Goal: Task Accomplishment & Management: Use online tool/utility

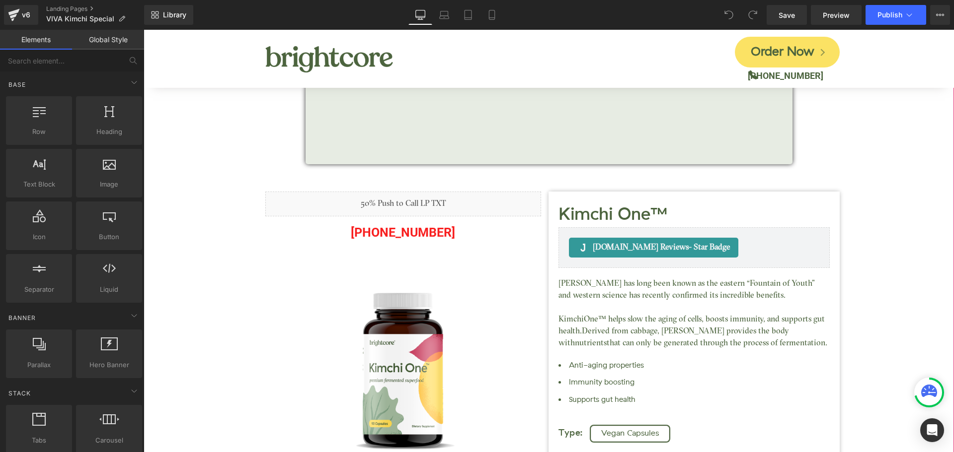
scroll to position [199, 0]
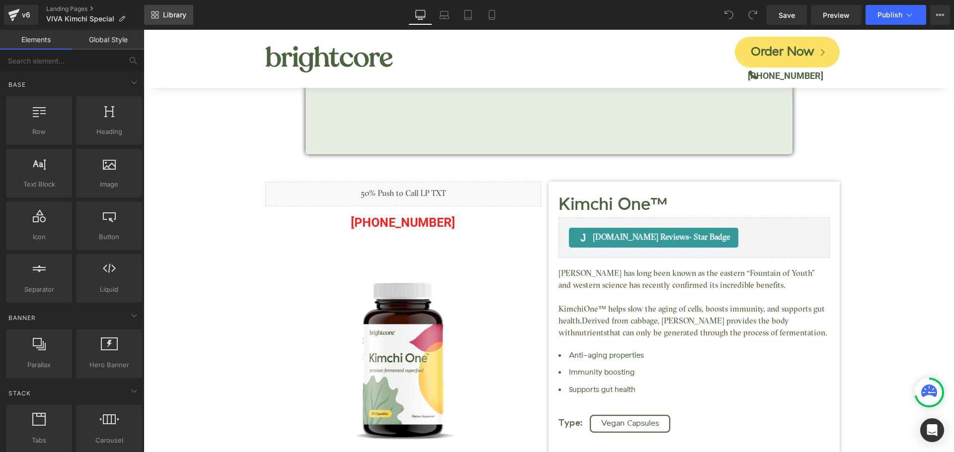
click at [170, 13] on span "Library" at bounding box center [174, 14] width 23 height 9
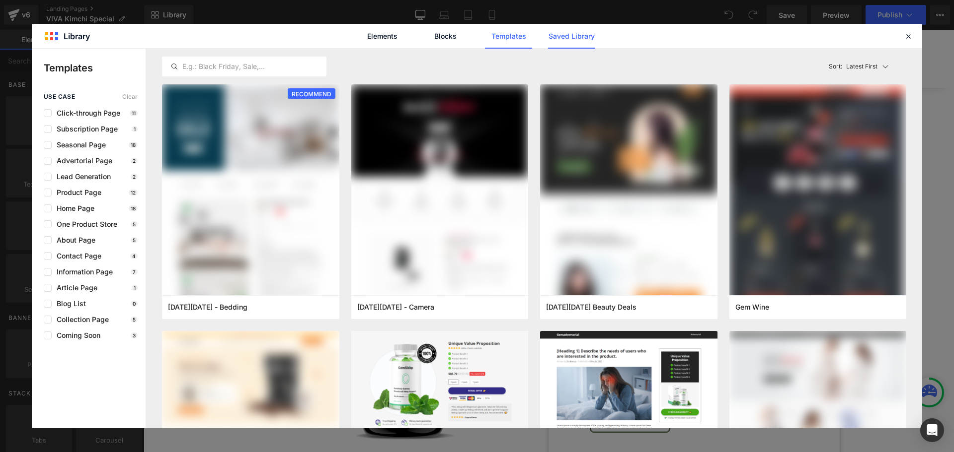
click at [570, 39] on link "Saved Library" at bounding box center [571, 36] width 47 height 25
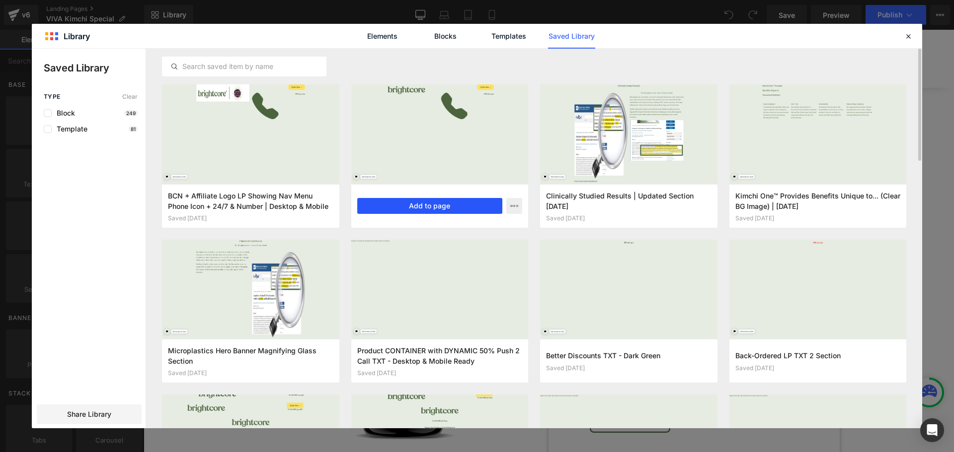
click at [408, 206] on button "Add to page" at bounding box center [430, 206] width 146 height 16
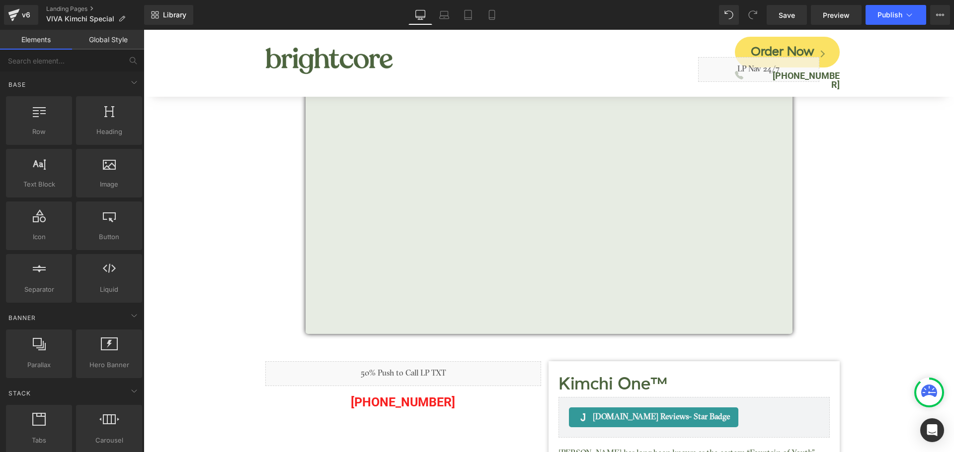
scroll to position [0, 0]
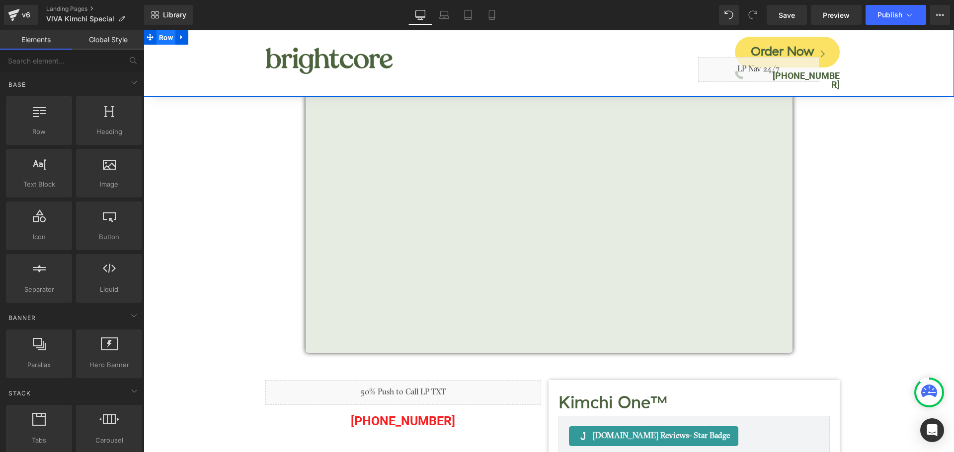
click at [163, 37] on span "Row" at bounding box center [165, 37] width 19 height 15
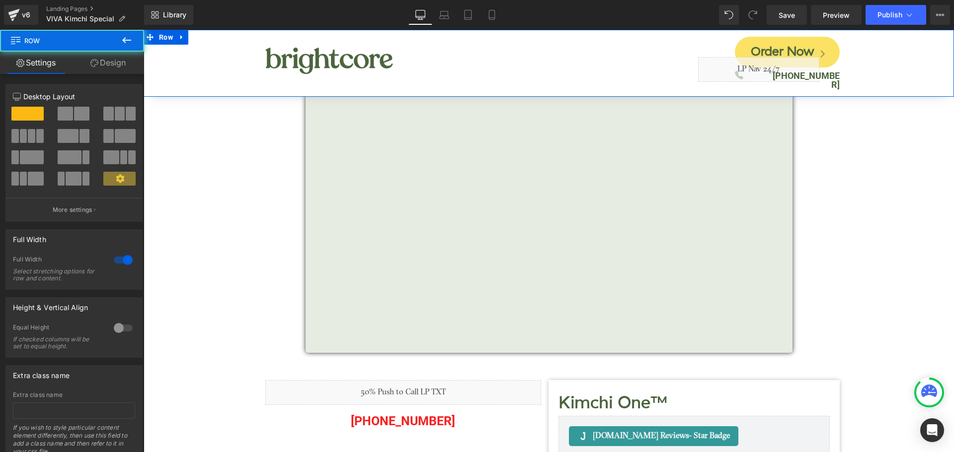
click at [114, 67] on link "Design" at bounding box center [108, 63] width 72 height 22
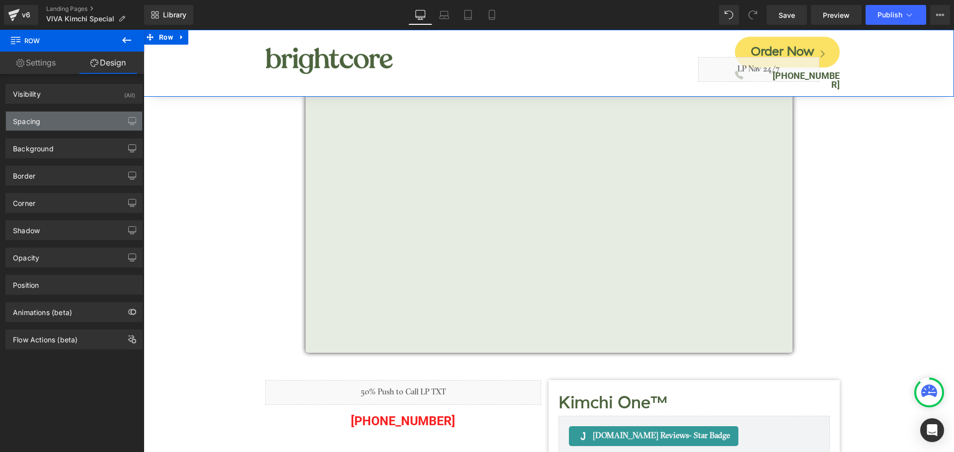
click at [59, 123] on div "Spacing" at bounding box center [74, 121] width 136 height 19
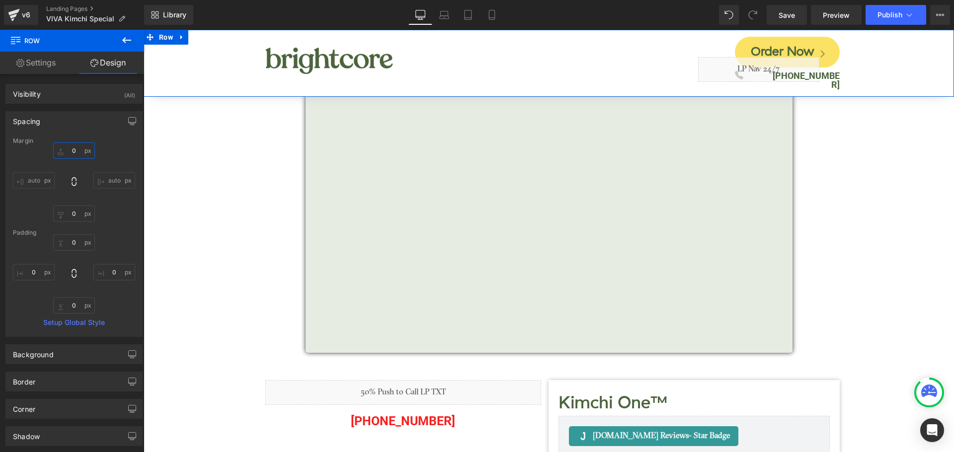
click at [69, 150] on input "0" at bounding box center [74, 151] width 42 height 16
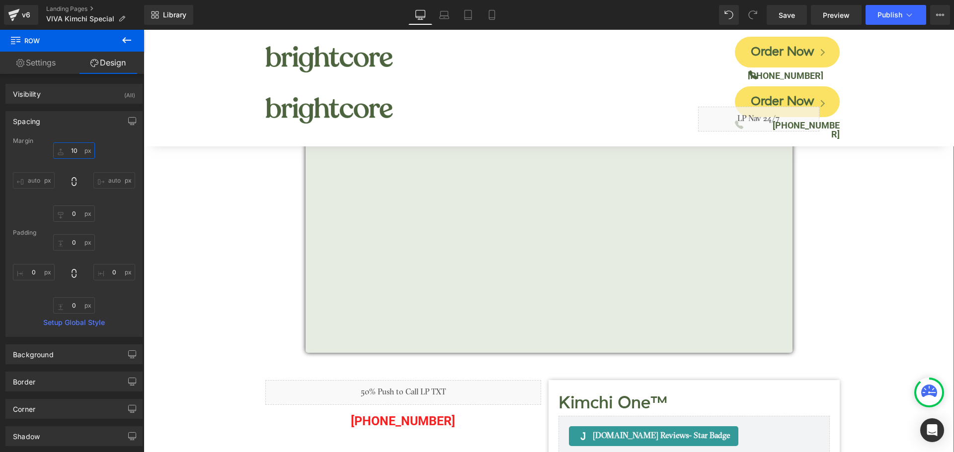
type input "150"
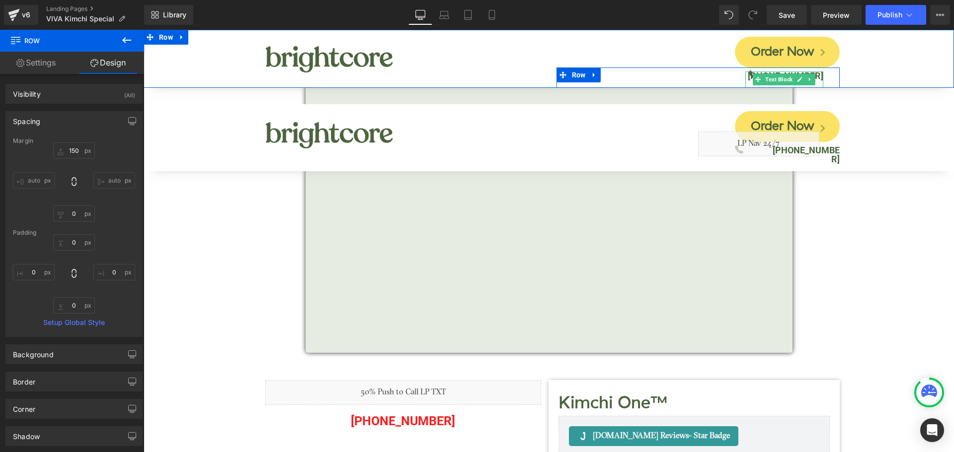
click at [814, 75] on b "(888) 501-2209" at bounding box center [785, 76] width 75 height 10
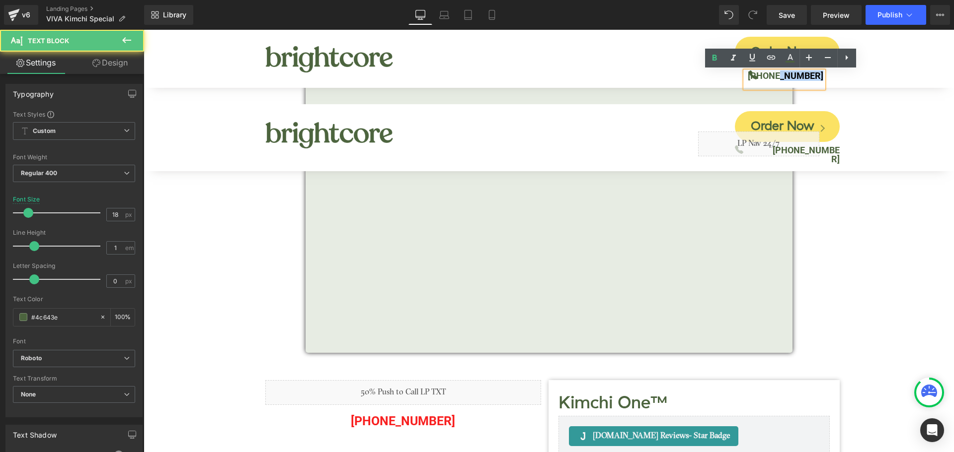
drag, startPoint x: 781, startPoint y: 77, endPoint x: 827, endPoint y: 77, distance: 45.7
click at [827, 77] on div "(888) 501-2209 Text Block" at bounding box center [792, 80] width 94 height 16
copy b "501-2209"
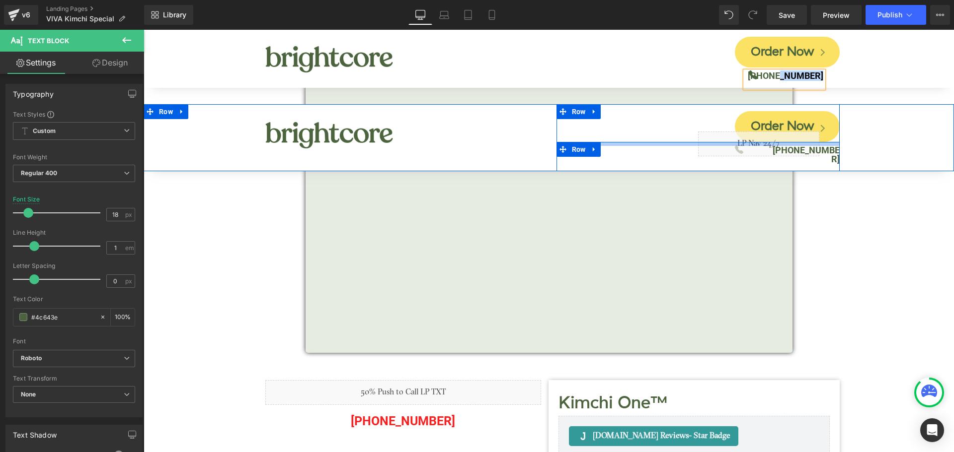
click at [832, 146] on div at bounding box center [697, 144] width 283 height 4
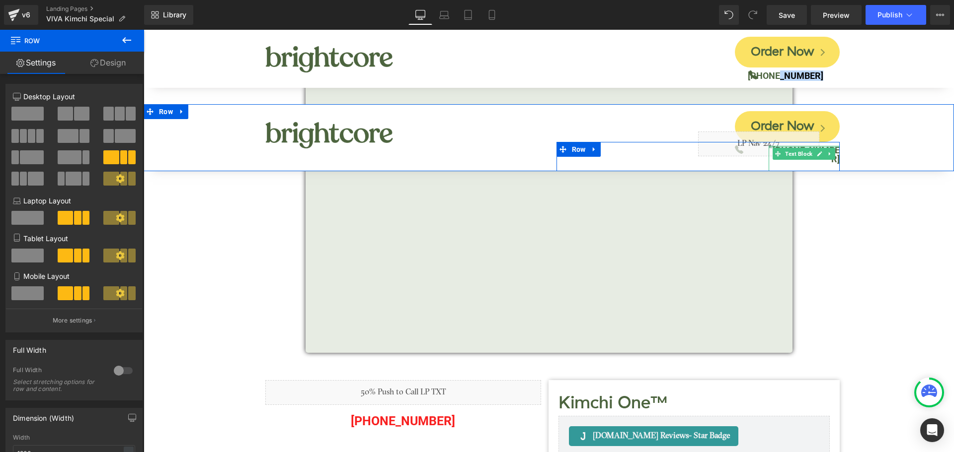
click at [832, 147] on div at bounding box center [803, 147] width 71 height 2
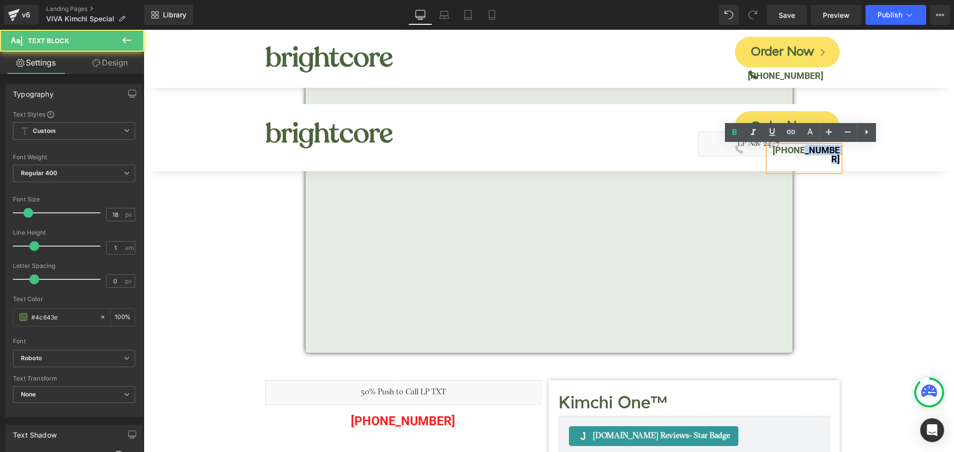
drag, startPoint x: 798, startPoint y: 150, endPoint x: 833, endPoint y: 150, distance: 35.8
click at [833, 150] on b "(888) 462-4779" at bounding box center [805, 154] width 67 height 19
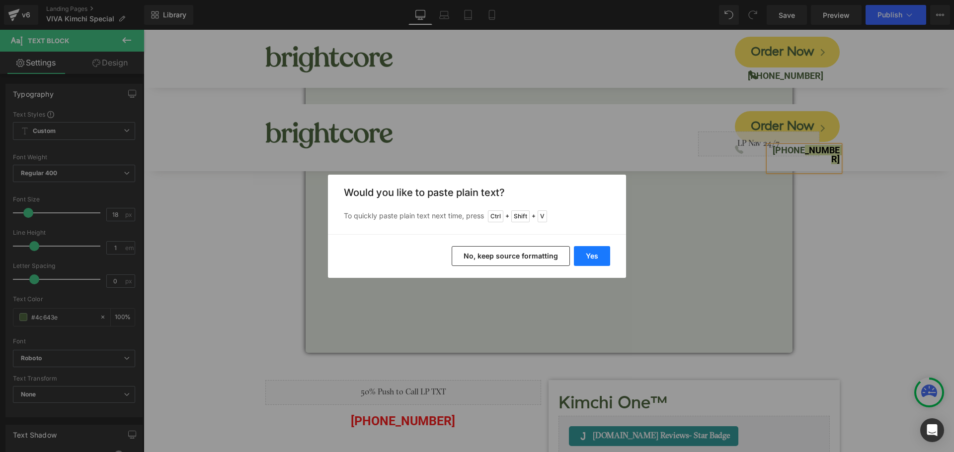
click at [593, 254] on button "Yes" at bounding box center [592, 256] width 36 height 20
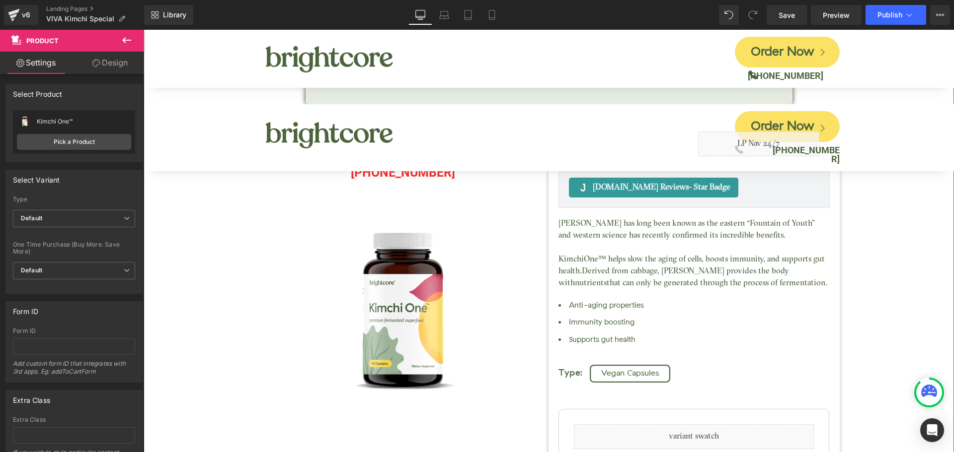
scroll to position [348, 0]
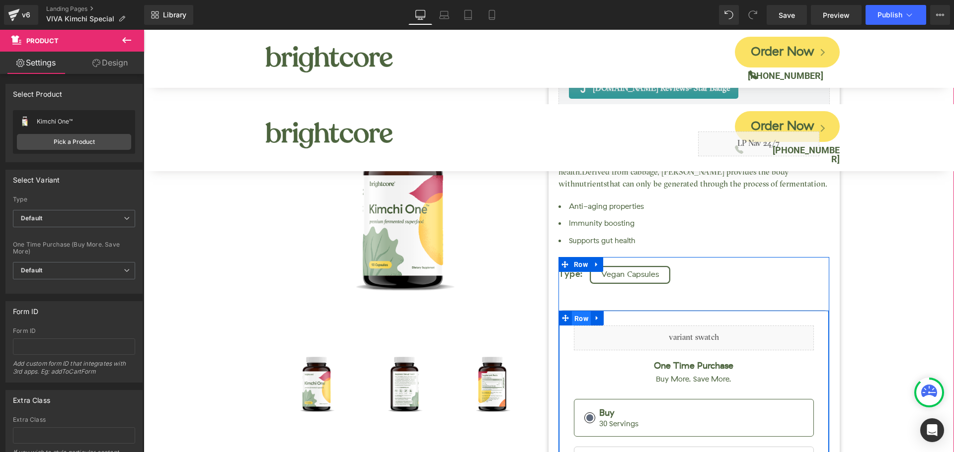
click at [579, 322] on span "Row" at bounding box center [581, 318] width 19 height 15
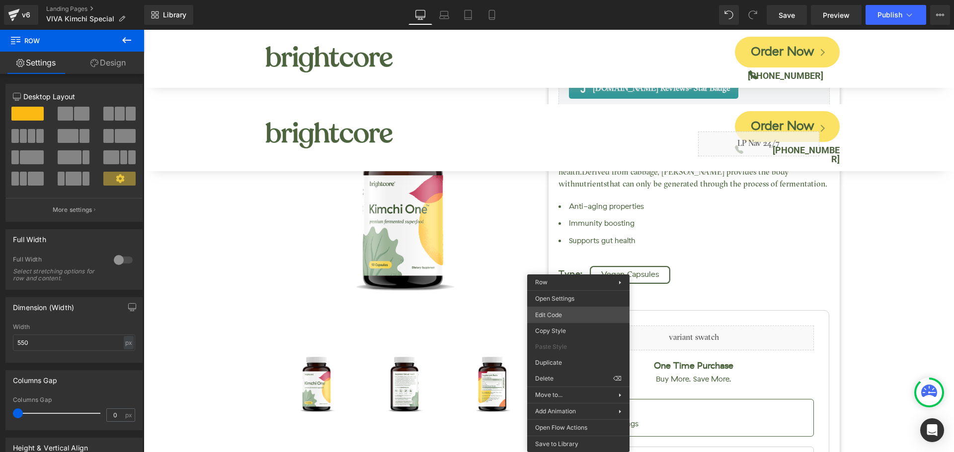
click at [561, 0] on div "Row You are previewing how the will restyle your page. You can not edit Element…" at bounding box center [477, 0] width 954 height 0
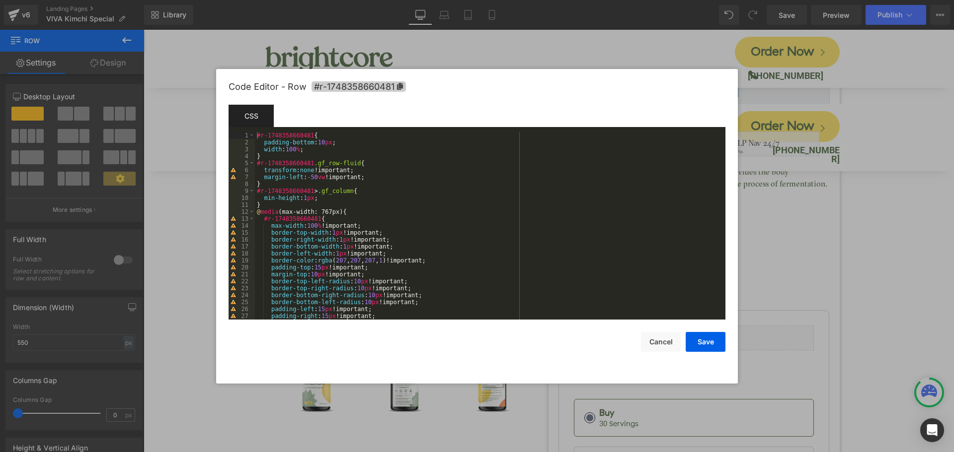
click at [366, 85] on span "#r-1748358660481" at bounding box center [358, 86] width 94 height 10
click at [655, 340] on button "Cancel" at bounding box center [661, 342] width 40 height 20
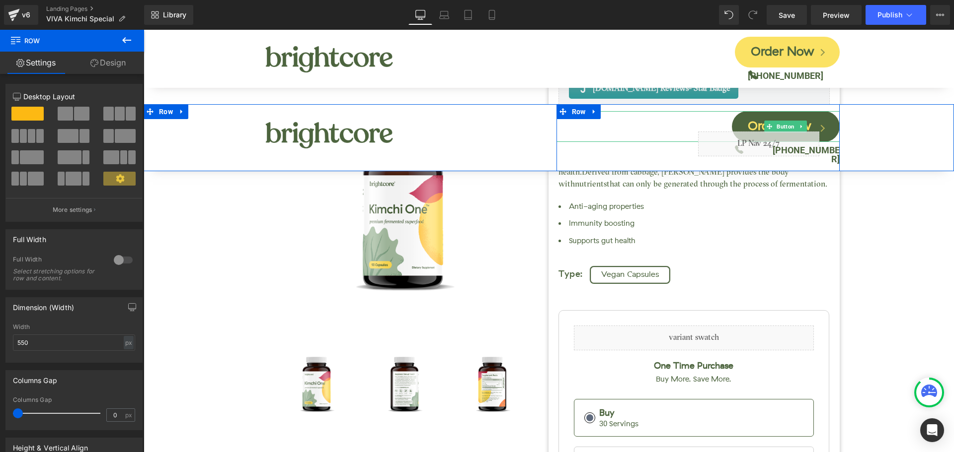
click at [820, 122] on link "Order Now" at bounding box center [786, 126] width 108 height 31
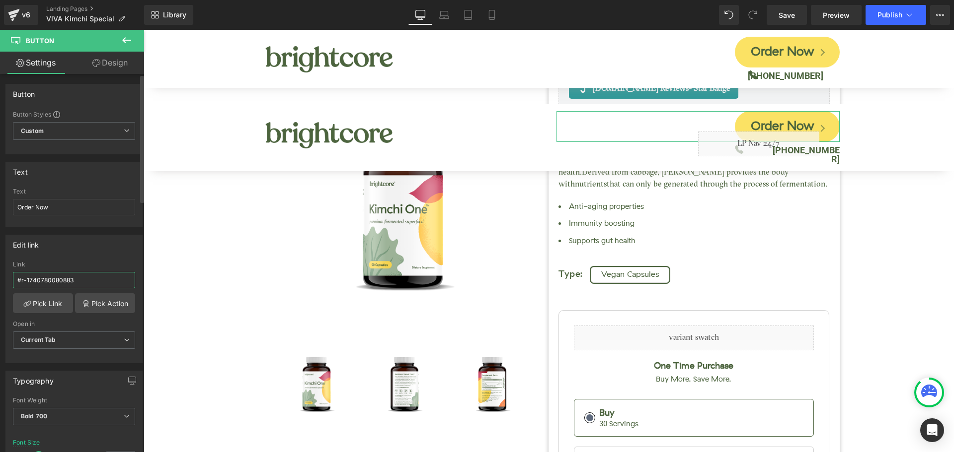
click at [71, 280] on input "#r-1740780080883" at bounding box center [74, 280] width 122 height 16
type input "#r-1748358660481"
click at [100, 249] on div "Edit link" at bounding box center [74, 244] width 136 height 19
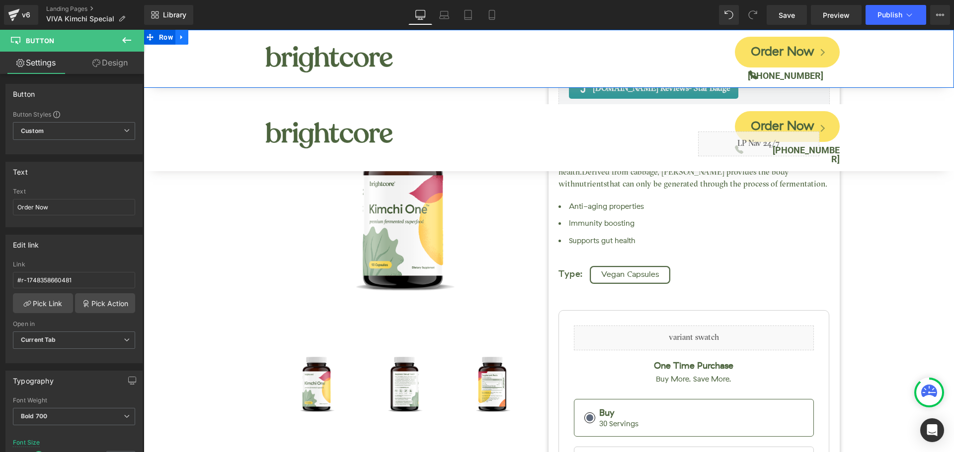
click at [183, 41] on icon at bounding box center [181, 37] width 7 height 7
click at [207, 38] on icon at bounding box center [207, 37] width 7 height 7
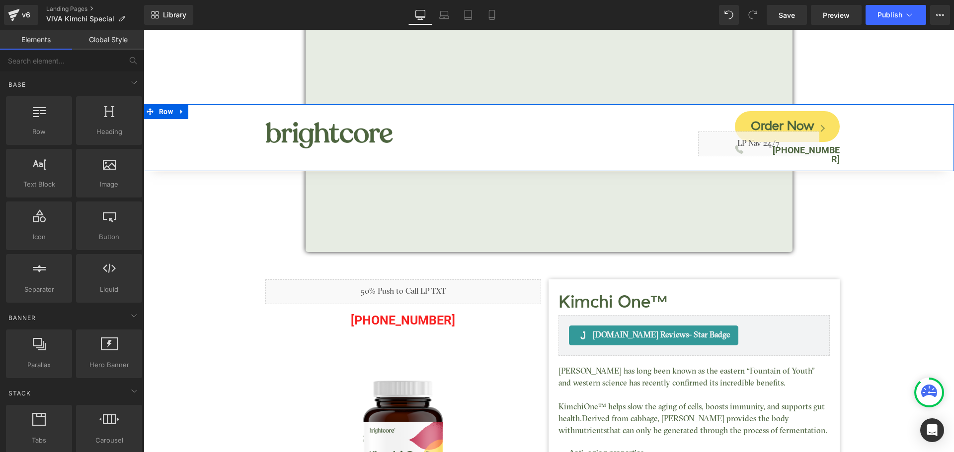
scroll to position [0, 0]
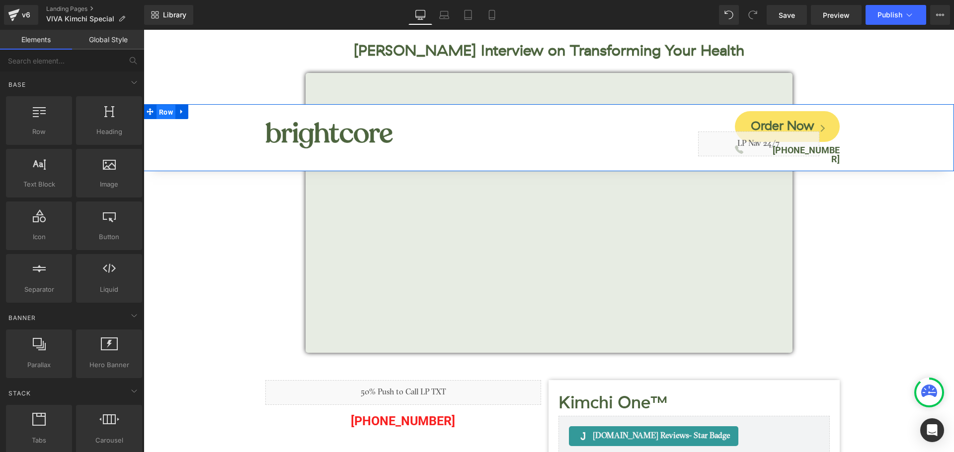
click at [167, 111] on span "Row" at bounding box center [165, 112] width 19 height 15
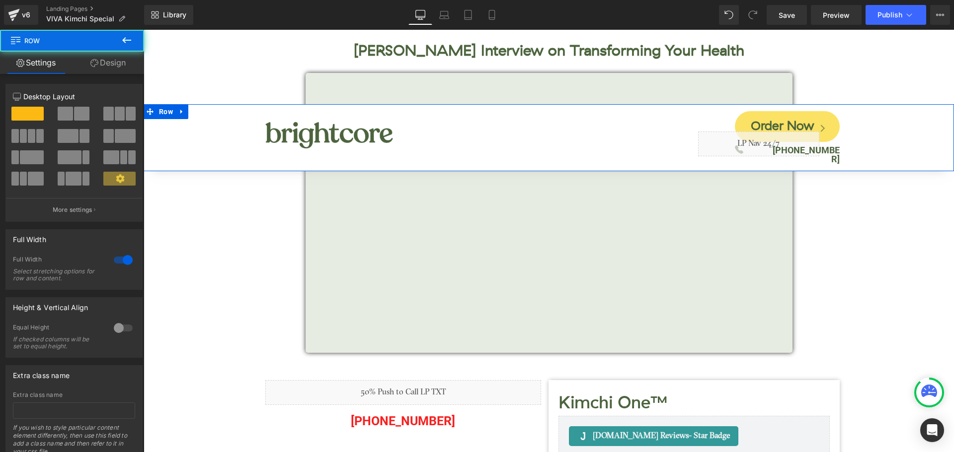
click at [118, 66] on link "Design" at bounding box center [108, 63] width 72 height 22
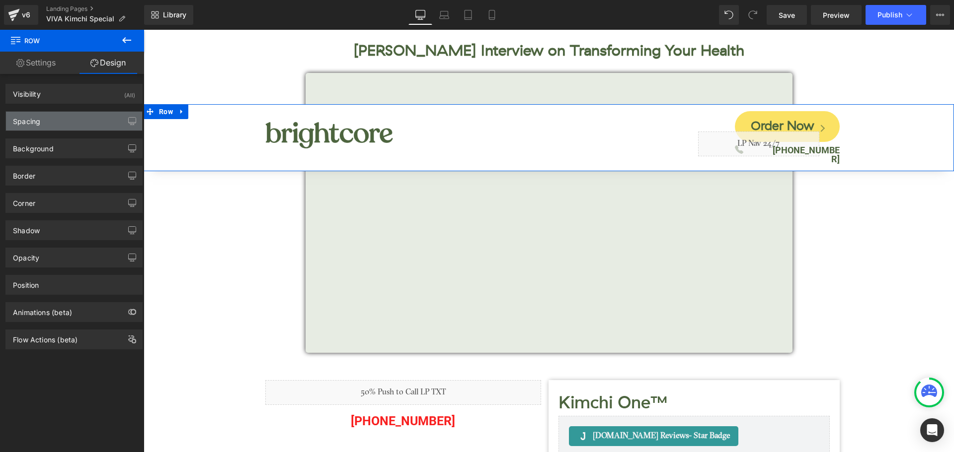
click at [48, 128] on div "Spacing" at bounding box center [74, 121] width 136 height 19
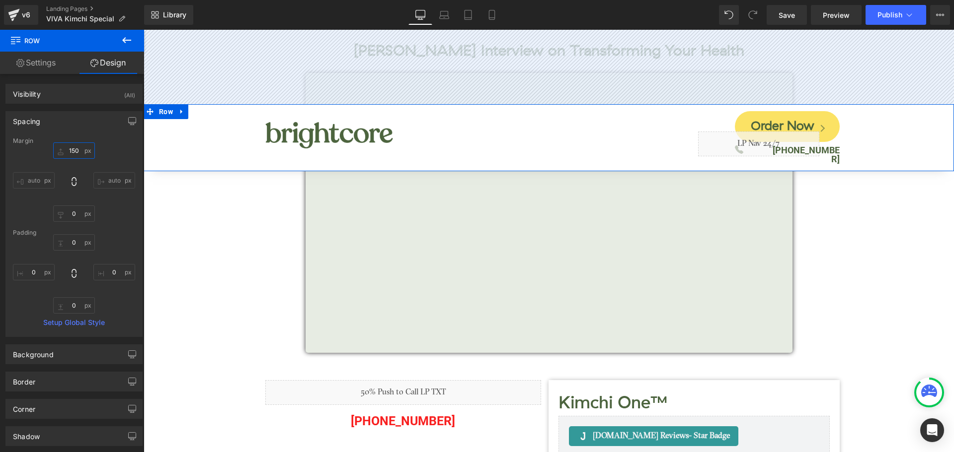
click at [69, 148] on input "text" at bounding box center [74, 151] width 42 height 16
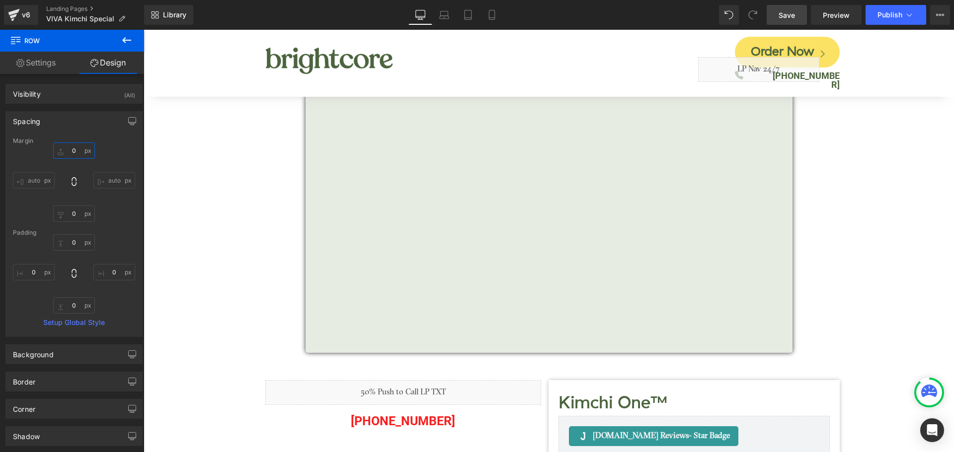
type input "0"
click at [791, 17] on span "Save" at bounding box center [786, 15] width 16 height 10
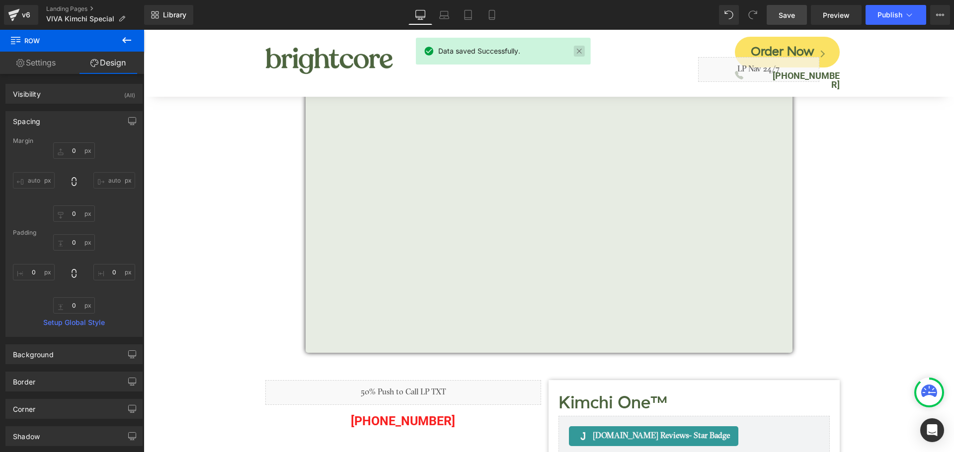
click at [579, 53] on link at bounding box center [579, 51] width 11 height 11
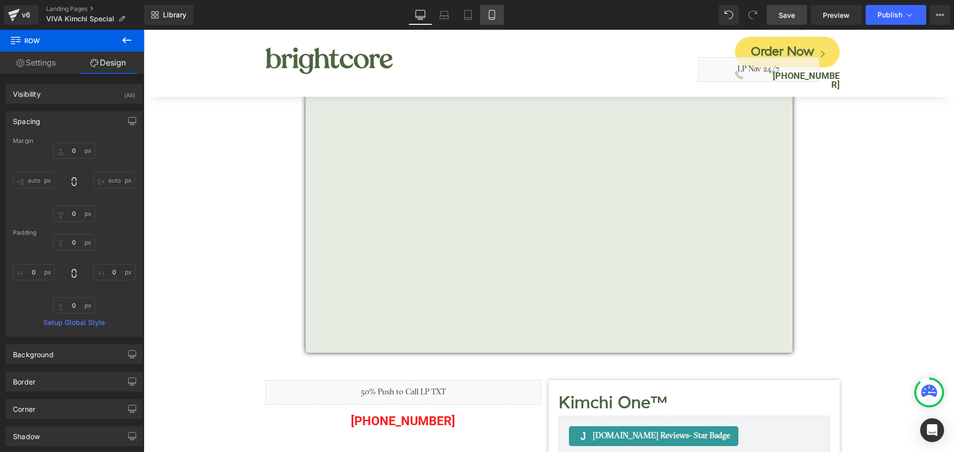
click at [485, 19] on link "Mobile" at bounding box center [492, 15] width 24 height 20
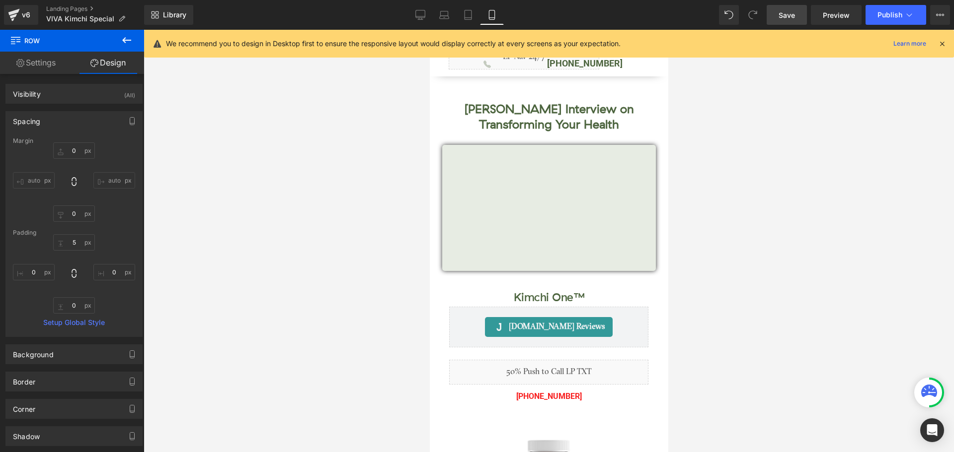
click at [943, 43] on icon at bounding box center [941, 43] width 9 height 9
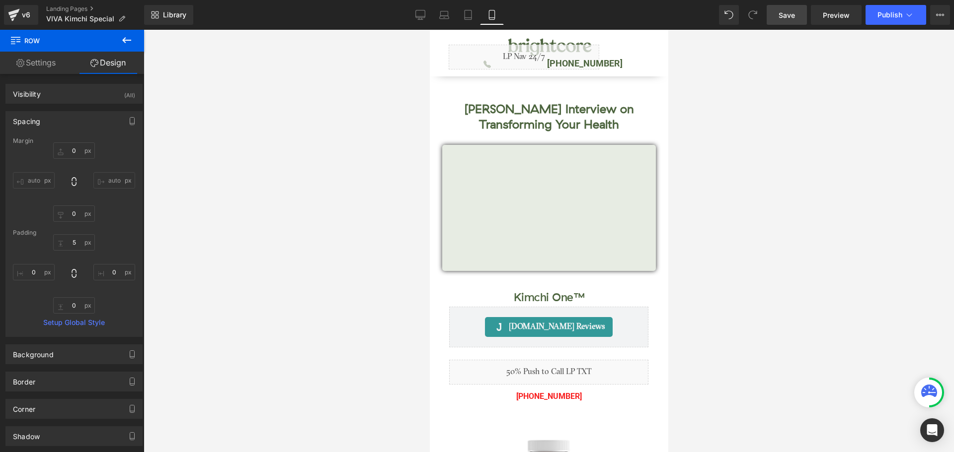
click at [773, 12] on link "Save" at bounding box center [786, 15] width 40 height 20
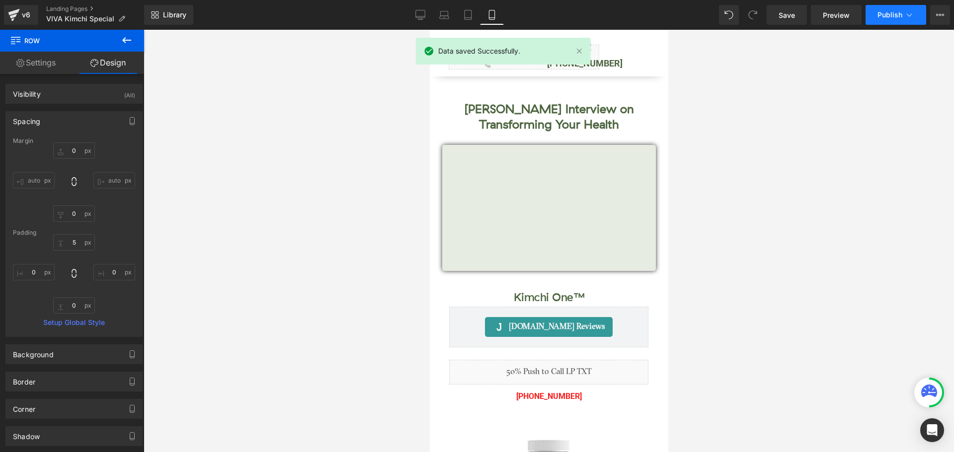
click at [893, 17] on span "Publish" at bounding box center [889, 15] width 25 height 8
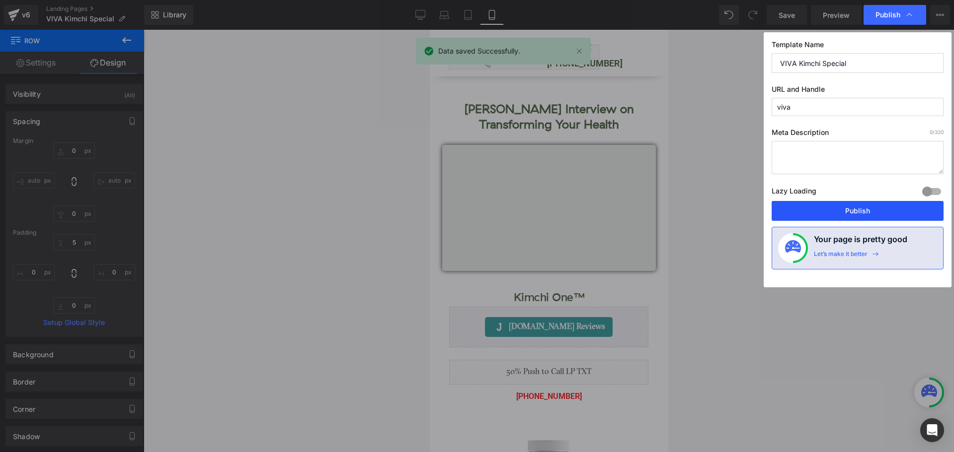
click at [897, 208] on button "Publish" at bounding box center [857, 211] width 172 height 20
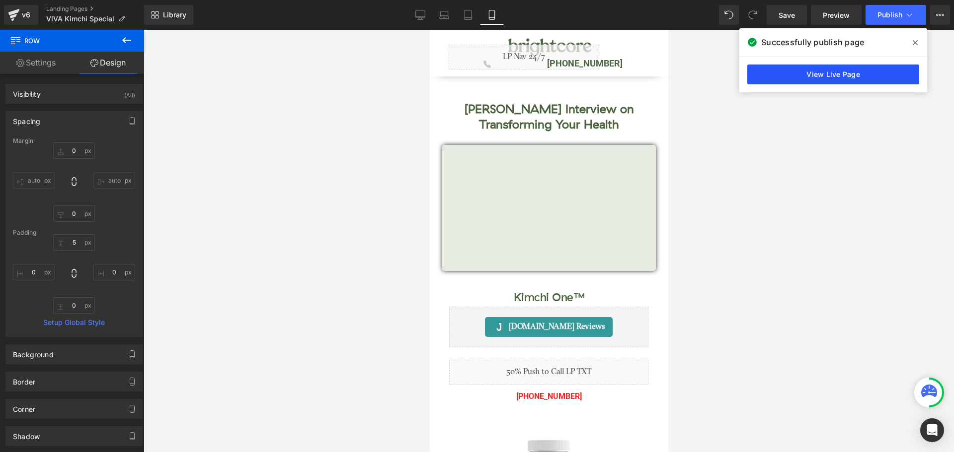
click at [882, 74] on link "View Live Page" at bounding box center [833, 75] width 172 height 20
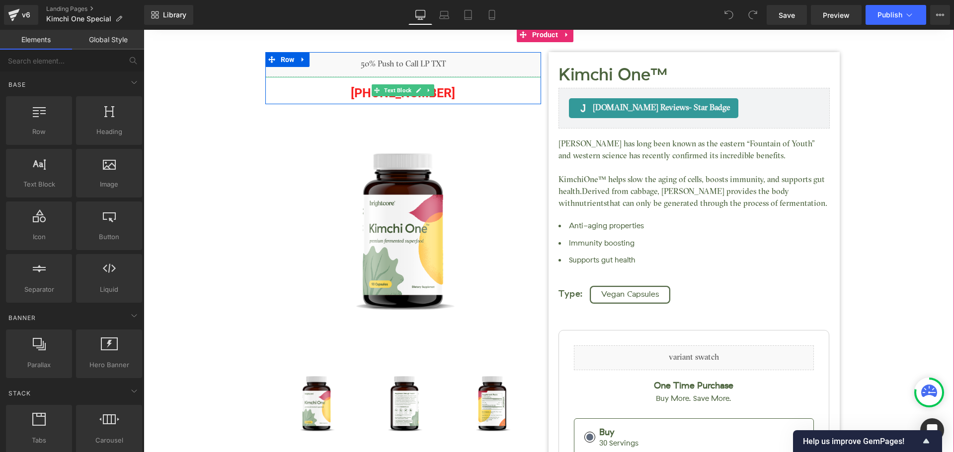
click at [442, 87] on p "(888) 227-9338" at bounding box center [403, 93] width 276 height 22
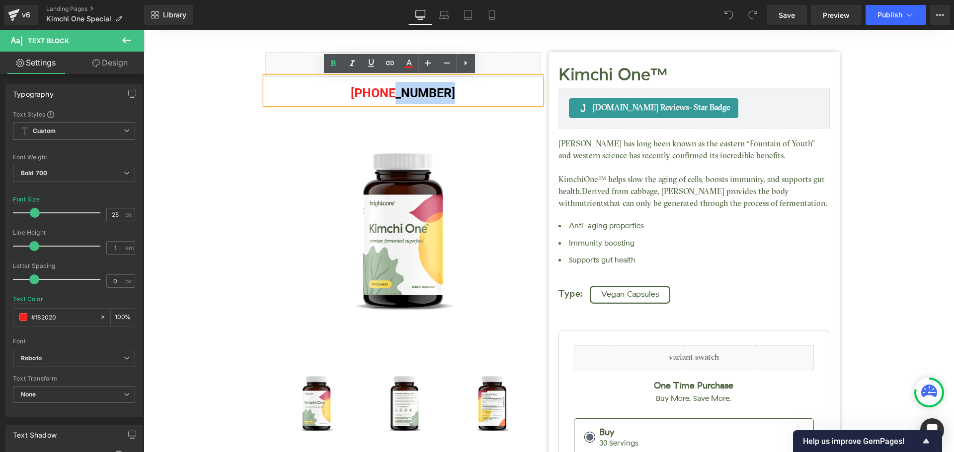
drag, startPoint x: 389, startPoint y: 93, endPoint x: 443, endPoint y: 89, distance: 53.8
click at [443, 89] on p "(888) 227-9338" at bounding box center [403, 93] width 276 height 22
copy p "227-9338"
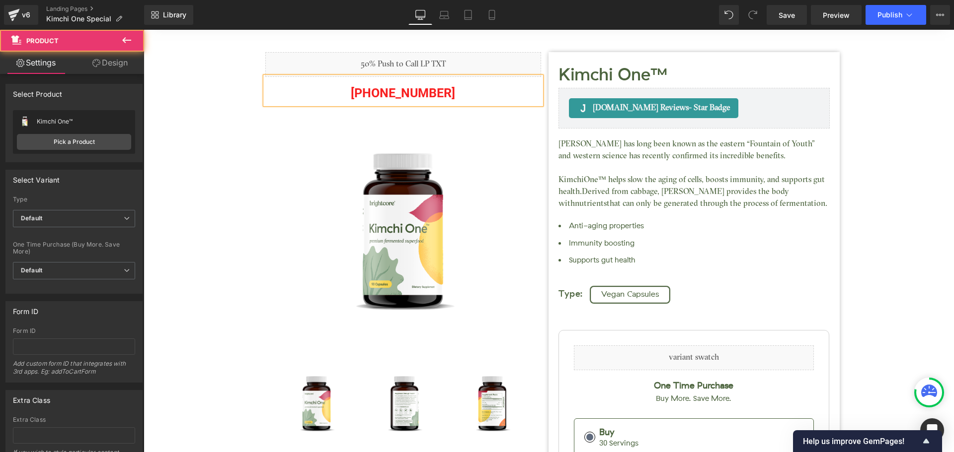
click at [857, 144] on div "Kimchi One™ (P) Title Judge.me Reviews - Star Badge Judge.me Reviews Liquid (88…" at bounding box center [549, 367] width 800 height 680
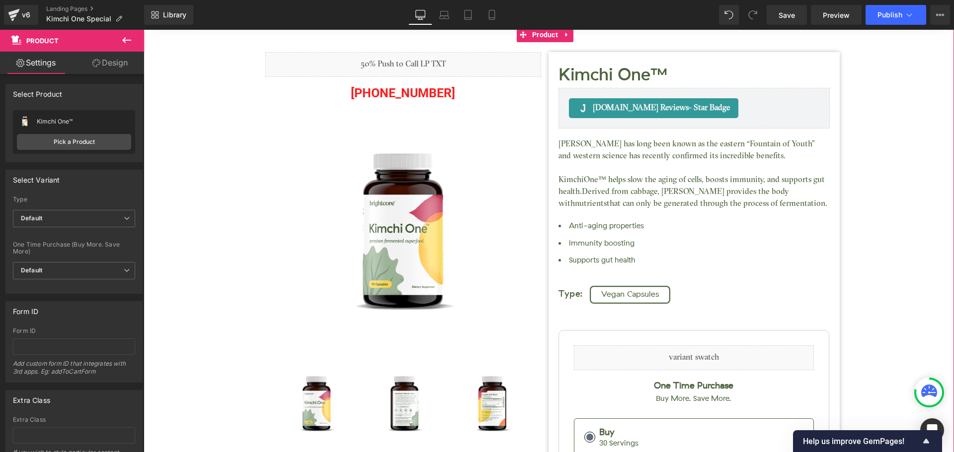
click at [895, 157] on div "Kimchi One™ (P) Title Judge.me Reviews - Star Badge Judge.me Reviews Liquid (88…" at bounding box center [549, 367] width 800 height 680
click at [853, 205] on div "Kimchi One™ (P) Title Judge.me Reviews - Star Badge Judge.me Reviews Liquid (88…" at bounding box center [549, 367] width 800 height 680
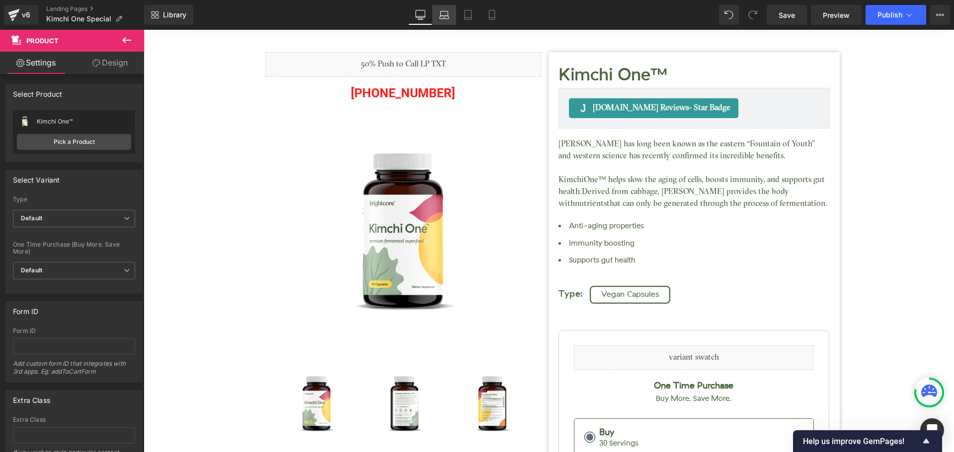
click at [446, 14] on icon at bounding box center [444, 15] width 10 height 10
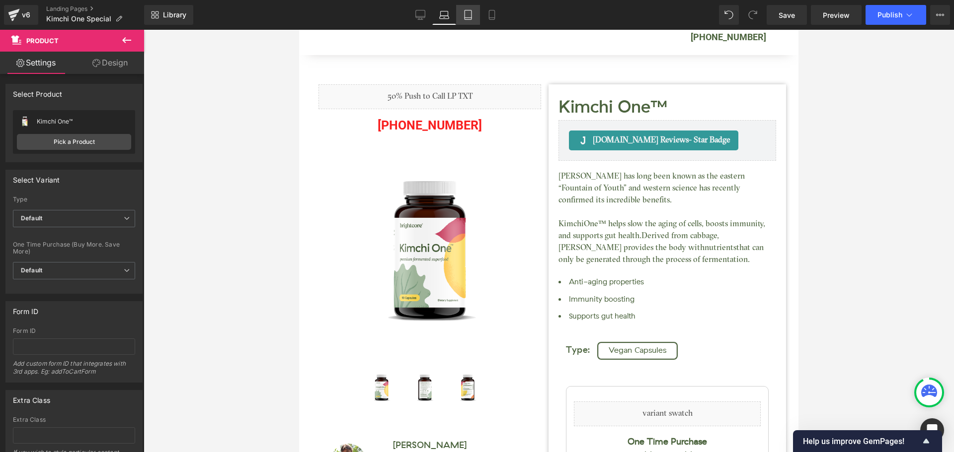
click at [465, 13] on icon at bounding box center [467, 14] width 7 height 9
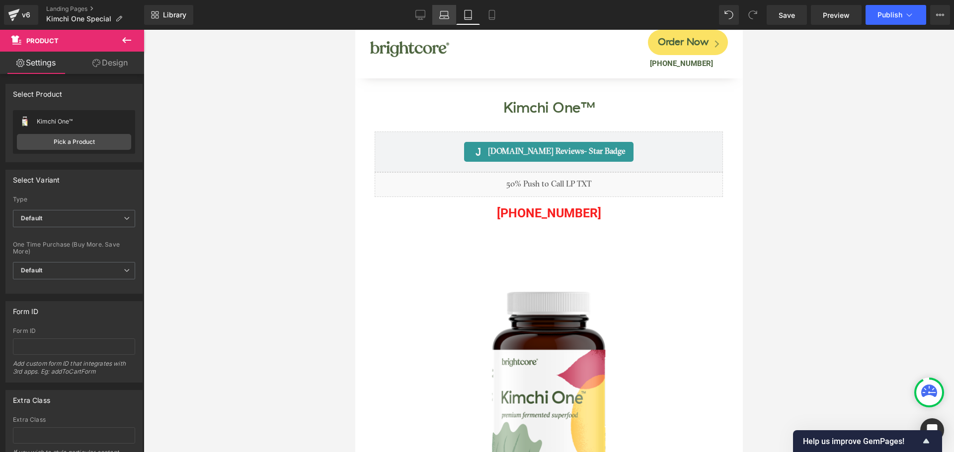
click at [451, 15] on link "Laptop" at bounding box center [444, 15] width 24 height 20
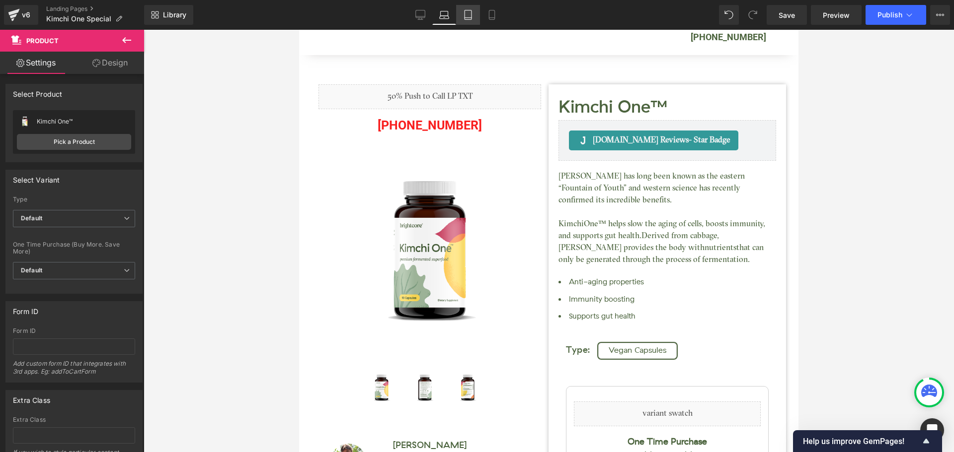
click at [470, 24] on link "Tablet" at bounding box center [468, 15] width 24 height 20
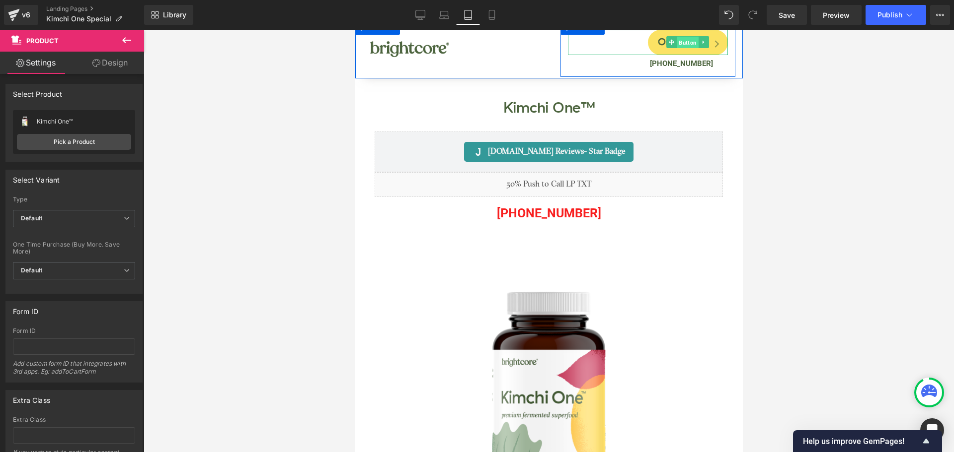
click at [688, 46] on span "Button" at bounding box center [687, 43] width 22 height 12
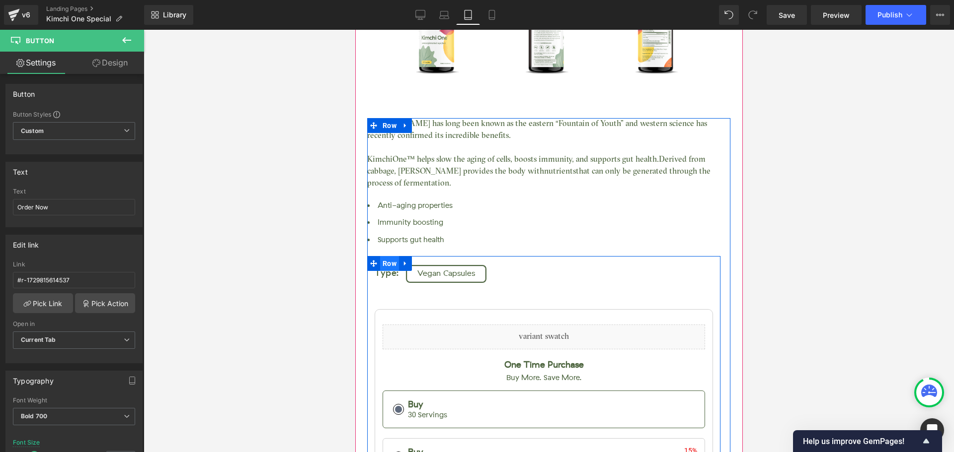
scroll to position [646, 0]
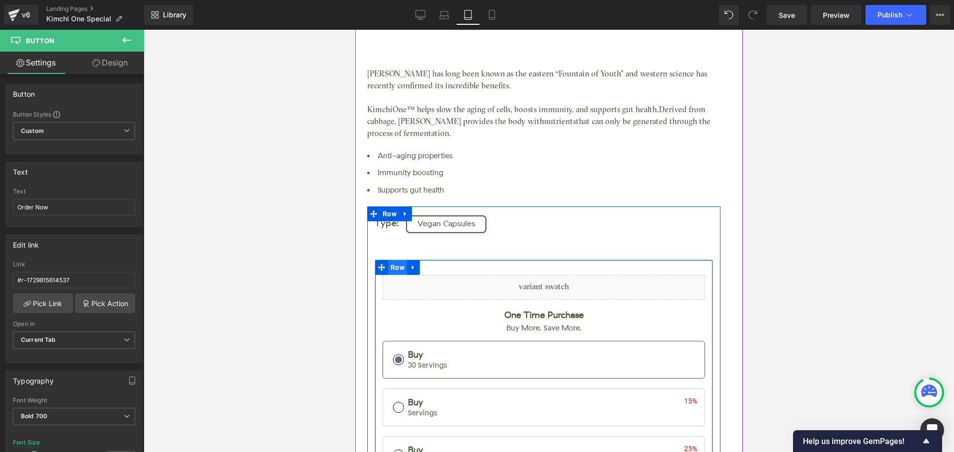
click at [400, 262] on span "Row" at bounding box center [396, 267] width 19 height 15
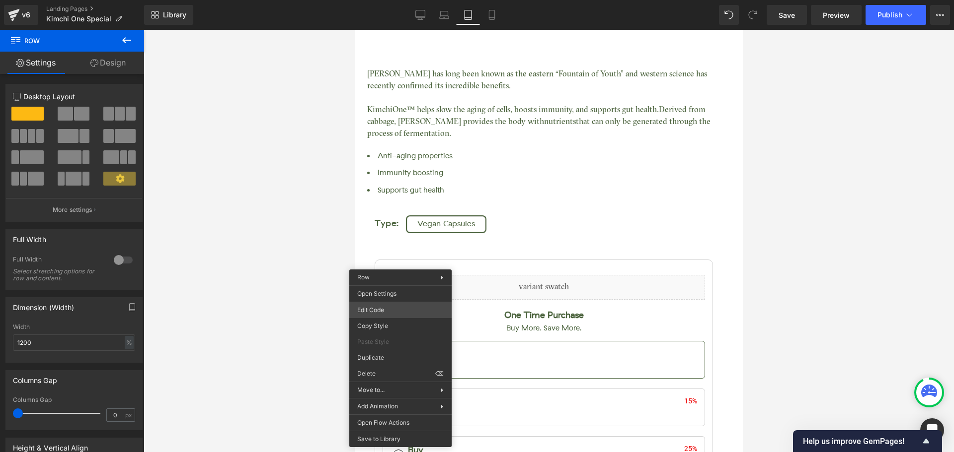
click at [393, 0] on div "Row You are previewing how the will restyle your page. You can not edit Element…" at bounding box center [477, 0] width 954 height 0
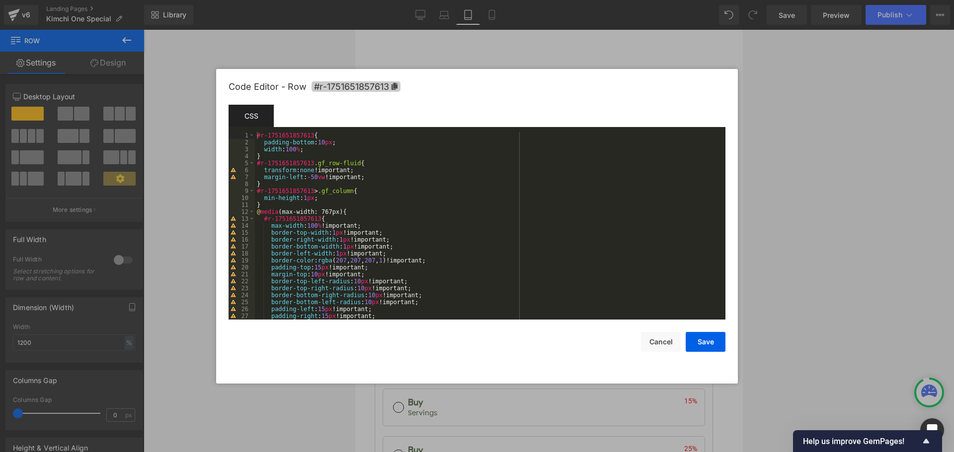
click at [373, 87] on span "#r-1751651857613" at bounding box center [355, 86] width 89 height 10
drag, startPoint x: 666, startPoint y: 341, endPoint x: 663, endPoint y: 329, distance: 12.7
click at [666, 341] on button "Cancel" at bounding box center [661, 342] width 40 height 20
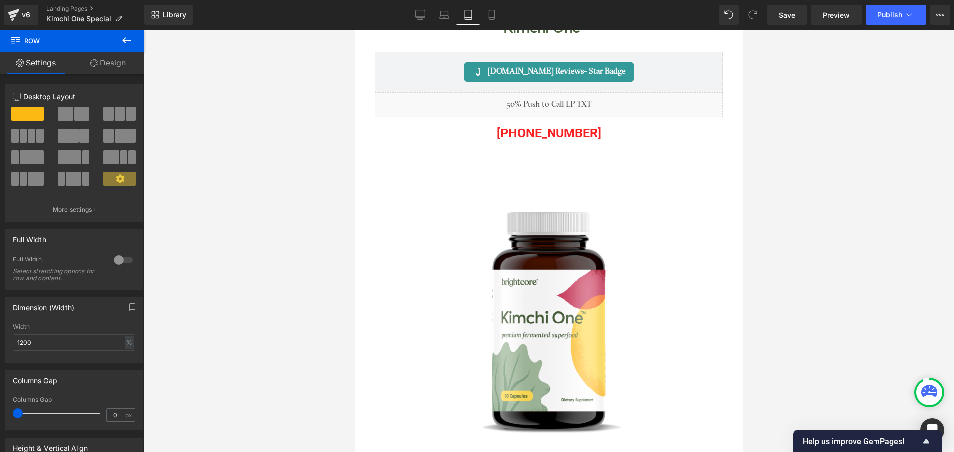
scroll to position [0, 0]
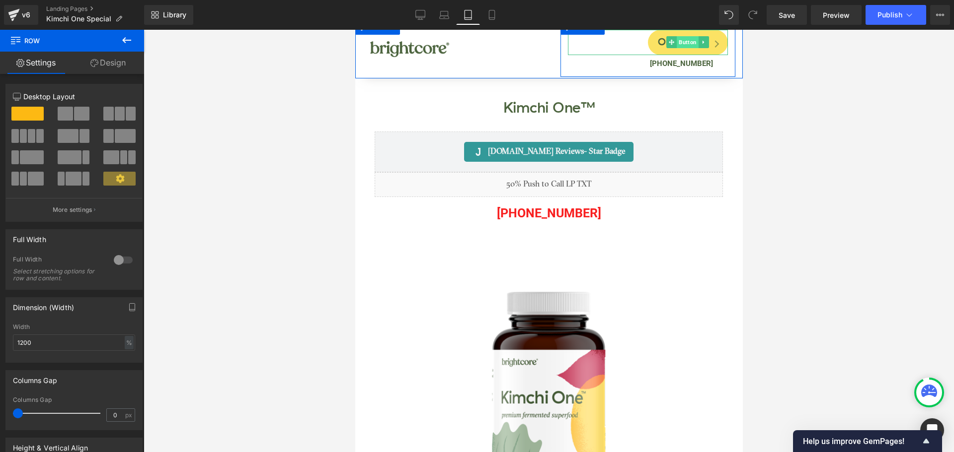
click at [682, 41] on span "Button" at bounding box center [687, 42] width 22 height 12
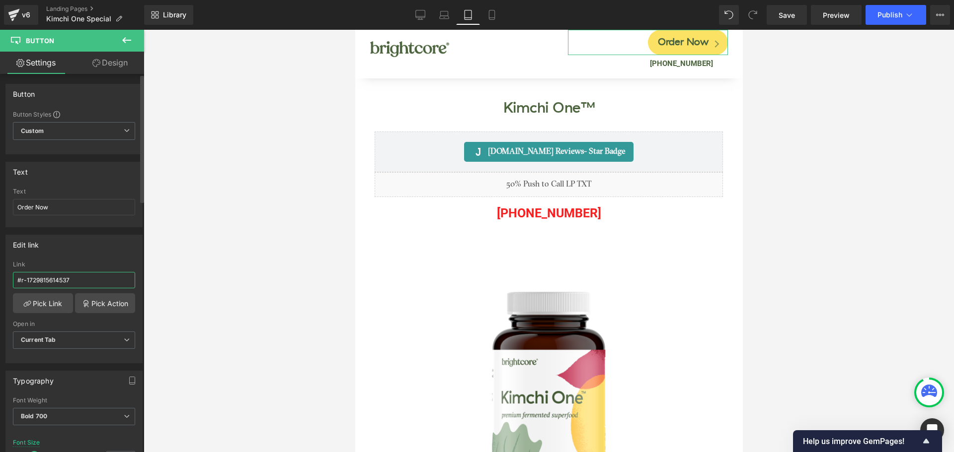
click at [79, 276] on input "#r-1729815614537" at bounding box center [74, 280] width 122 height 16
paste input "51651857613"
type input "#r-1751651857613"
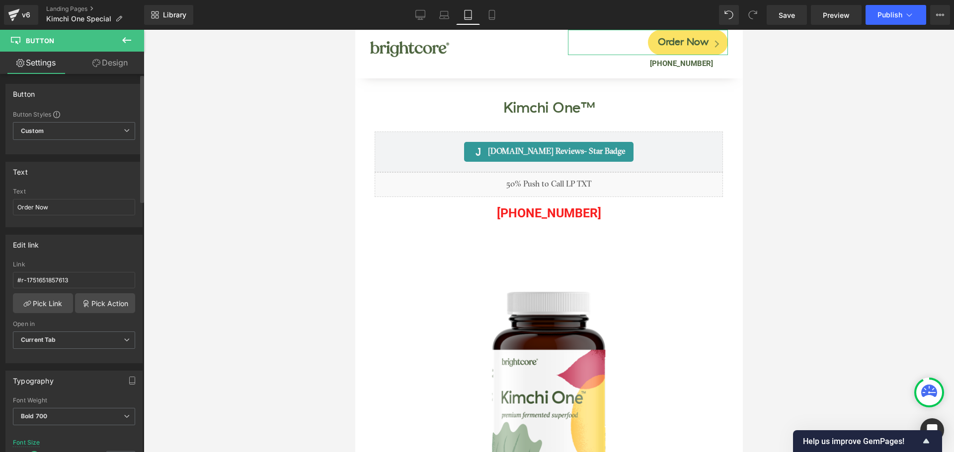
click at [99, 263] on div "Link" at bounding box center [74, 264] width 122 height 7
click at [416, 13] on icon at bounding box center [420, 13] width 9 height 7
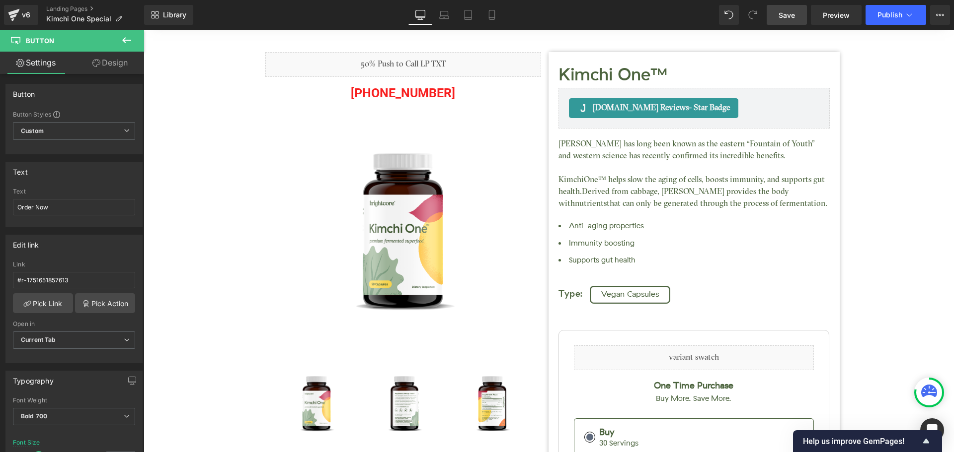
drag, startPoint x: 793, startPoint y: 15, endPoint x: 686, endPoint y: 224, distance: 235.0
click at [793, 15] on span "Save" at bounding box center [786, 15] width 16 height 10
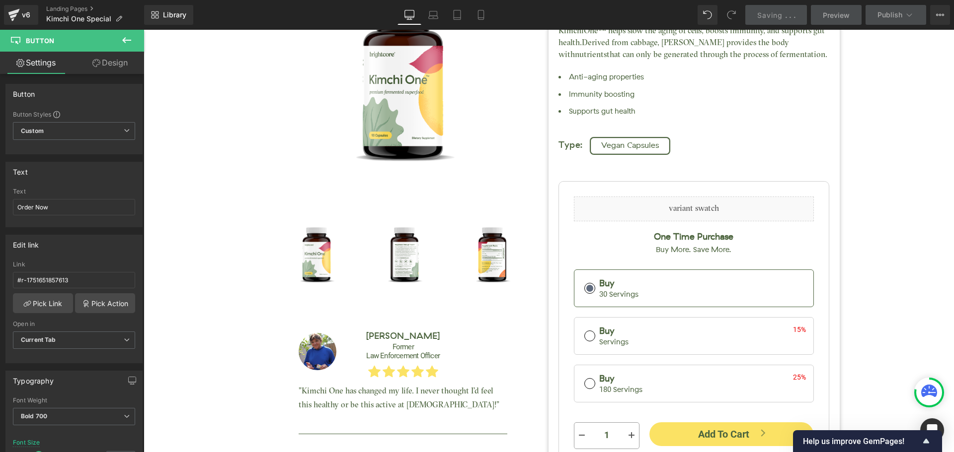
scroll to position [50, 0]
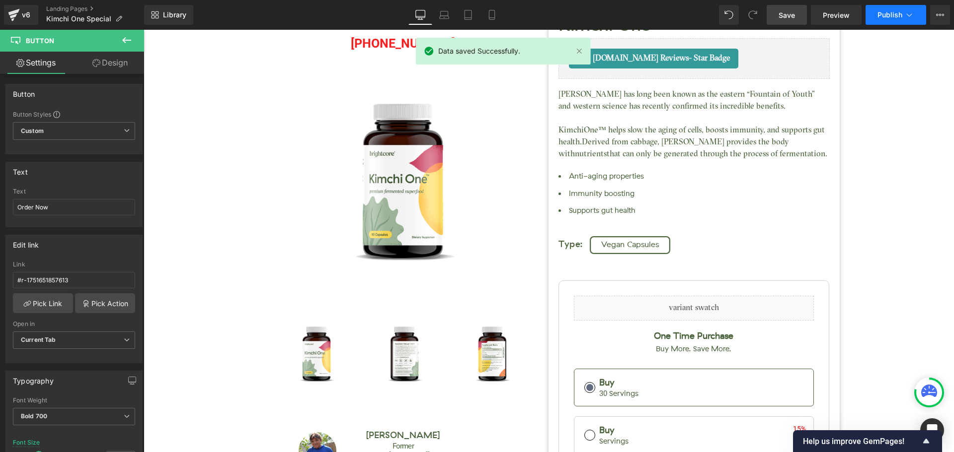
click at [881, 15] on span "Publish" at bounding box center [889, 15] width 25 height 8
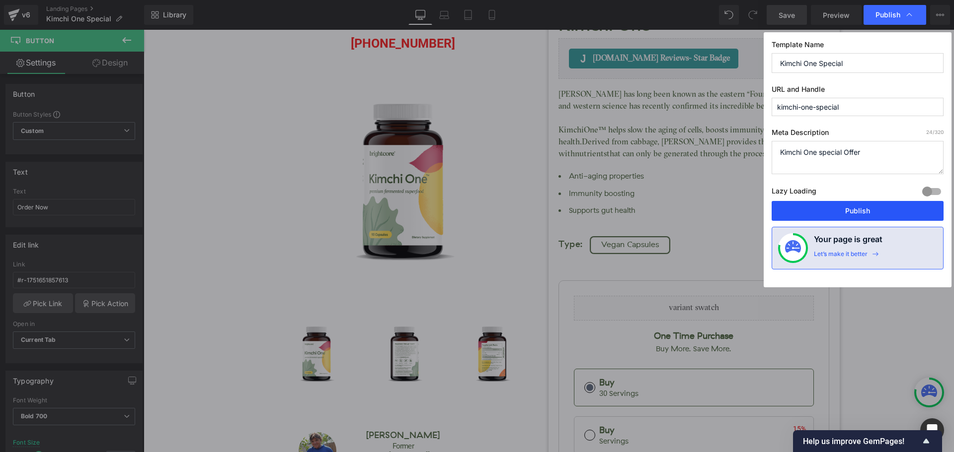
click at [858, 211] on button "Publish" at bounding box center [857, 211] width 172 height 20
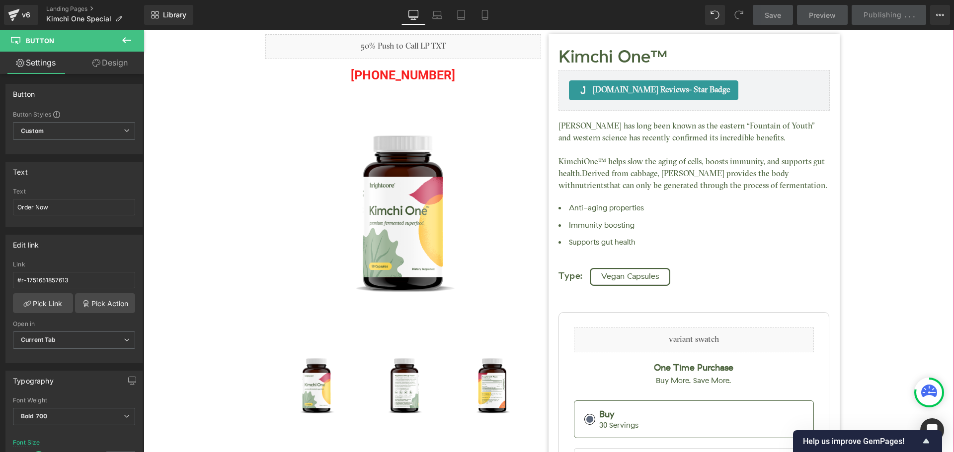
scroll to position [0, 0]
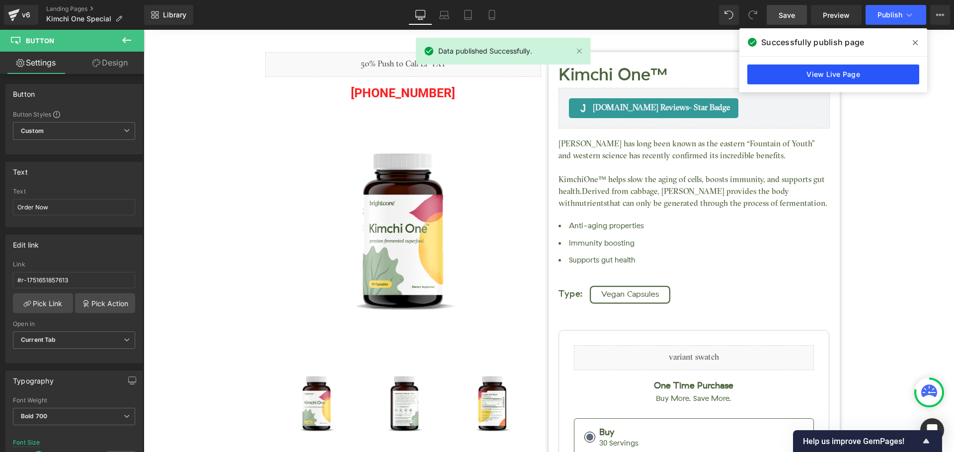
click at [794, 73] on link "View Live Page" at bounding box center [833, 75] width 172 height 20
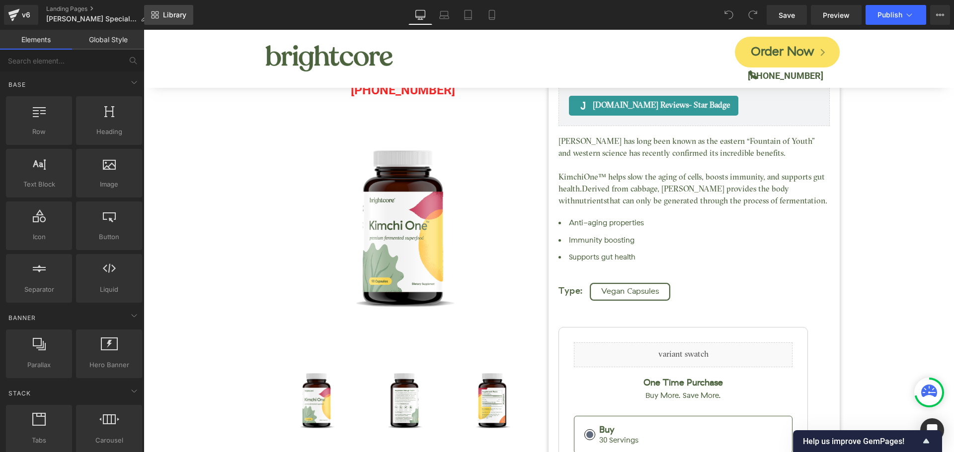
click at [186, 21] on link "Library" at bounding box center [168, 15] width 49 height 20
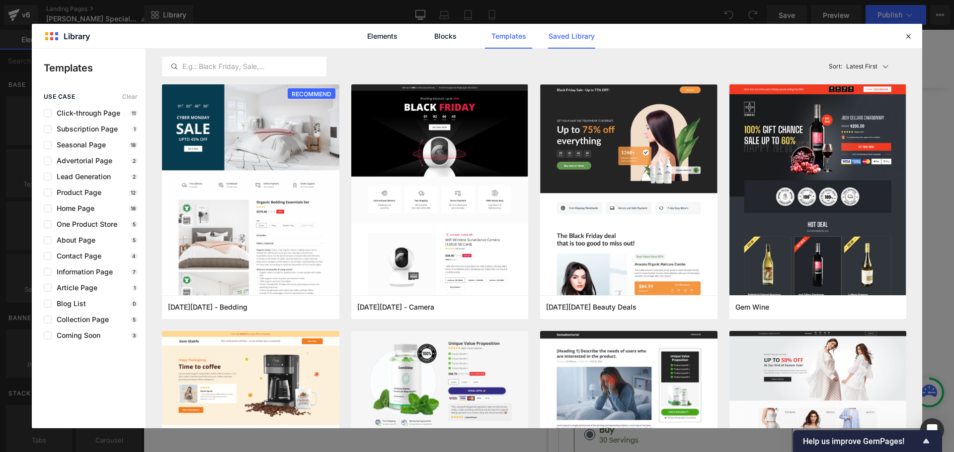
click at [578, 40] on link "Saved Library" at bounding box center [571, 36] width 47 height 25
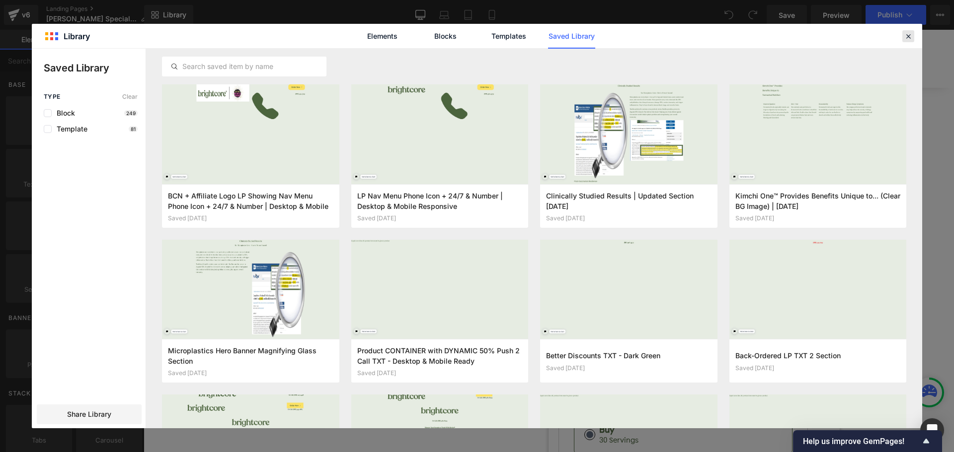
click at [905, 35] on icon at bounding box center [907, 36] width 9 height 9
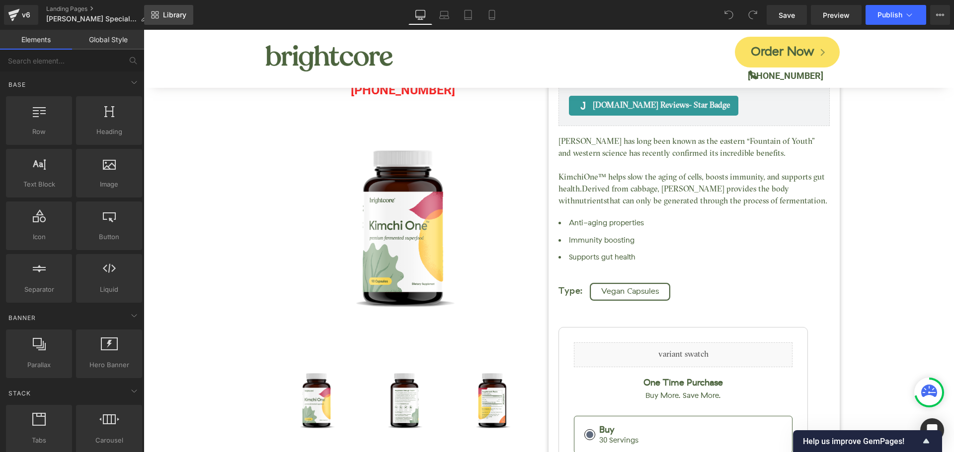
click at [179, 15] on span "Library" at bounding box center [174, 14] width 23 height 9
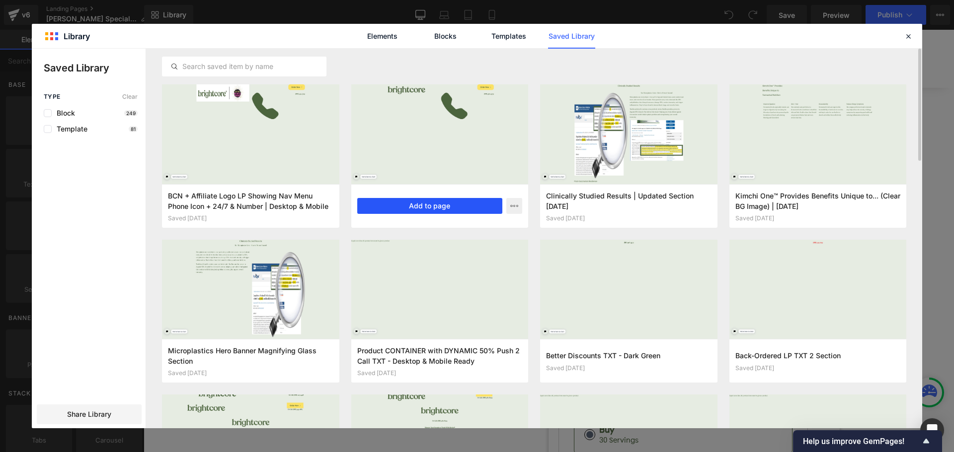
click at [407, 206] on button "Add to page" at bounding box center [430, 206] width 146 height 16
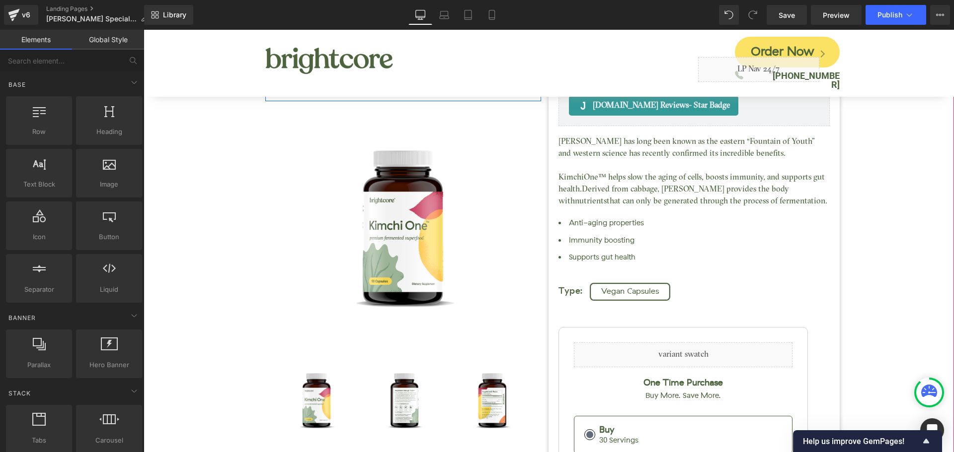
click at [436, 89] on p "(888) 908-4425" at bounding box center [403, 90] width 276 height 22
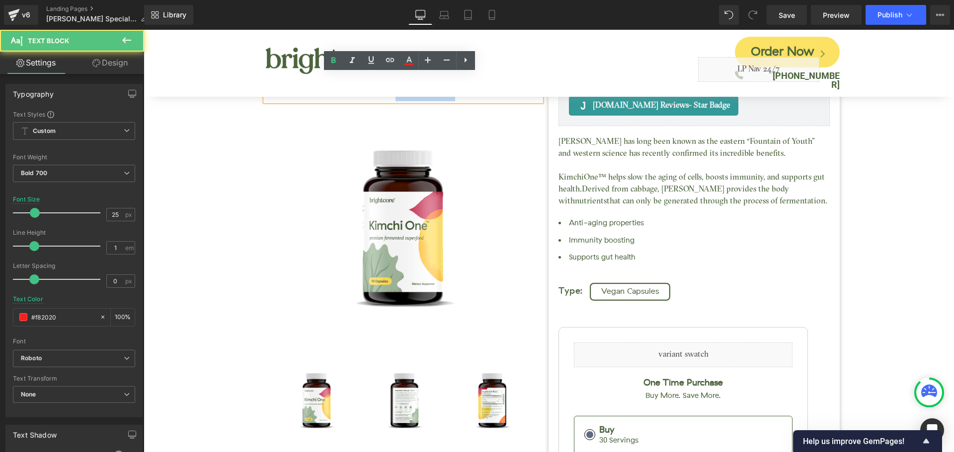
drag, startPoint x: 388, startPoint y: 93, endPoint x: 456, endPoint y: 93, distance: 68.0
click at [456, 93] on p "(888) 908-4425" at bounding box center [403, 90] width 276 height 22
copy p "908-4425"
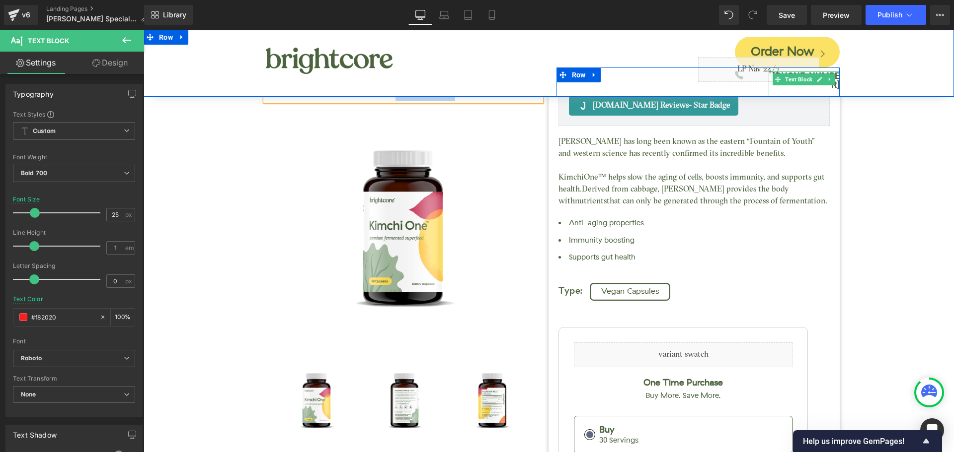
click at [832, 76] on b "(888) 462-4779" at bounding box center [805, 80] width 67 height 19
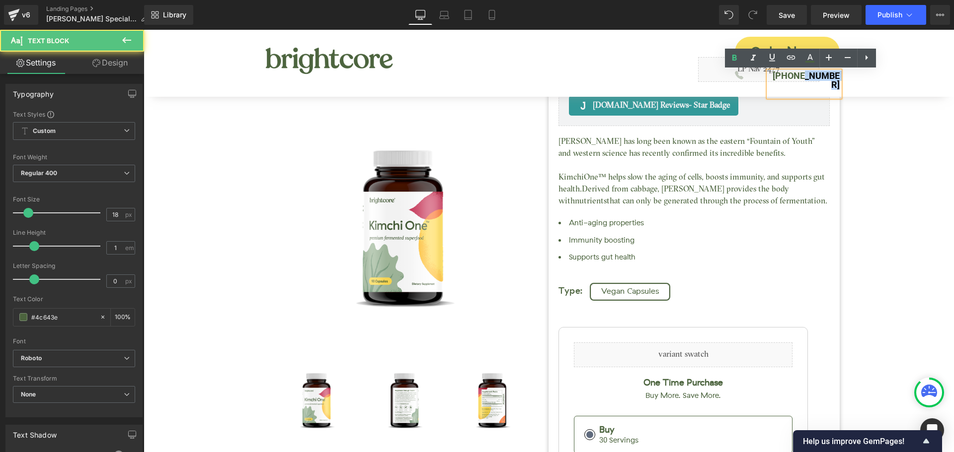
drag, startPoint x: 797, startPoint y: 76, endPoint x: 844, endPoint y: 76, distance: 46.7
click at [844, 76] on div "Image Order Now Button Icon Liquid (888) 462-4779 Text Block Row Row Row" at bounding box center [549, 63] width 810 height 67
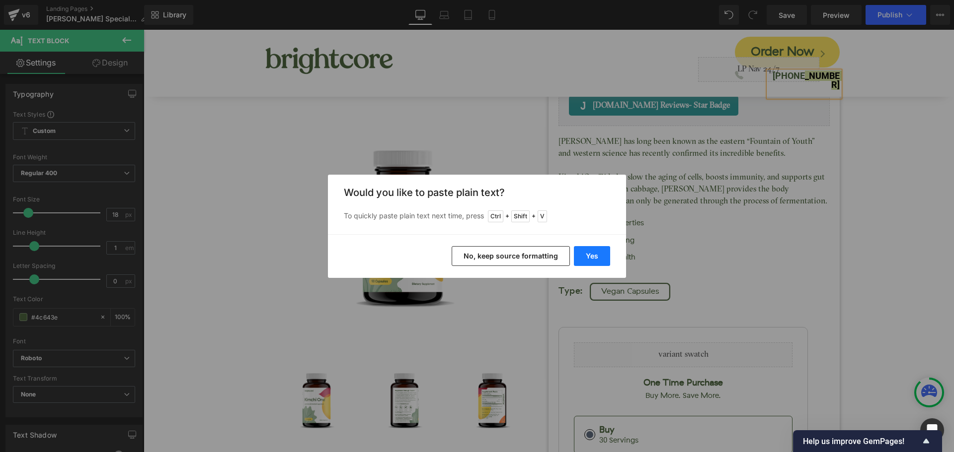
click at [598, 256] on button "Yes" at bounding box center [592, 256] width 36 height 20
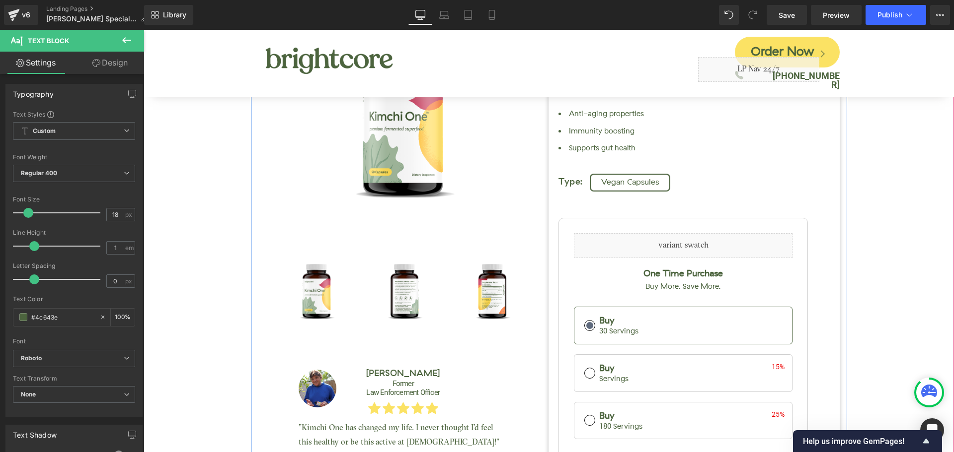
scroll to position [99, 0]
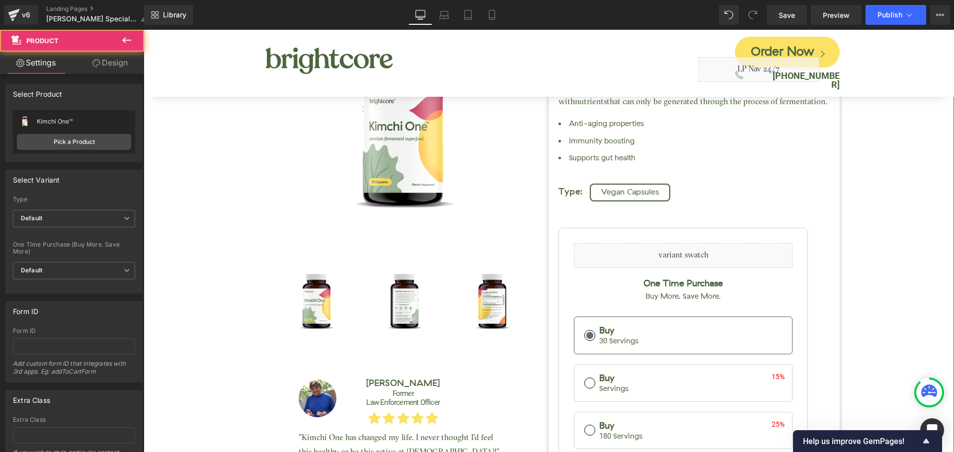
click at [849, 267] on div "Kimchi One™ (P) Title Judge.me Reviews - Star Badge Judge.me Reviews Liquid (88…" at bounding box center [549, 234] width 800 height 742
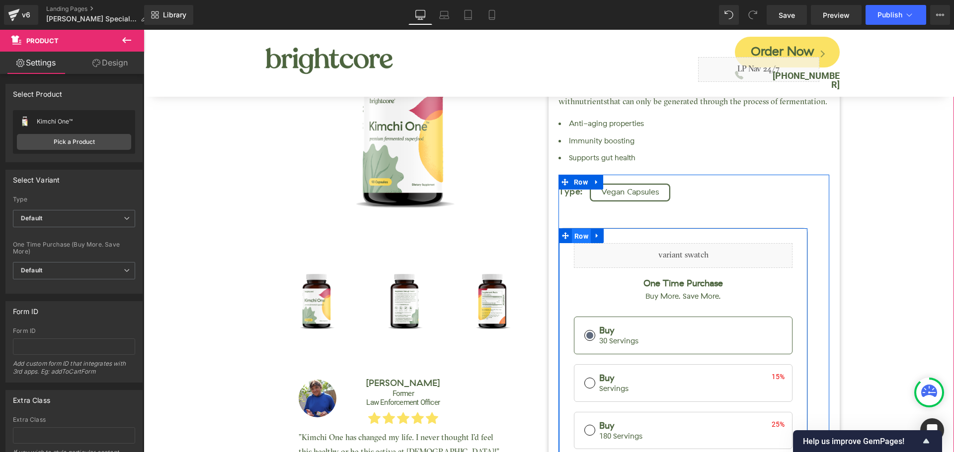
click at [575, 237] on span "Row" at bounding box center [581, 236] width 19 height 15
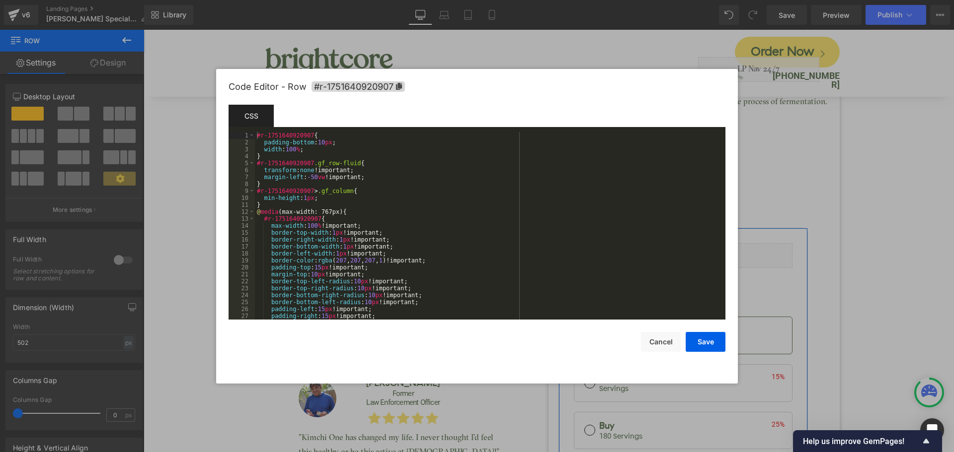
click at [553, 0] on div "Row You are previewing how the will restyle your page. You can not edit Element…" at bounding box center [477, 0] width 954 height 0
click at [346, 87] on span "#r-1751640920907" at bounding box center [357, 86] width 93 height 10
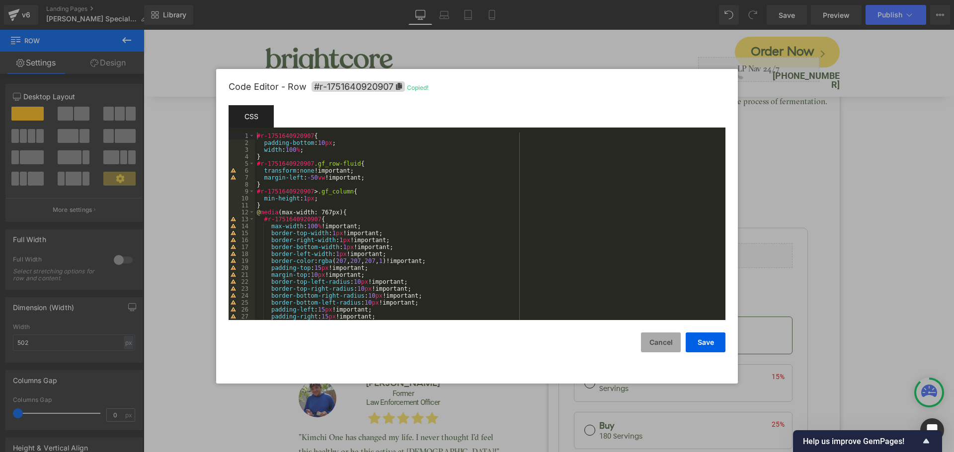
drag, startPoint x: 649, startPoint y: 346, endPoint x: 649, endPoint y: 332, distance: 14.4
click at [649, 346] on button "Cancel" at bounding box center [661, 343] width 40 height 20
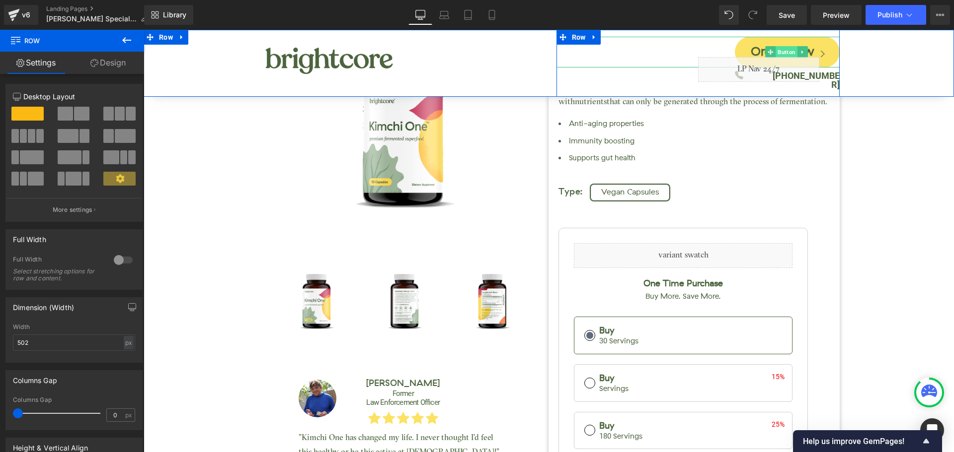
click at [783, 50] on span "Button" at bounding box center [786, 52] width 22 height 12
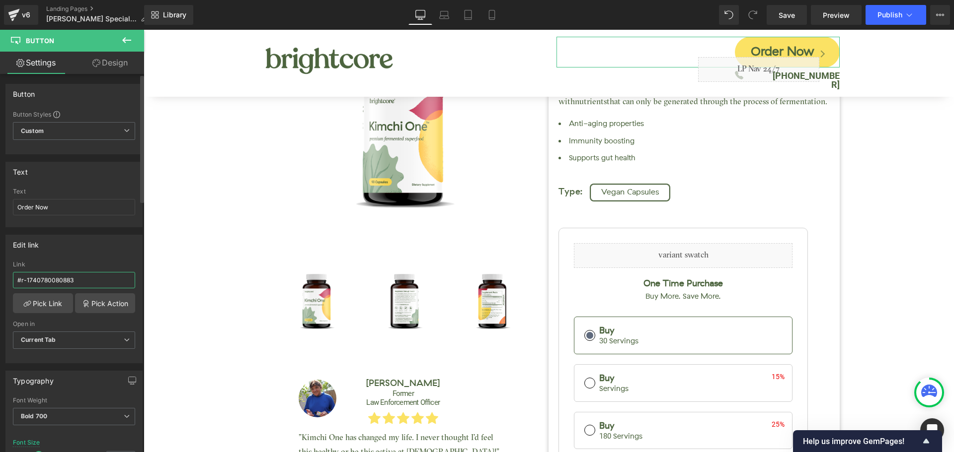
click at [61, 275] on input "#r-1740780080883" at bounding box center [74, 280] width 122 height 16
paste input "51640920907"
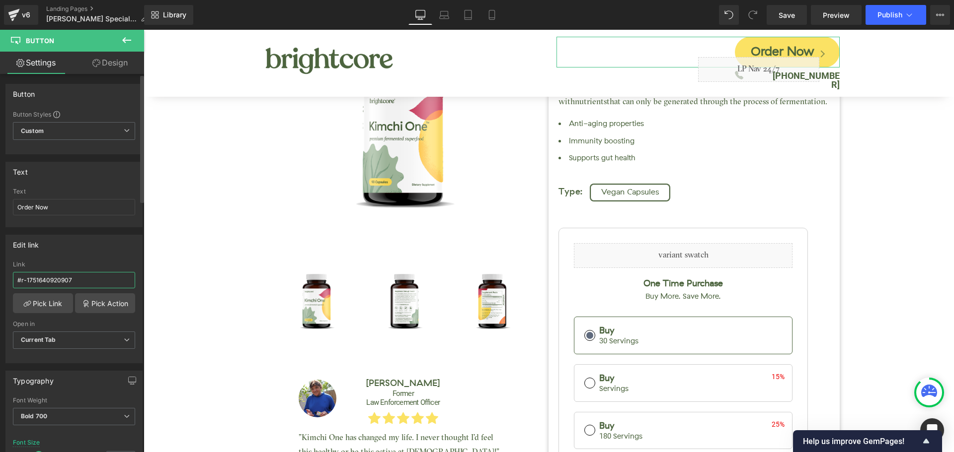
type input "#r-1751640920907"
click at [98, 247] on div "Edit link" at bounding box center [74, 244] width 136 height 19
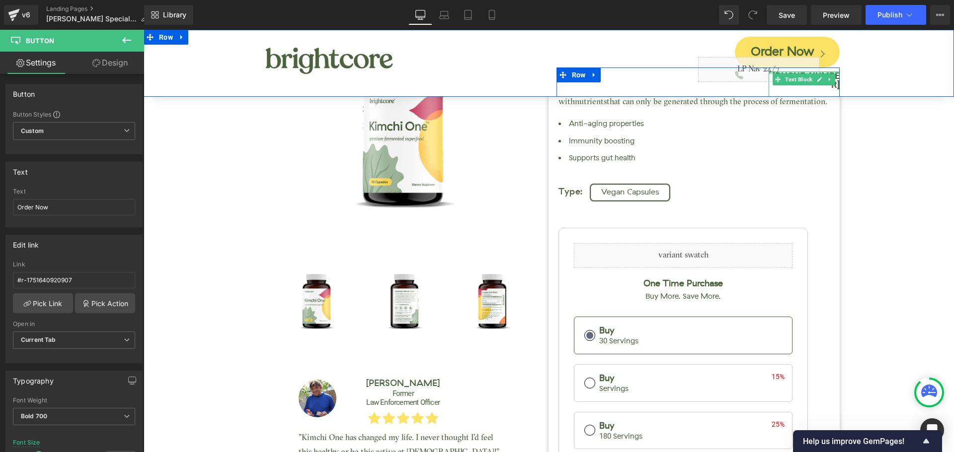
click at [832, 73] on div at bounding box center [803, 73] width 71 height 2
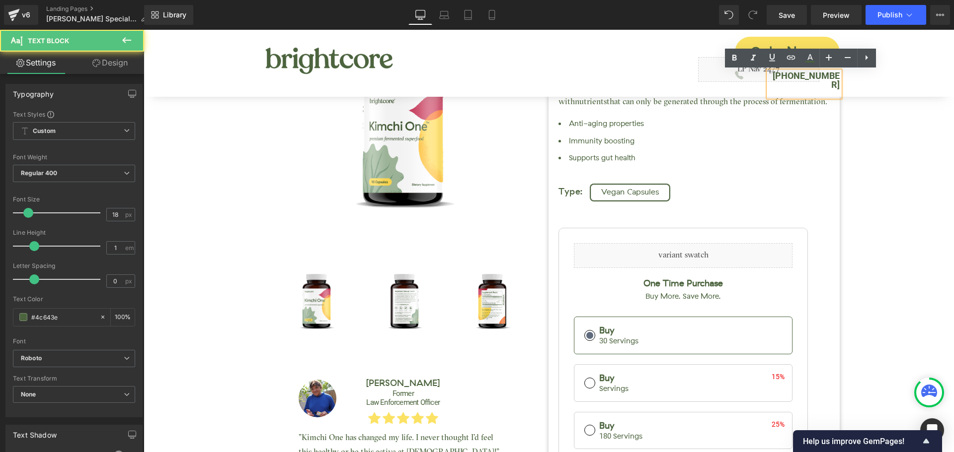
click at [829, 75] on b "(888) 908-4425" at bounding box center [805, 80] width 67 height 19
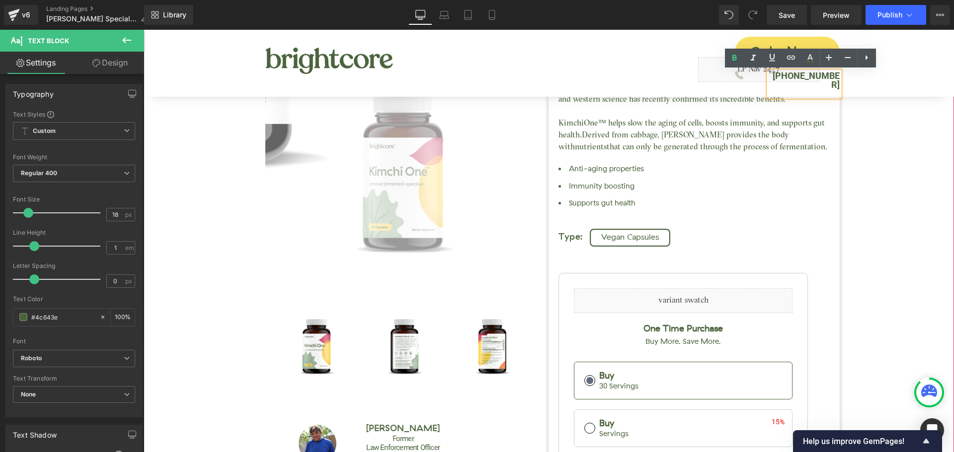
scroll to position [149, 0]
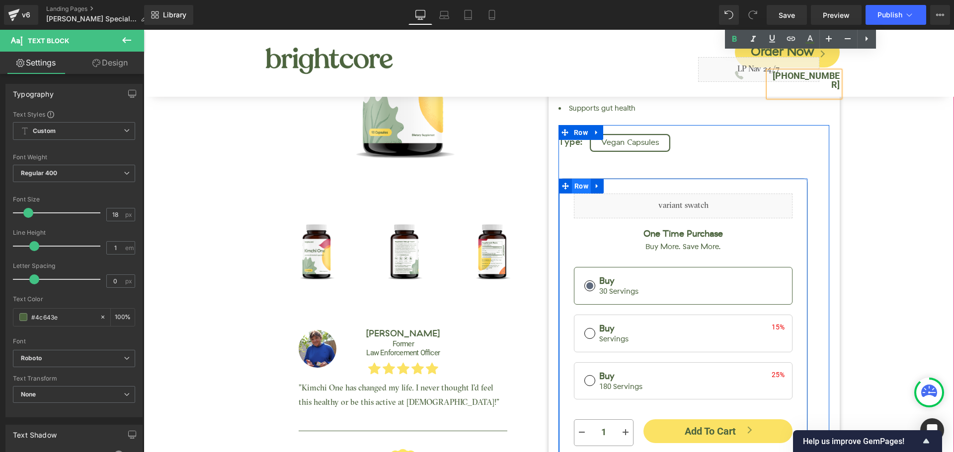
click at [572, 187] on span "Row" at bounding box center [581, 186] width 19 height 15
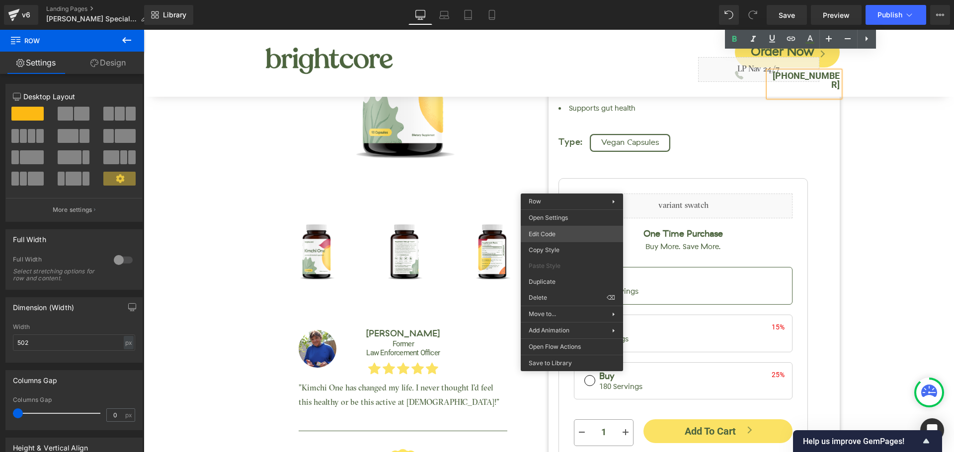
click at [545, 0] on div "Row You are previewing how the will restyle your page. You can not edit Element…" at bounding box center [477, 0] width 954 height 0
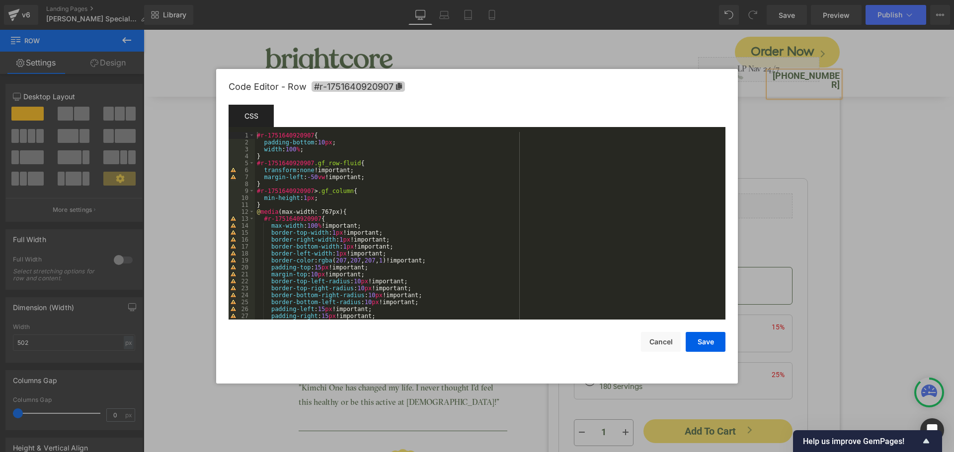
click at [352, 84] on span "#r-1751640920907" at bounding box center [357, 86] width 93 height 10
click at [653, 343] on button "Cancel" at bounding box center [661, 342] width 40 height 20
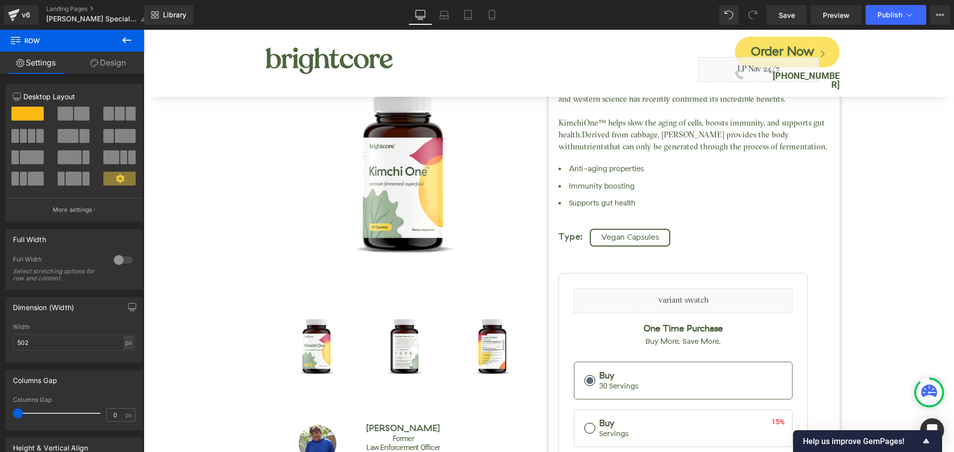
scroll to position [0, 0]
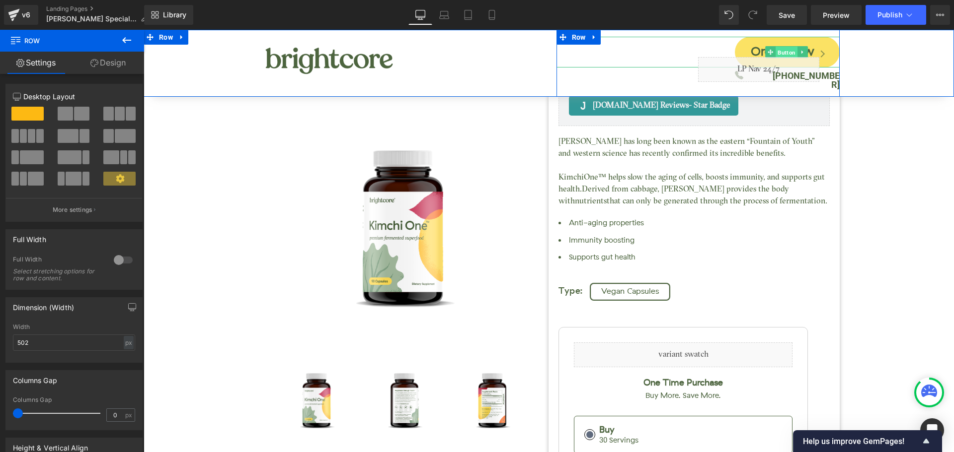
click at [787, 47] on span "Button" at bounding box center [786, 53] width 22 height 12
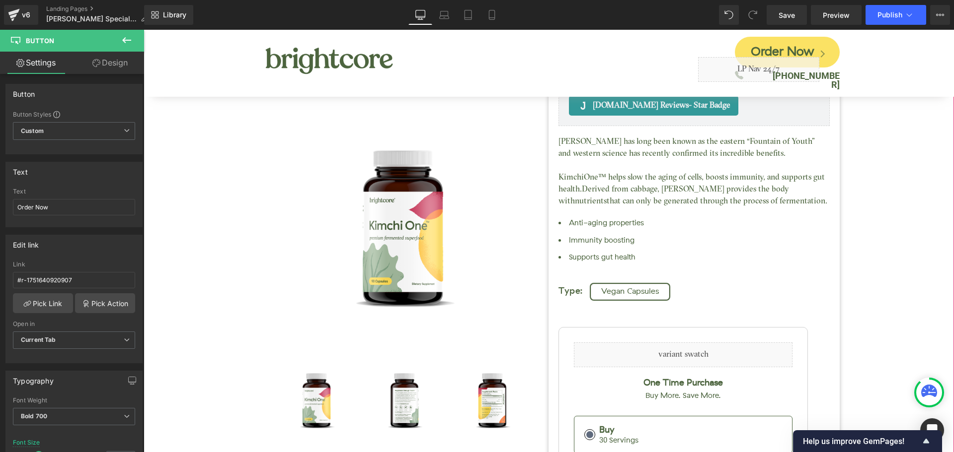
click at [888, 167] on div "Kimchi One™ (P) Title Judge.me Reviews - Star Badge Judge.me Reviews Liquid (88…" at bounding box center [549, 333] width 800 height 742
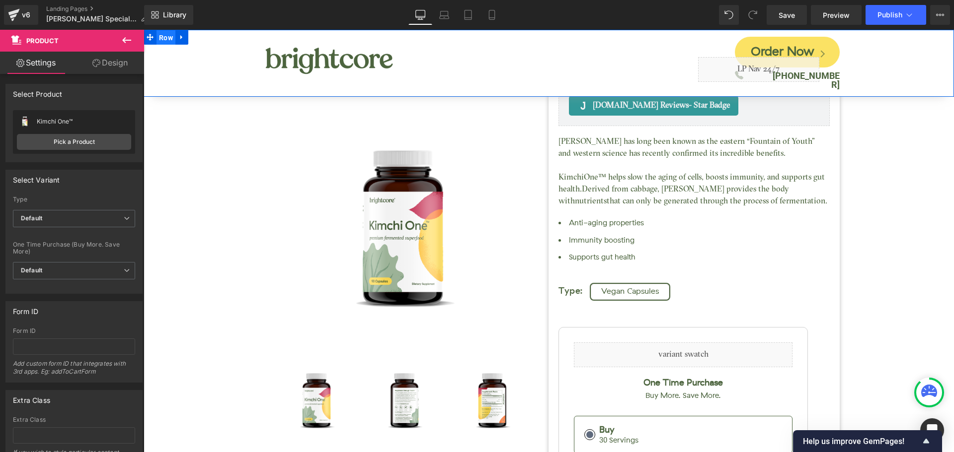
click at [170, 41] on span "Row" at bounding box center [165, 37] width 19 height 15
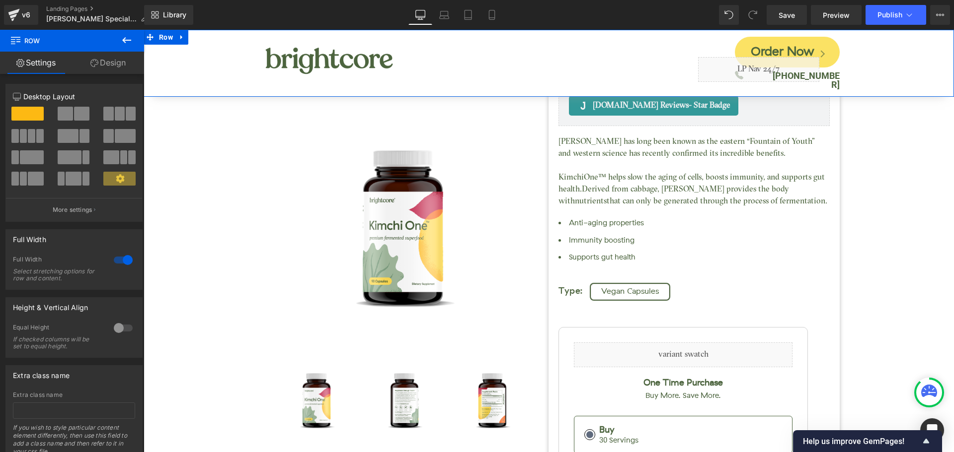
click at [116, 70] on link "Design" at bounding box center [108, 63] width 72 height 22
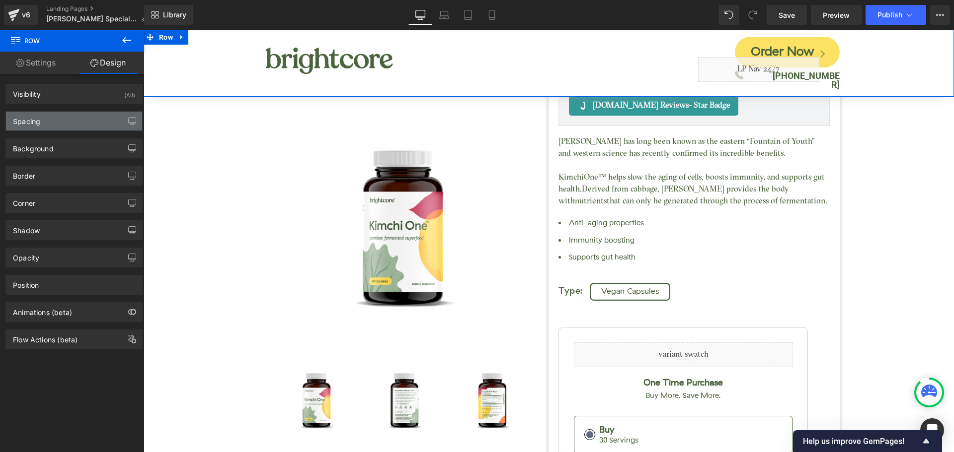
type input "0"
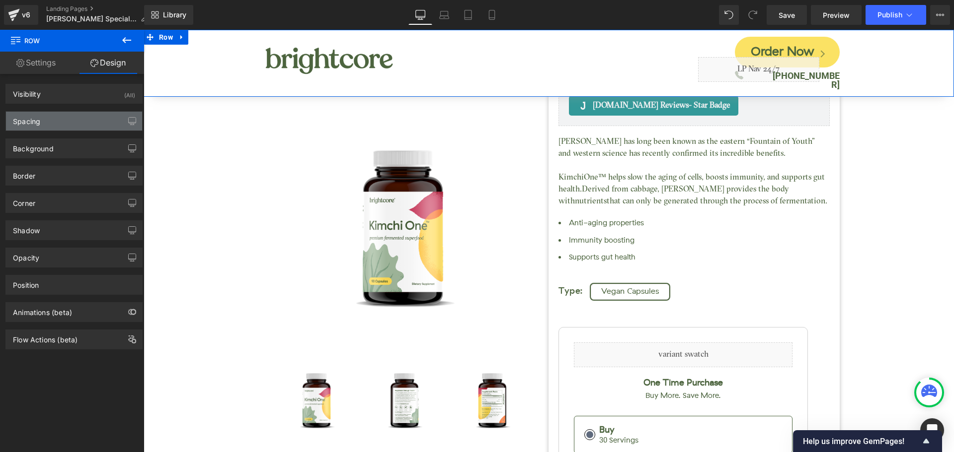
type input "0"
click at [73, 129] on div "Spacing" at bounding box center [74, 121] width 136 height 19
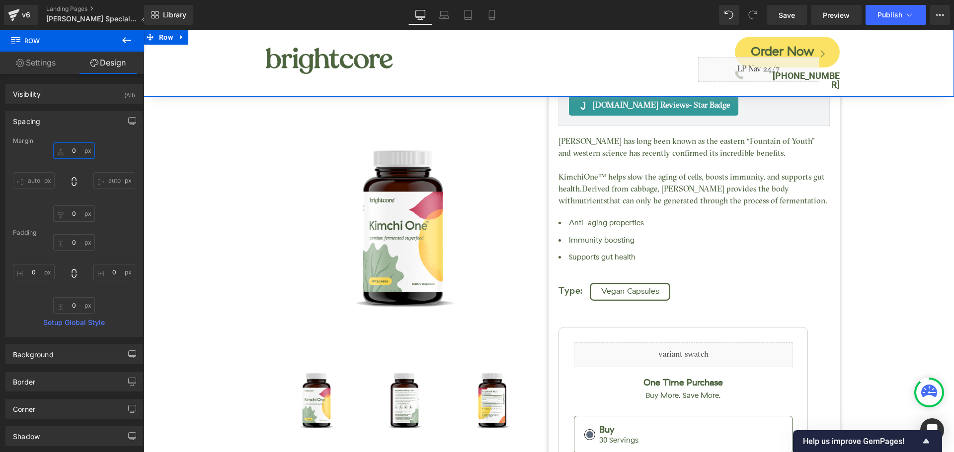
click at [75, 154] on input "0" at bounding box center [74, 151] width 42 height 16
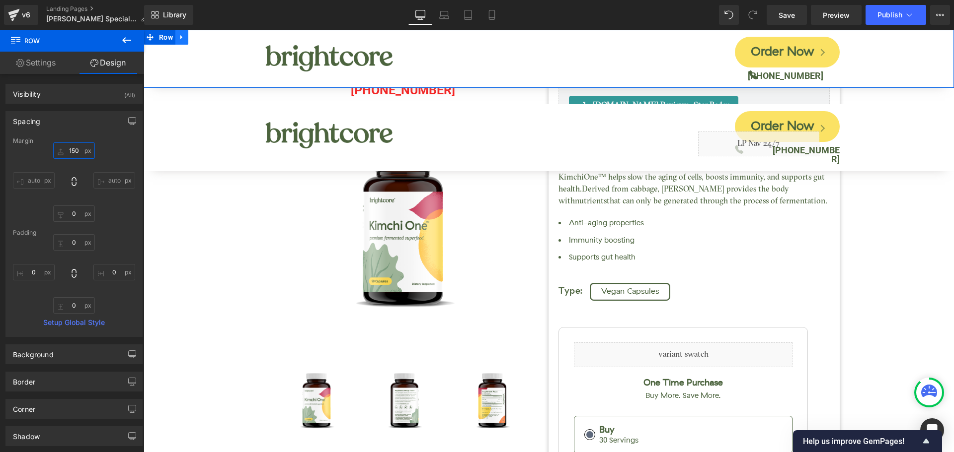
type input "150"
click at [183, 39] on icon at bounding box center [181, 37] width 7 height 7
click at [210, 37] on icon at bounding box center [207, 37] width 7 height 7
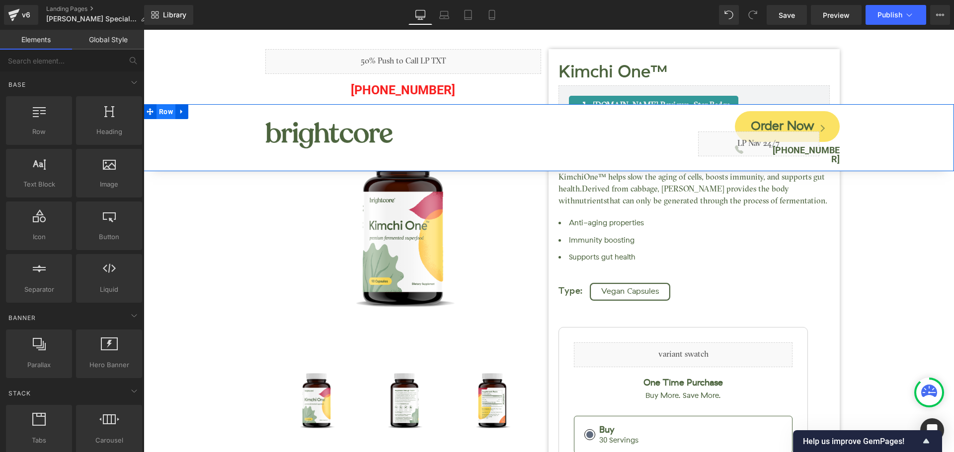
click at [170, 111] on span "Row" at bounding box center [165, 111] width 19 height 15
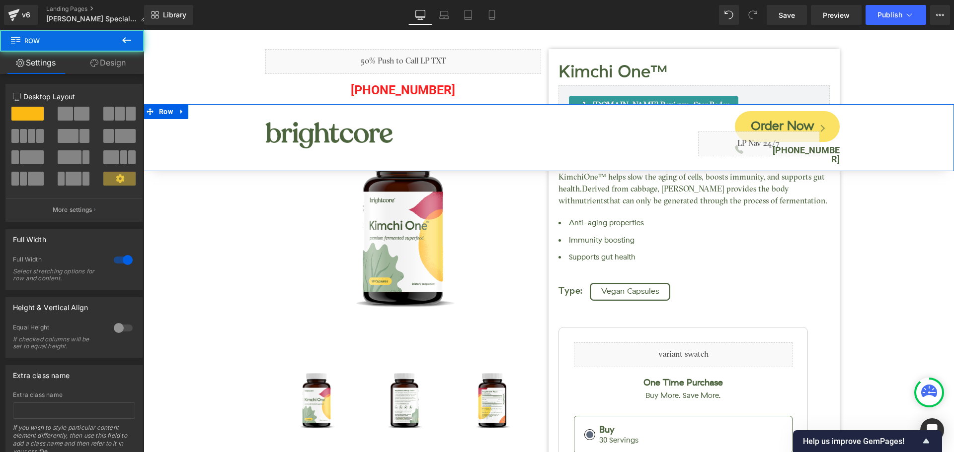
click at [126, 65] on link "Design" at bounding box center [108, 63] width 72 height 22
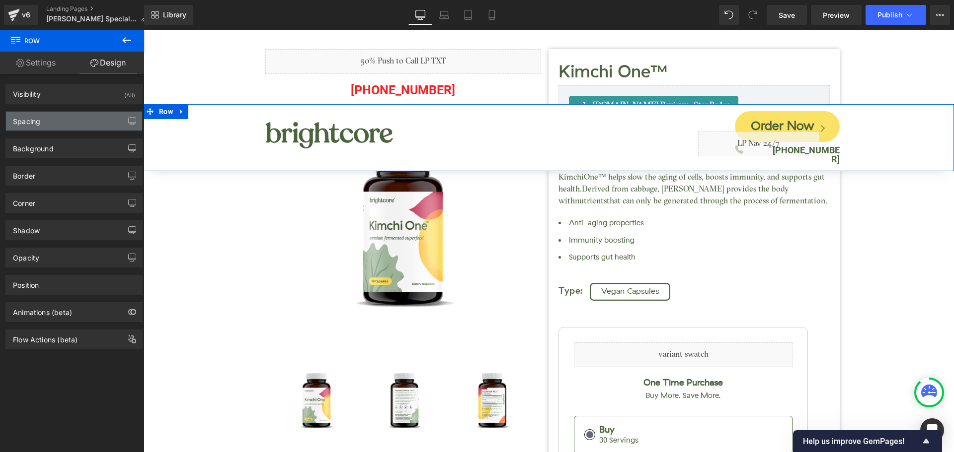
click at [72, 119] on div "Spacing" at bounding box center [74, 121] width 136 height 19
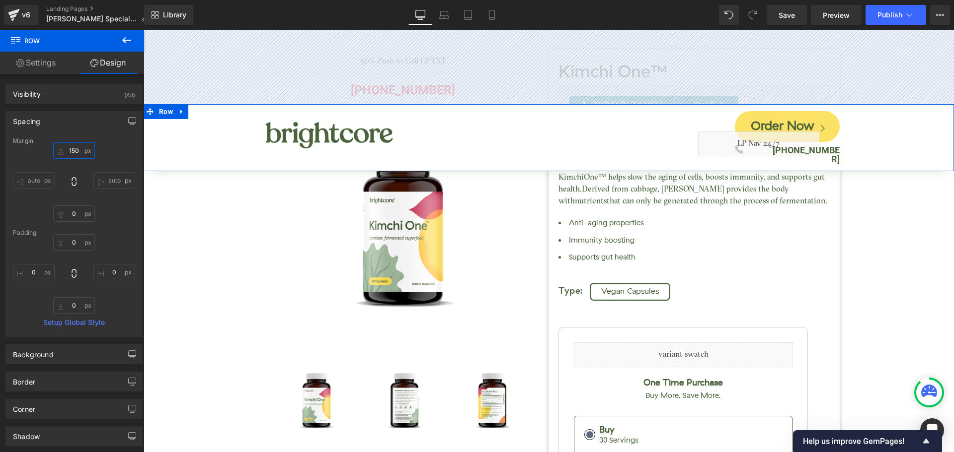
click at [73, 151] on input "150" at bounding box center [74, 151] width 42 height 16
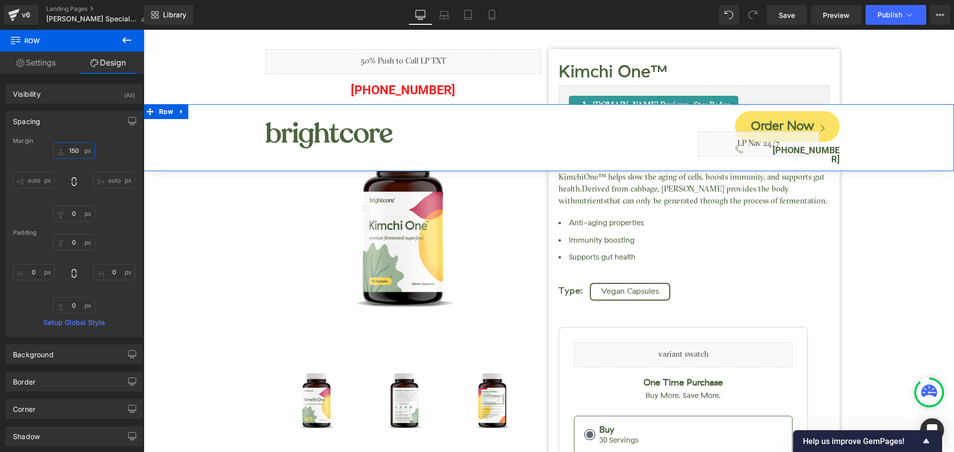
click at [73, 151] on input "150" at bounding box center [74, 151] width 42 height 16
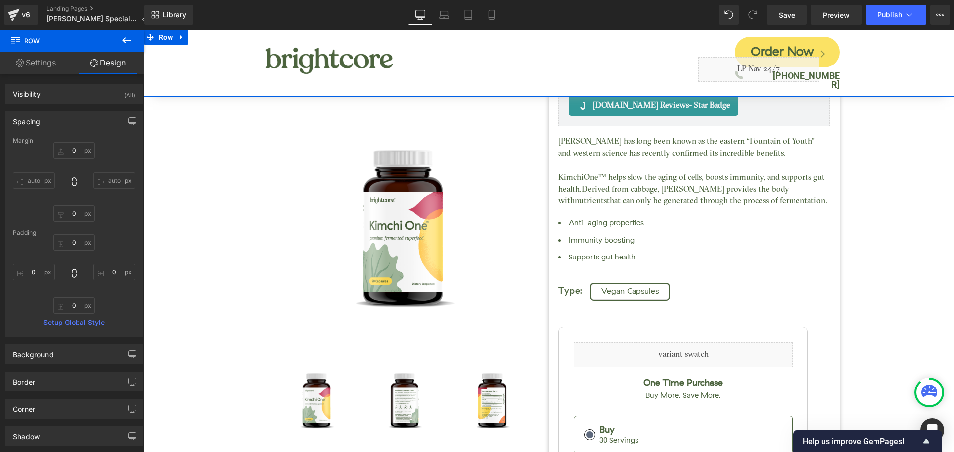
click at [116, 146] on div "0 0 auto auto 0px 0 auto auto" at bounding box center [74, 182] width 122 height 79
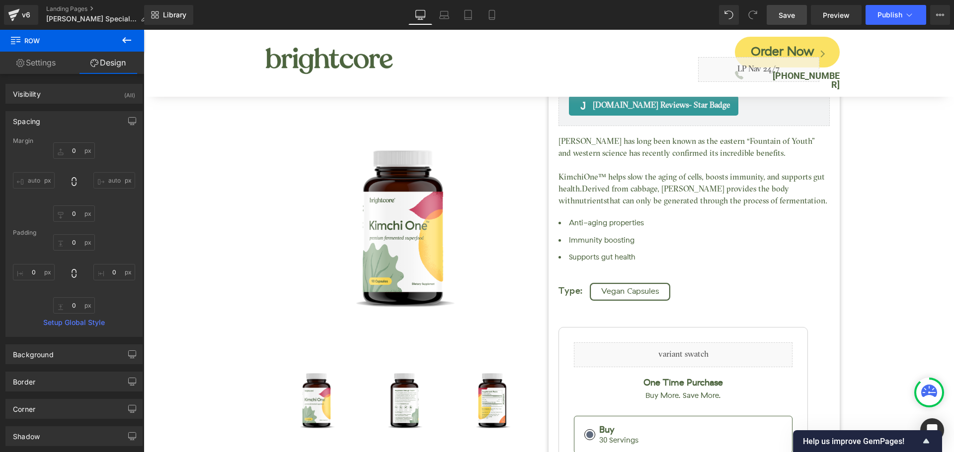
click at [782, 16] on span "Save" at bounding box center [786, 15] width 16 height 10
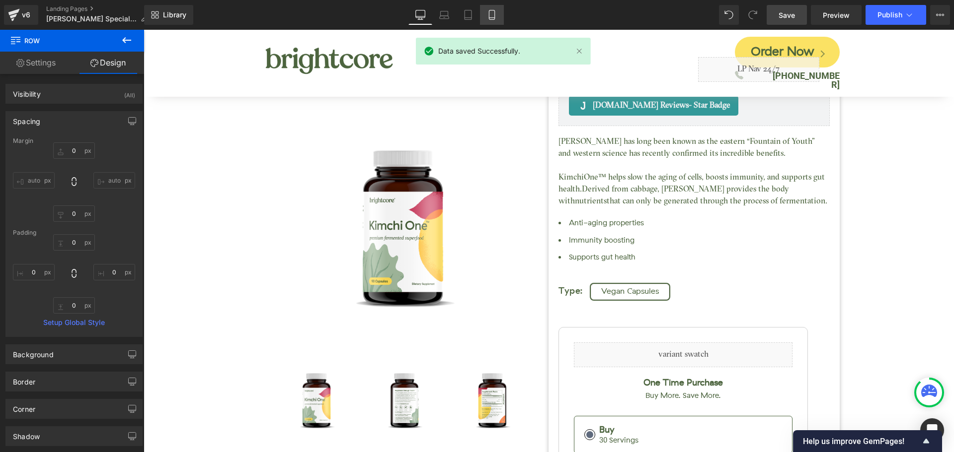
click at [492, 20] on link "Mobile" at bounding box center [492, 15] width 24 height 20
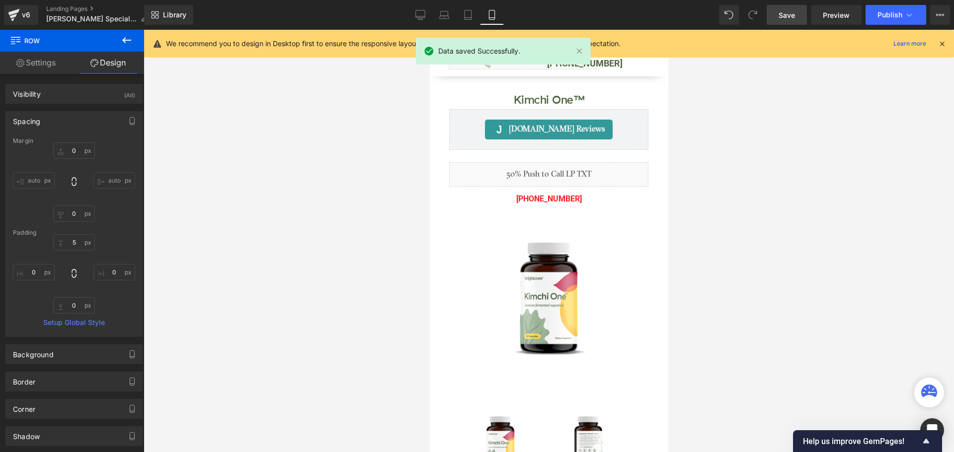
type input "0"
type input "5"
type input "0"
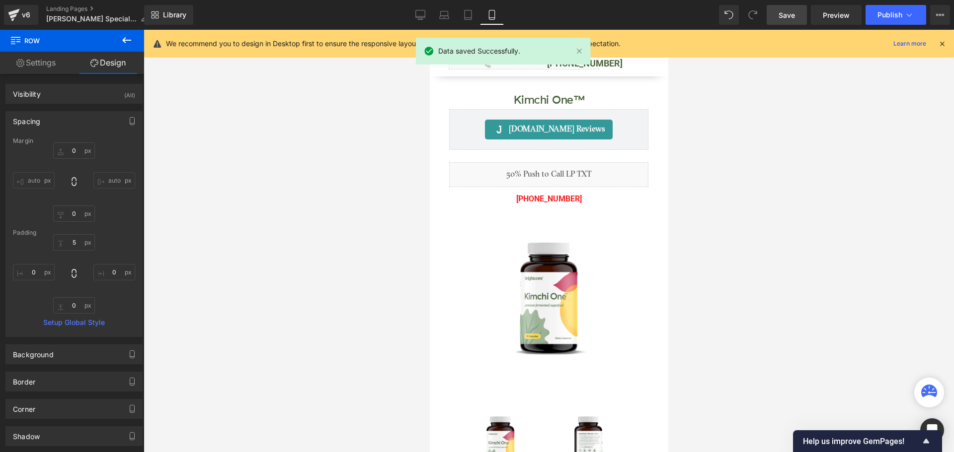
type input "0"
click at [940, 42] on icon at bounding box center [941, 43] width 9 height 9
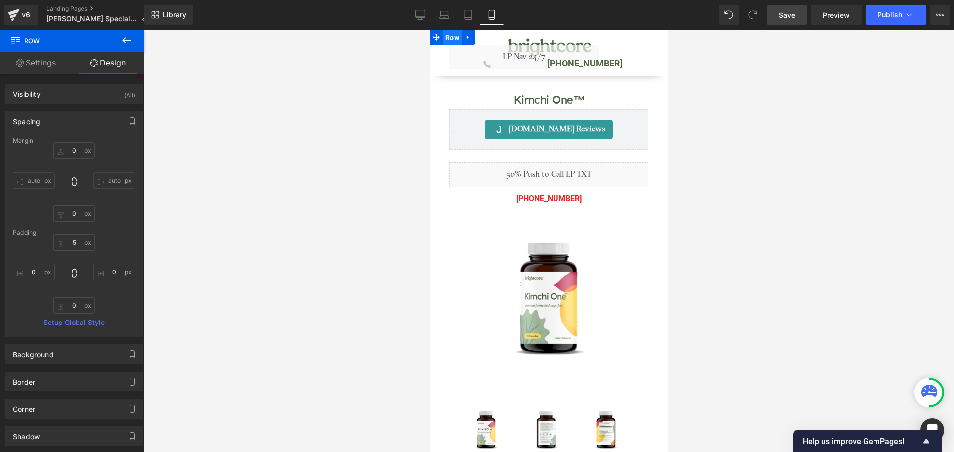
click at [457, 37] on span "Row" at bounding box center [451, 37] width 19 height 15
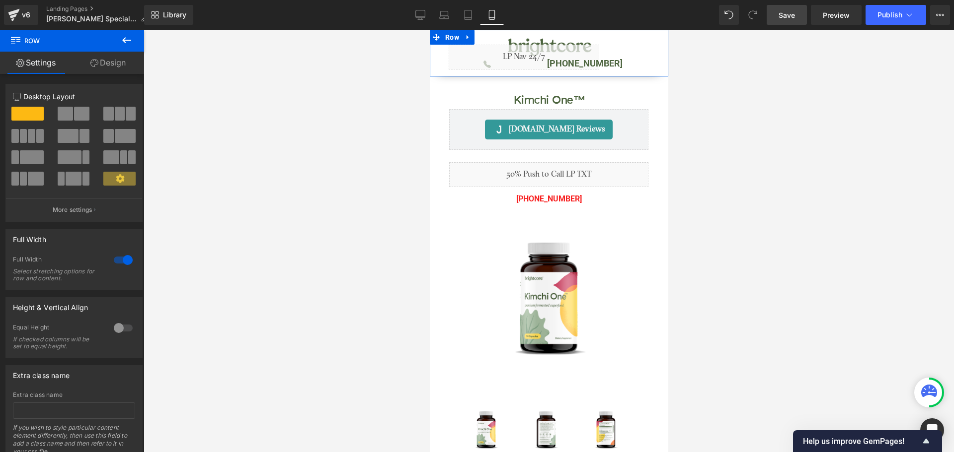
click at [116, 66] on link "Design" at bounding box center [108, 63] width 72 height 22
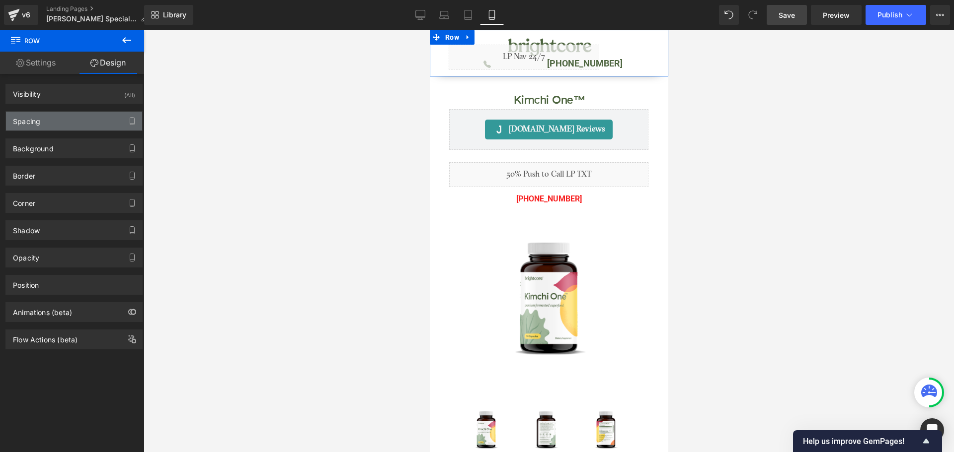
type input "0"
type input "5"
type input "0"
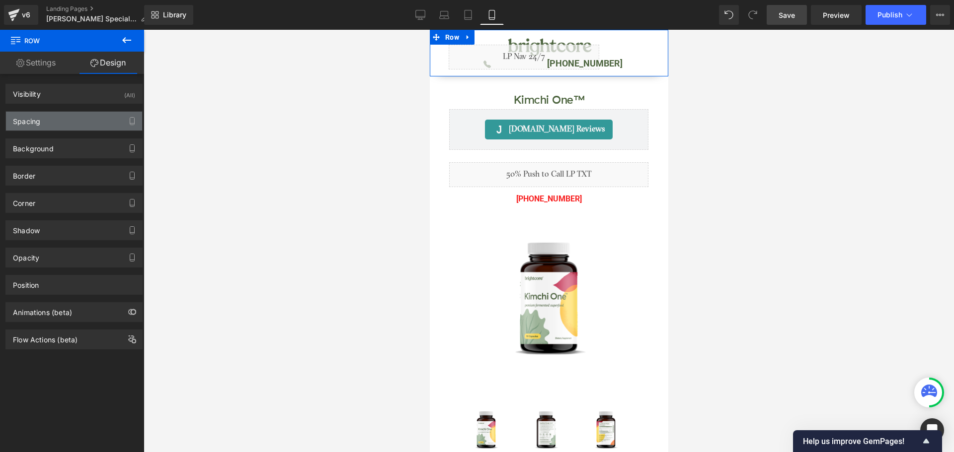
type input "0"
click at [60, 115] on div "Spacing" at bounding box center [74, 121] width 136 height 19
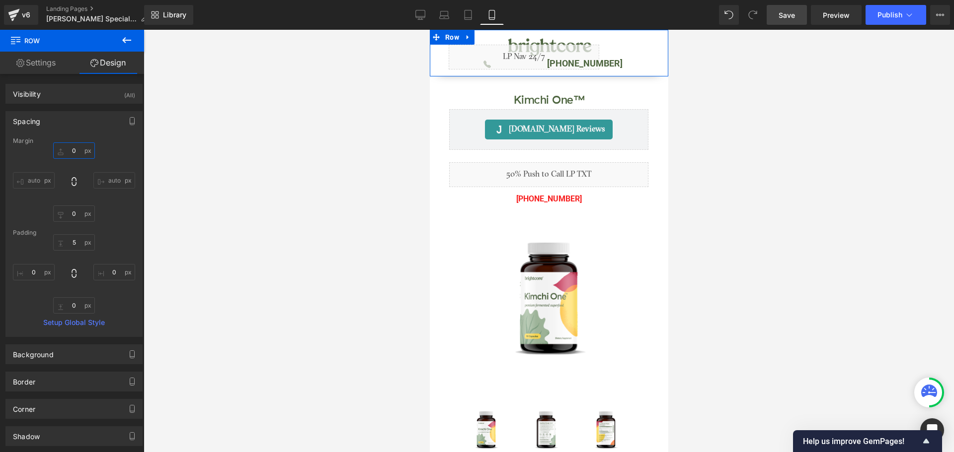
click at [73, 145] on input "0" at bounding box center [74, 151] width 42 height 16
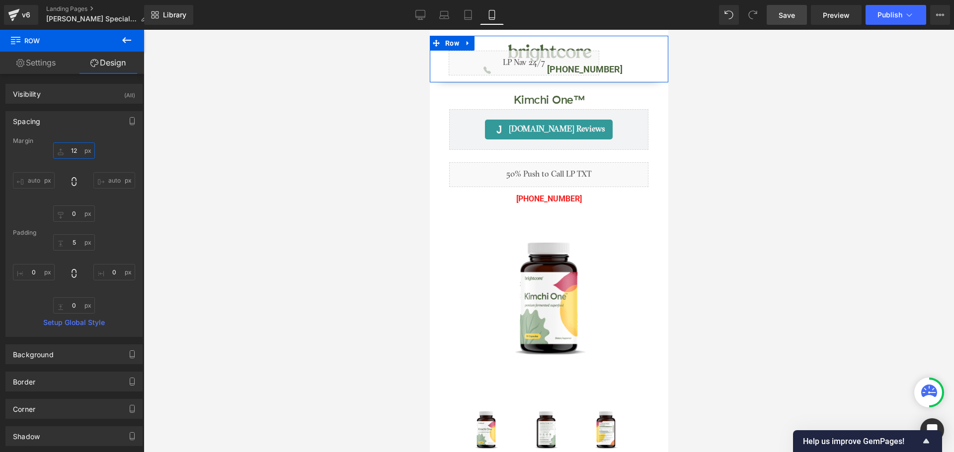
type input "1"
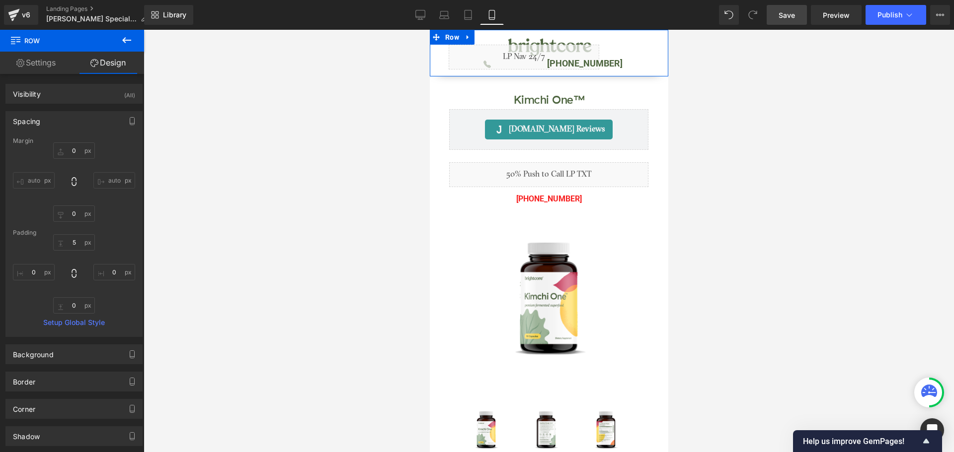
click at [109, 150] on div "auto auto 0px 0 auto auto" at bounding box center [74, 182] width 122 height 79
click at [778, 22] on link "Save" at bounding box center [786, 15] width 40 height 20
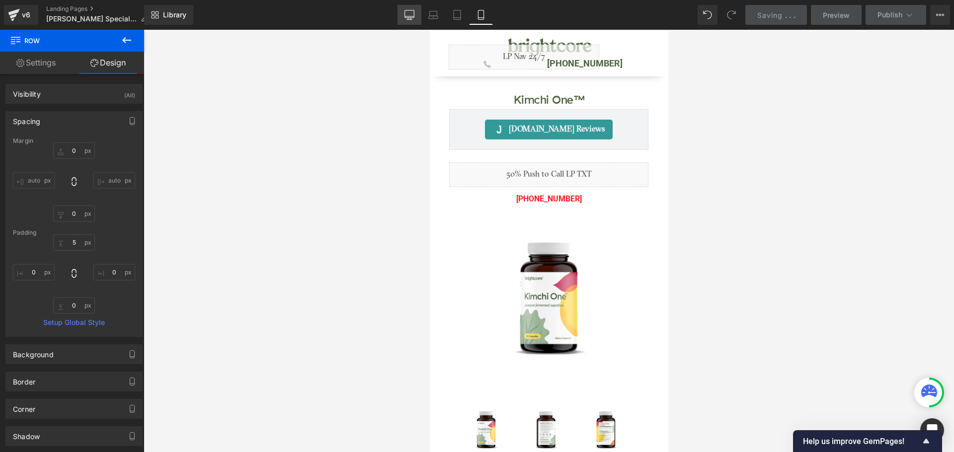
click at [411, 15] on icon at bounding box center [409, 15] width 10 height 10
type input "0"
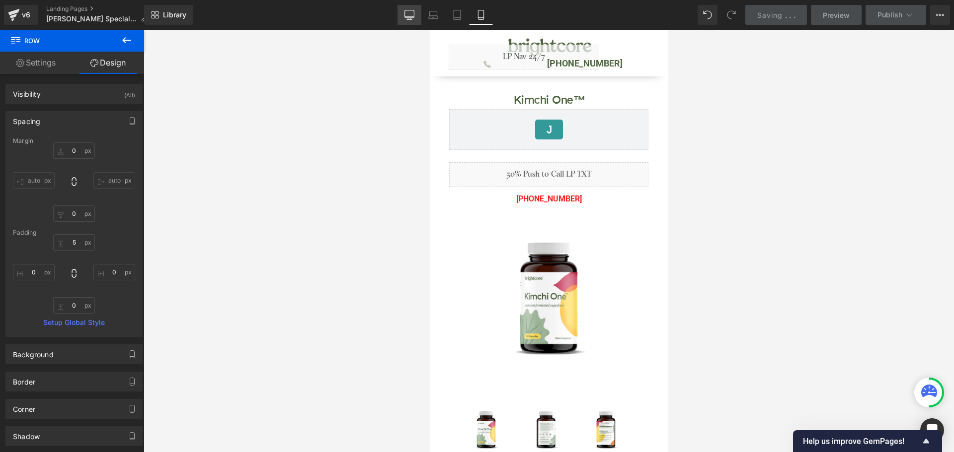
type input "0"
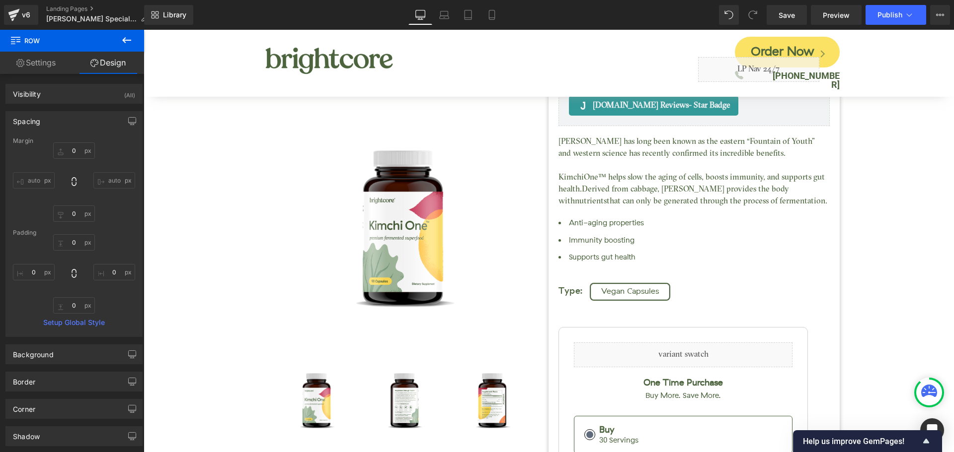
click at [870, 25] on div "Library Desktop Desktop Laptop Tablet Mobile Save Preview Publish Scheduled Vie…" at bounding box center [549, 15] width 810 height 30
click at [874, 21] on button "Publish" at bounding box center [895, 15] width 61 height 20
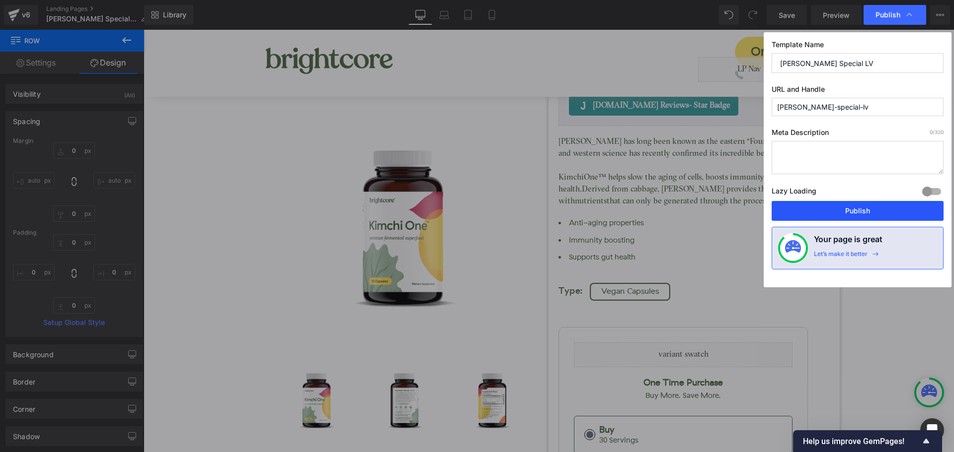
click at [869, 215] on button "Publish" at bounding box center [857, 211] width 172 height 20
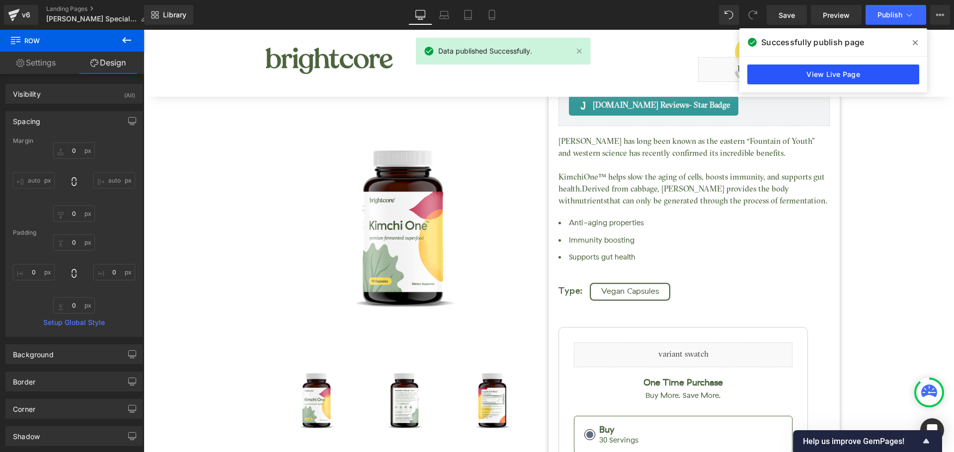
click at [794, 73] on link "View Live Page" at bounding box center [833, 75] width 172 height 20
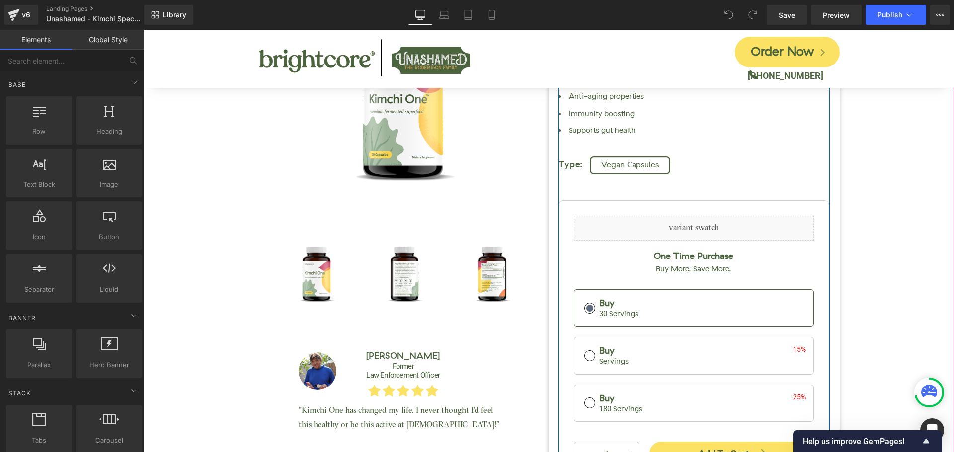
scroll to position [199, 0]
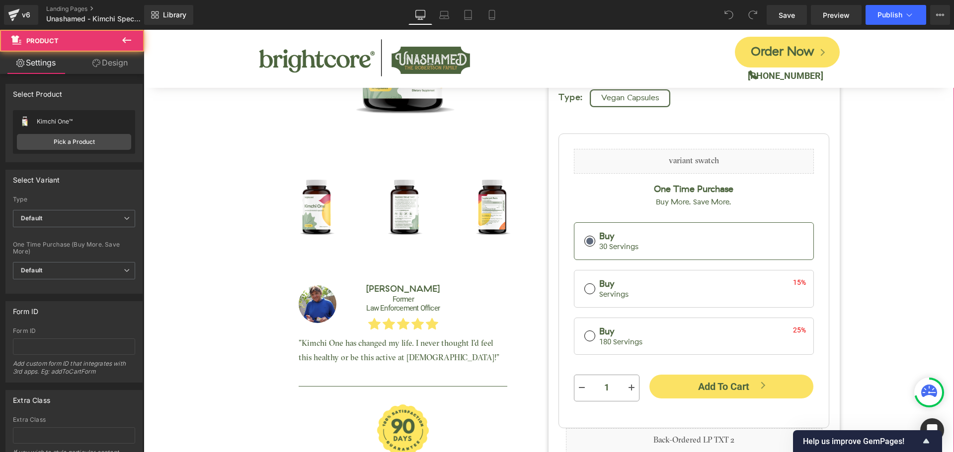
click at [861, 130] on div "Kimchi One™ (P) Title [DOMAIN_NAME] Reviews - Star Badge [DOMAIN_NAME] Reviews …" at bounding box center [549, 151] width 800 height 717
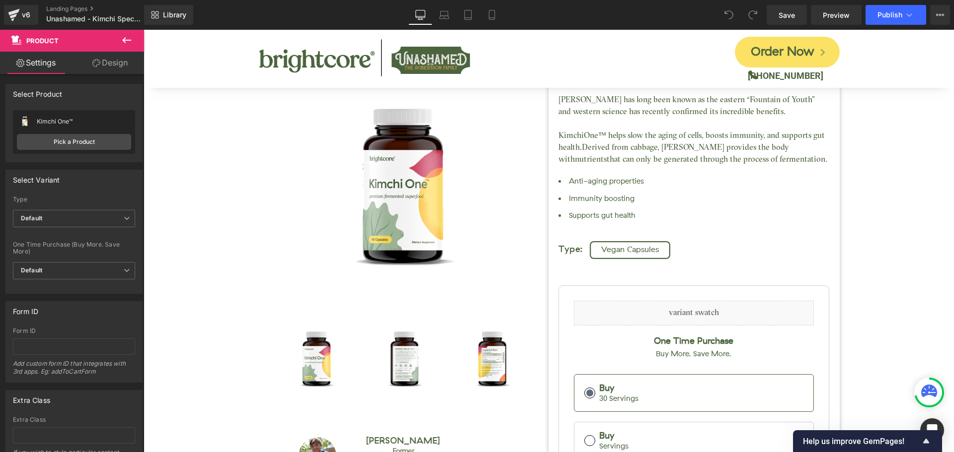
scroll to position [0, 0]
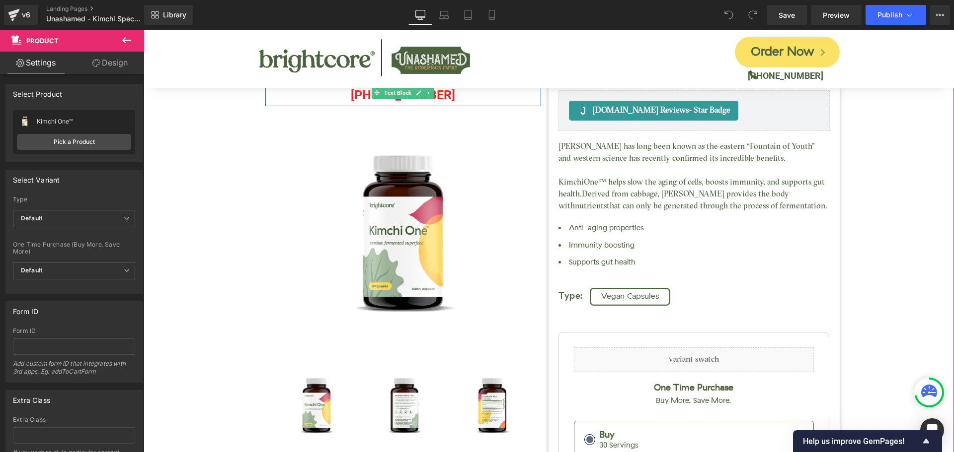
click at [448, 100] on p "[PHONE_NUMBER]" at bounding box center [403, 95] width 276 height 22
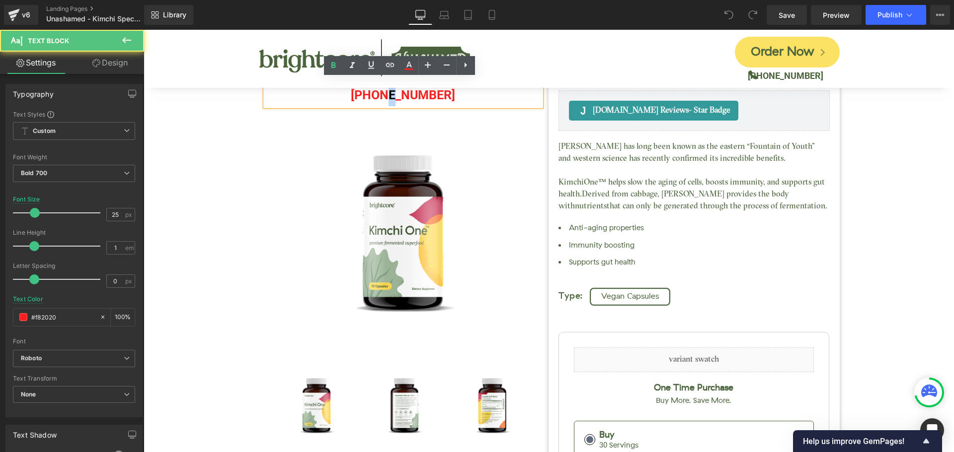
click at [391, 96] on p "[PHONE_NUMBER]" at bounding box center [403, 95] width 276 height 22
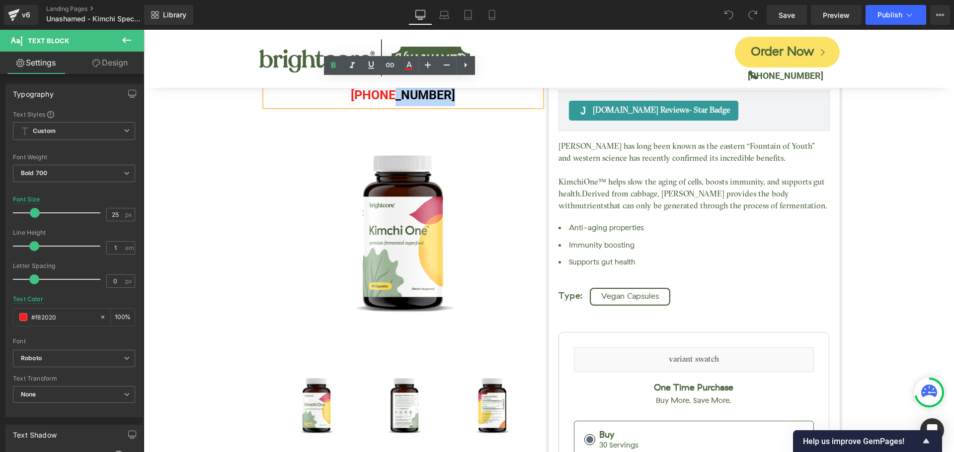
drag, startPoint x: 390, startPoint y: 92, endPoint x: 465, endPoint y: 93, distance: 74.5
click at [465, 93] on p "[PHONE_NUMBER]" at bounding box center [403, 95] width 276 height 22
copy p "404-9677"
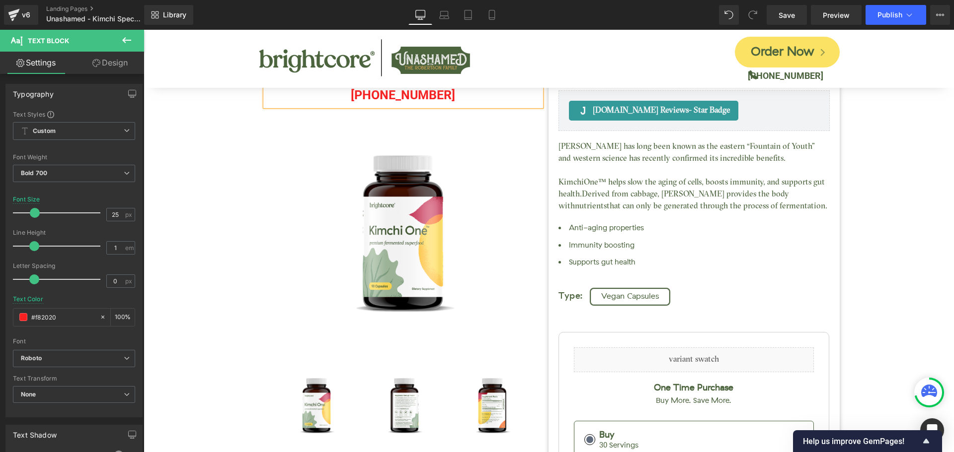
click at [877, 147] on div "Kimchi One™ (P) Title [DOMAIN_NAME] Reviews - Star Badge [DOMAIN_NAME] Reviews …" at bounding box center [549, 350] width 800 height 717
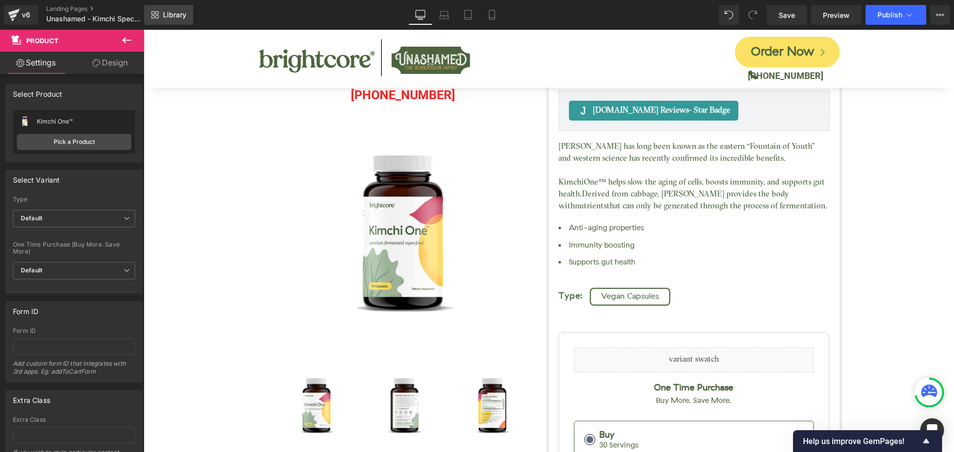
click at [178, 16] on span "Library" at bounding box center [174, 14] width 23 height 9
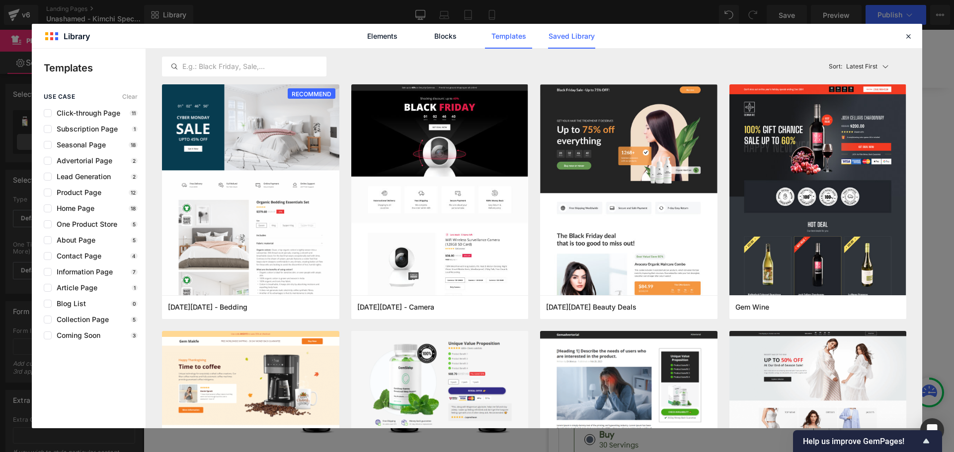
click at [572, 29] on link "Saved Library" at bounding box center [571, 36] width 47 height 25
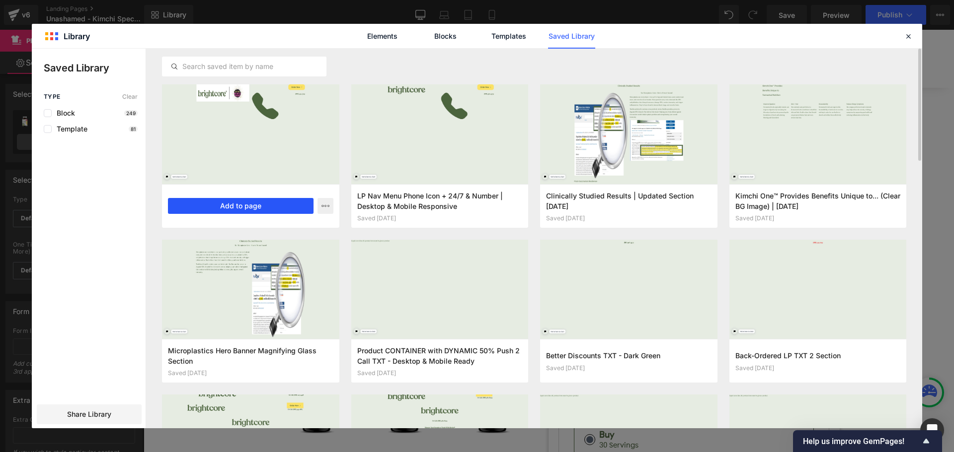
drag, startPoint x: 251, startPoint y: 209, endPoint x: 107, endPoint y: 178, distance: 146.7
click at [251, 209] on button "Add to page" at bounding box center [241, 206] width 146 height 16
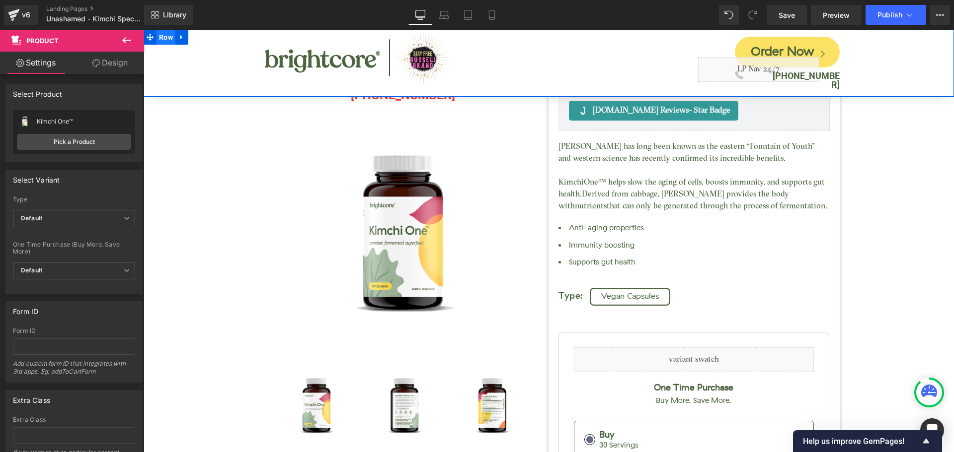
click at [169, 39] on span "Row" at bounding box center [165, 37] width 19 height 15
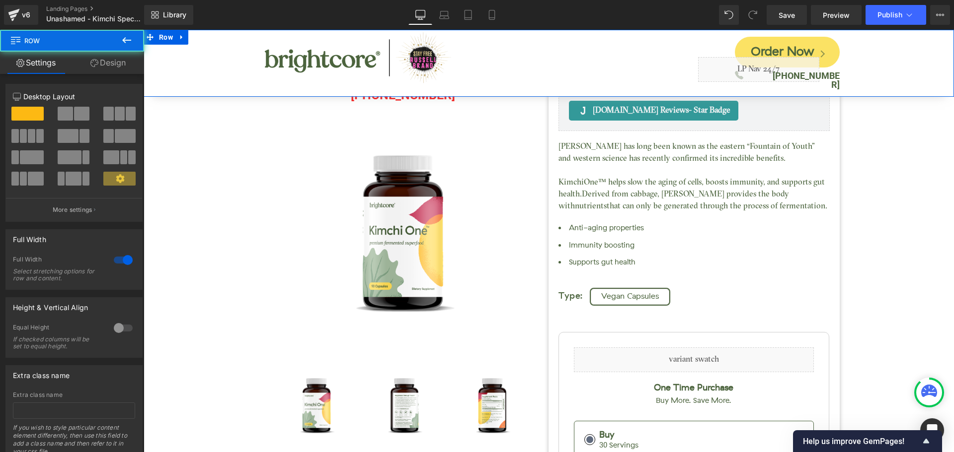
click at [103, 65] on link "Design" at bounding box center [108, 63] width 72 height 22
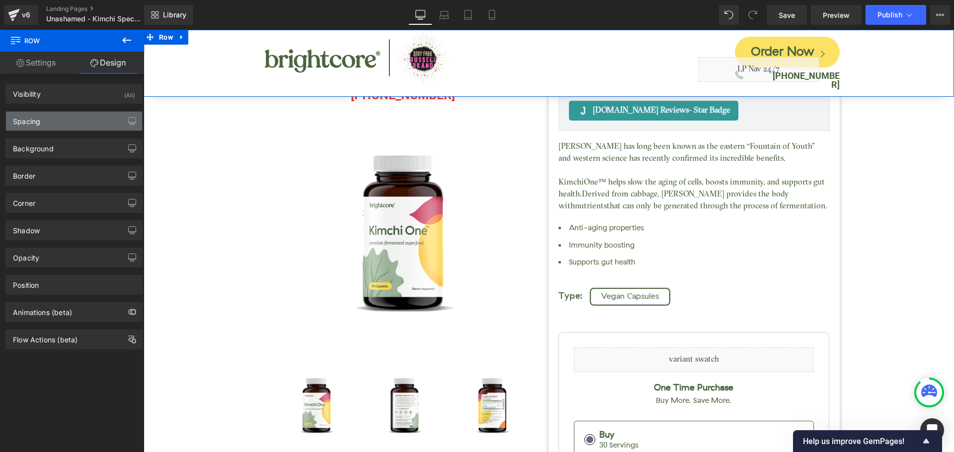
click at [61, 124] on div "Spacing" at bounding box center [74, 121] width 136 height 19
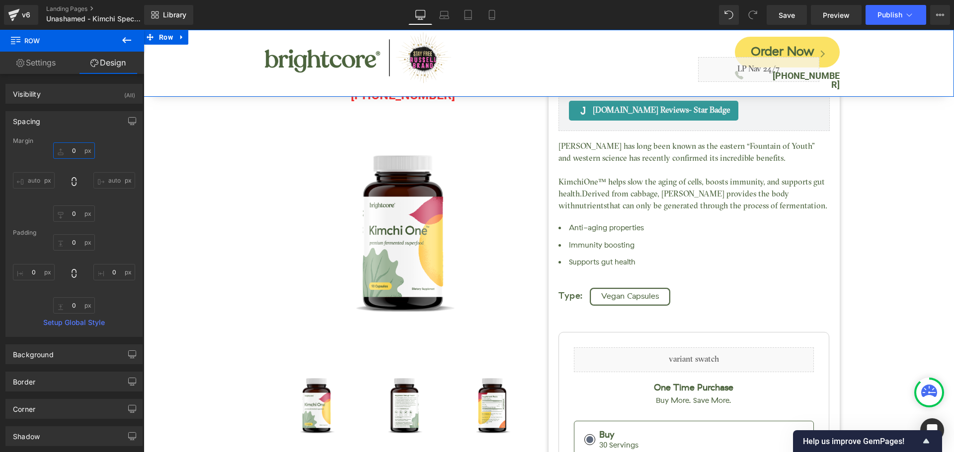
click at [73, 148] on input "text" at bounding box center [74, 151] width 42 height 16
type input "150"
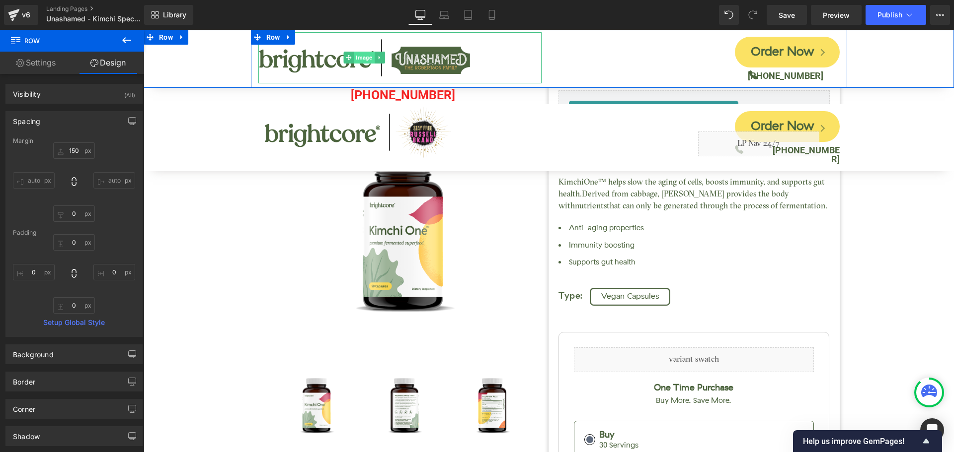
click at [367, 60] on span "Image" at bounding box center [364, 58] width 20 height 12
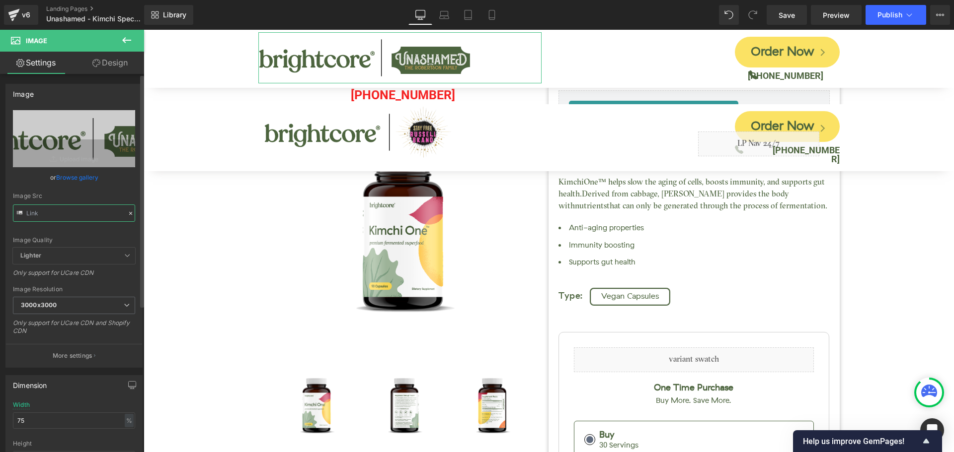
click at [84, 210] on input "text" at bounding box center [74, 213] width 122 height 17
type input "[URL][DOMAIN_NAME]"
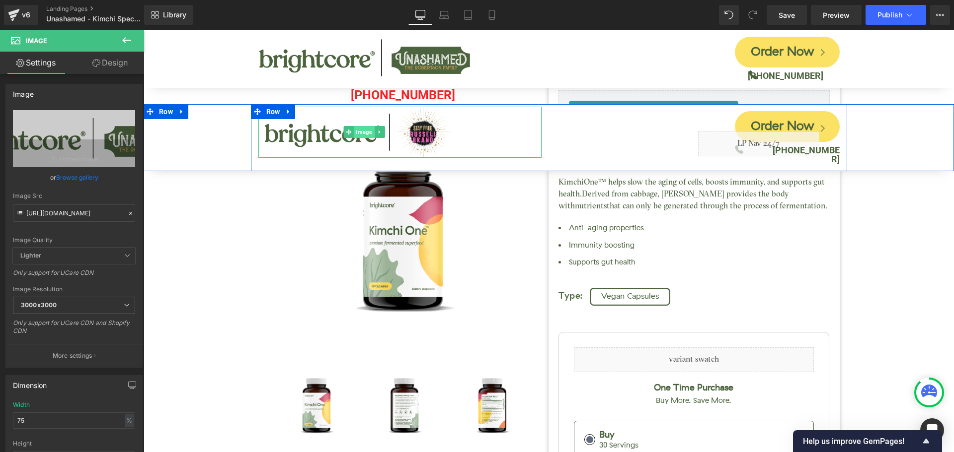
click at [362, 135] on span "Image" at bounding box center [364, 132] width 20 height 12
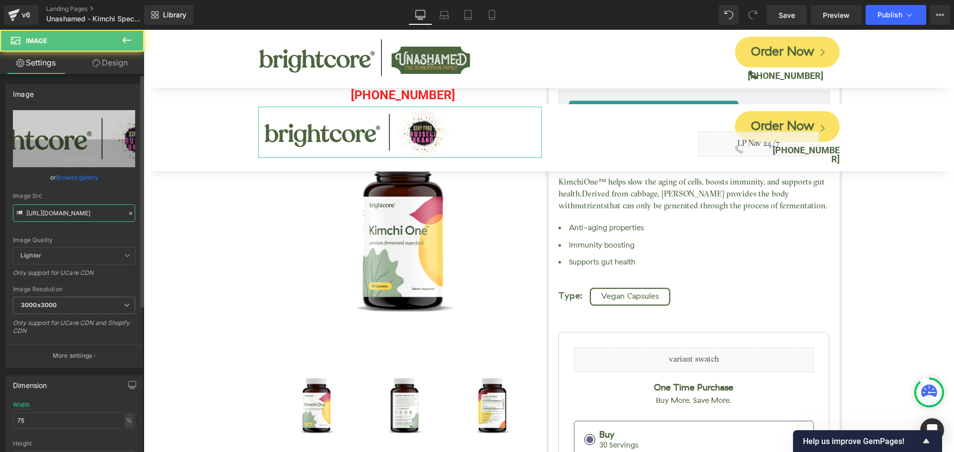
click at [89, 216] on input "[URL][DOMAIN_NAME]" at bounding box center [74, 213] width 122 height 17
click at [88, 216] on input "[URL][DOMAIN_NAME]" at bounding box center [74, 213] width 122 height 17
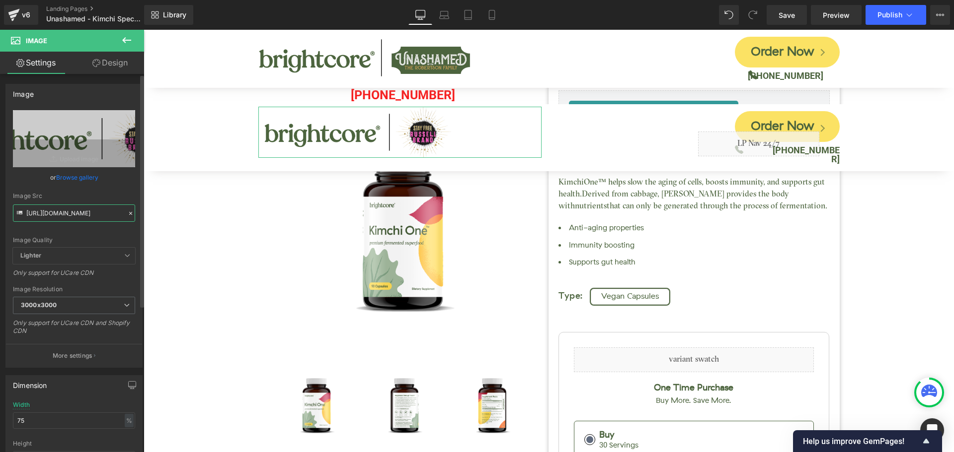
paste input "unashamed-774x186_3000x3000.png?v=1745878162"
type input "[URL][DOMAIN_NAME]"
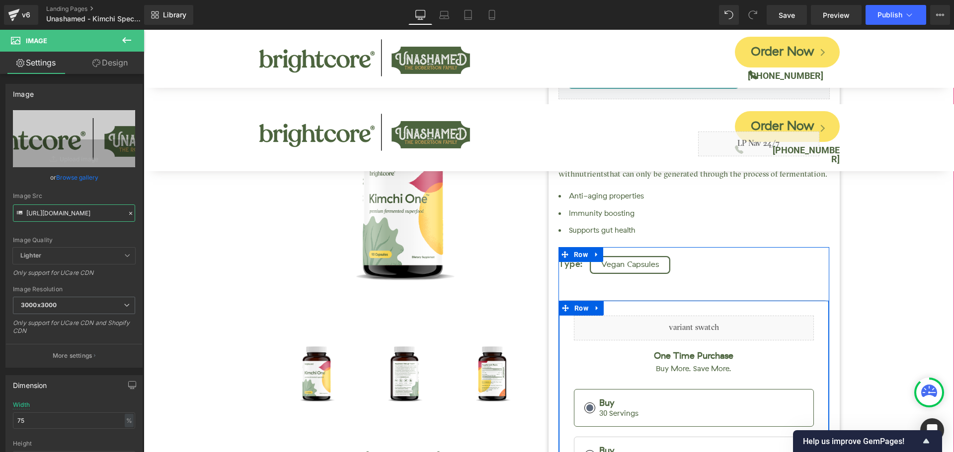
scroll to position [50, 0]
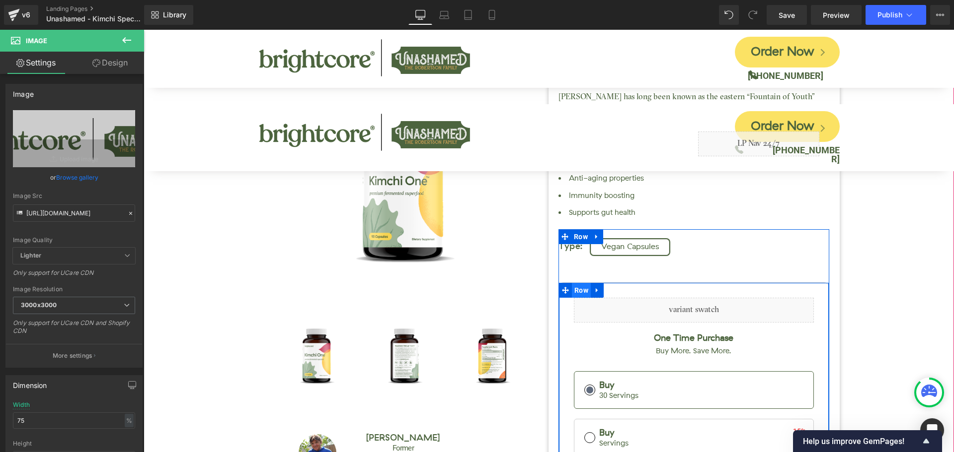
click at [578, 292] on span "Row" at bounding box center [581, 290] width 19 height 15
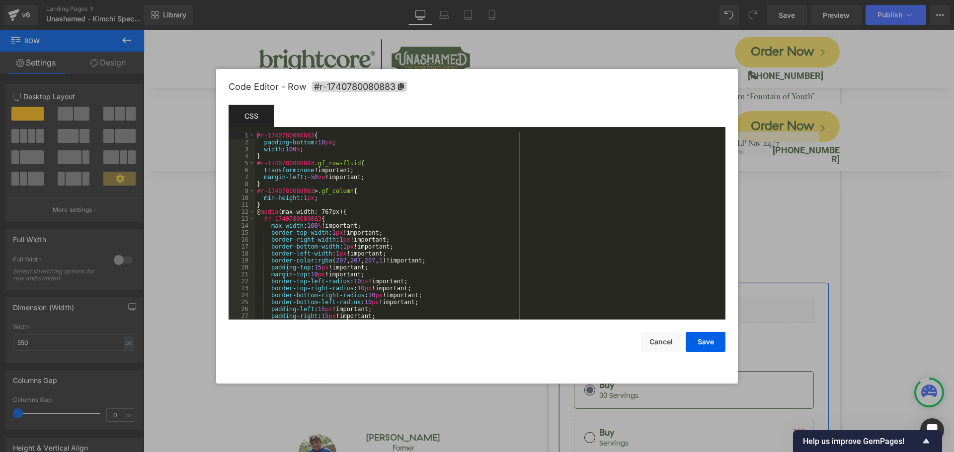
click at [552, 0] on div "Row You are previewing how the will restyle your page. You can not edit Element…" at bounding box center [477, 0] width 954 height 0
click at [392, 85] on span "#r-1740780080883" at bounding box center [358, 86] width 95 height 10
drag, startPoint x: 665, startPoint y: 337, endPoint x: 536, endPoint y: 189, distance: 195.8
click at [665, 337] on button "Cancel" at bounding box center [661, 342] width 40 height 20
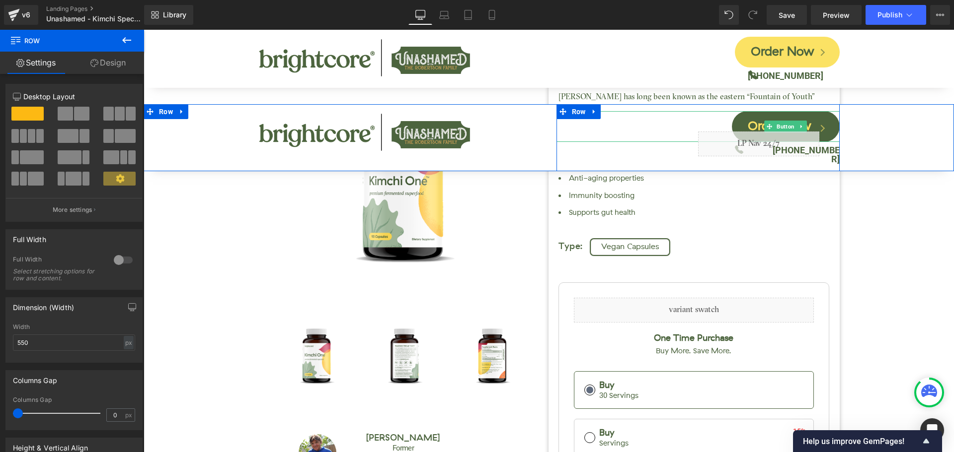
click at [791, 120] on span "Order Now" at bounding box center [780, 126] width 64 height 15
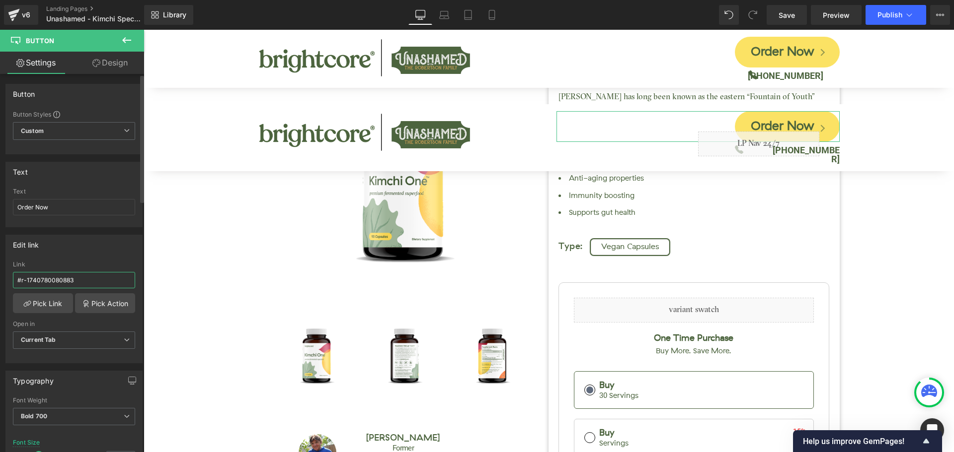
click at [74, 279] on input "#r-1740780080883" at bounding box center [74, 280] width 122 height 16
click at [73, 279] on input "#r-1740780080883" at bounding box center [74, 280] width 122 height 16
click at [88, 262] on div "Link" at bounding box center [74, 264] width 122 height 7
click at [187, 39] on link at bounding box center [181, 37] width 13 height 15
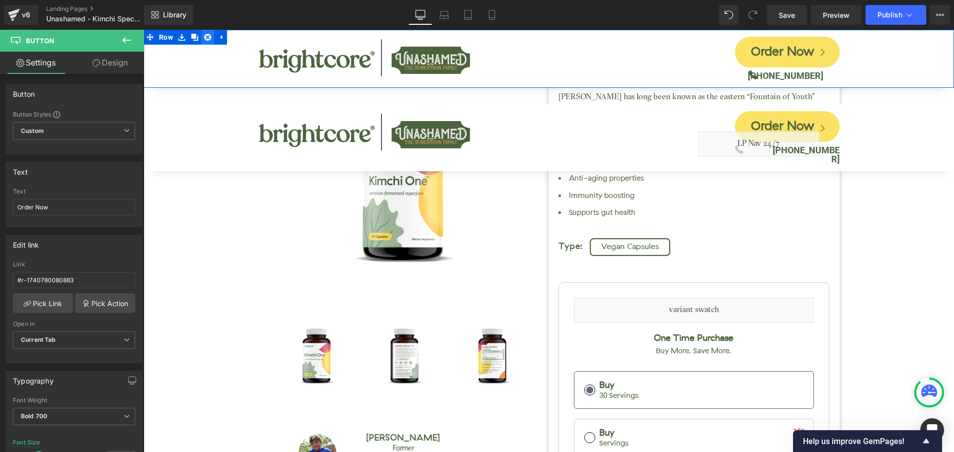
click at [208, 40] on icon at bounding box center [207, 37] width 7 height 7
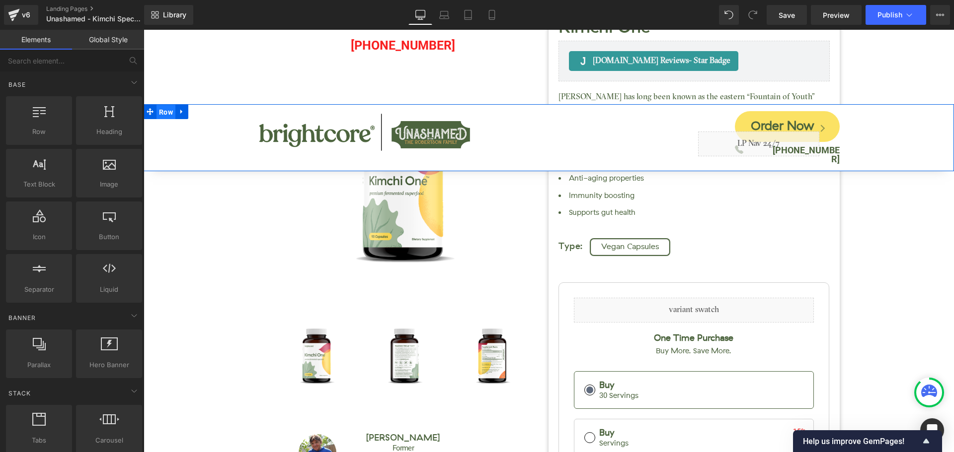
click at [169, 109] on span "Row" at bounding box center [165, 112] width 19 height 15
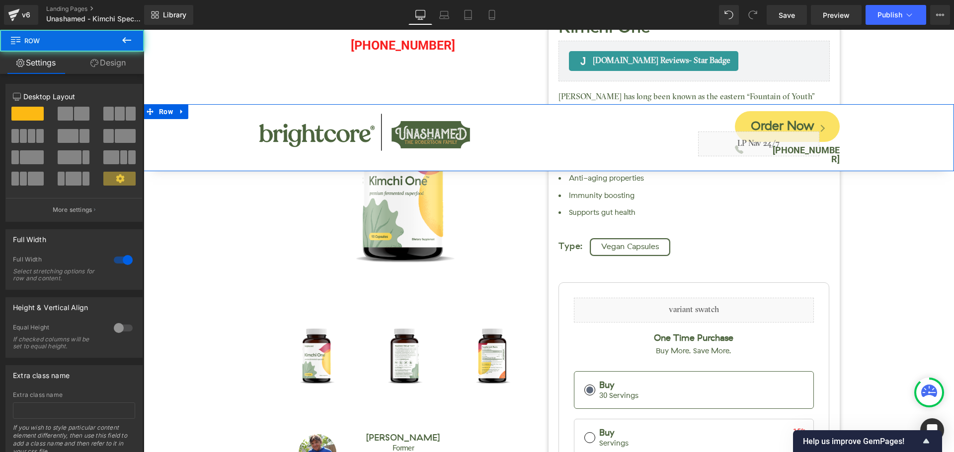
click at [126, 67] on link "Design" at bounding box center [108, 63] width 72 height 22
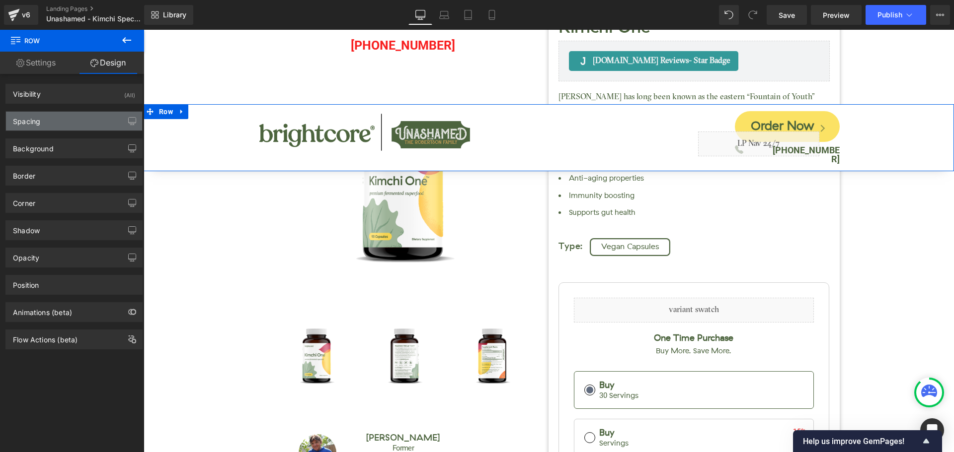
click at [76, 121] on div "Spacing" at bounding box center [74, 121] width 136 height 19
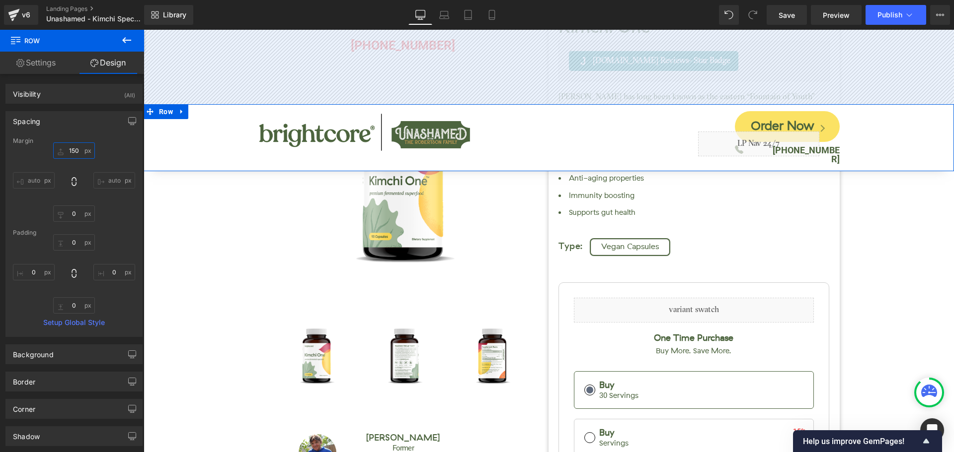
click at [73, 152] on input "150" at bounding box center [74, 151] width 42 height 16
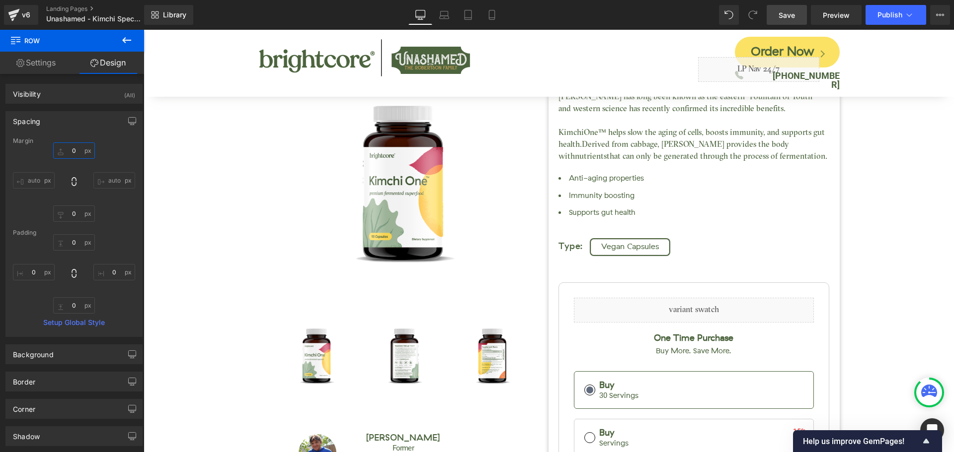
type input "0"
click at [786, 21] on link "Save" at bounding box center [786, 15] width 40 height 20
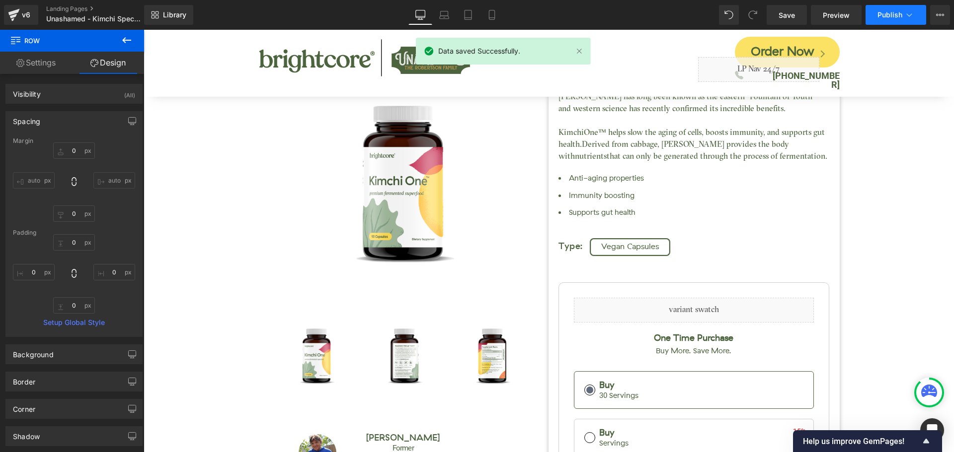
click at [889, 17] on span "Publish" at bounding box center [889, 15] width 25 height 8
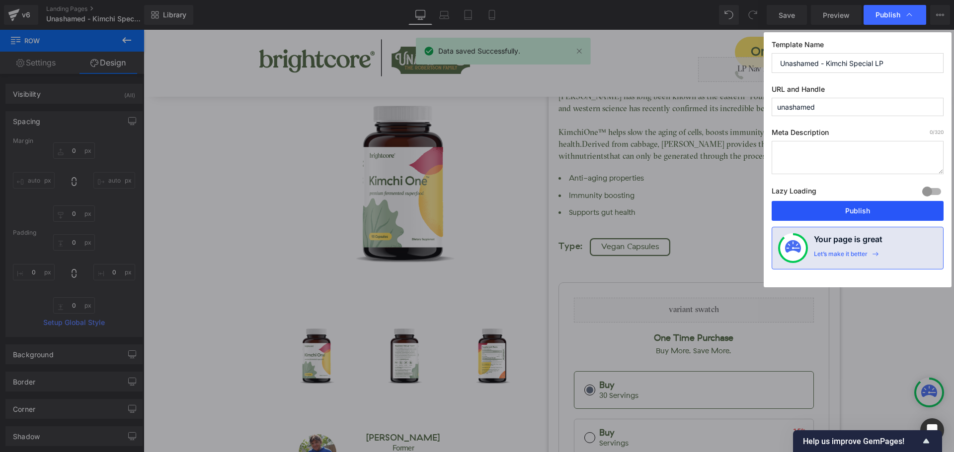
click at [890, 209] on button "Publish" at bounding box center [857, 211] width 172 height 20
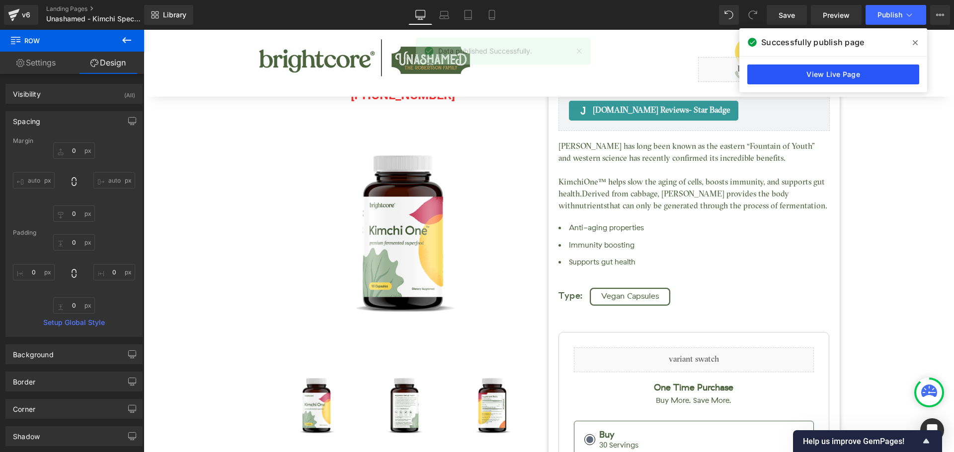
click at [854, 75] on link "View Live Page" at bounding box center [833, 75] width 172 height 20
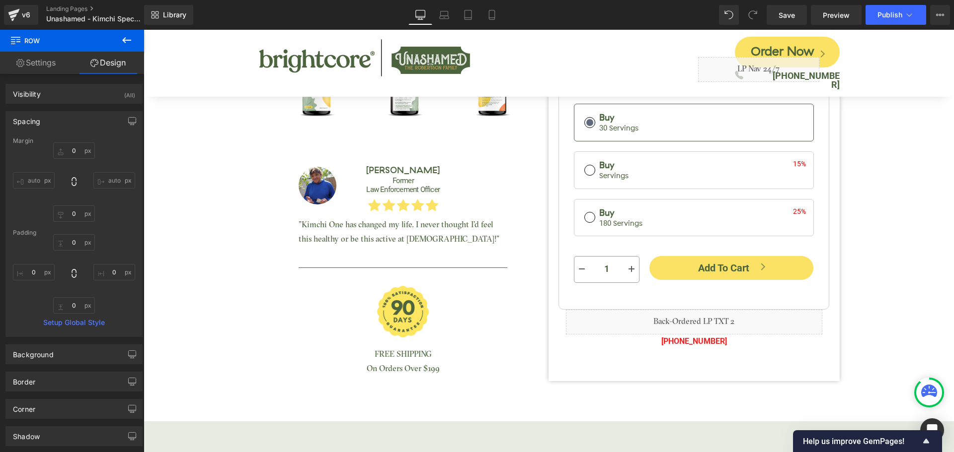
scroll to position [348, 0]
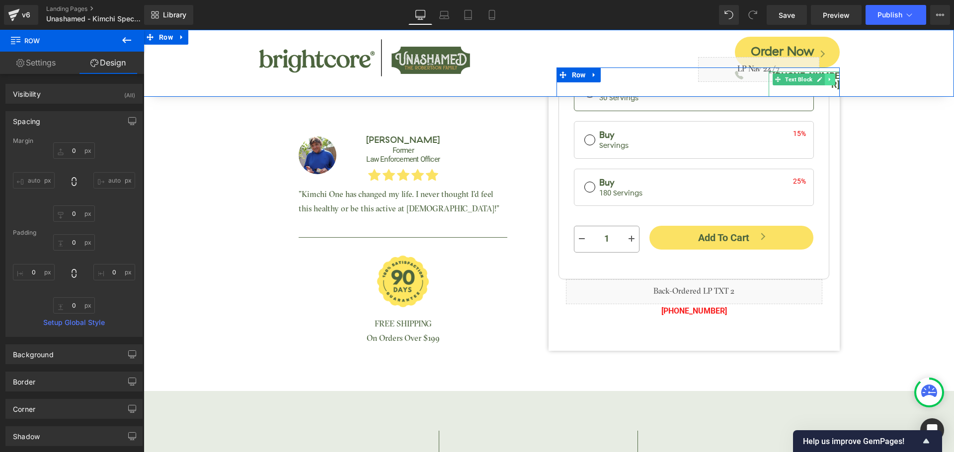
click at [829, 74] on link at bounding box center [829, 80] width 10 height 12
click at [828, 73] on div at bounding box center [803, 73] width 71 height 2
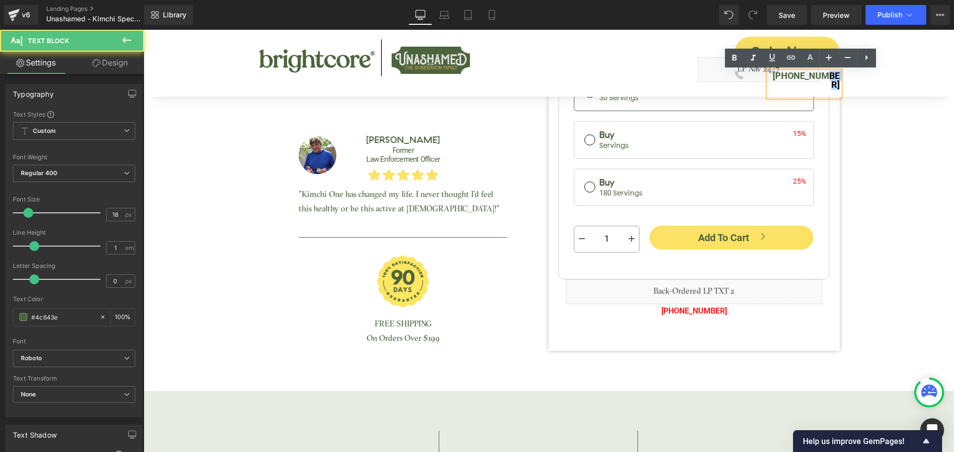
drag, startPoint x: 837, startPoint y: 74, endPoint x: 851, endPoint y: 73, distance: 13.9
click at [851, 73] on div "Image Order Now Button Icon Liquid (888) 404-7719 Text Block Row Row Row" at bounding box center [549, 63] width 810 height 67
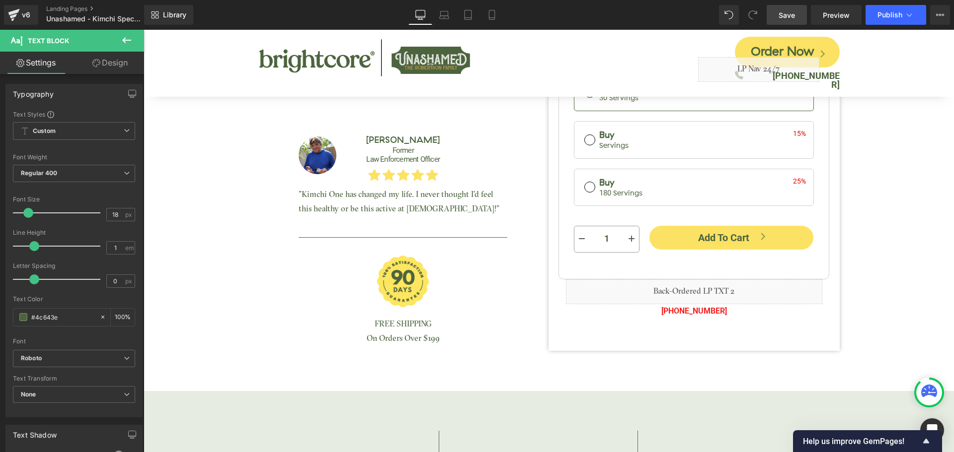
click at [793, 17] on span "Save" at bounding box center [786, 15] width 16 height 10
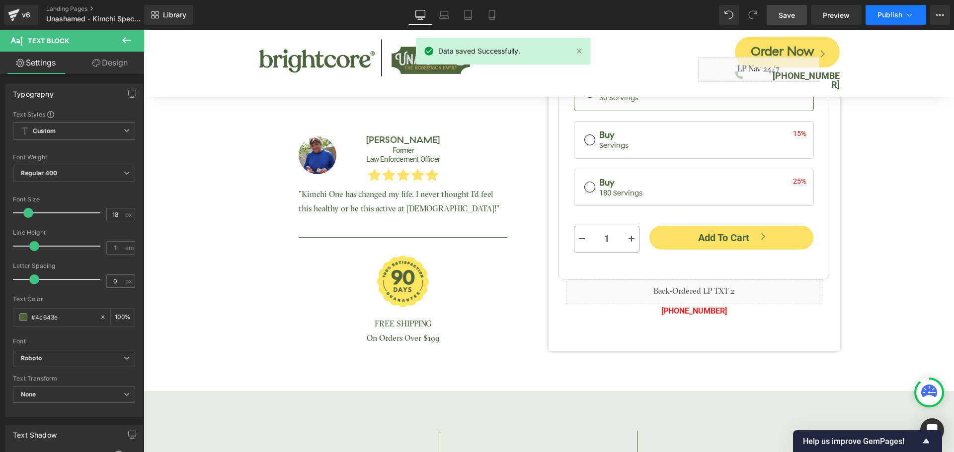
click at [887, 14] on span "Publish" at bounding box center [889, 15] width 25 height 8
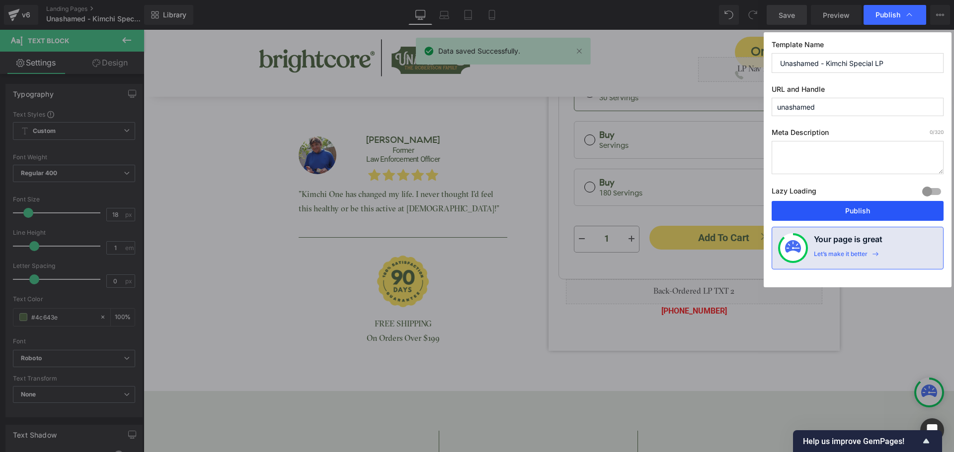
click at [899, 207] on button "Publish" at bounding box center [857, 211] width 172 height 20
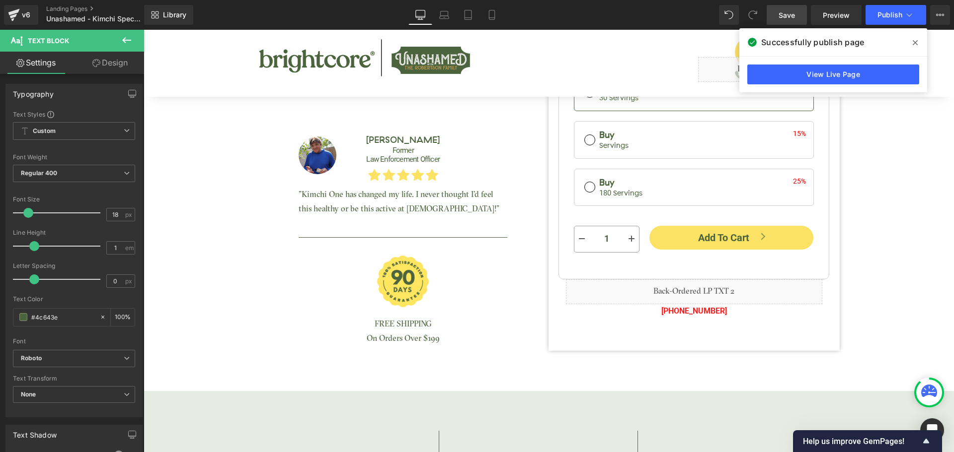
click at [917, 42] on span at bounding box center [915, 43] width 16 height 16
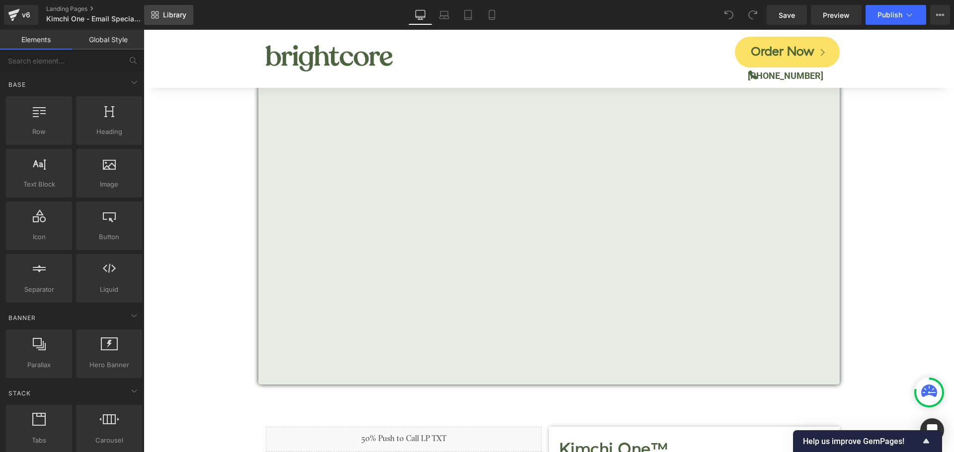
click at [151, 14] on icon at bounding box center [155, 15] width 8 height 8
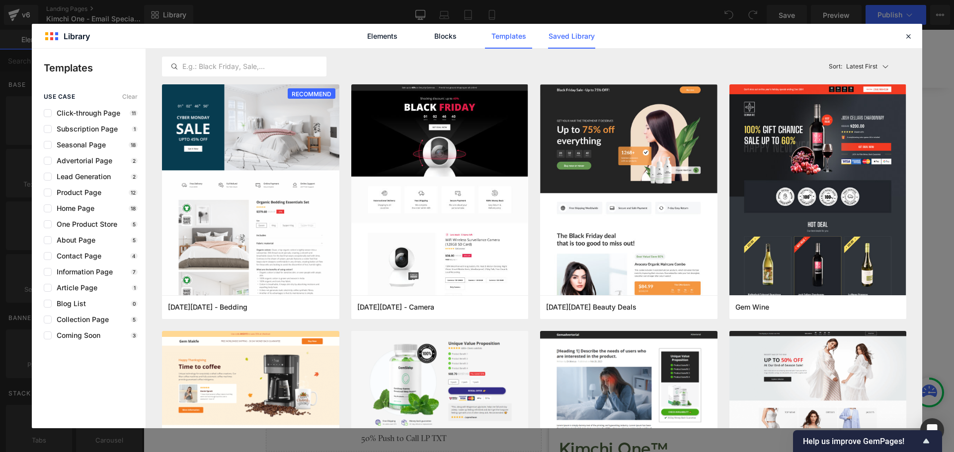
click at [554, 31] on link "Saved Library" at bounding box center [571, 36] width 47 height 25
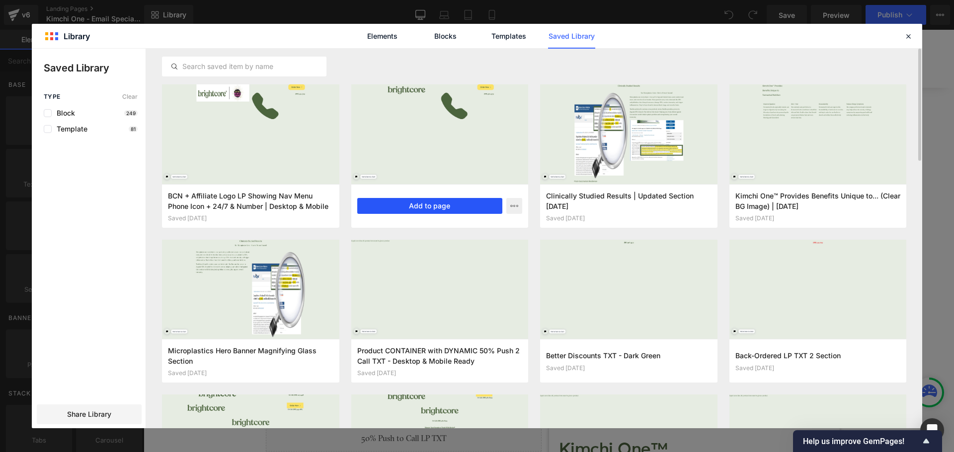
click at [430, 207] on button "Add to page" at bounding box center [430, 206] width 146 height 16
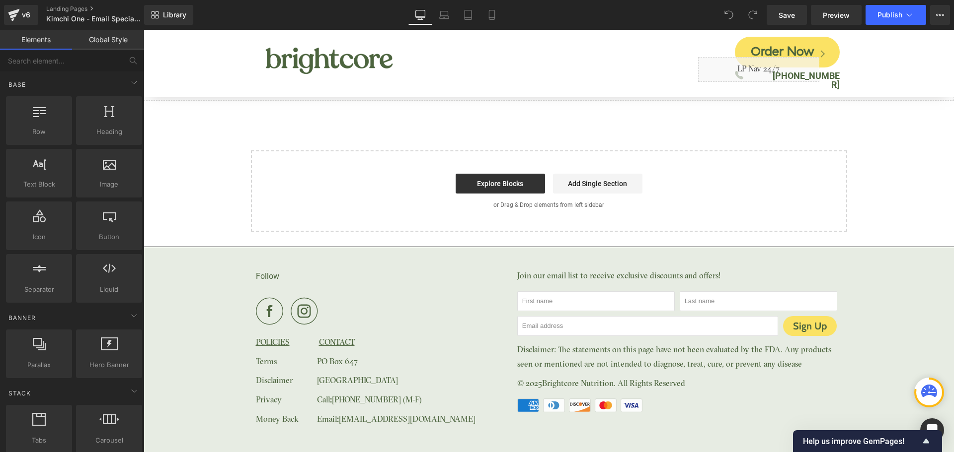
scroll to position [4684, 0]
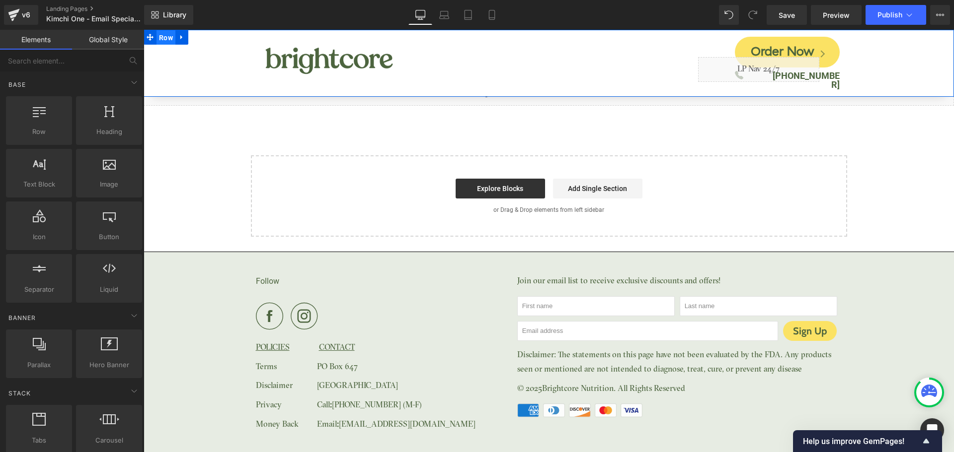
click at [165, 41] on span "Row" at bounding box center [165, 37] width 19 height 15
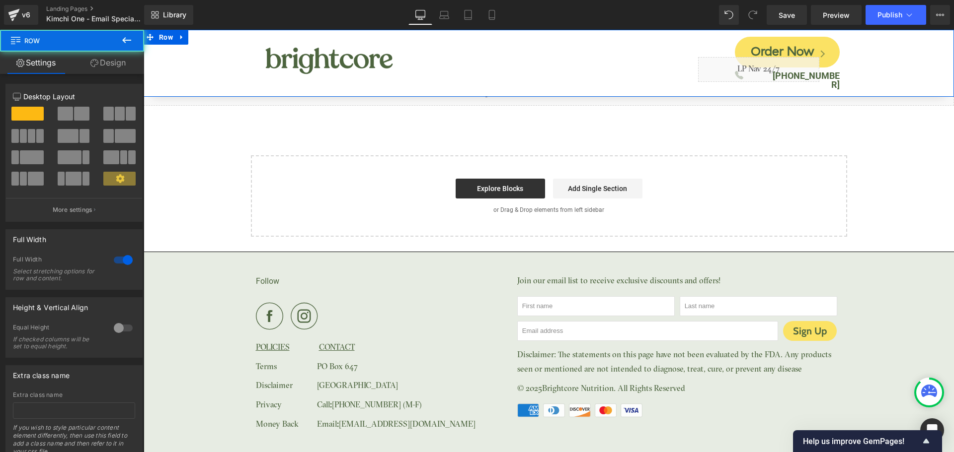
click at [114, 66] on link "Design" at bounding box center [108, 63] width 72 height 22
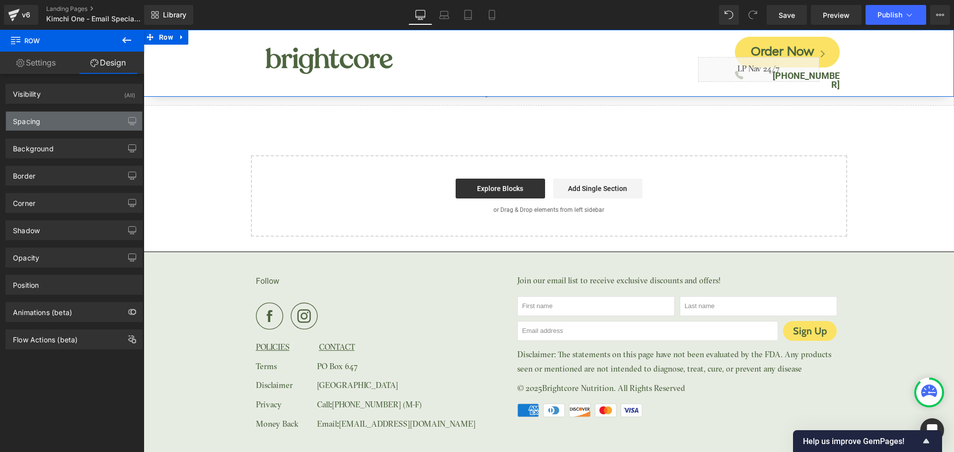
click at [71, 121] on div "Spacing" at bounding box center [74, 121] width 136 height 19
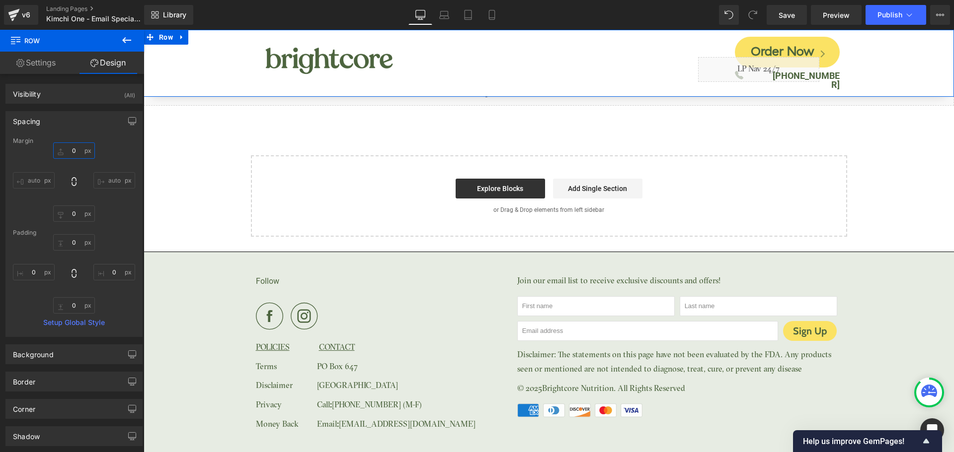
click at [75, 152] on input "0" at bounding box center [74, 151] width 42 height 16
type input "150"
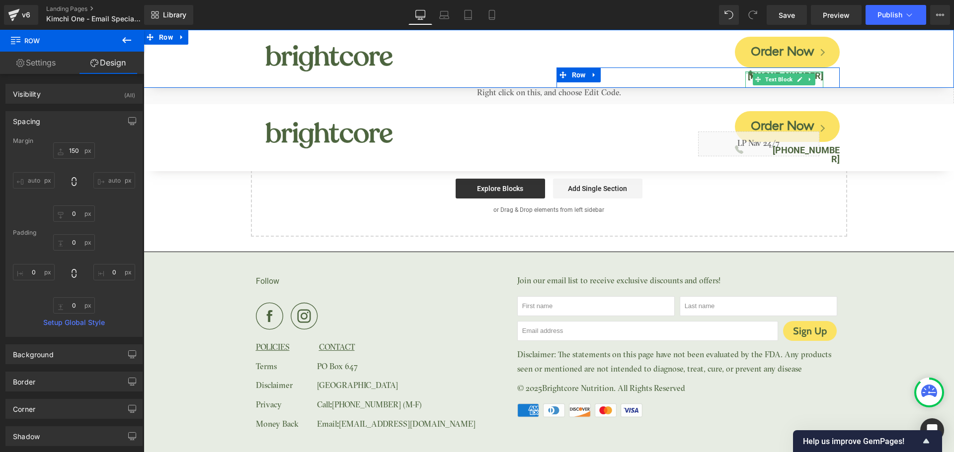
click at [813, 72] on div at bounding box center [784, 73] width 78 height 2
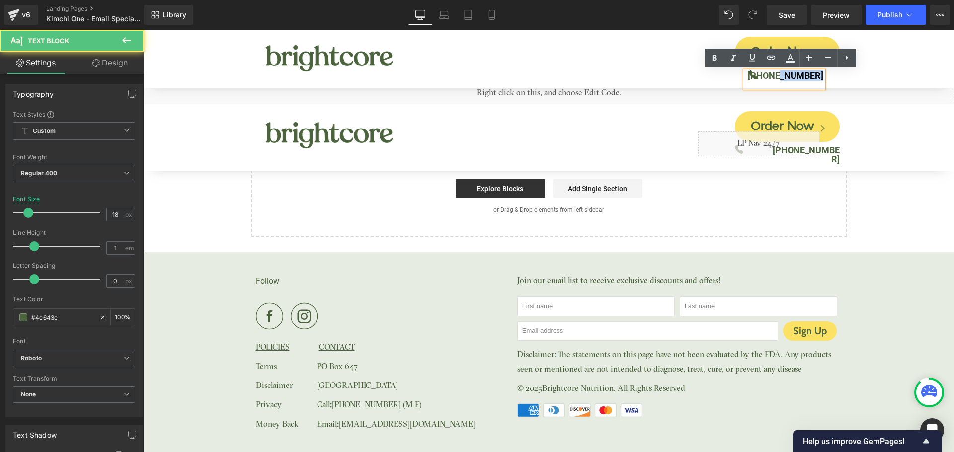
drag, startPoint x: 781, startPoint y: 75, endPoint x: 834, endPoint y: 70, distance: 53.4
click at [834, 70] on div "Icon (888) 783-2259 Text Block Row" at bounding box center [697, 78] width 283 height 20
copy b "783-2259"
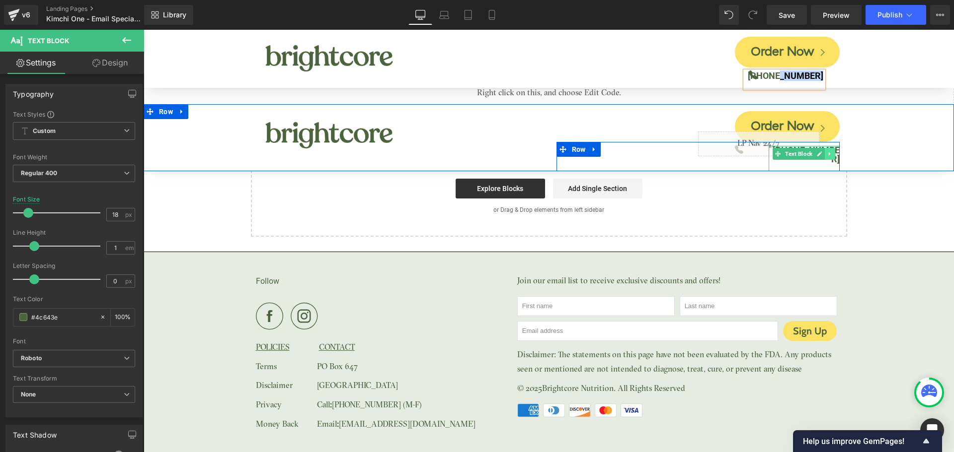
click at [828, 148] on link at bounding box center [829, 154] width 10 height 12
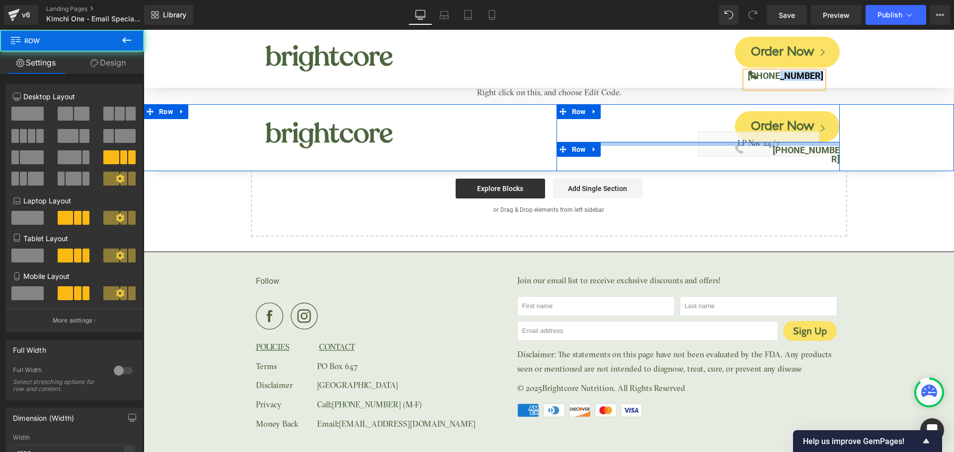
click at [829, 144] on div at bounding box center [697, 144] width 283 height 4
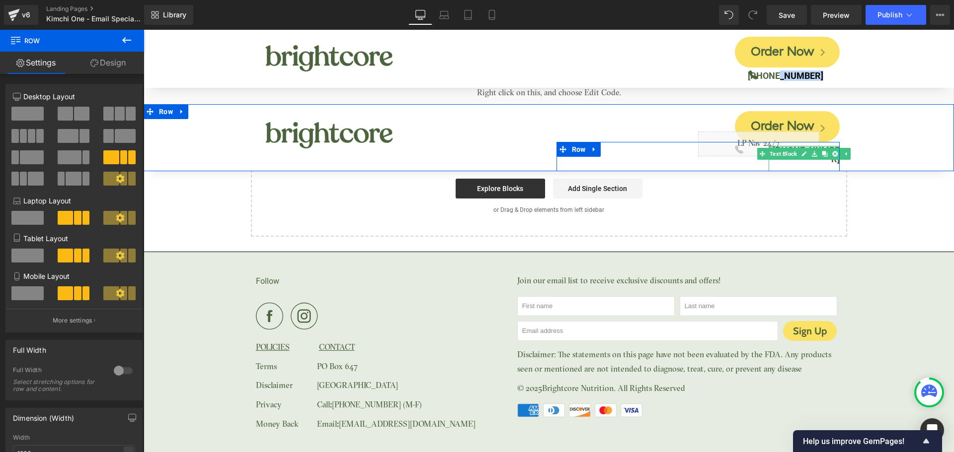
click at [828, 147] on div at bounding box center [803, 147] width 71 height 2
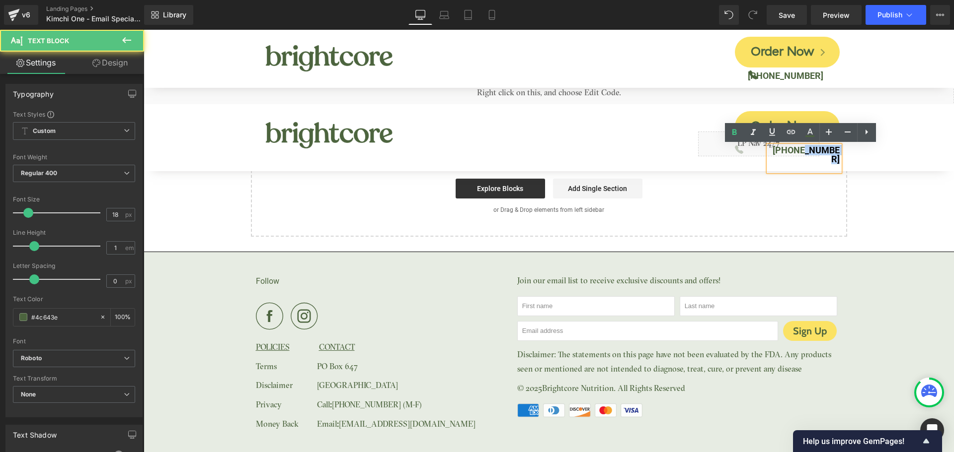
drag, startPoint x: 797, startPoint y: 150, endPoint x: 852, endPoint y: 145, distance: 55.9
click at [852, 145] on div "Image Order Now Button Icon Liquid (888) 462-4779 Text Block Row Row Row" at bounding box center [549, 137] width 810 height 67
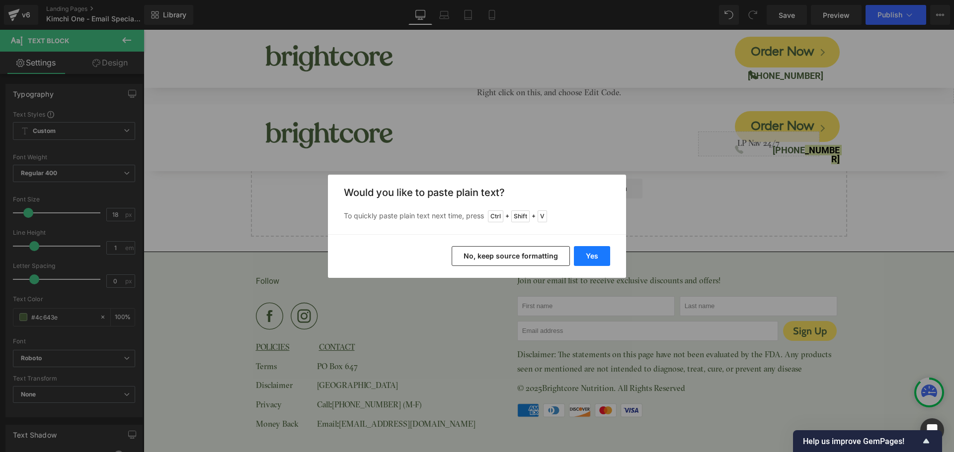
click at [594, 252] on button "Yes" at bounding box center [592, 256] width 36 height 20
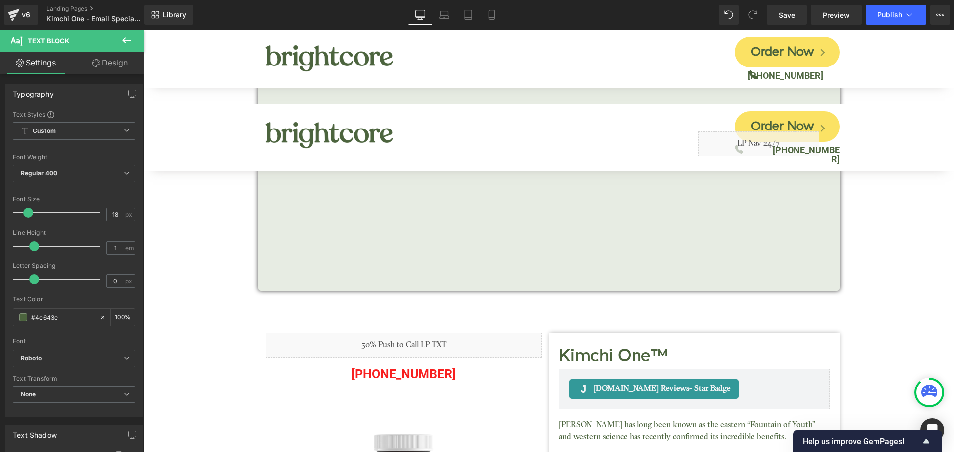
scroll to position [0, 0]
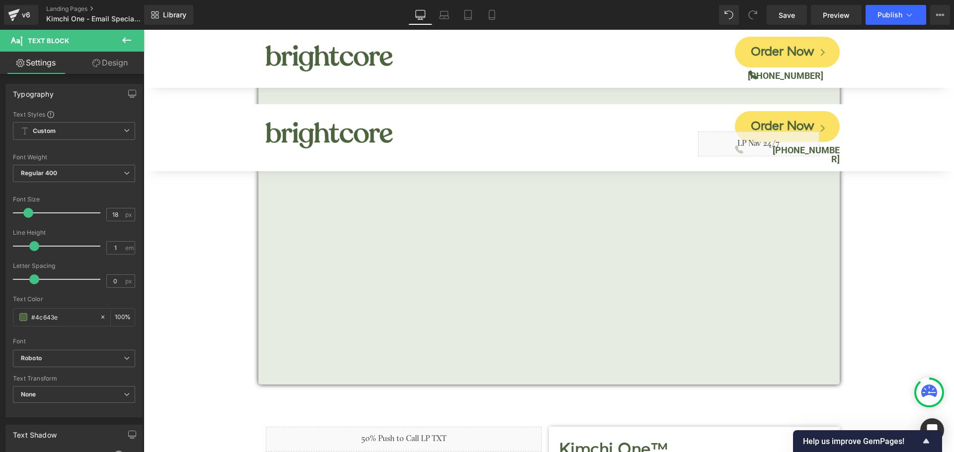
drag, startPoint x: 950, startPoint y: 419, endPoint x: 1075, endPoint y: 56, distance: 383.6
click at [184, 38] on icon at bounding box center [181, 37] width 7 height 7
click at [207, 39] on icon at bounding box center [207, 37] width 7 height 7
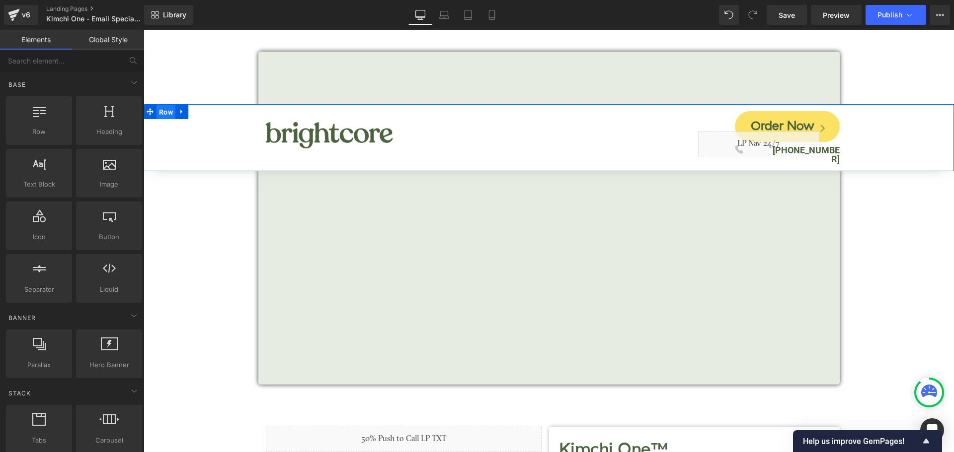
click at [164, 115] on span "Row" at bounding box center [165, 112] width 19 height 15
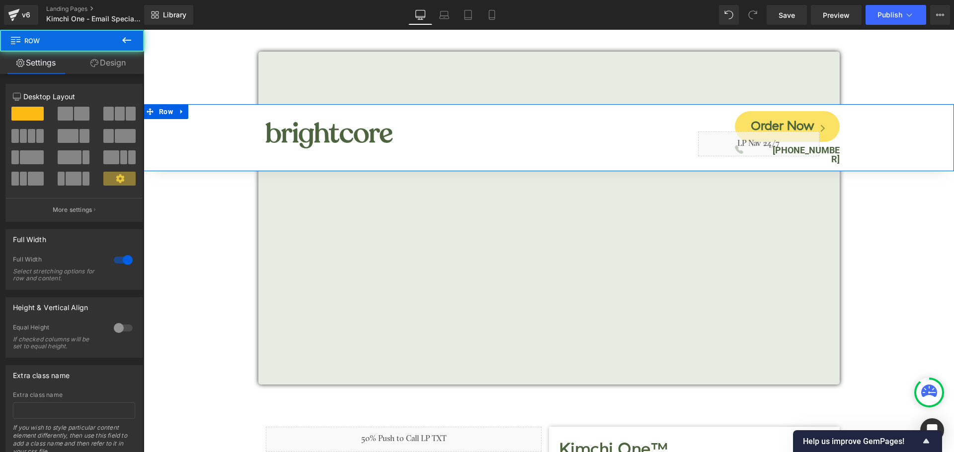
click at [115, 70] on link "Design" at bounding box center [108, 63] width 72 height 22
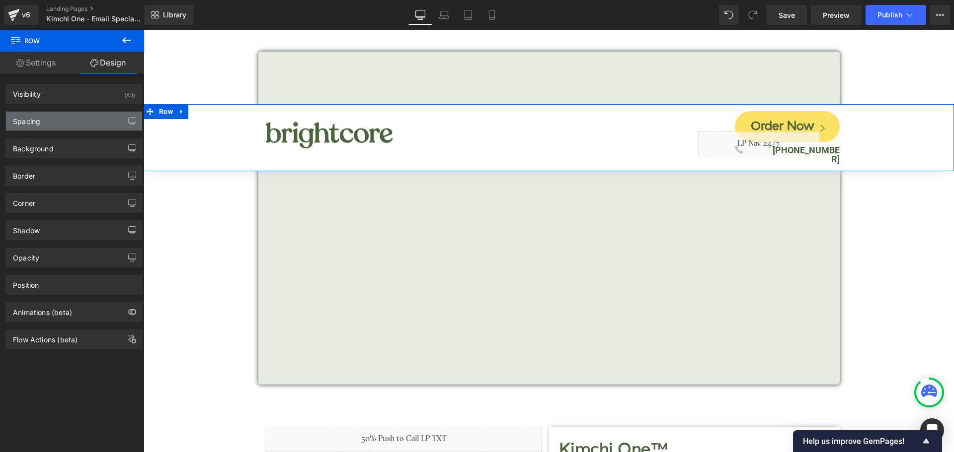
click at [78, 118] on div "Spacing" at bounding box center [74, 121] width 136 height 19
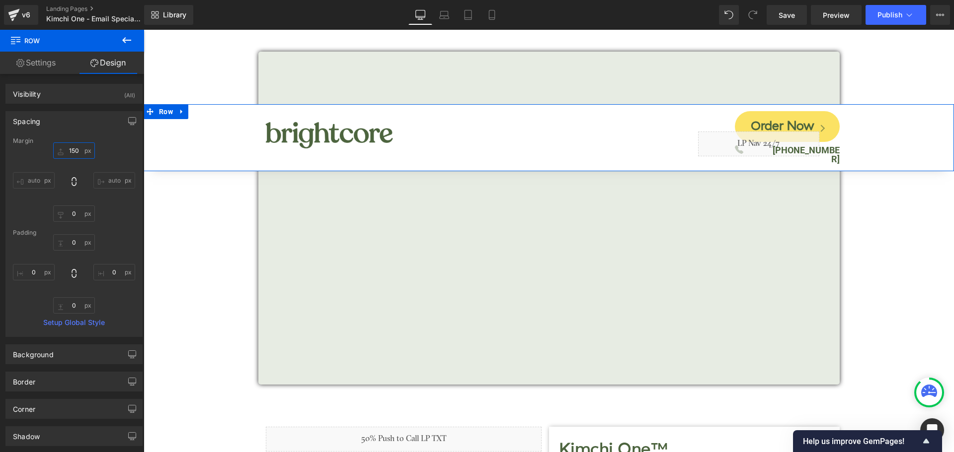
click at [74, 149] on input "text" at bounding box center [74, 151] width 42 height 16
type input "0"
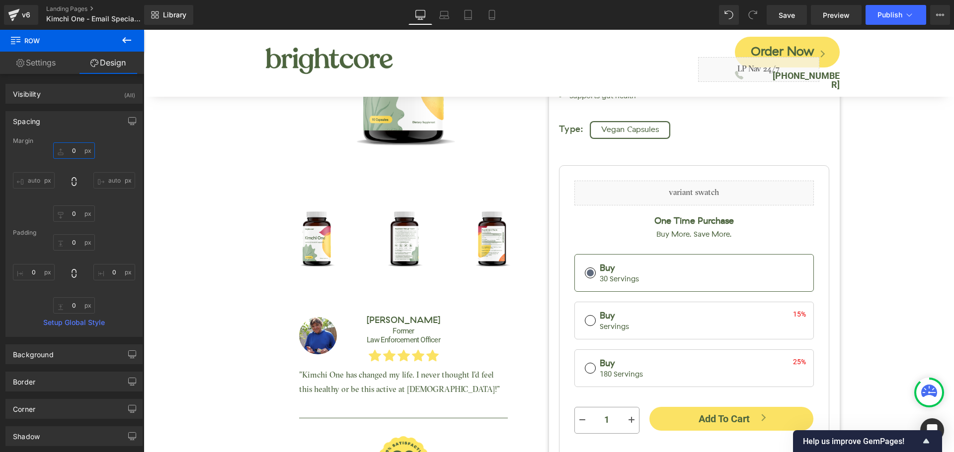
scroll to position [546, 0]
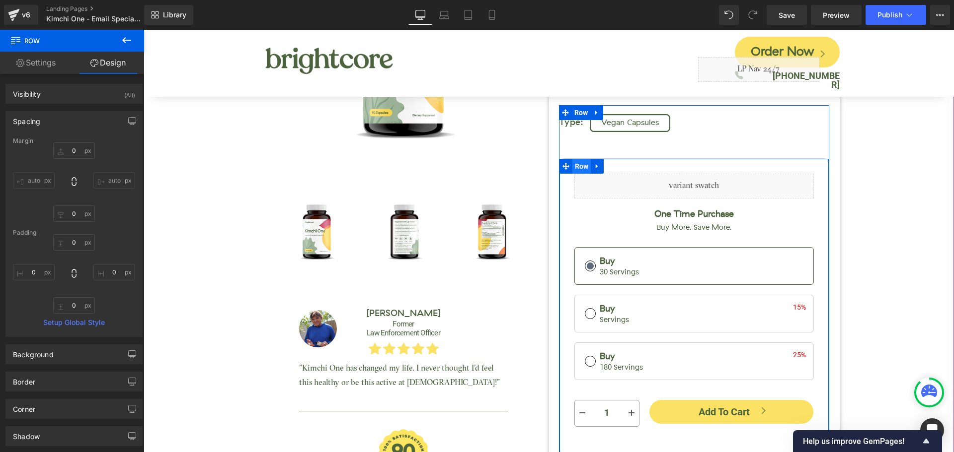
click at [574, 166] on span "Row" at bounding box center [581, 166] width 19 height 15
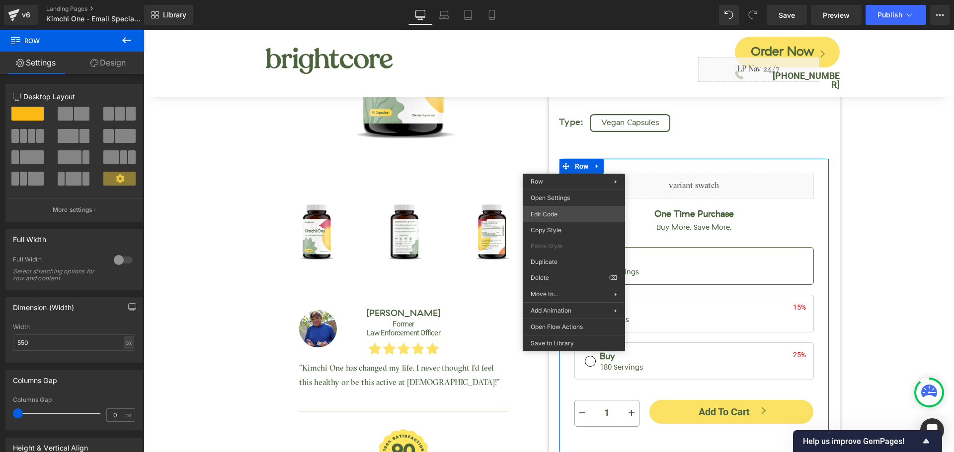
click at [571, 0] on div "Row You are previewing how the will restyle your page. You can not edit Element…" at bounding box center [477, 0] width 954 height 0
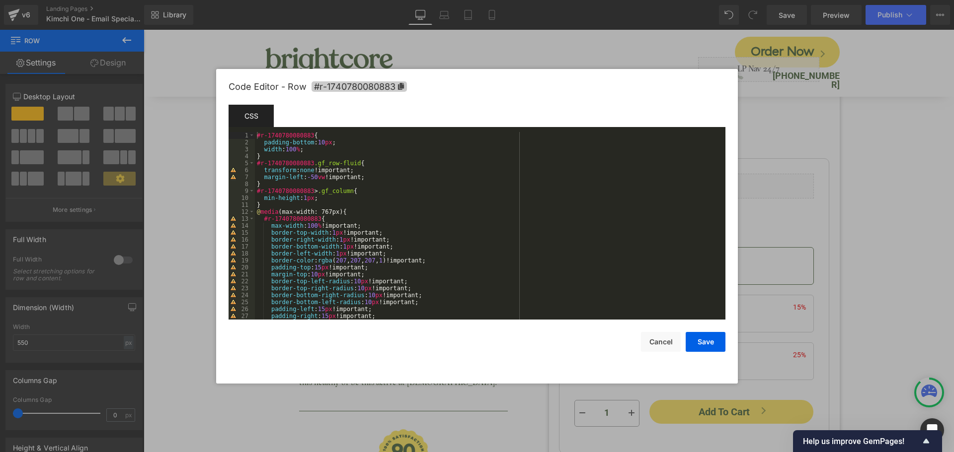
click at [384, 86] on span "#r-1740780080883" at bounding box center [358, 86] width 95 height 10
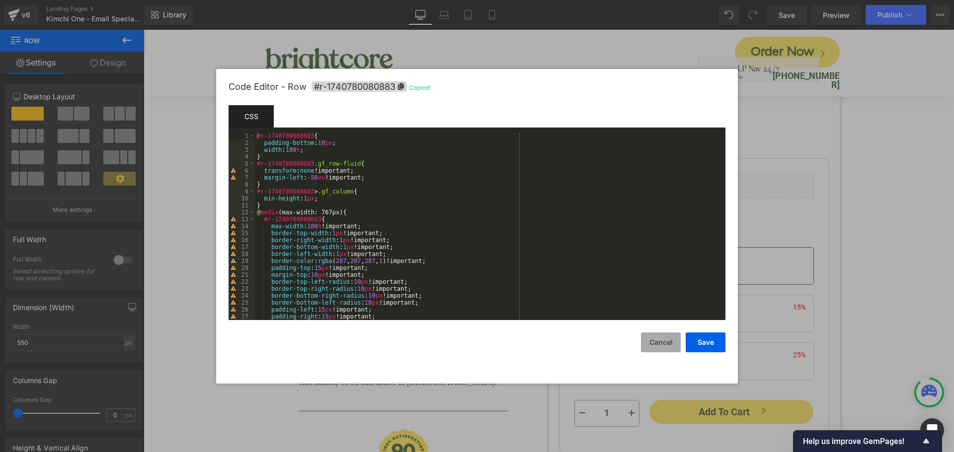
click at [667, 350] on button "Cancel" at bounding box center [661, 343] width 40 height 20
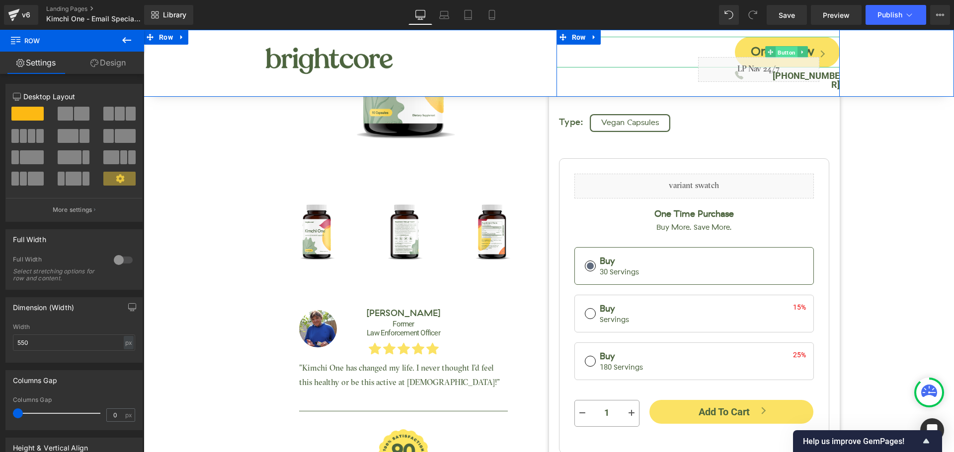
click at [785, 51] on span "Button" at bounding box center [786, 53] width 22 height 12
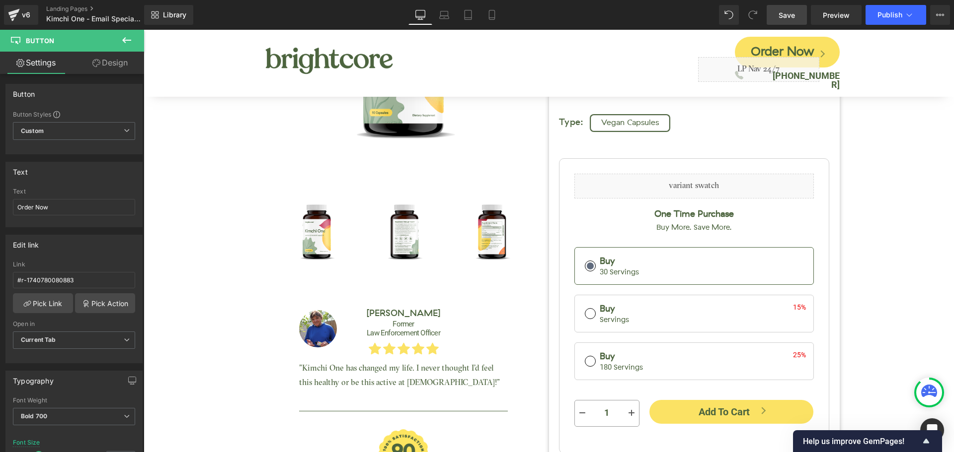
click at [786, 13] on span "Save" at bounding box center [786, 15] width 16 height 10
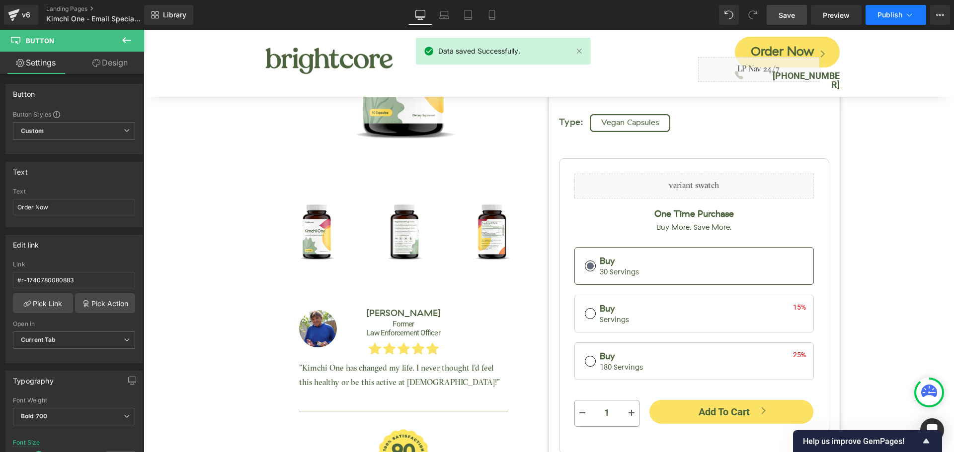
click at [892, 16] on span "Publish" at bounding box center [889, 15] width 25 height 8
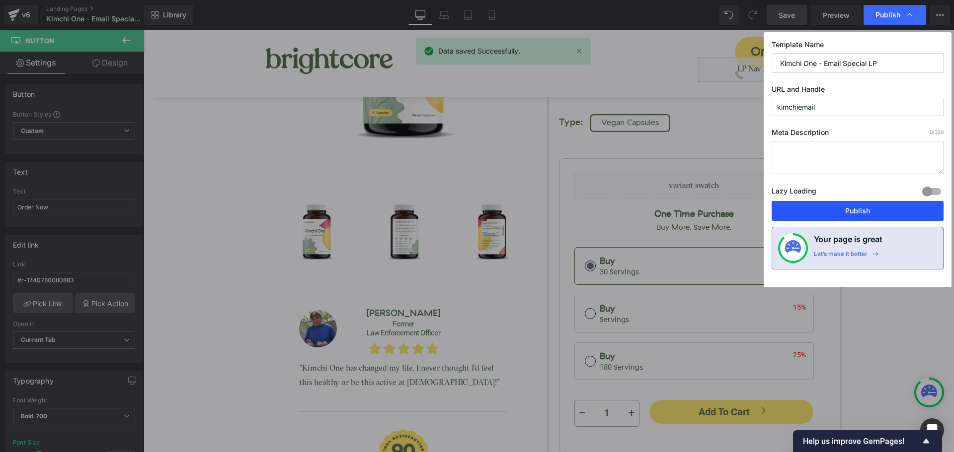
click at [868, 215] on button "Publish" at bounding box center [857, 211] width 172 height 20
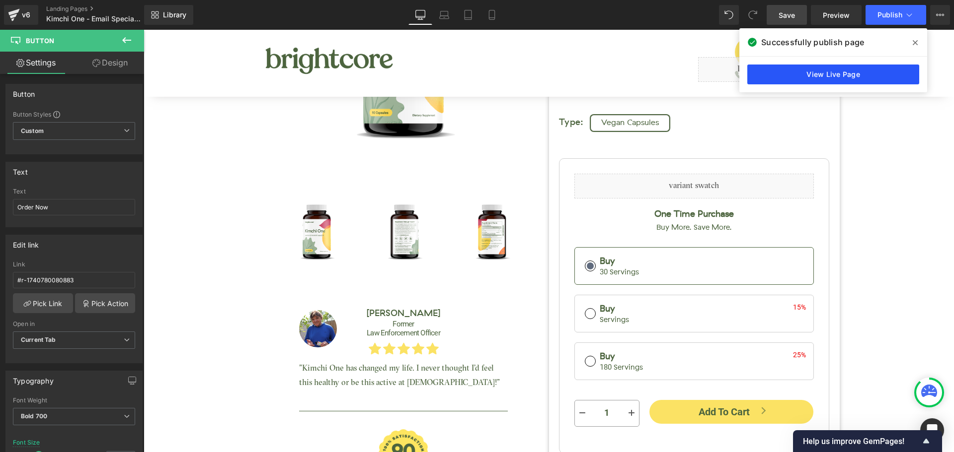
click at [851, 74] on link "View Live Page" at bounding box center [833, 75] width 172 height 20
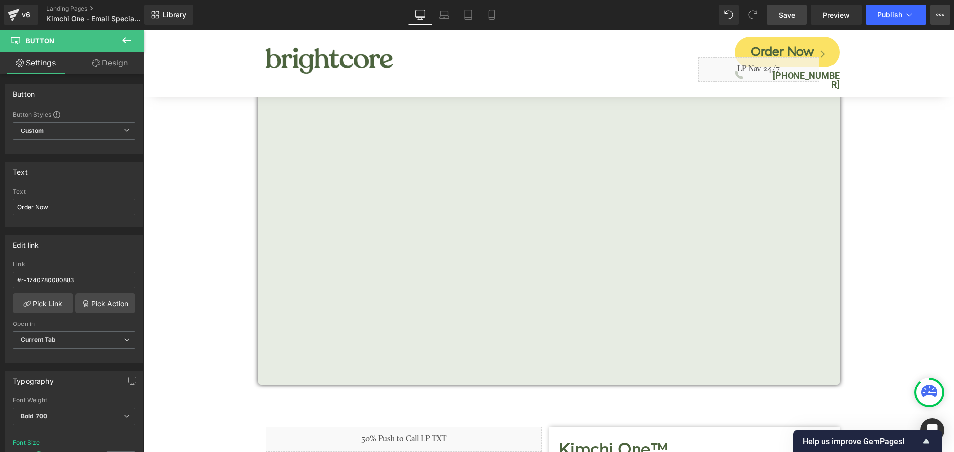
click at [936, 11] on icon at bounding box center [940, 15] width 8 height 8
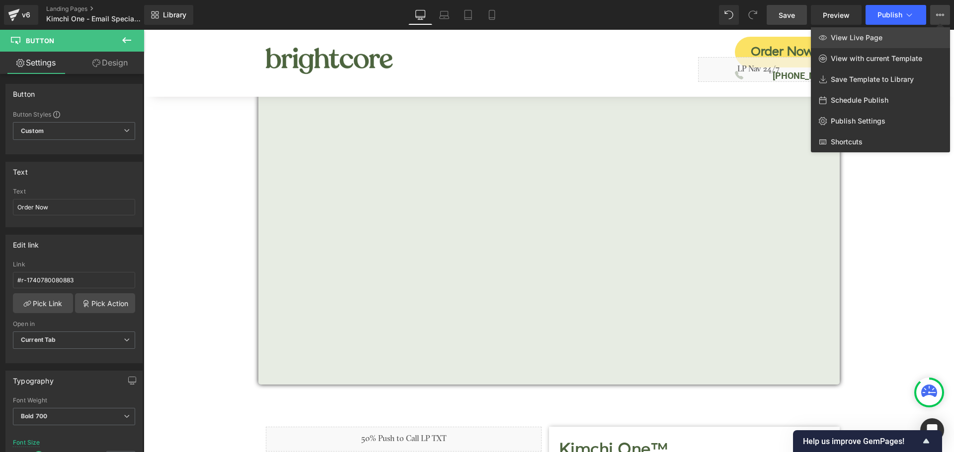
click at [850, 39] on span "View Live Page" at bounding box center [856, 37] width 52 height 9
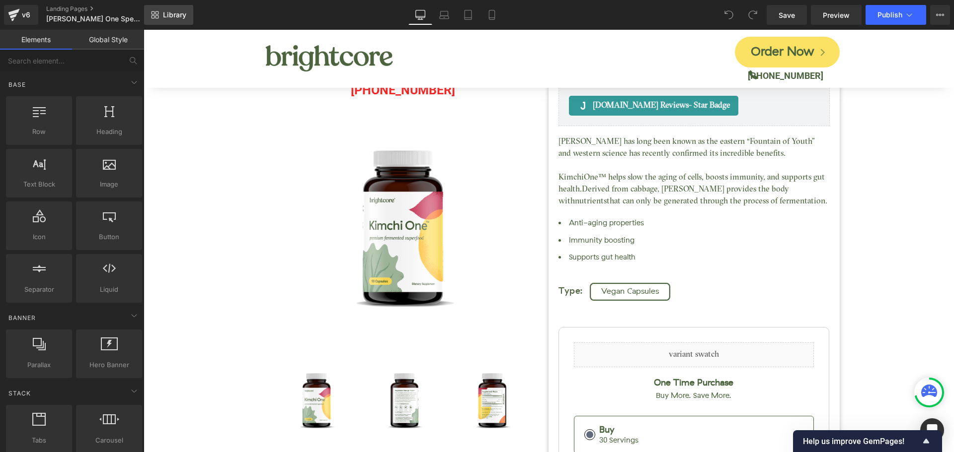
click at [180, 9] on link "Library" at bounding box center [168, 15] width 49 height 20
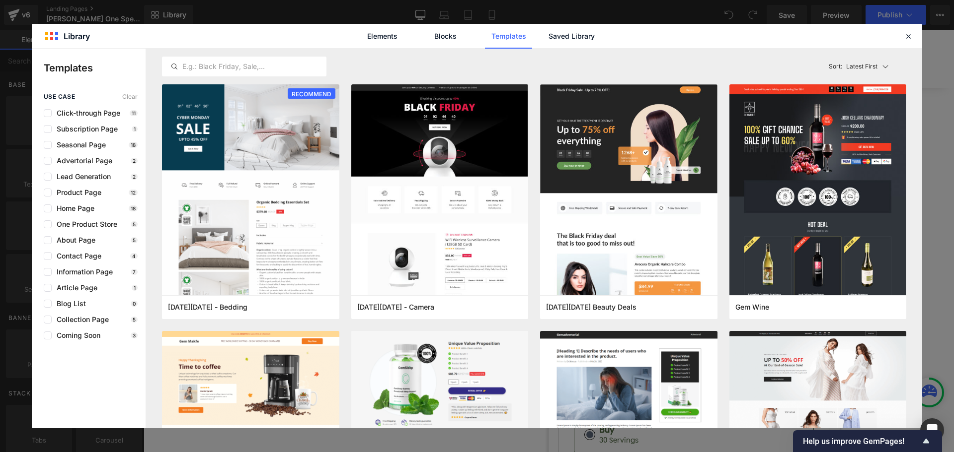
click at [596, 34] on div "Elements Blocks Templates Saved Library" at bounding box center [477, 36] width 252 height 25
click at [555, 31] on link "Saved Library" at bounding box center [571, 36] width 47 height 25
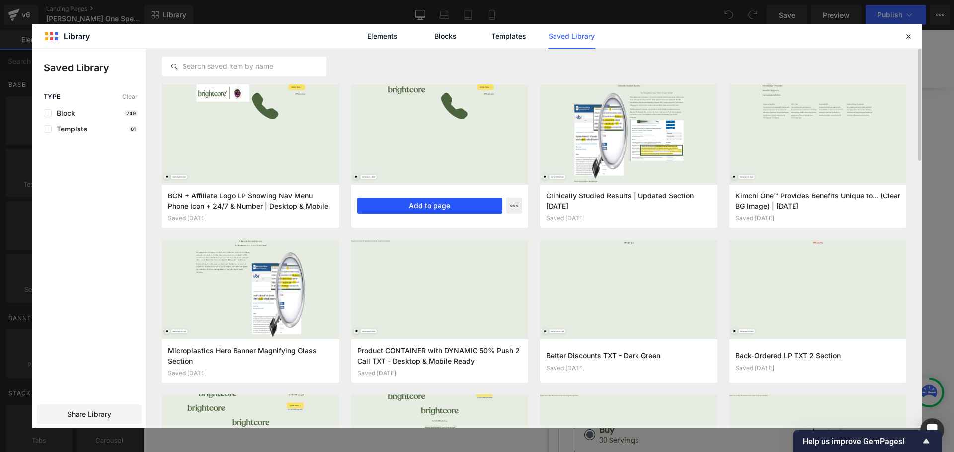
click at [404, 203] on button "Add to page" at bounding box center [430, 206] width 146 height 16
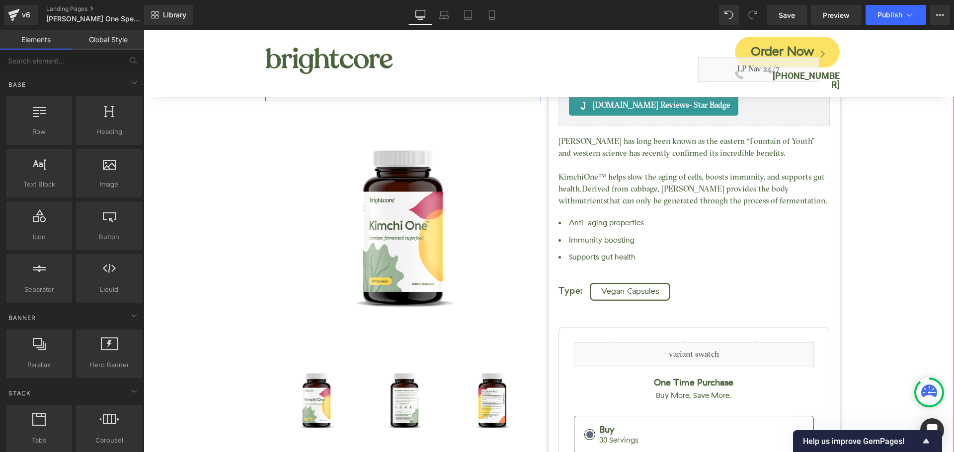
click at [439, 93] on p "(888) 908-4425" at bounding box center [403, 90] width 276 height 22
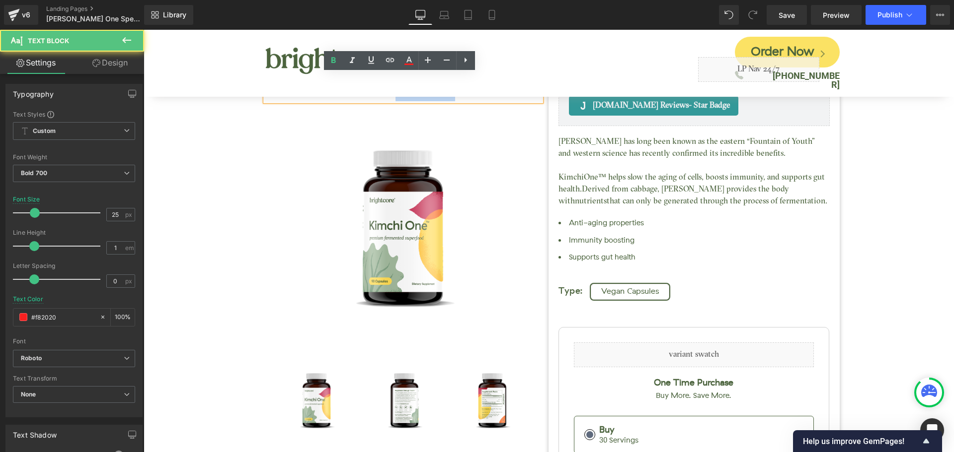
drag, startPoint x: 390, startPoint y: 92, endPoint x: 461, endPoint y: 95, distance: 70.6
click at [461, 95] on p "(888) 908-4425" at bounding box center [403, 90] width 276 height 22
copy p "908-4425"
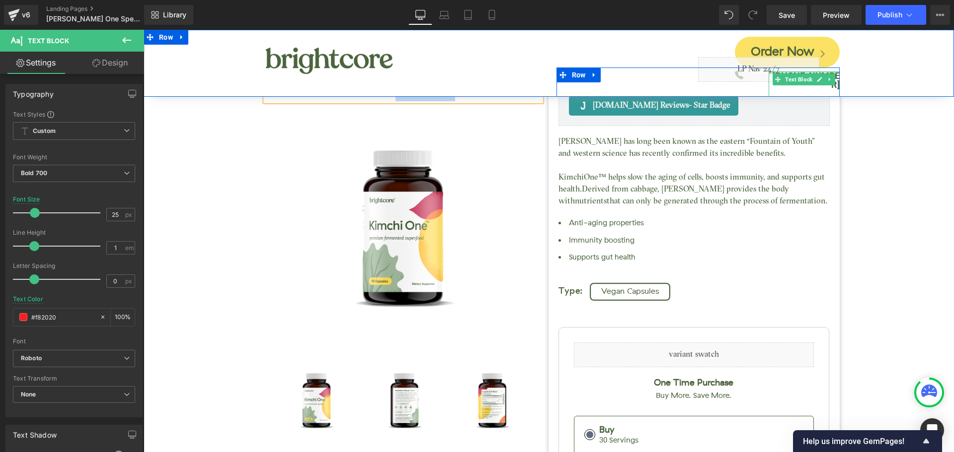
click at [830, 73] on div at bounding box center [803, 73] width 71 height 2
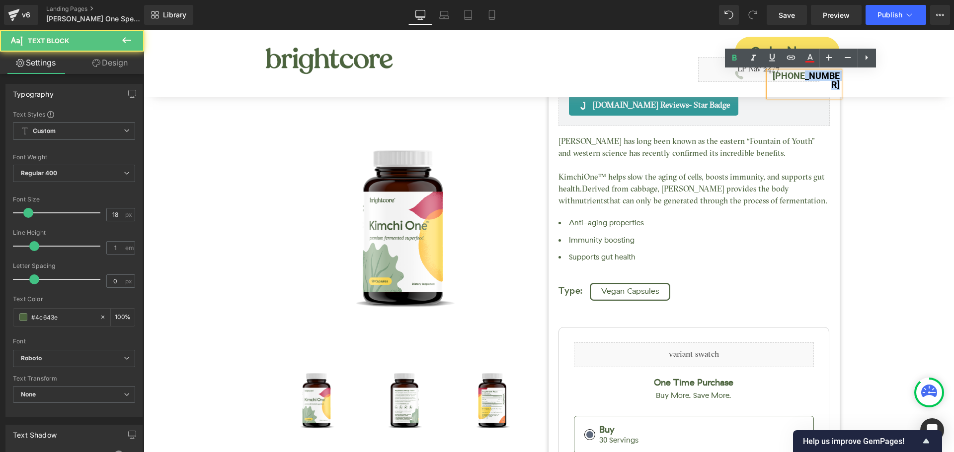
drag, startPoint x: 796, startPoint y: 76, endPoint x: 834, endPoint y: 77, distance: 38.3
click at [834, 77] on b "(888) 462-4779" at bounding box center [805, 80] width 67 height 19
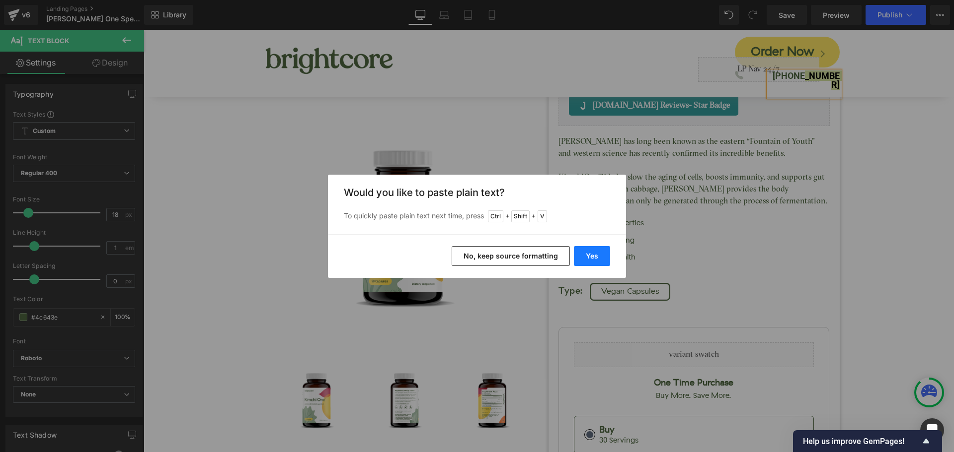
click at [597, 258] on button "Yes" at bounding box center [592, 256] width 36 height 20
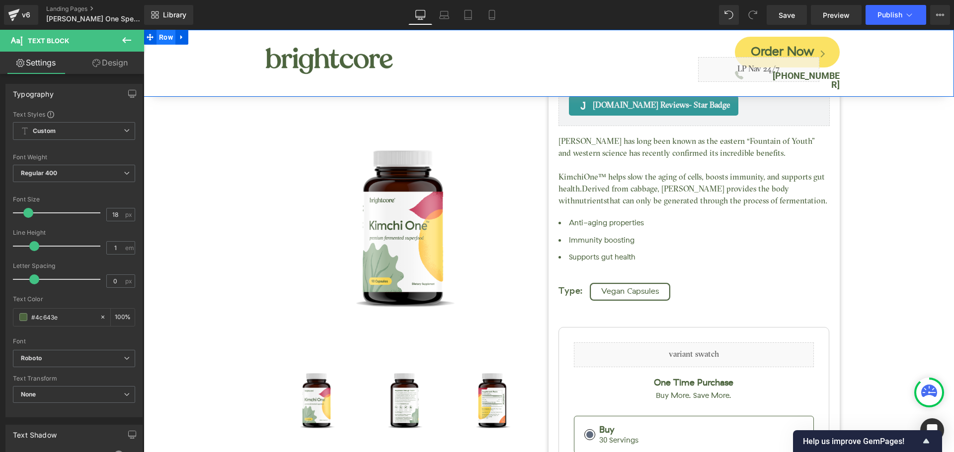
click at [167, 42] on span "Row" at bounding box center [165, 37] width 19 height 15
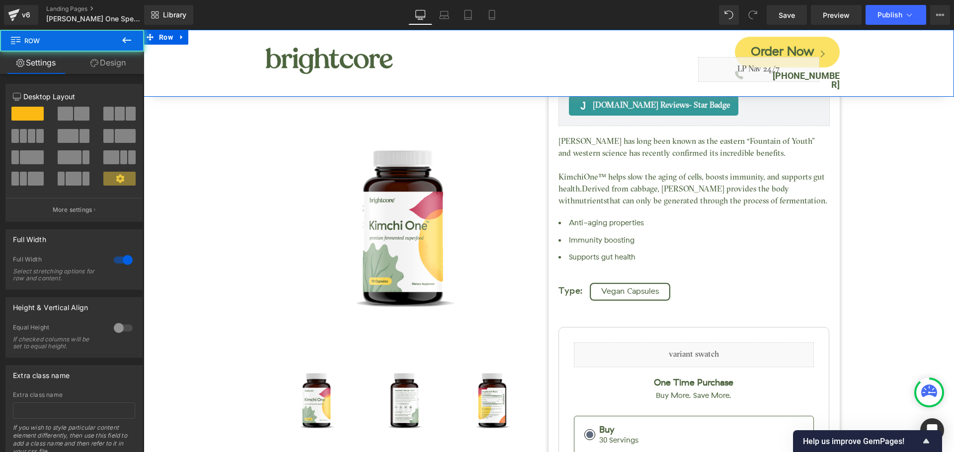
click at [116, 68] on link "Design" at bounding box center [108, 63] width 72 height 22
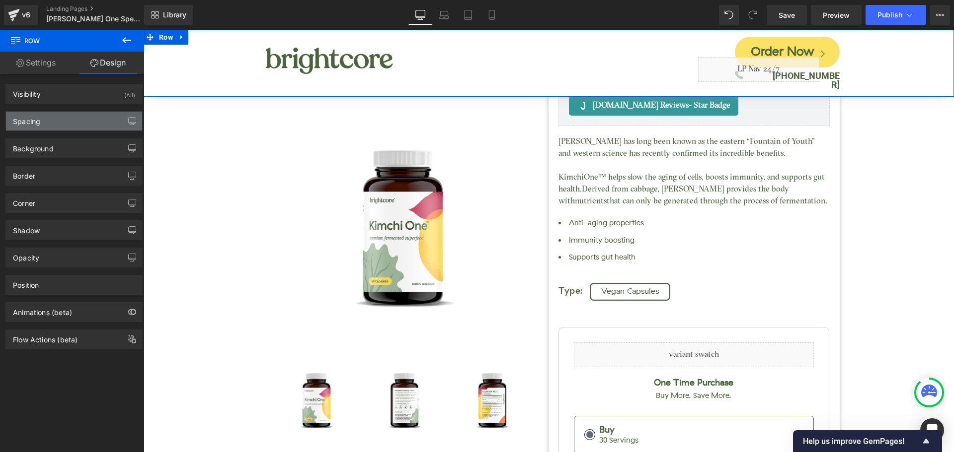
click at [58, 124] on div "Spacing" at bounding box center [74, 121] width 136 height 19
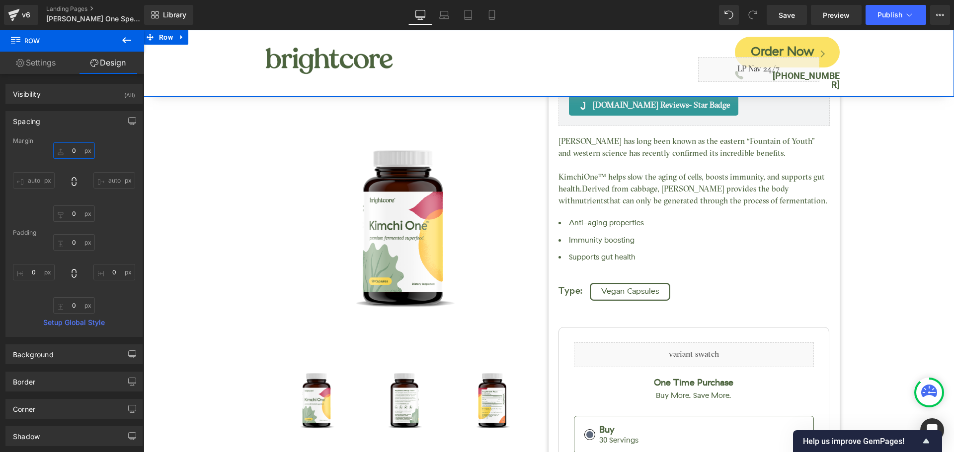
click at [72, 154] on input "0" at bounding box center [74, 151] width 42 height 16
type input "150"
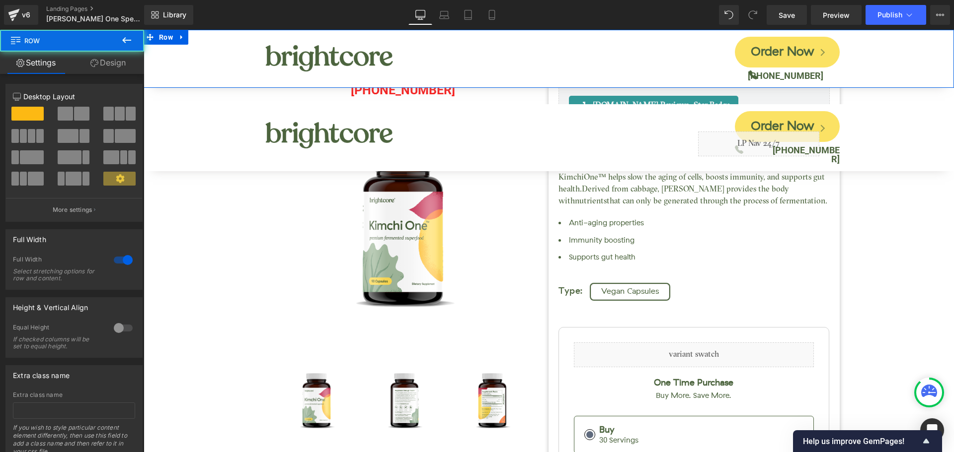
click at [167, 50] on div "Image Order Now Button Icon (888) 908-4425 Text Block Row Row Row" at bounding box center [549, 59] width 810 height 58
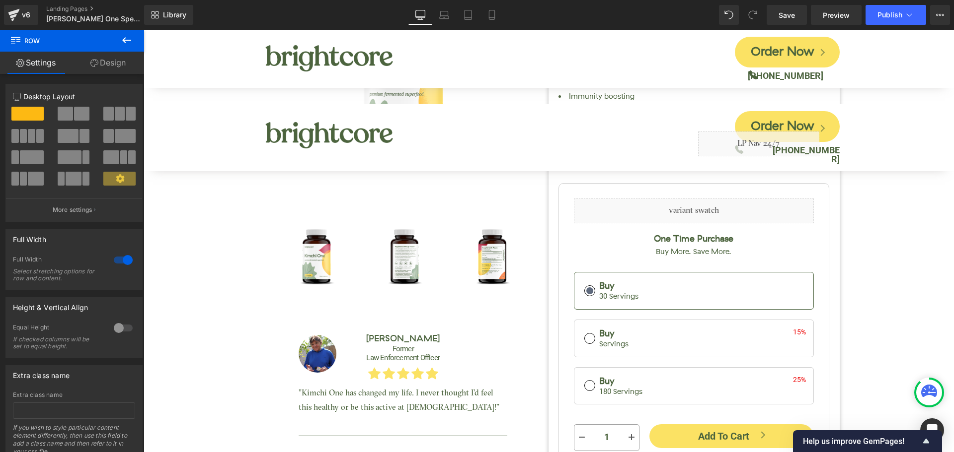
scroll to position [149, 0]
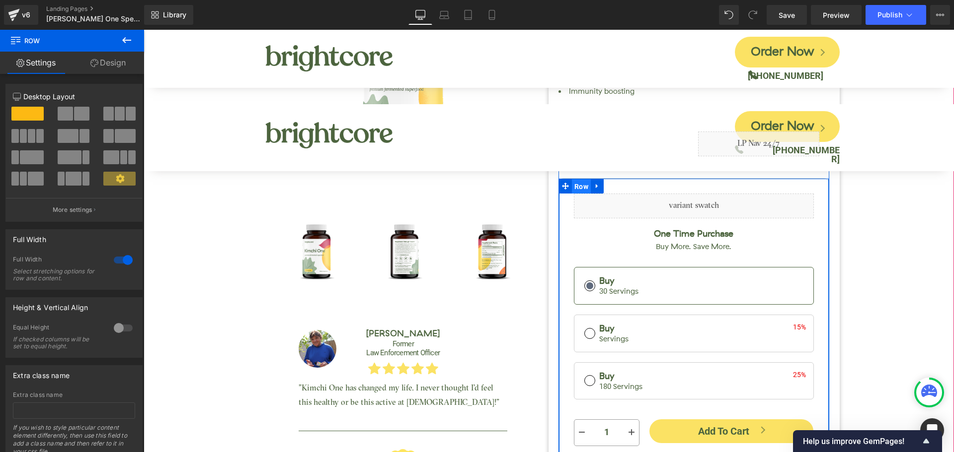
click at [582, 188] on span "Row" at bounding box center [581, 186] width 19 height 15
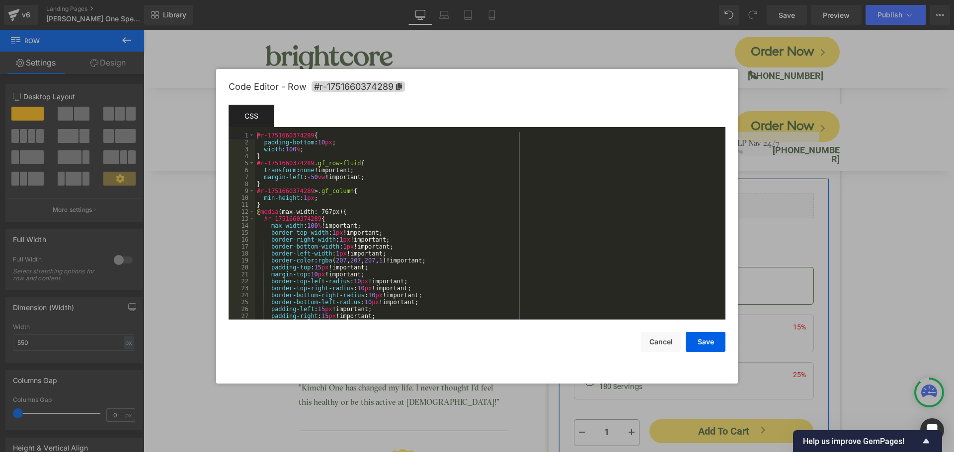
click at [562, 0] on div "Row You are previewing how the will restyle your page. You can not edit Element…" at bounding box center [477, 0] width 954 height 0
click at [395, 87] on icon at bounding box center [398, 86] width 7 height 7
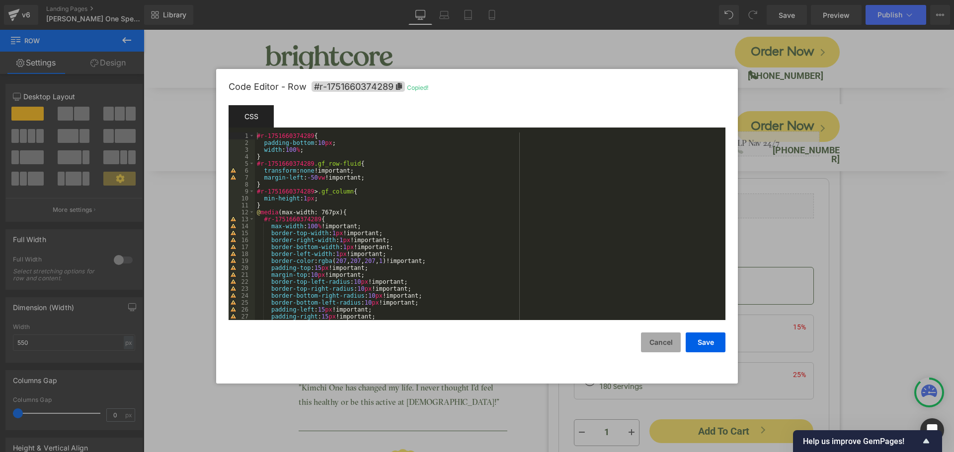
click at [659, 339] on button "Cancel" at bounding box center [661, 343] width 40 height 20
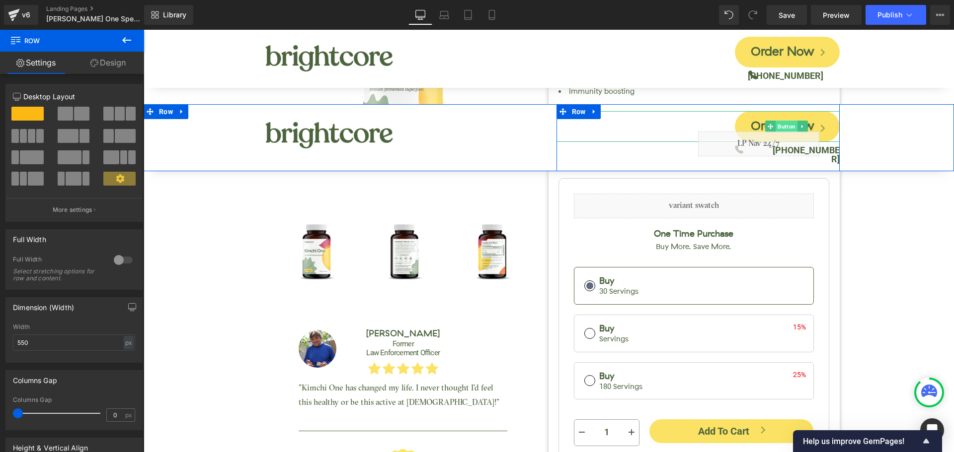
click at [784, 123] on span "Button" at bounding box center [786, 127] width 22 height 12
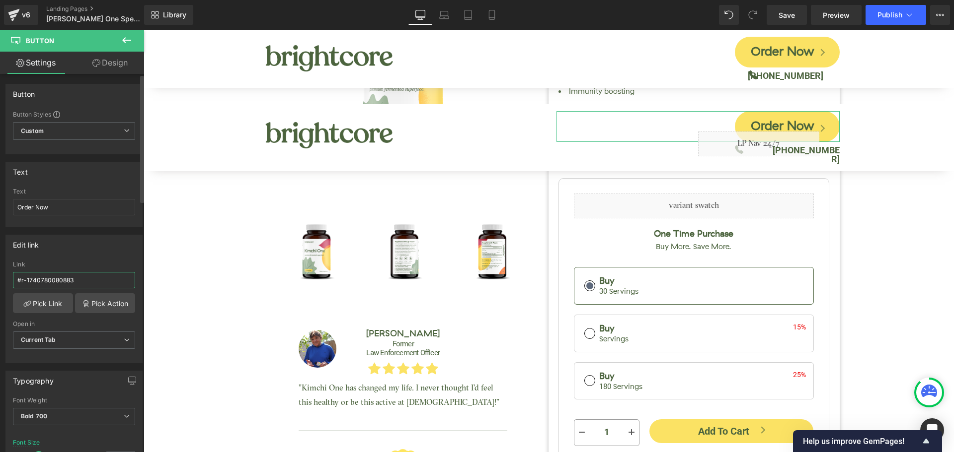
click at [55, 283] on input "#r-1740780080883" at bounding box center [74, 280] width 122 height 16
paste input "51660374289"
type input "#r-1751660374289"
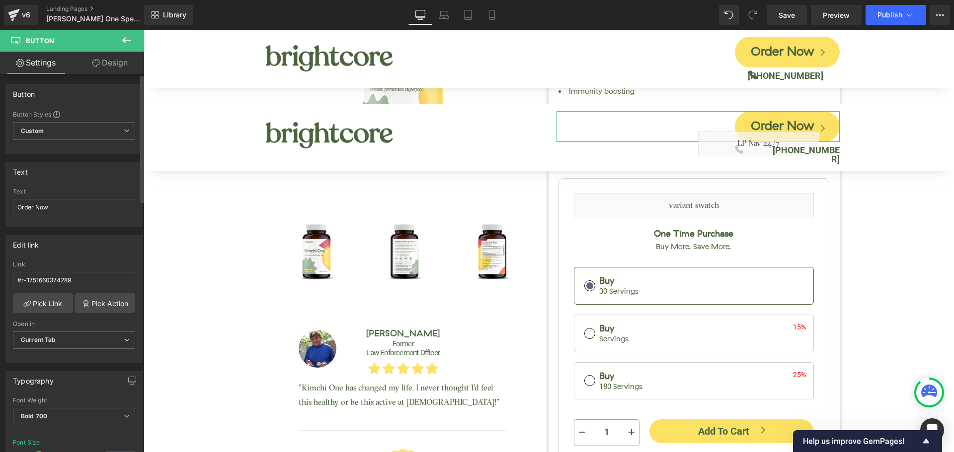
click at [96, 252] on div "Edit link" at bounding box center [74, 244] width 136 height 19
click at [184, 37] on icon at bounding box center [181, 37] width 7 height 7
click at [209, 39] on icon at bounding box center [207, 37] width 7 height 7
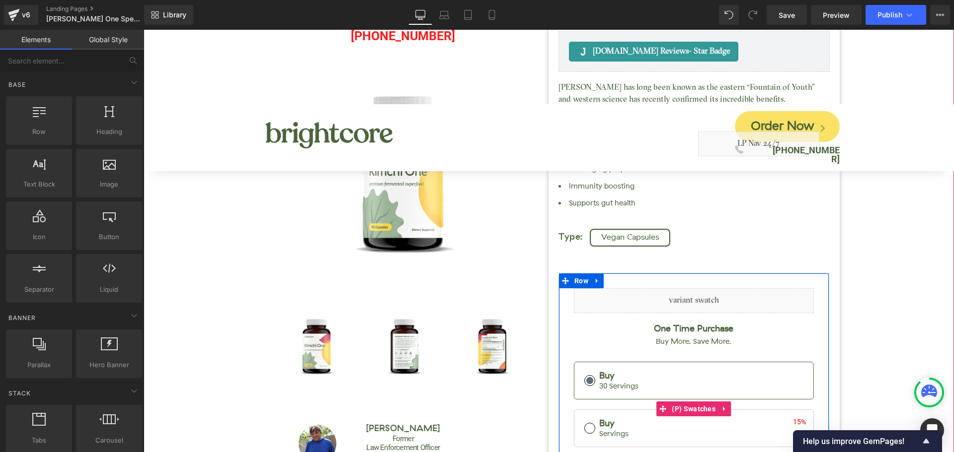
scroll to position [0, 0]
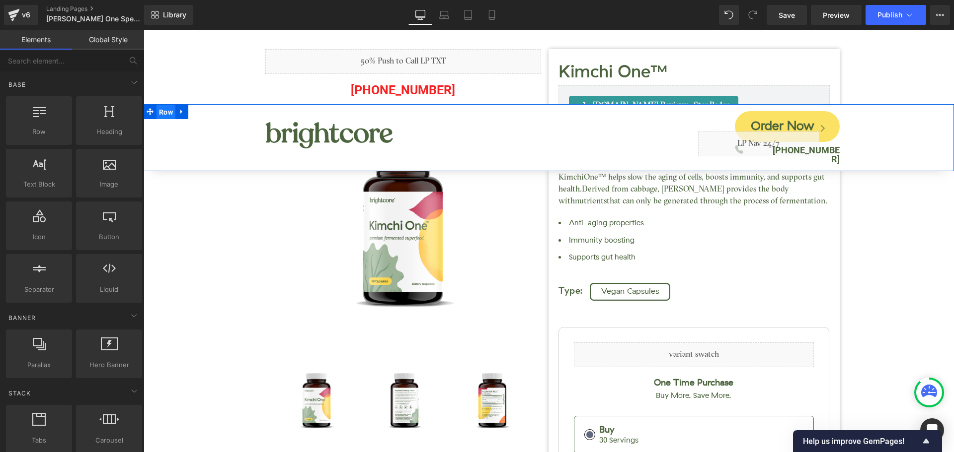
click at [164, 112] on span "Row" at bounding box center [165, 112] width 19 height 15
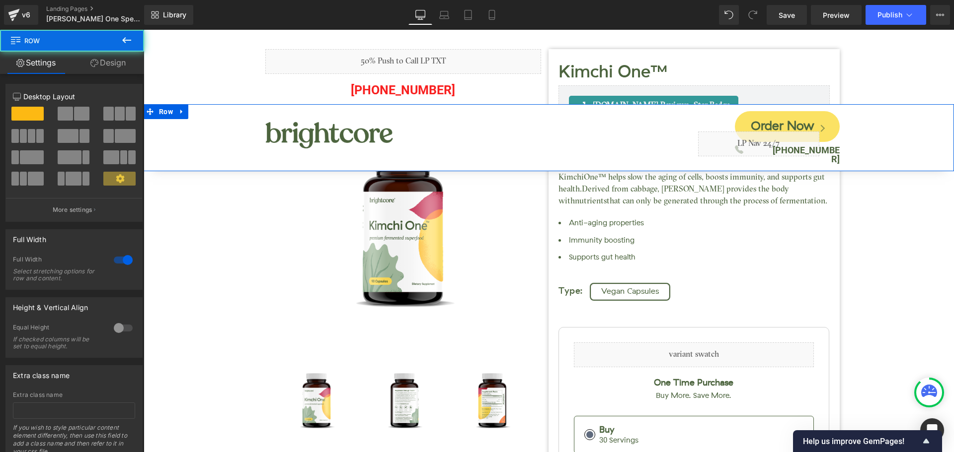
click at [118, 67] on link "Design" at bounding box center [108, 63] width 72 height 22
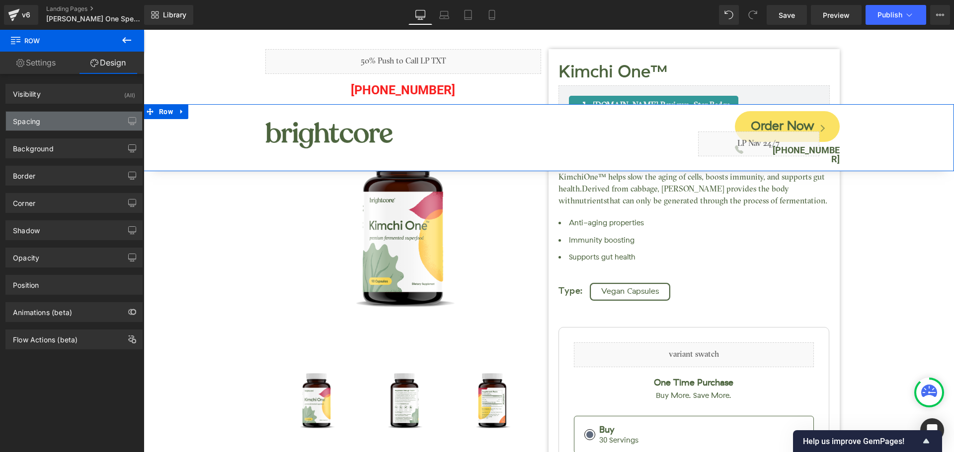
click at [62, 118] on div "Spacing" at bounding box center [74, 121] width 136 height 19
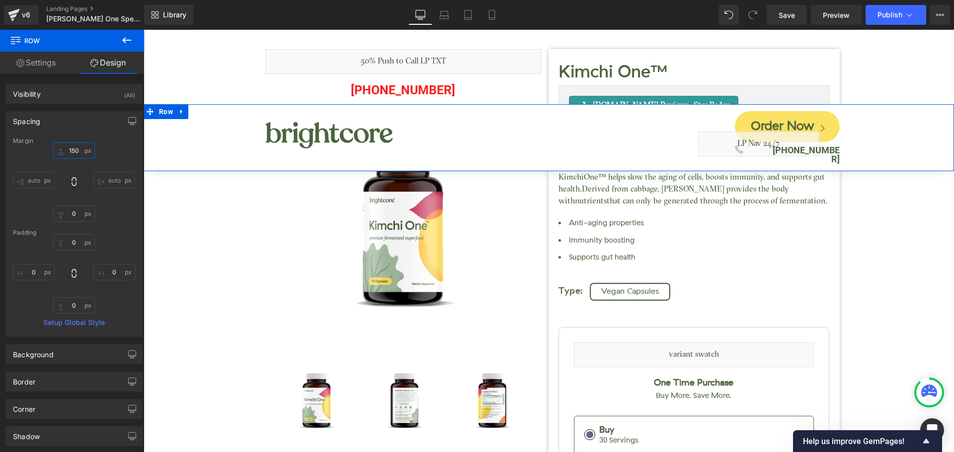
click at [71, 152] on input "150" at bounding box center [74, 151] width 42 height 16
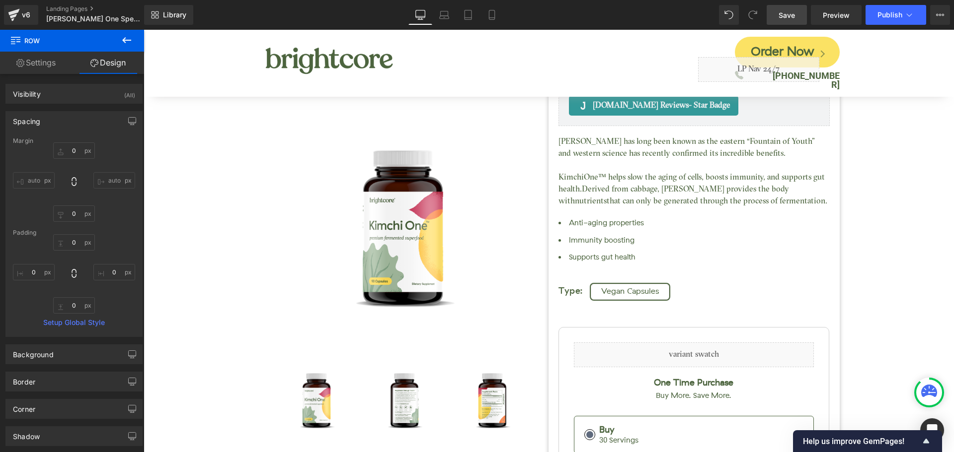
click at [796, 19] on link "Save" at bounding box center [786, 15] width 40 height 20
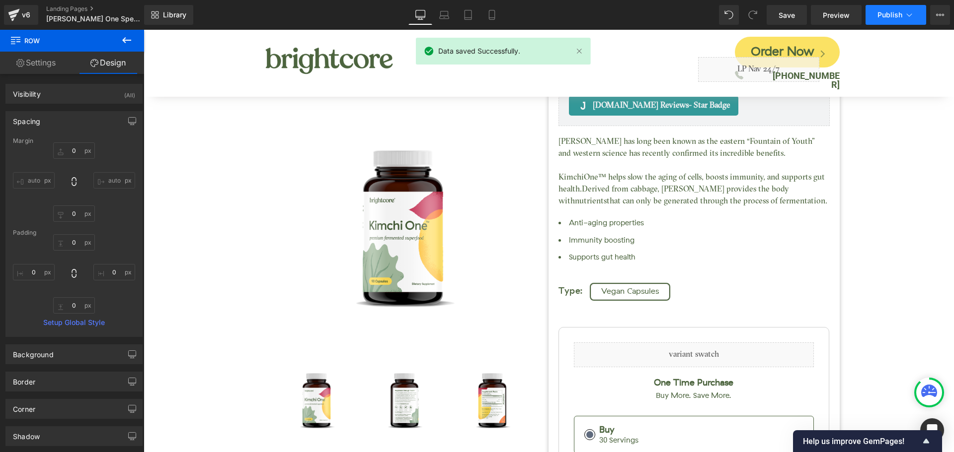
click at [886, 21] on button "Publish" at bounding box center [895, 15] width 61 height 20
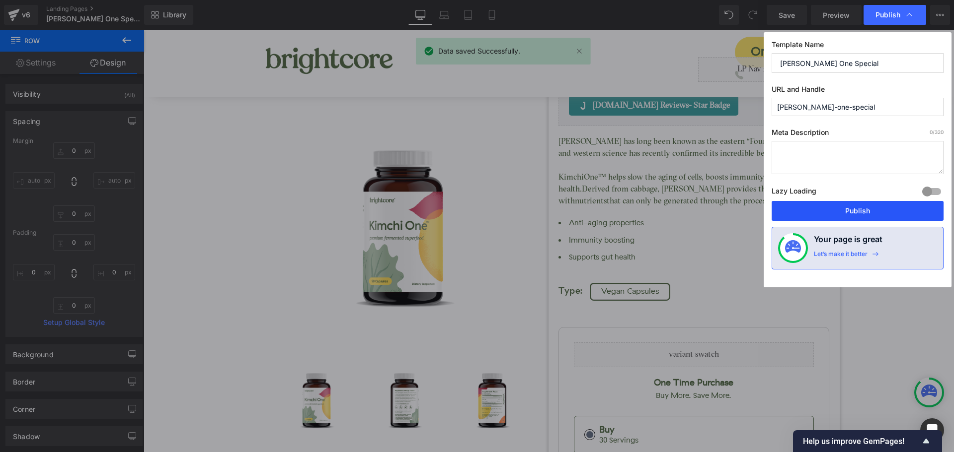
click at [890, 209] on button "Publish" at bounding box center [857, 211] width 172 height 20
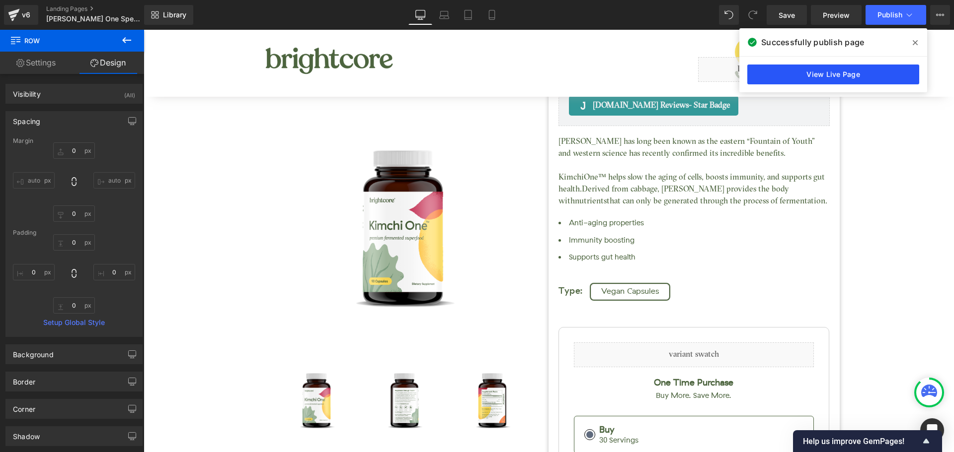
click at [863, 79] on link "View Live Page" at bounding box center [833, 75] width 172 height 20
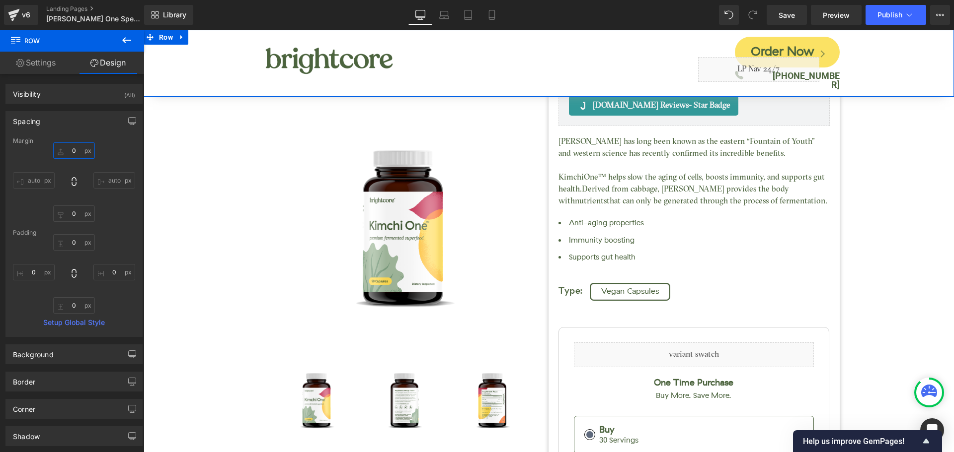
click at [75, 147] on input "0" at bounding box center [74, 151] width 42 height 16
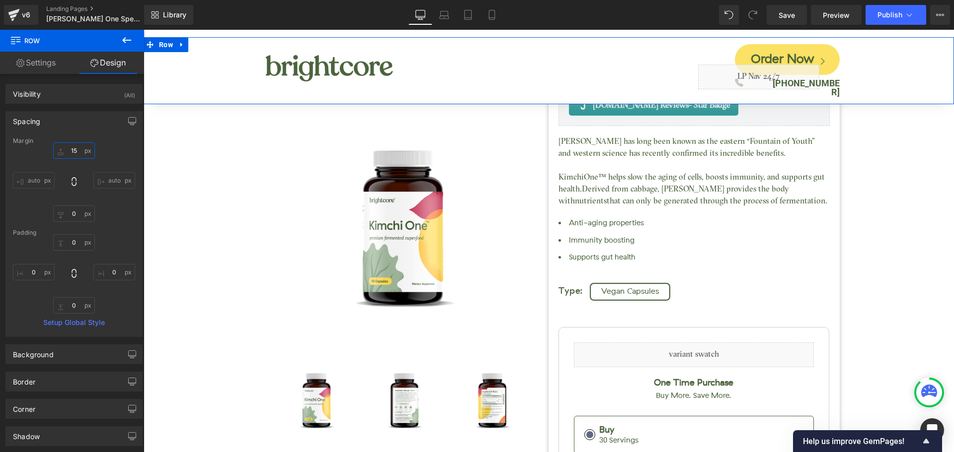
type input "1"
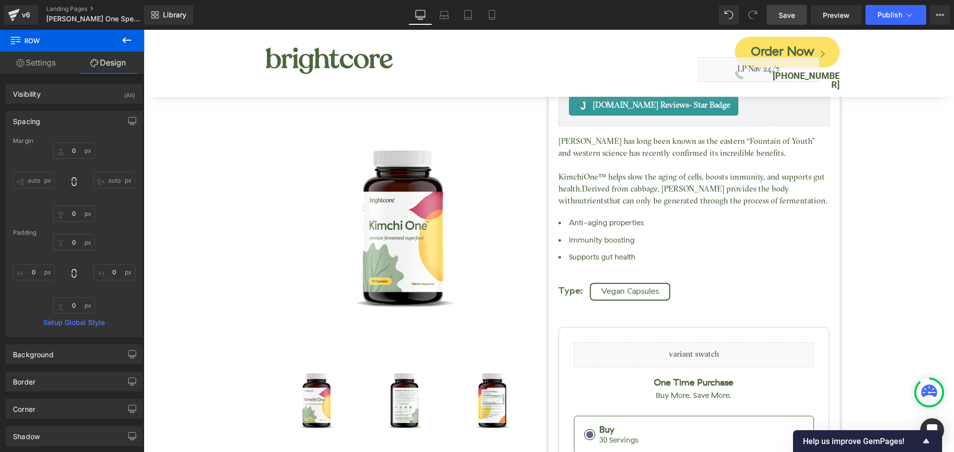
click at [777, 14] on link "Save" at bounding box center [786, 15] width 40 height 20
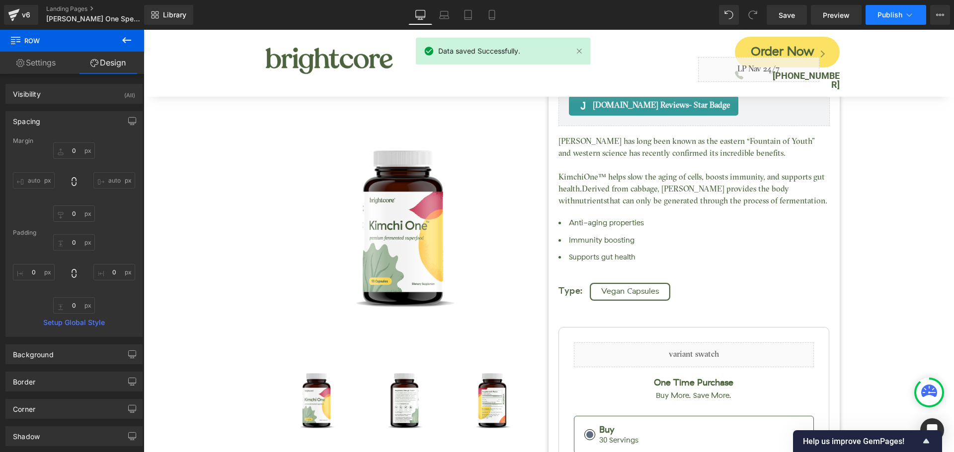
click at [891, 20] on button "Publish" at bounding box center [895, 15] width 61 height 20
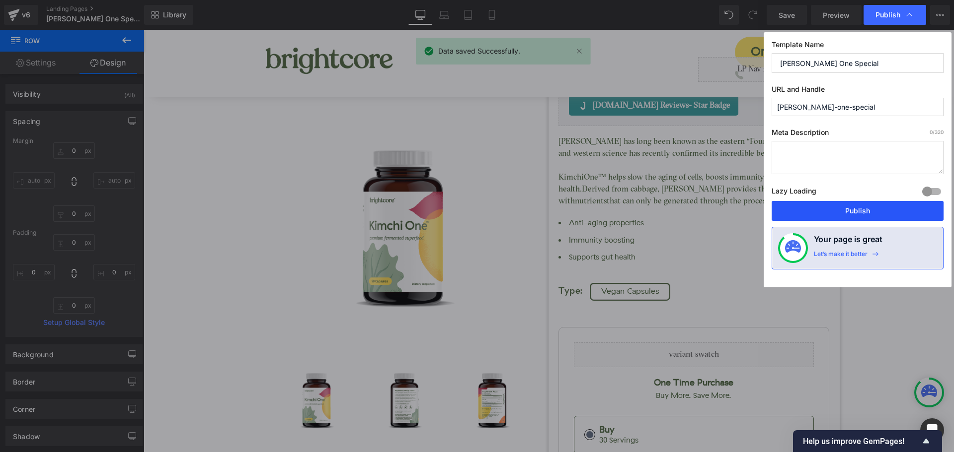
click at [885, 209] on button "Publish" at bounding box center [857, 211] width 172 height 20
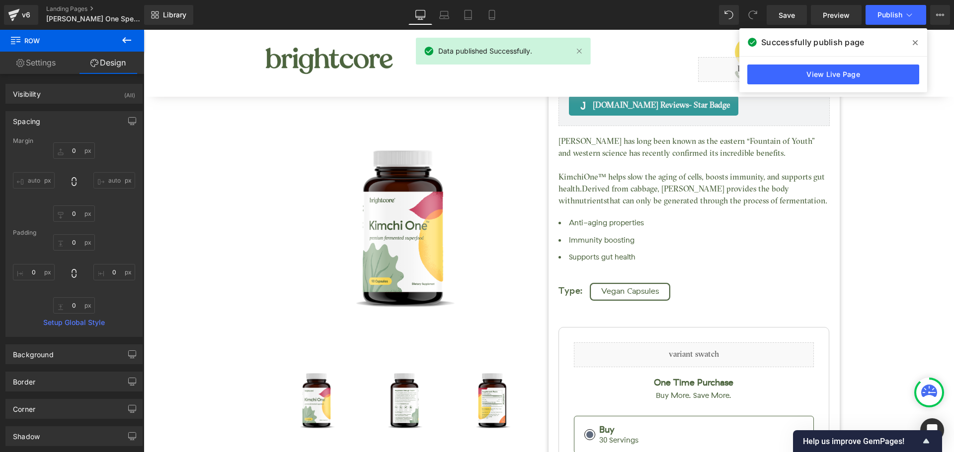
drag, startPoint x: 914, startPoint y: 43, endPoint x: 771, endPoint y: 13, distance: 146.1
click at [914, 43] on icon at bounding box center [914, 42] width 5 height 5
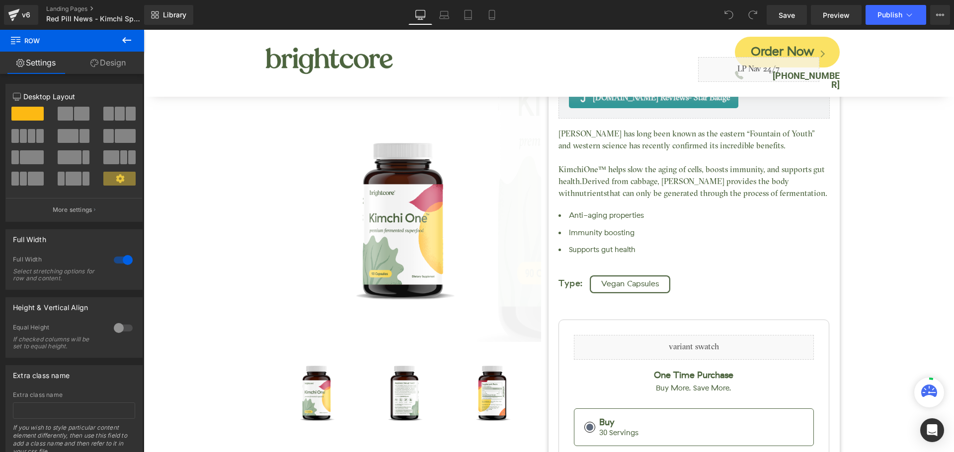
click at [199, 236] on div "Kimchi One™ (P) Title [DOMAIN_NAME] Reviews - Star Badge [DOMAIN_NAME] Reviews …" at bounding box center [549, 344] width 800 height 705
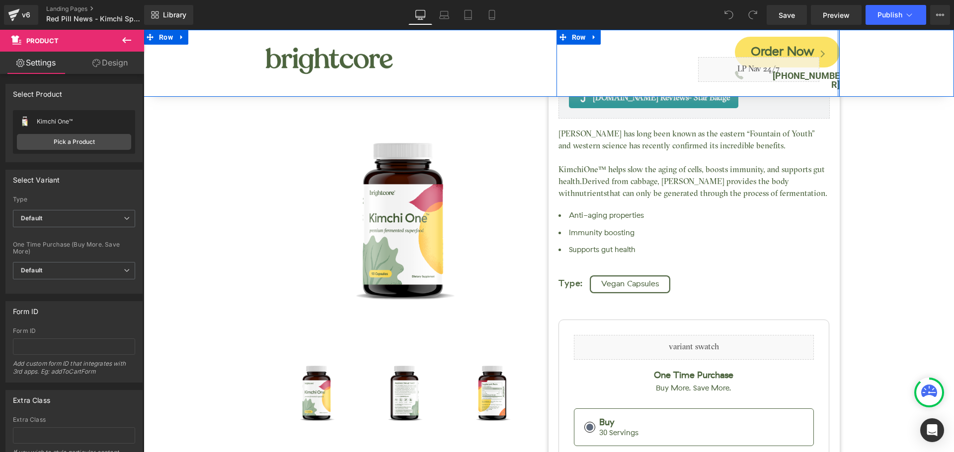
click at [837, 72] on div at bounding box center [838, 63] width 2 height 67
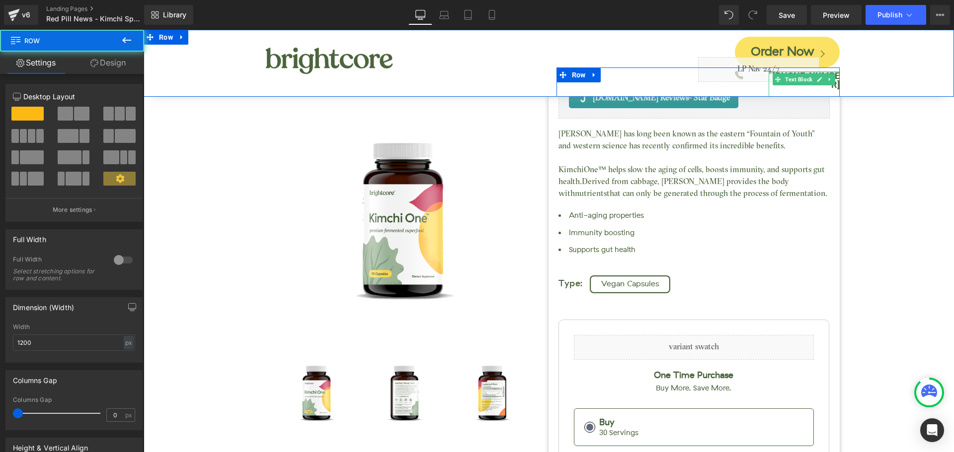
click at [829, 73] on div at bounding box center [803, 73] width 71 height 2
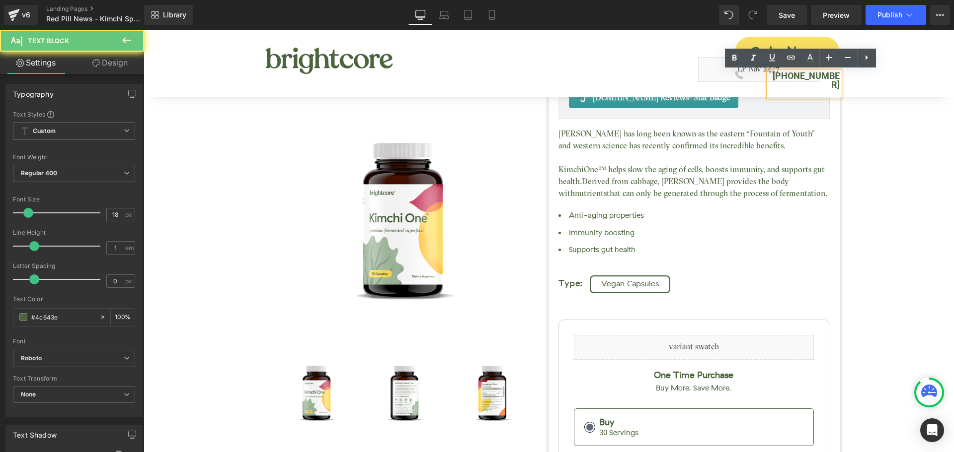
click at [829, 73] on b "[PHONE_NUMBER]" at bounding box center [805, 80] width 67 height 19
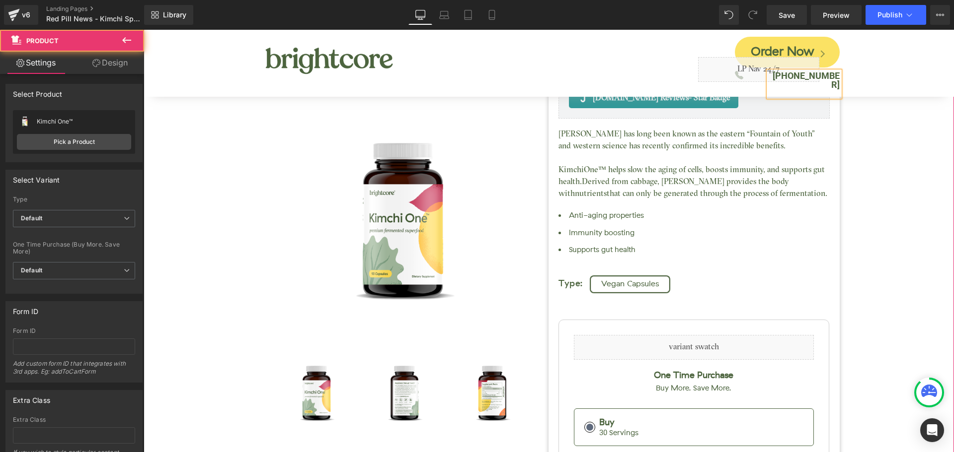
click at [906, 164] on div "Kimchi One™ (P) Title [DOMAIN_NAME] Reviews - Star Badge [DOMAIN_NAME] Reviews …" at bounding box center [549, 344] width 800 height 705
click at [362, 90] on p "[PHONE_NUMBER]" at bounding box center [403, 83] width 276 height 22
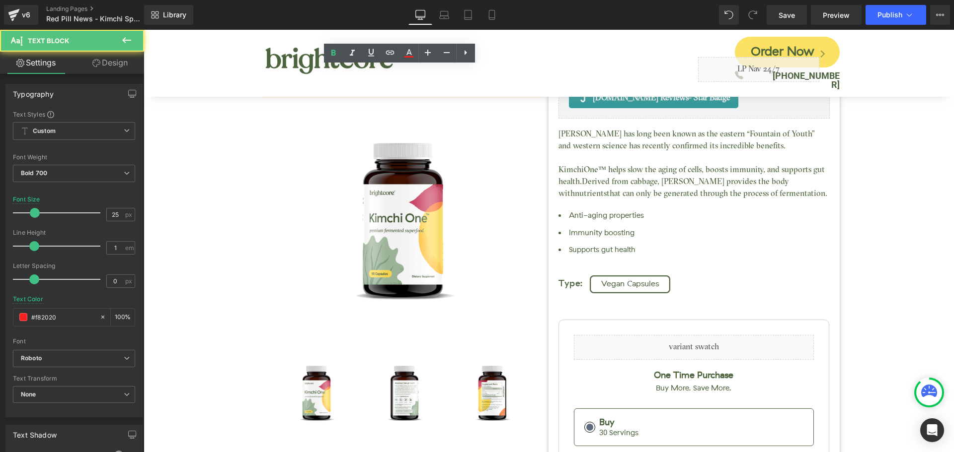
click at [362, 90] on p "[PHONE_NUMBER]" at bounding box center [403, 83] width 276 height 22
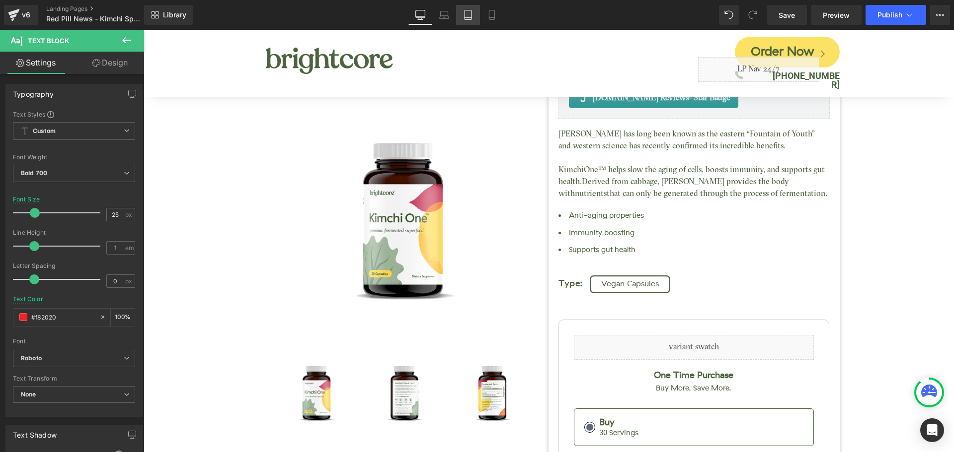
click at [467, 15] on icon at bounding box center [468, 15] width 10 height 10
type input "100"
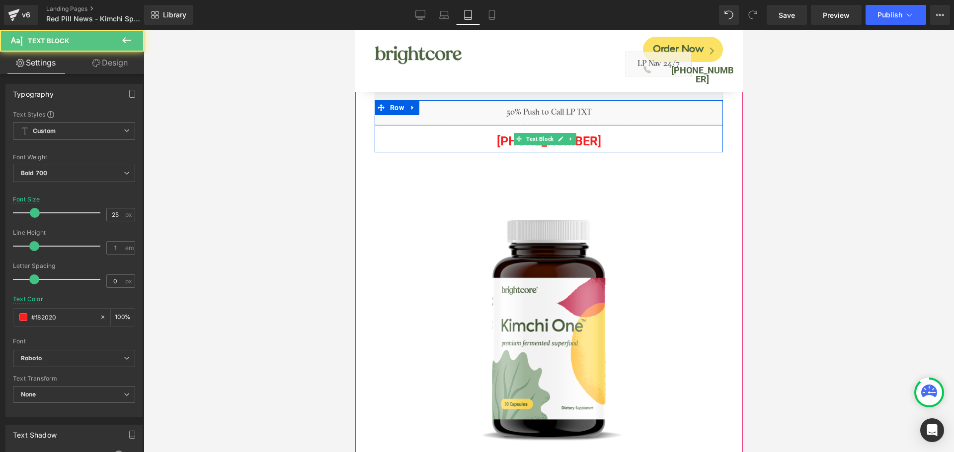
click at [585, 138] on p "(888) 383-5966" at bounding box center [548, 141] width 348 height 22
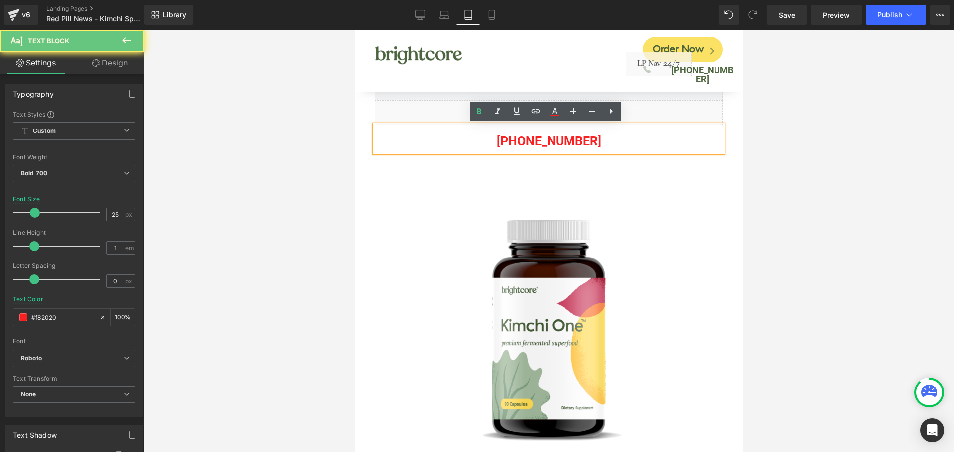
click at [582, 140] on p "(888) 383-5966" at bounding box center [548, 141] width 348 height 22
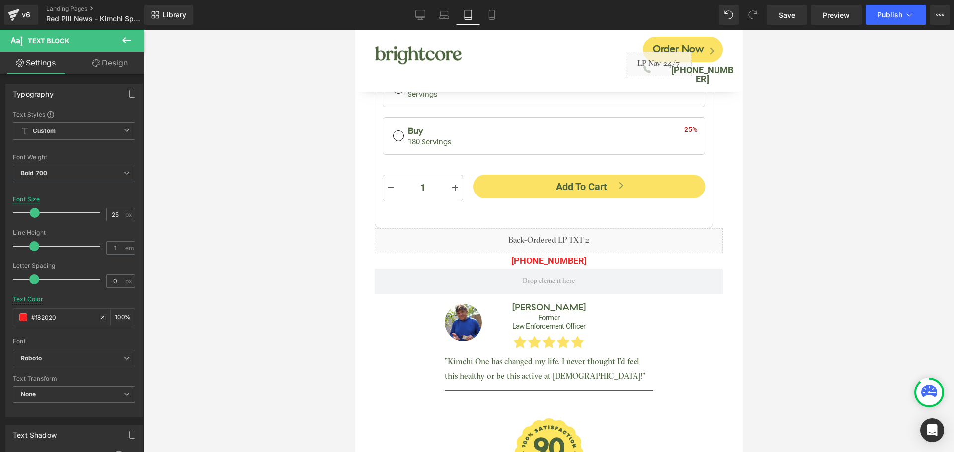
scroll to position [993, 0]
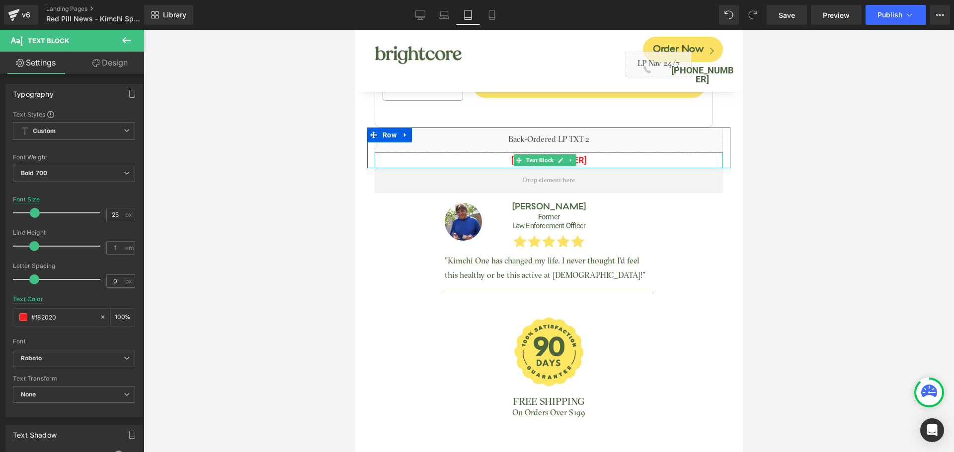
click at [581, 152] on p "(888) 383-5966" at bounding box center [548, 160] width 348 height 16
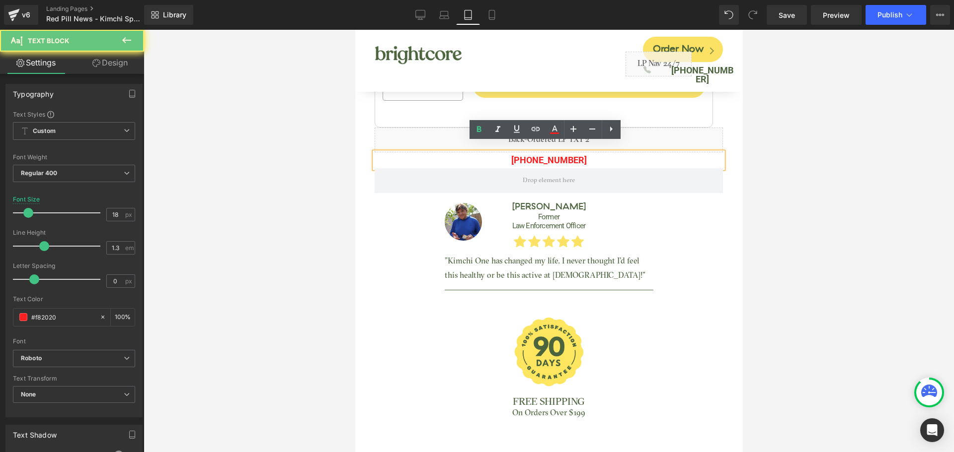
click at [572, 155] on span "(888) 383-5966" at bounding box center [548, 160] width 75 height 10
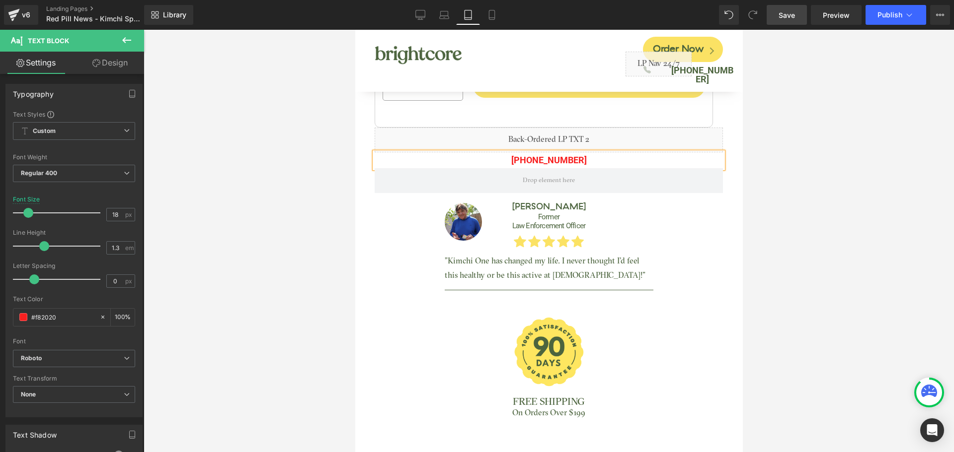
click at [787, 15] on span "Save" at bounding box center [786, 15] width 16 height 10
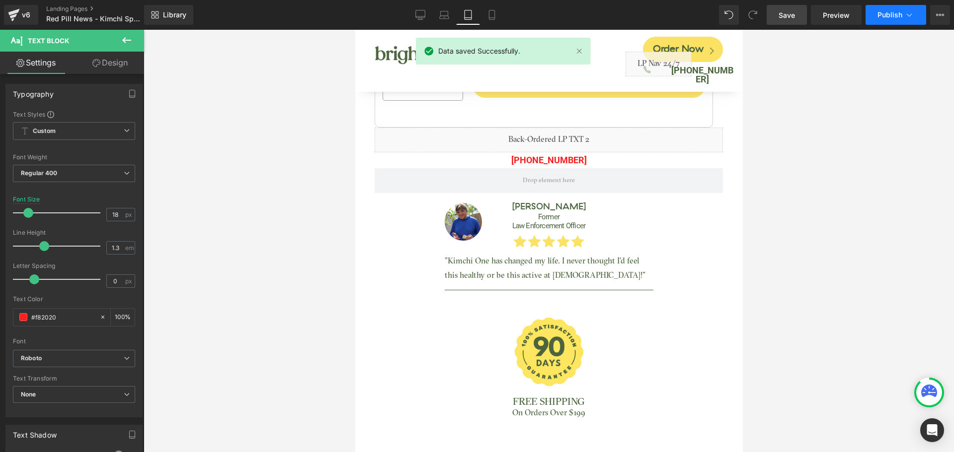
click at [883, 20] on button "Publish" at bounding box center [895, 15] width 61 height 20
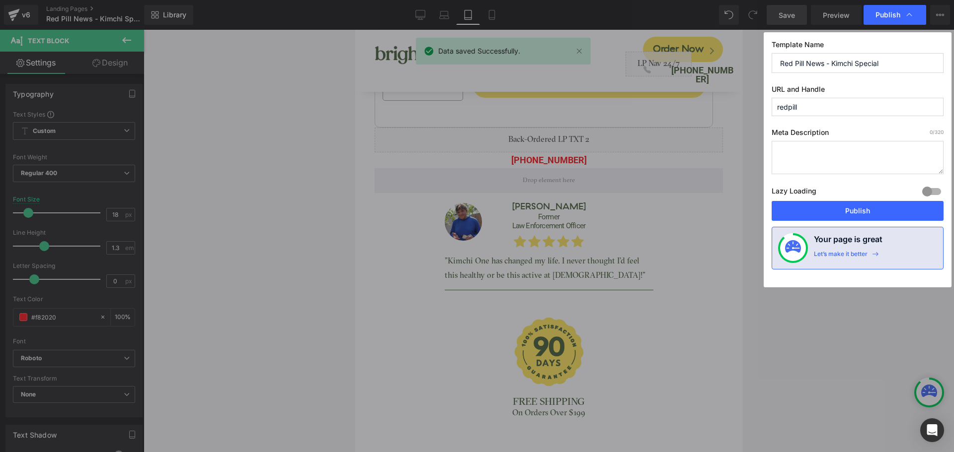
click at [875, 213] on button "Publish" at bounding box center [857, 211] width 172 height 20
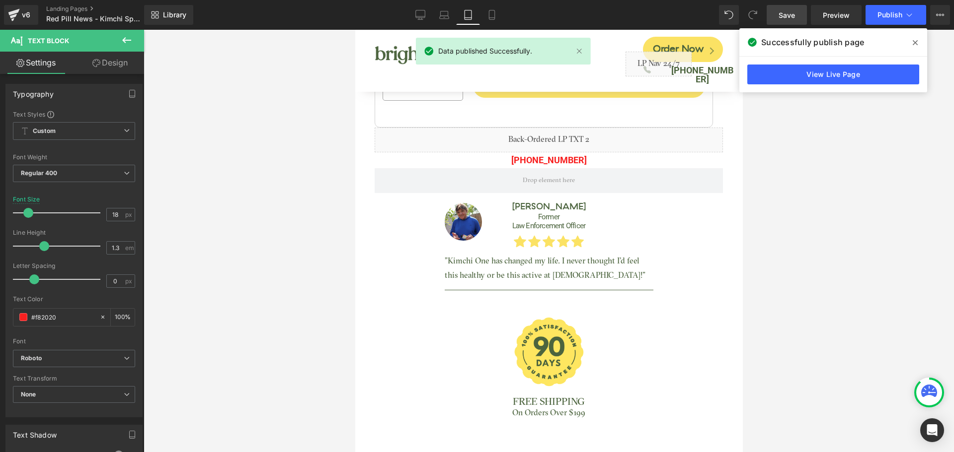
click at [915, 41] on icon at bounding box center [914, 43] width 5 height 8
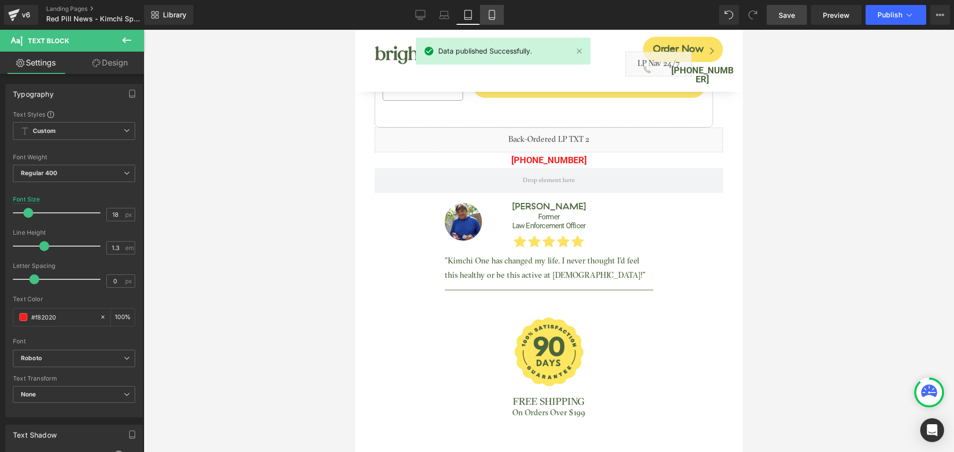
click at [493, 16] on icon at bounding box center [492, 15] width 10 height 10
type input "16"
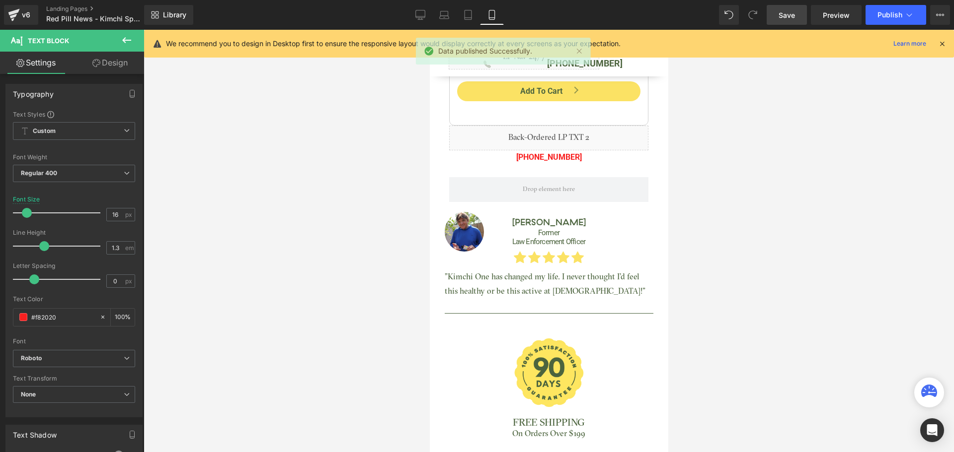
scroll to position [840, 0]
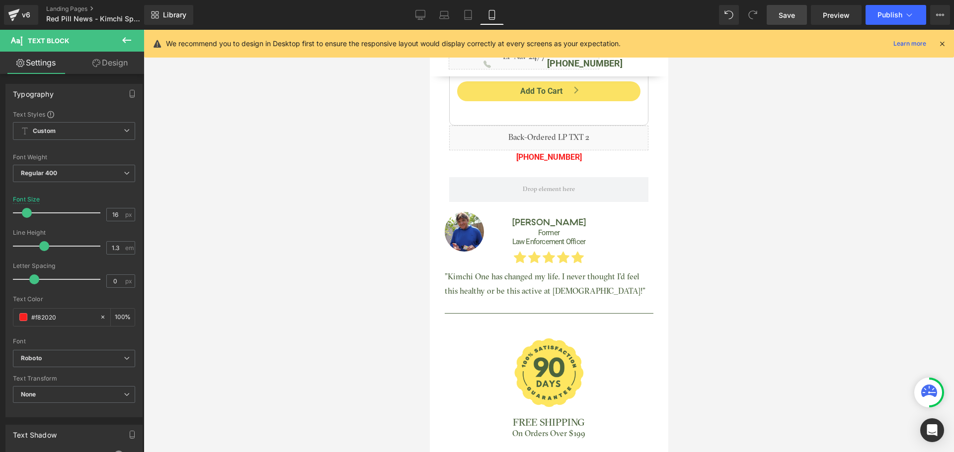
click at [941, 43] on icon at bounding box center [941, 43] width 9 height 9
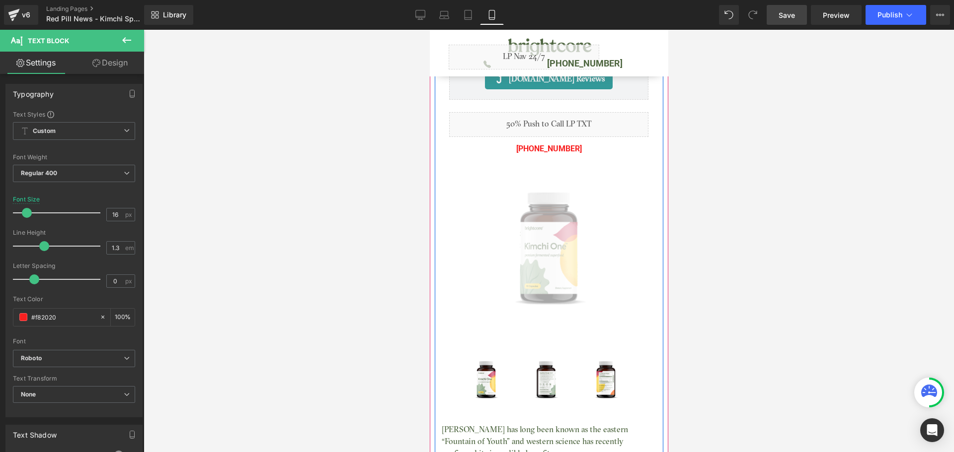
scroll to position [0, 0]
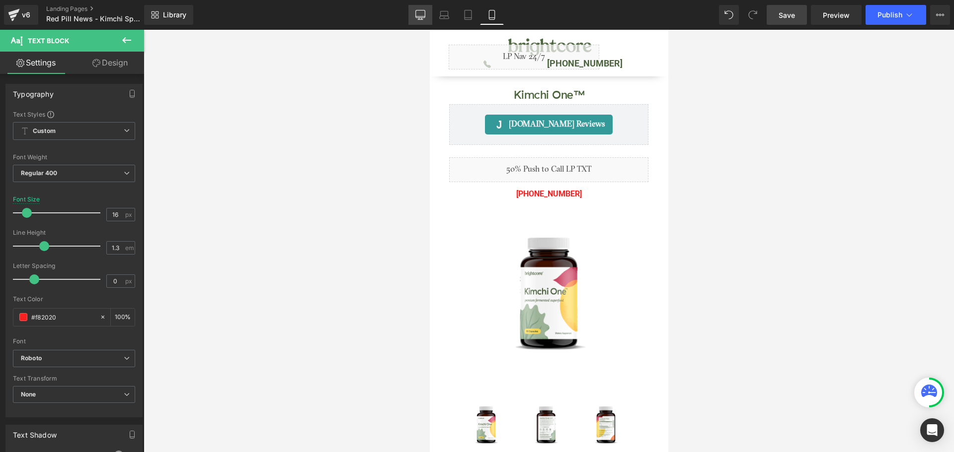
drag, startPoint x: 418, startPoint y: 7, endPoint x: 385, endPoint y: 168, distance: 164.2
click at [418, 7] on link "Desktop" at bounding box center [420, 15] width 24 height 20
type input "100"
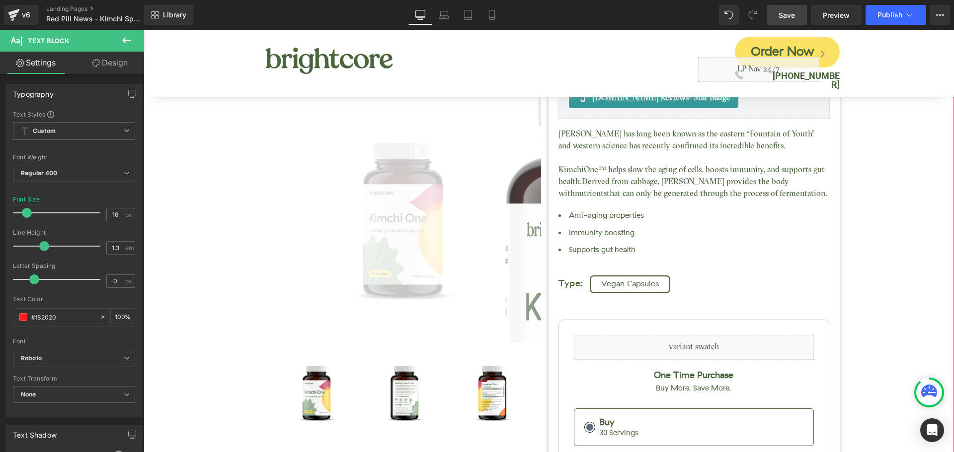
click at [211, 168] on div "Kimchi One™ (P) Title Judge.me Reviews - Star Badge Judge.me Reviews Liquid (88…" at bounding box center [549, 344] width 800 height 705
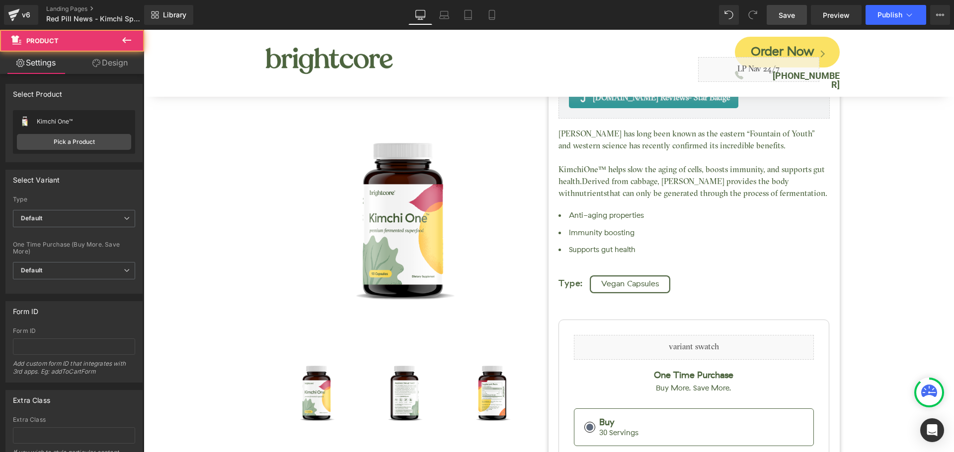
click at [790, 15] on span "Save" at bounding box center [786, 15] width 16 height 10
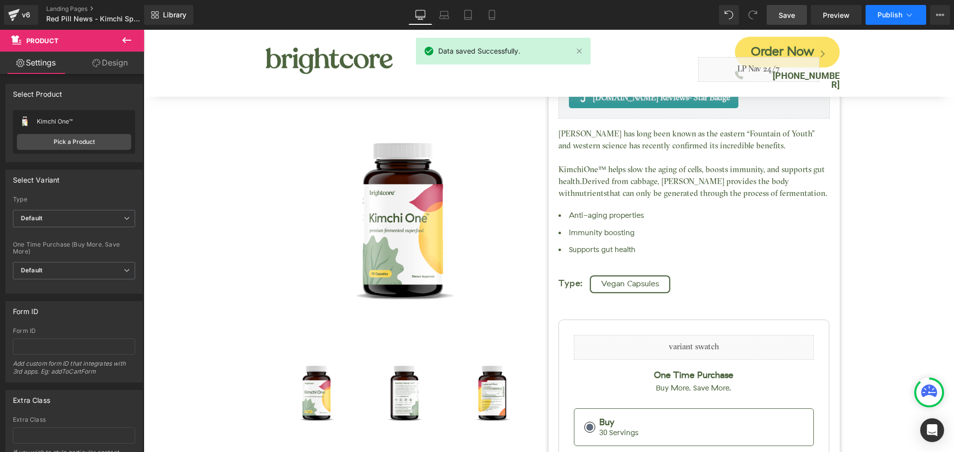
click at [877, 16] on span "Publish" at bounding box center [889, 15] width 25 height 8
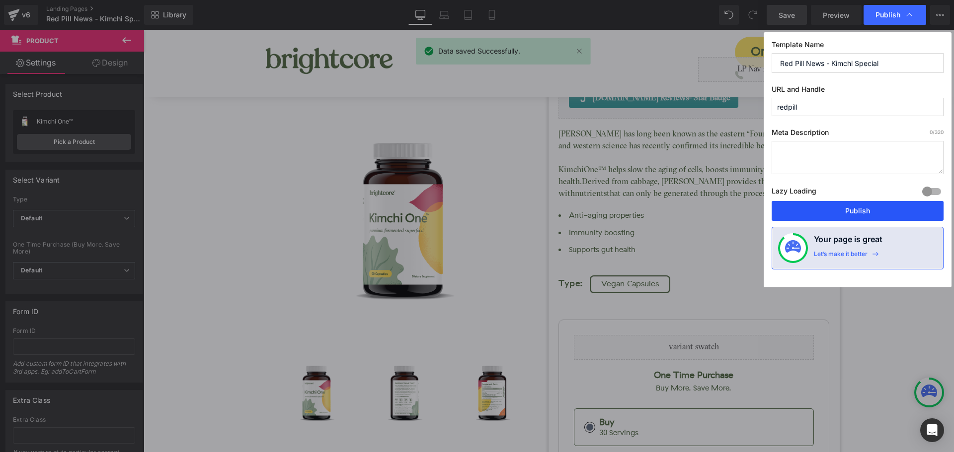
click at [889, 217] on button "Publish" at bounding box center [857, 211] width 172 height 20
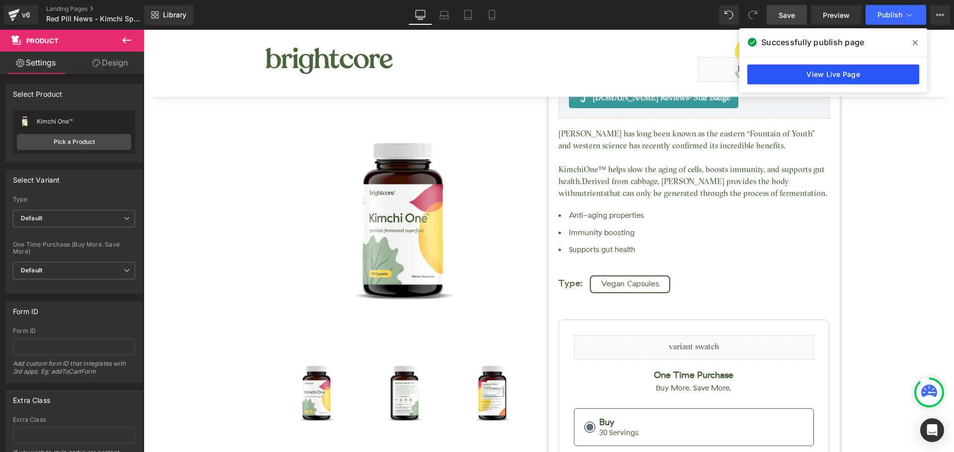
click at [897, 81] on link "View Live Page" at bounding box center [833, 75] width 172 height 20
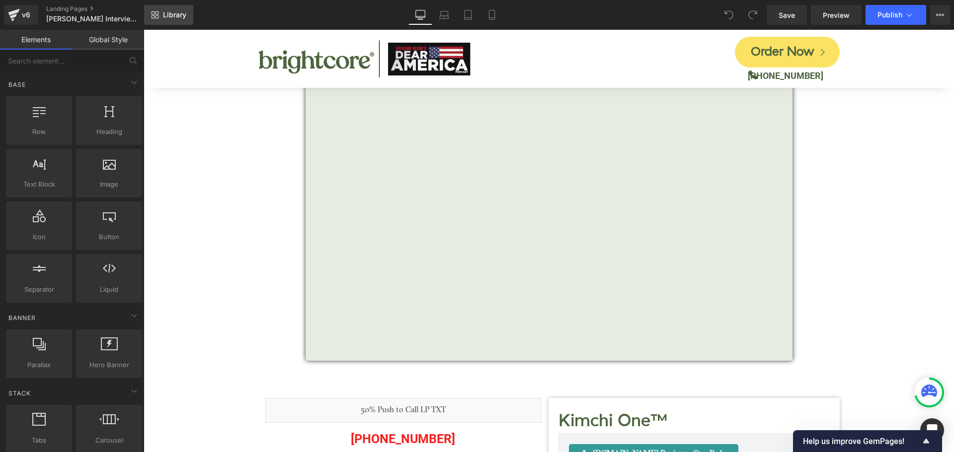
click at [172, 19] on link "Library" at bounding box center [168, 15] width 49 height 20
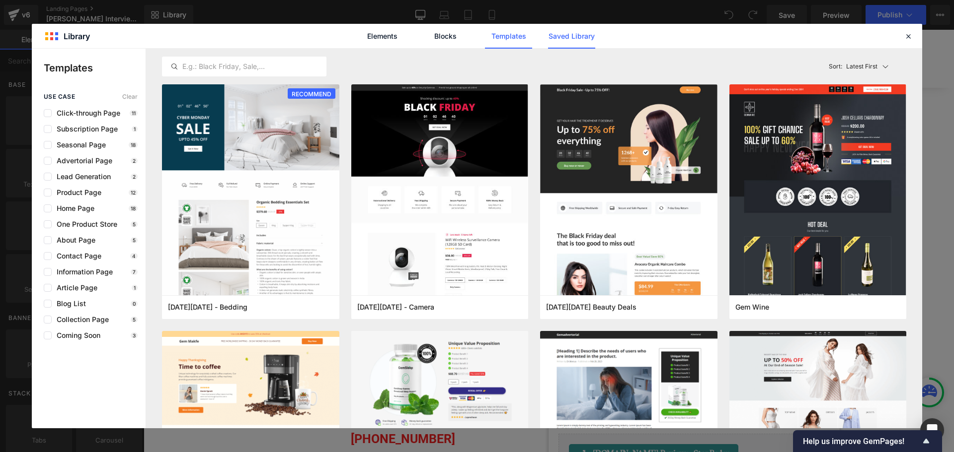
click at [565, 37] on link "Saved Library" at bounding box center [571, 36] width 47 height 25
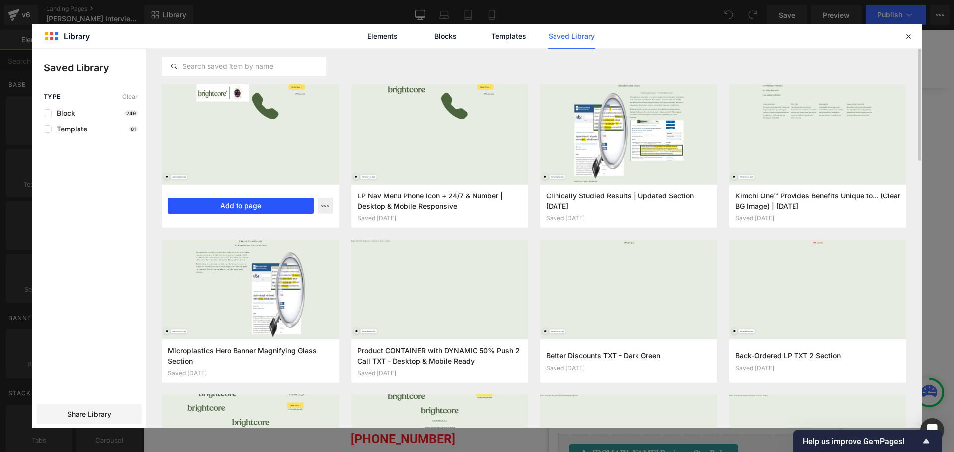
click at [257, 200] on button "Add to page" at bounding box center [241, 206] width 146 height 16
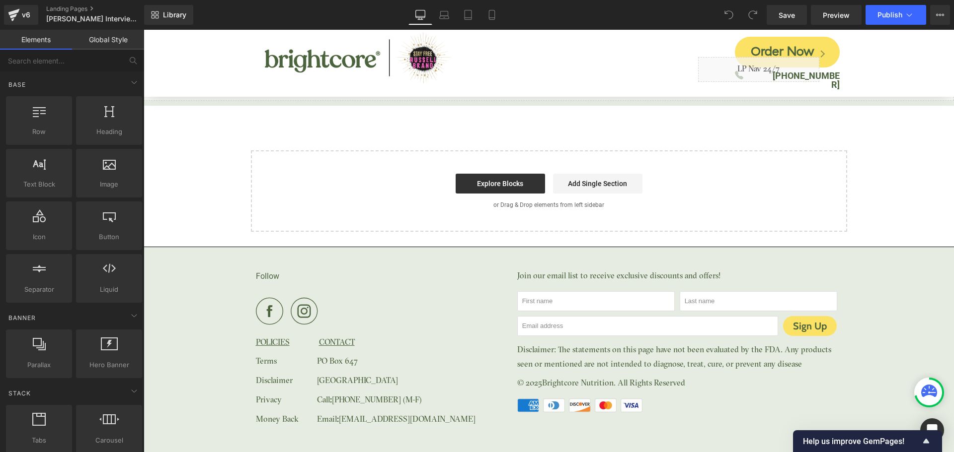
scroll to position [4723, 0]
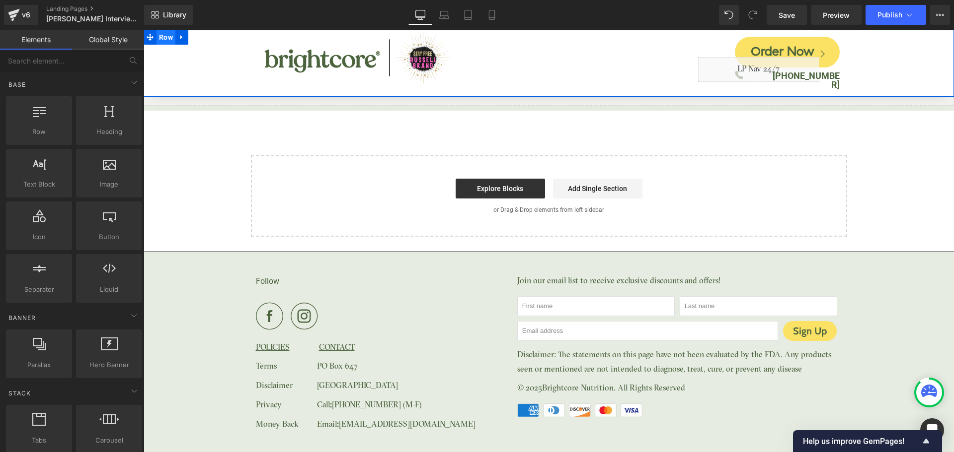
click at [170, 38] on span "Row" at bounding box center [165, 37] width 19 height 15
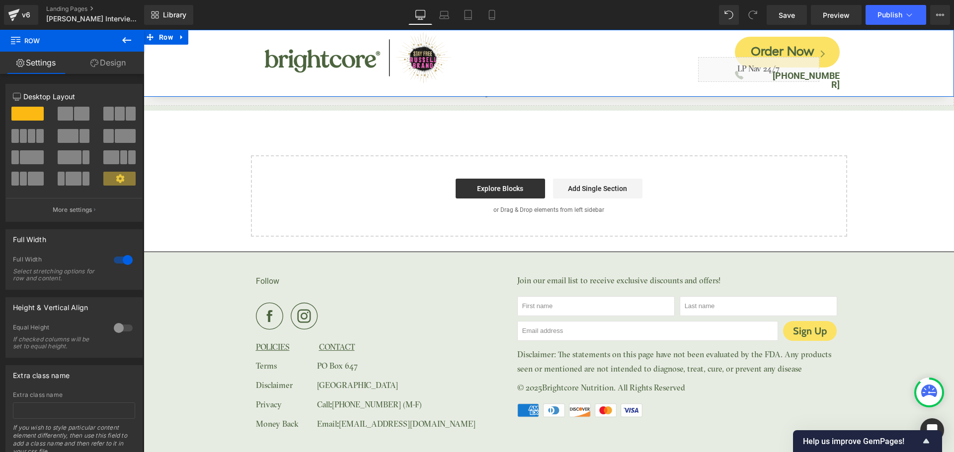
click at [116, 69] on link "Design" at bounding box center [108, 63] width 72 height 22
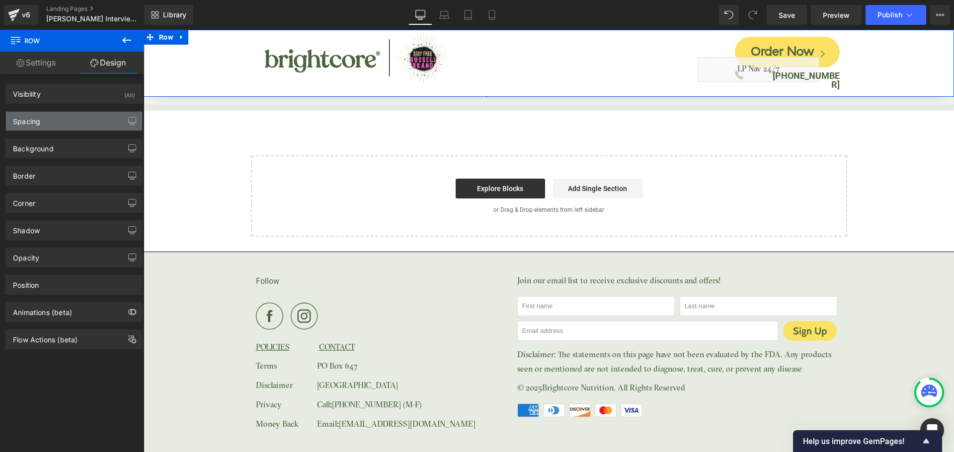
type input "0"
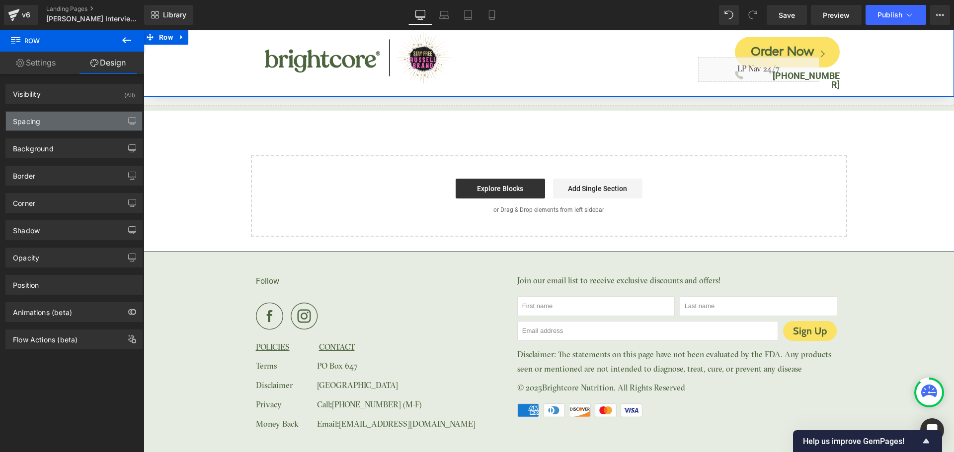
type input "0"
click at [76, 117] on div "Spacing" at bounding box center [74, 121] width 136 height 19
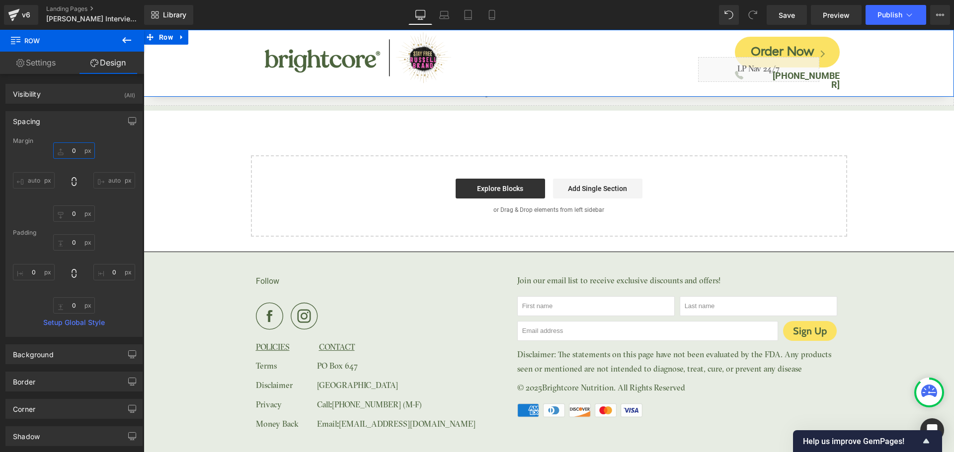
click at [82, 156] on input "0" at bounding box center [74, 151] width 42 height 16
type input "150"
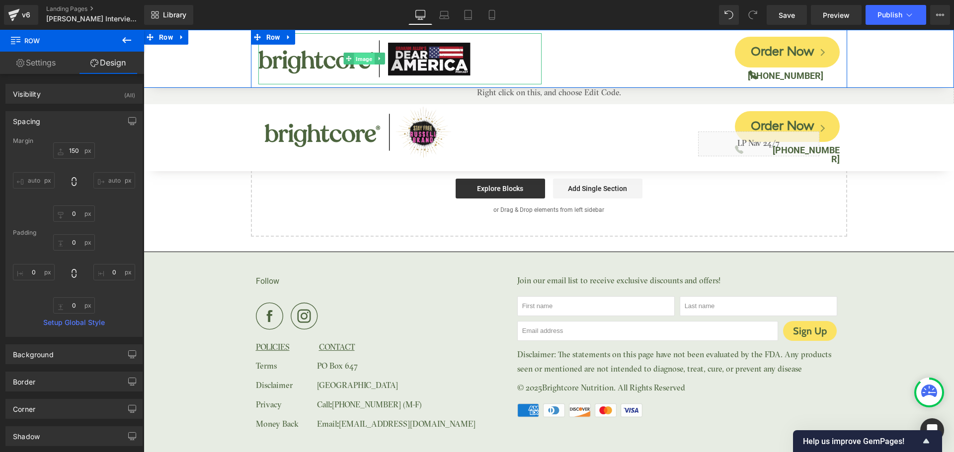
click at [362, 62] on span "Image" at bounding box center [364, 59] width 20 height 12
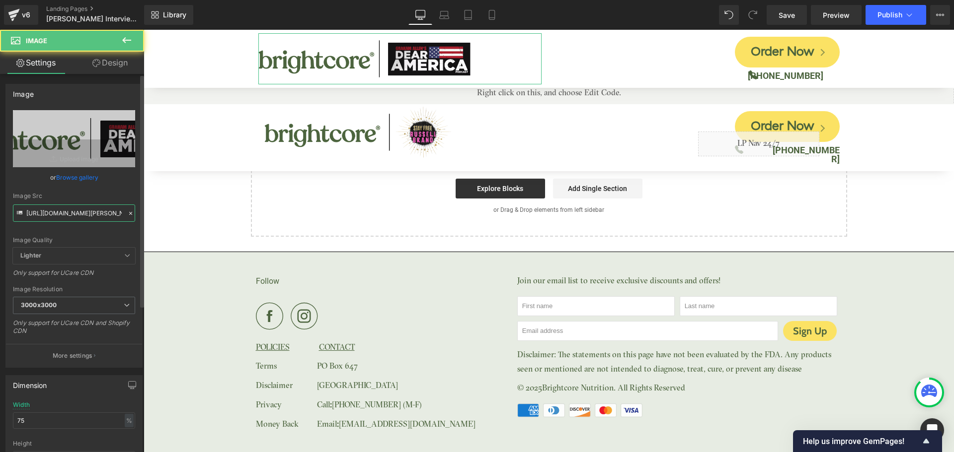
click at [72, 212] on input "[URL][DOMAIN_NAME][PERSON_NAME]" at bounding box center [74, 213] width 122 height 17
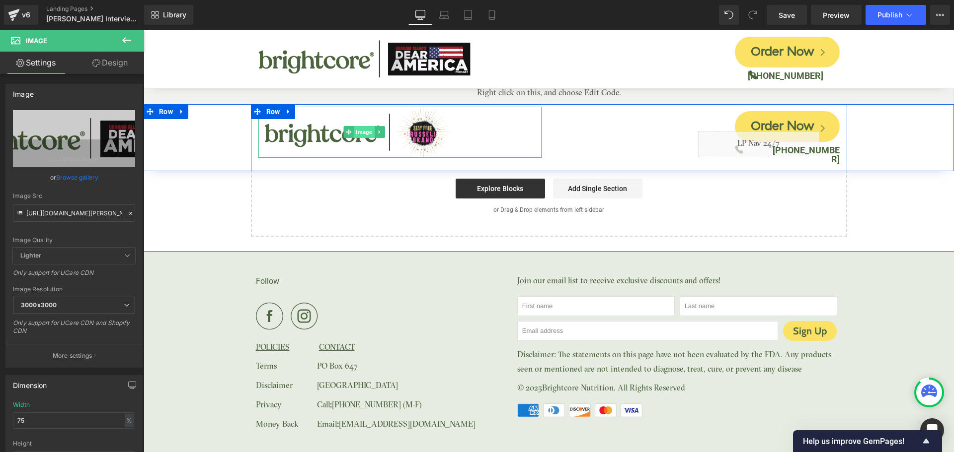
click at [356, 132] on span "Image" at bounding box center [364, 132] width 20 height 12
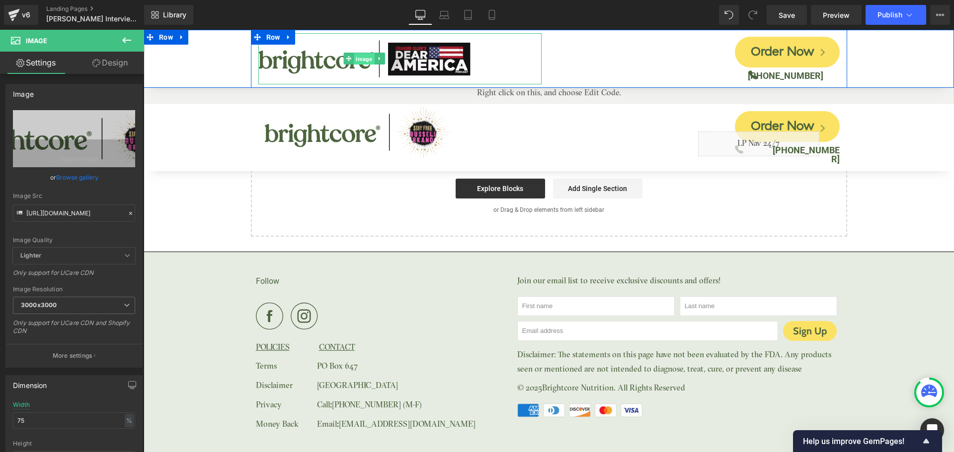
click at [362, 59] on span "Image" at bounding box center [364, 59] width 20 height 12
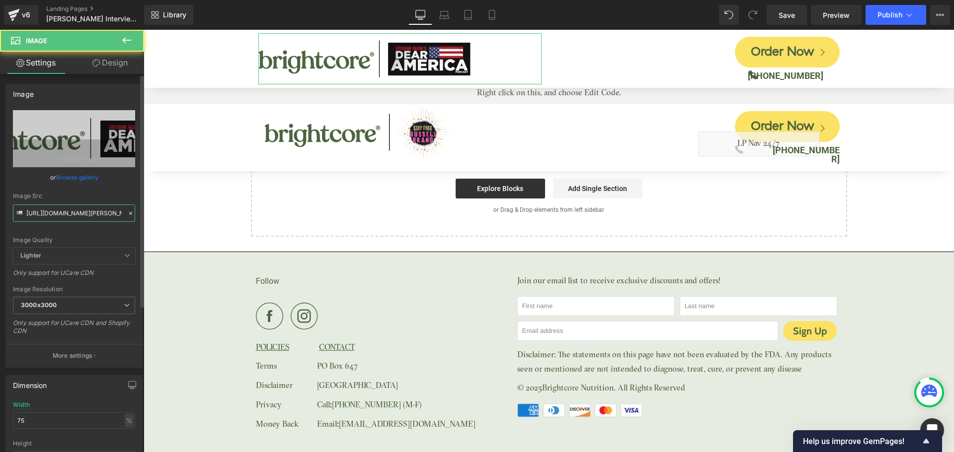
click at [71, 219] on input "[URL][DOMAIN_NAME][PERSON_NAME]" at bounding box center [74, 213] width 122 height 17
click at [73, 217] on input "[URL][DOMAIN_NAME][PERSON_NAME]" at bounding box center [74, 213] width 122 height 17
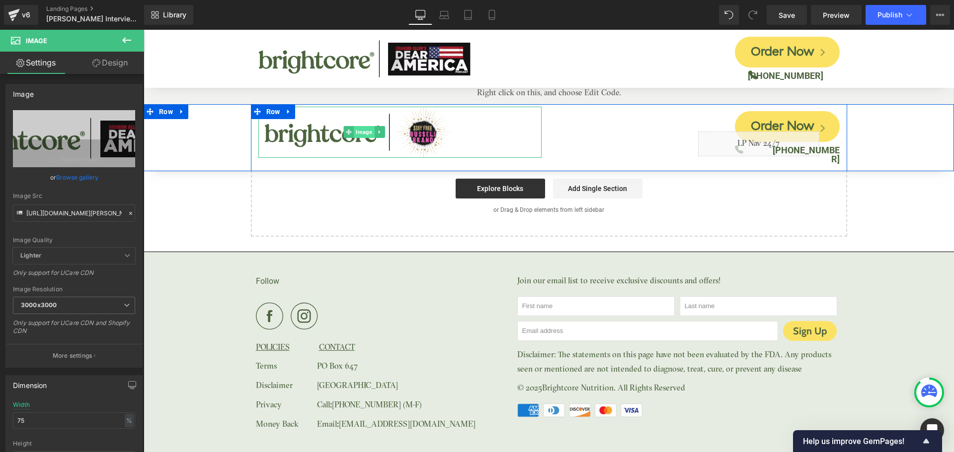
click at [360, 133] on span "Image" at bounding box center [364, 132] width 20 height 12
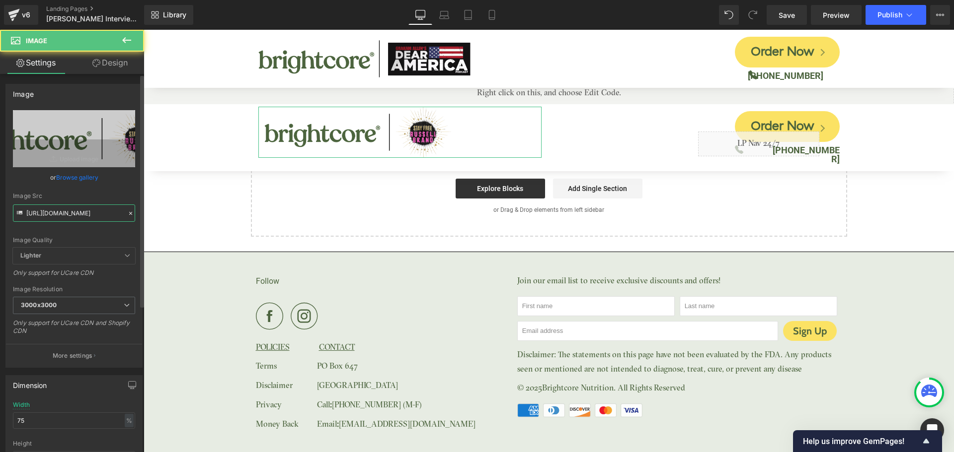
click at [75, 216] on input "[URL][DOMAIN_NAME]" at bounding box center [74, 213] width 122 height 17
paste input "[PERSON_NAME]-allen_3000x3000.png?v=1736540081"
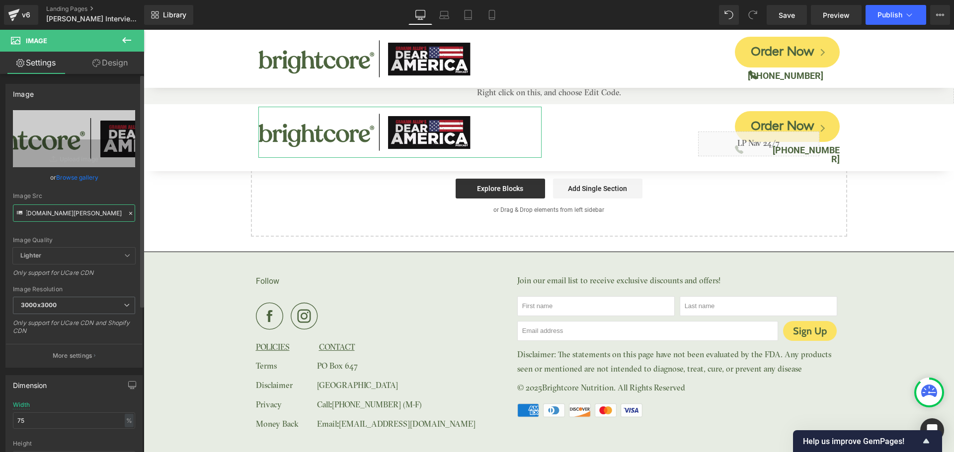
type input "[URL][DOMAIN_NAME][PERSON_NAME]"
click at [129, 193] on div "Image Src" at bounding box center [74, 196] width 122 height 7
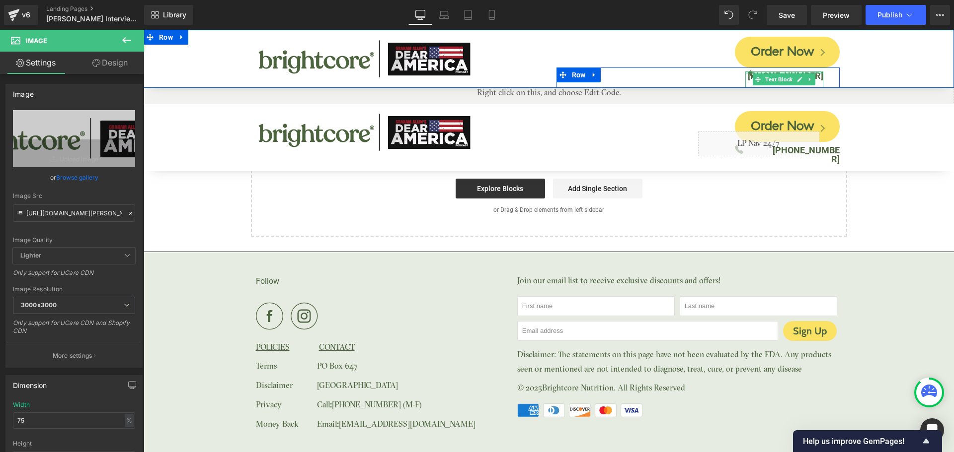
click at [816, 74] on div at bounding box center [784, 73] width 78 height 2
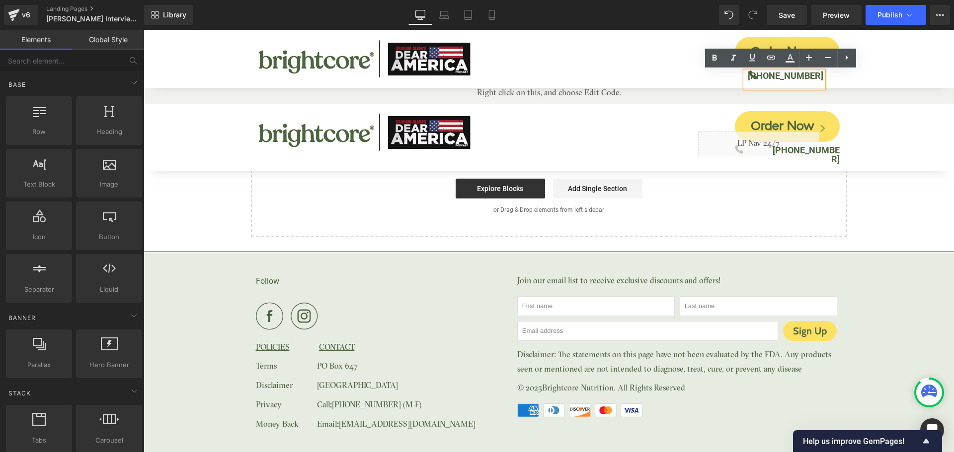
click at [891, 253] on div "Follow POLICIES CONTACT Terms PO Box 647 Disclaimer [GEOGRAPHIC_DATA] Privacy C…" at bounding box center [549, 363] width 810 height 222
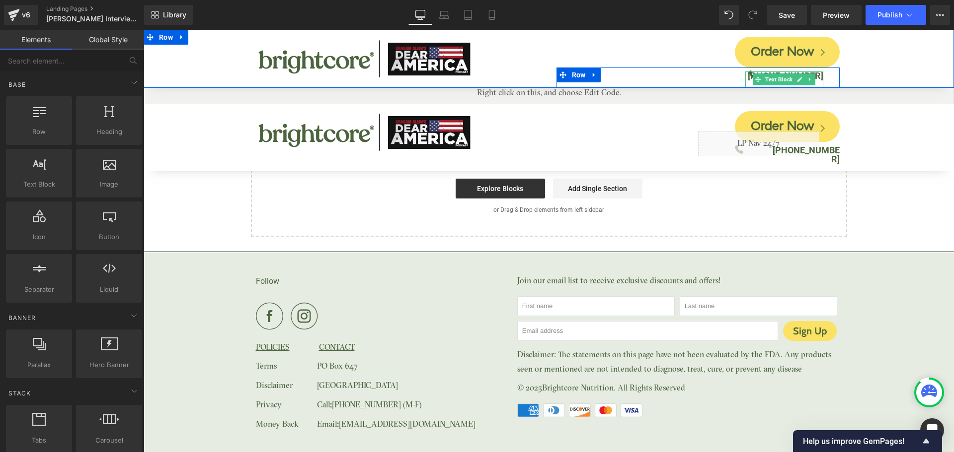
click at [814, 76] on b "[PHONE_NUMBER]" at bounding box center [785, 76] width 75 height 10
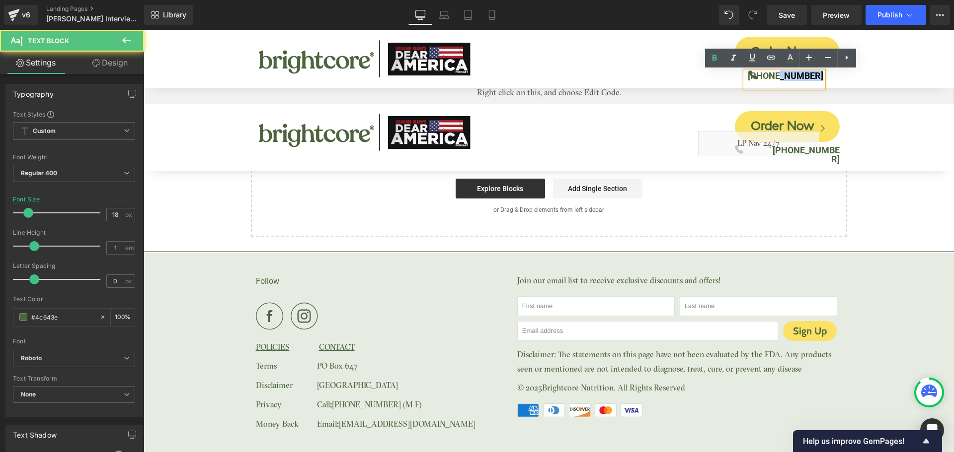
drag, startPoint x: 780, startPoint y: 76, endPoint x: 838, endPoint y: 79, distance: 58.2
click at [838, 79] on div "Order Now Button Icon [PHONE_NUMBER] Text [GEOGRAPHIC_DATA]" at bounding box center [698, 59] width 298 height 58
copy b "575-4996"
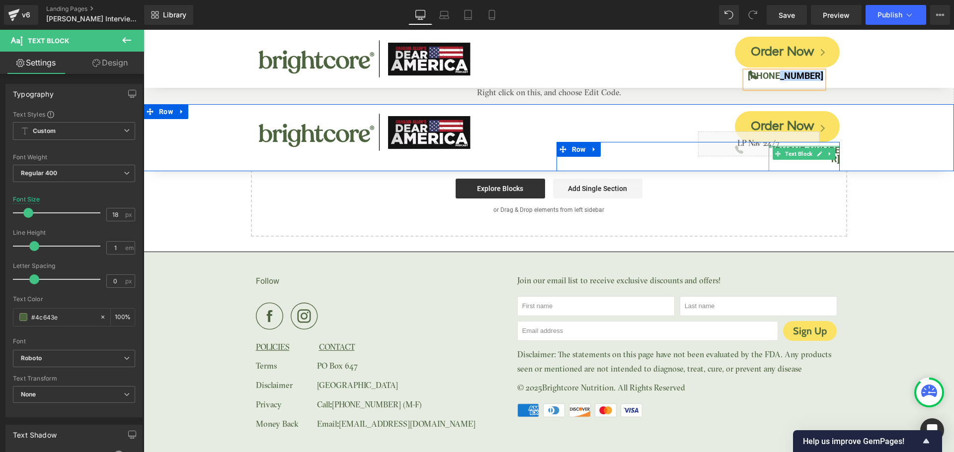
click at [832, 148] on div at bounding box center [803, 147] width 71 height 2
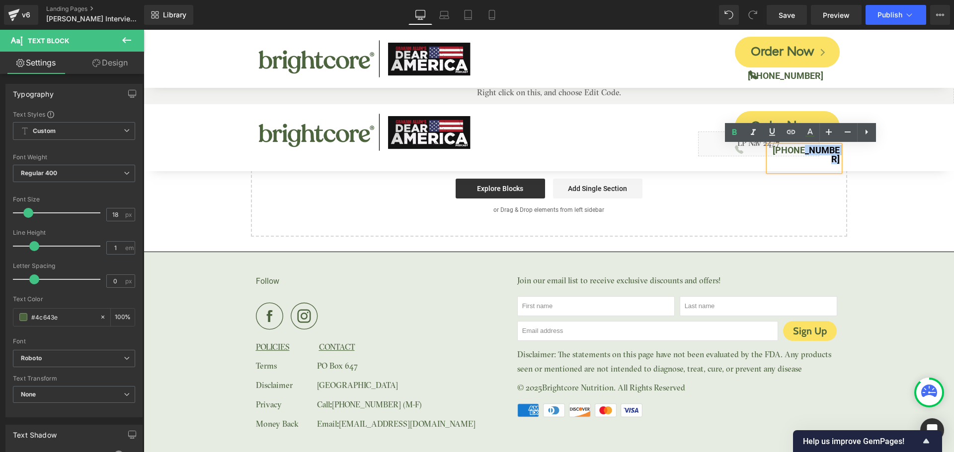
drag, startPoint x: 798, startPoint y: 153, endPoint x: 843, endPoint y: 153, distance: 45.2
click at [843, 153] on div "Image Order Now Button Icon Liquid (888) 404-7719 Text Block Row Row Row" at bounding box center [549, 137] width 810 height 67
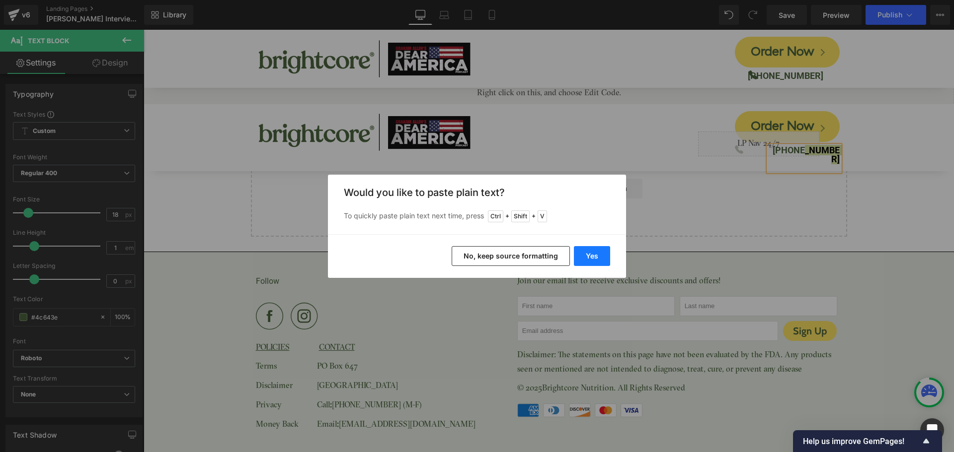
drag, startPoint x: 583, startPoint y: 258, endPoint x: 441, endPoint y: 227, distance: 145.3
click at [583, 258] on button "Yes" at bounding box center [592, 256] width 36 height 20
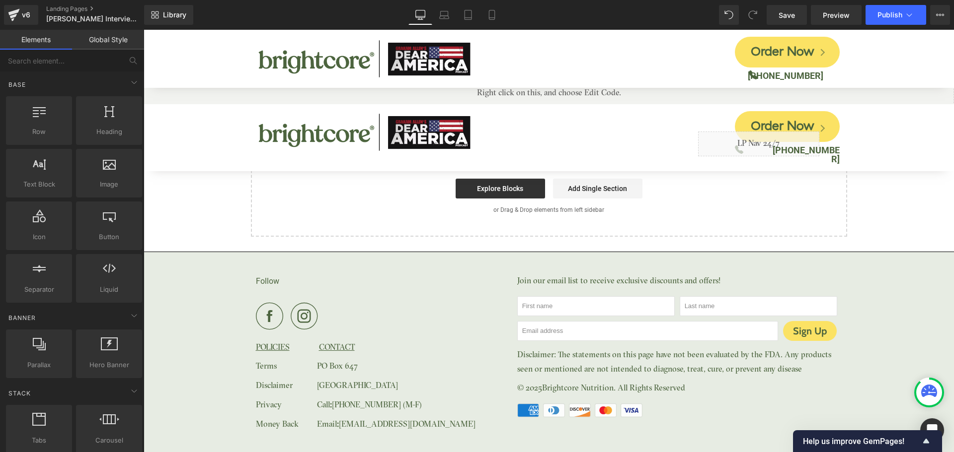
click at [880, 252] on div "Follow POLICIES CONTACT Terms PO Box 647 Disclaimer Saint Petersburg, FL 33731 …" at bounding box center [549, 363] width 810 height 222
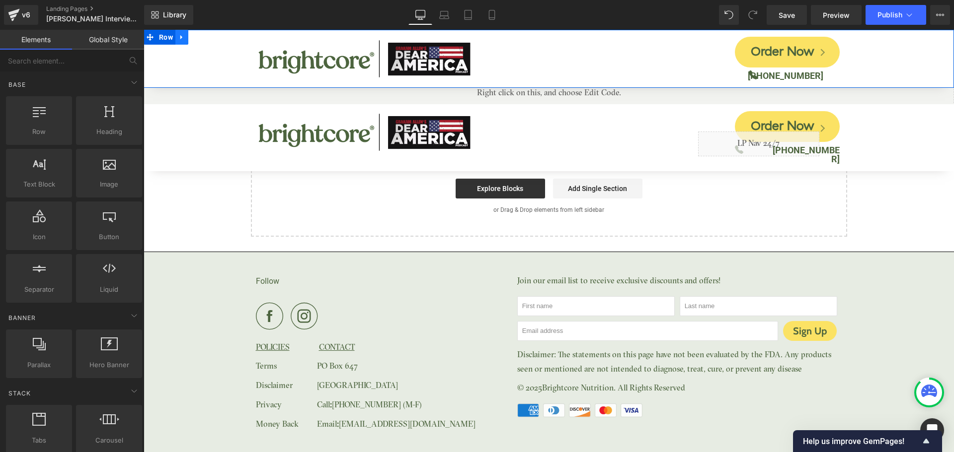
click at [185, 38] on icon at bounding box center [181, 37] width 7 height 7
click at [207, 39] on icon at bounding box center [207, 37] width 7 height 7
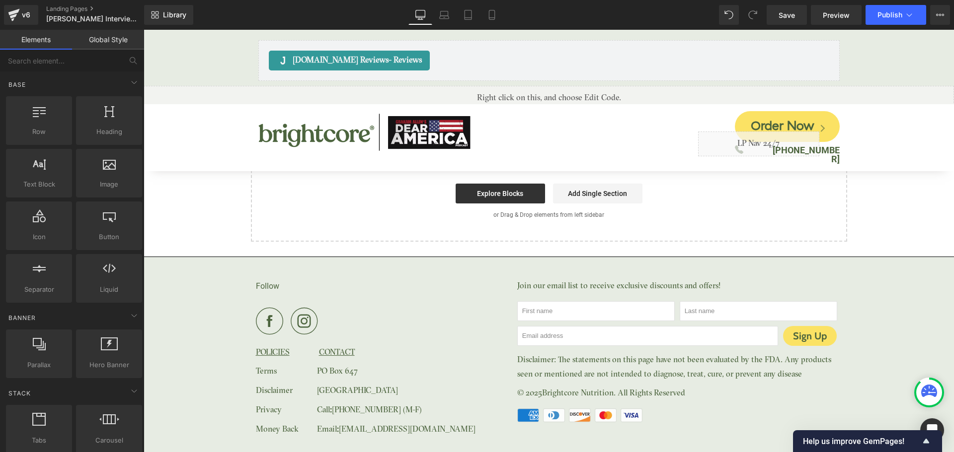
scroll to position [4719, 0]
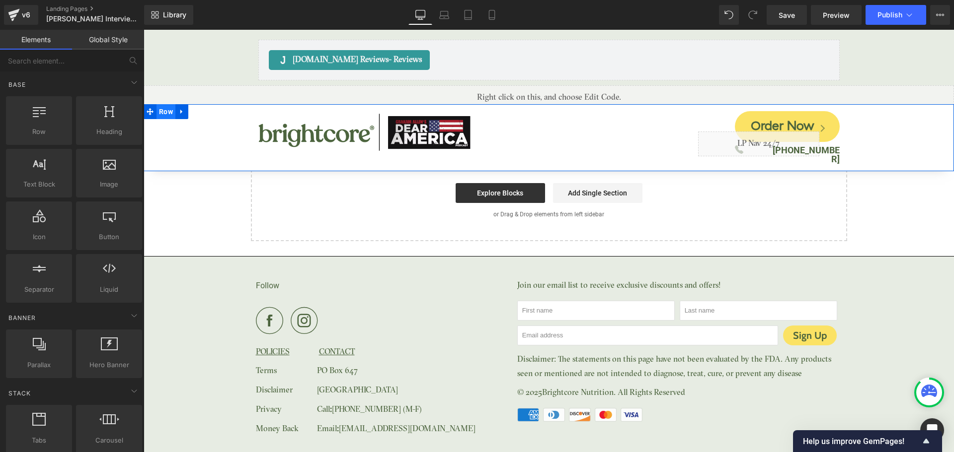
click at [169, 112] on span "Row" at bounding box center [165, 111] width 19 height 15
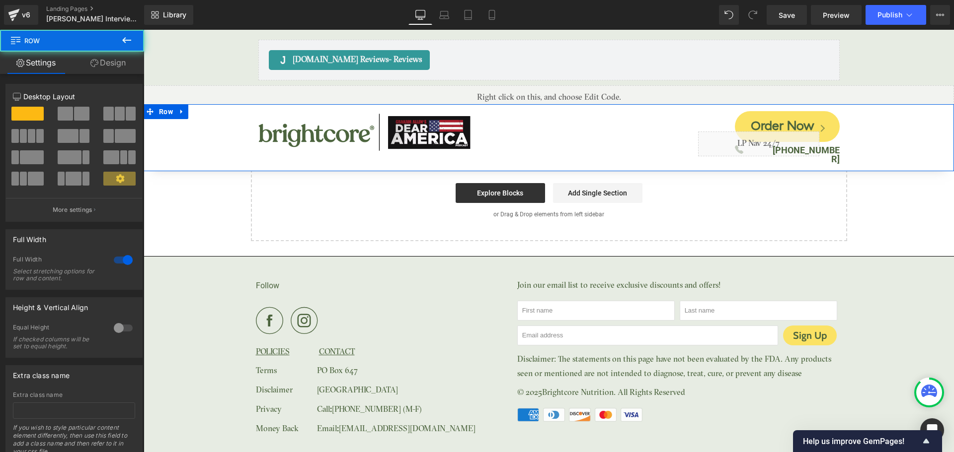
click at [114, 68] on link "Design" at bounding box center [108, 63] width 72 height 22
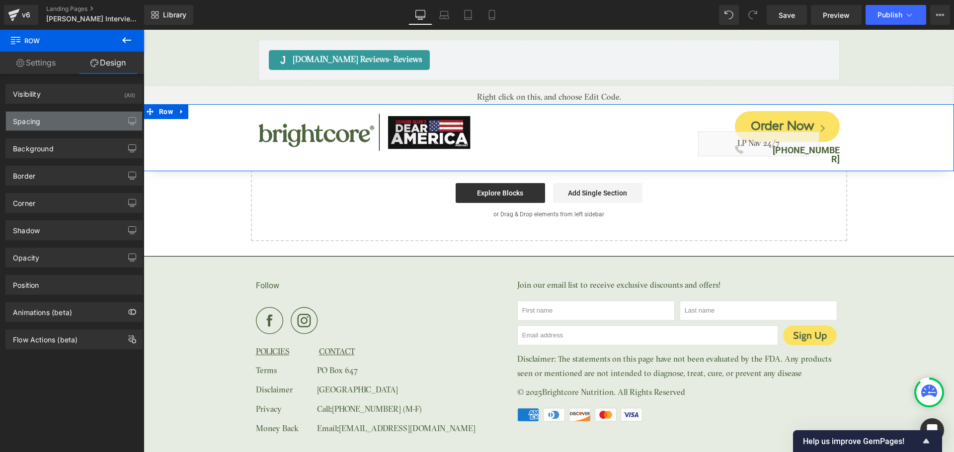
type input "150"
type input "0"
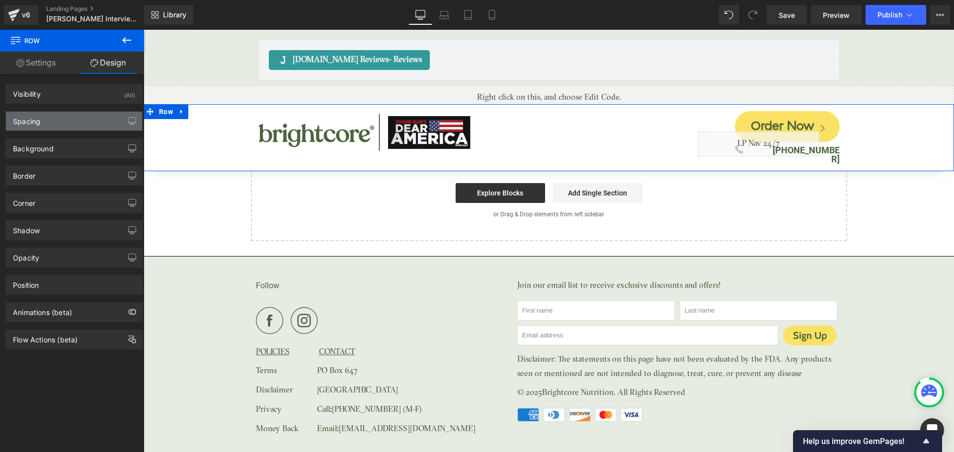
type input "0"
click at [63, 125] on div "Spacing" at bounding box center [74, 121] width 136 height 19
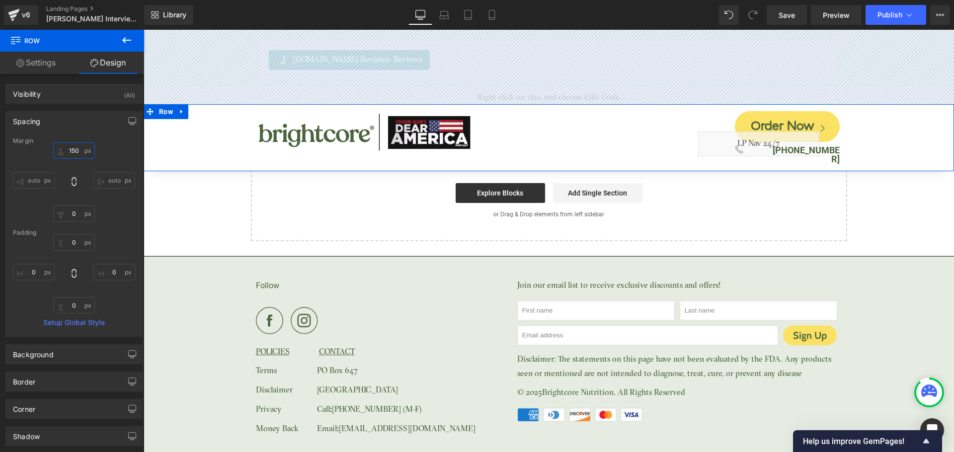
drag, startPoint x: 72, startPoint y: 150, endPoint x: 90, endPoint y: 147, distance: 19.2
click at [72, 150] on input "150" at bounding box center [74, 151] width 42 height 16
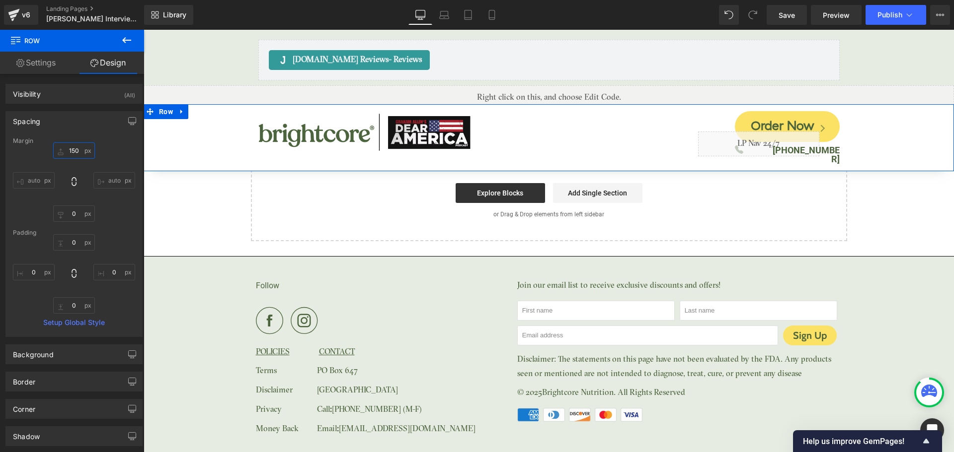
type input "0"
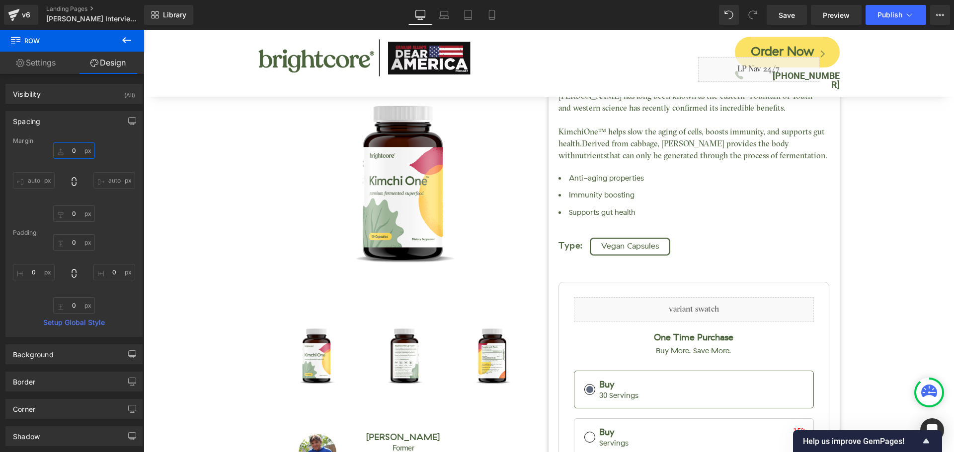
scroll to position [447, 0]
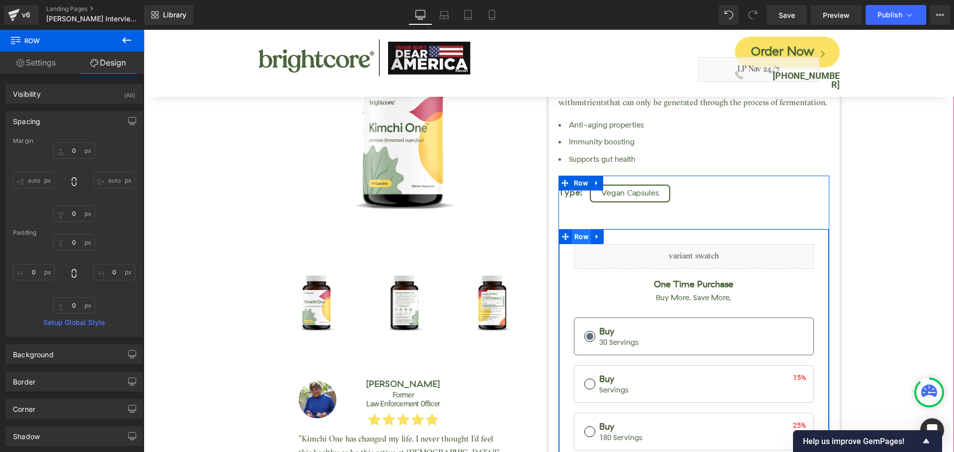
click at [576, 240] on span "Row" at bounding box center [581, 236] width 19 height 15
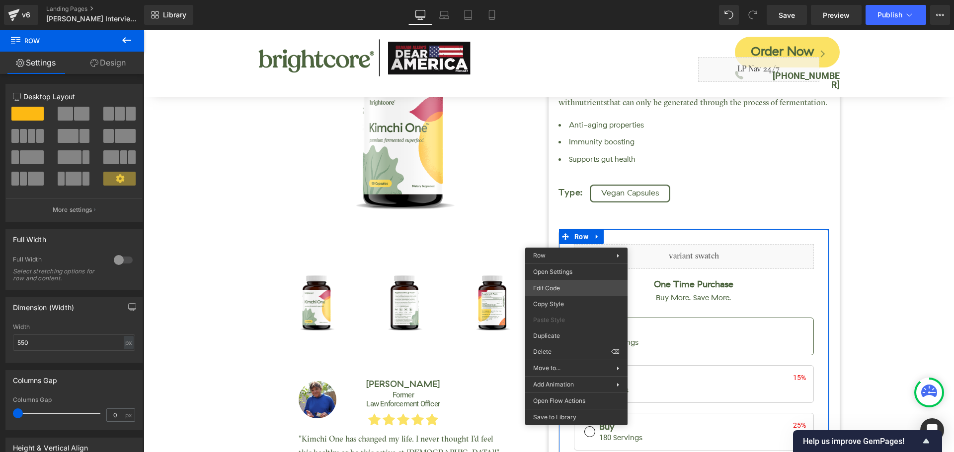
click at [566, 0] on div "Row You are previewing how the will restyle your page. You can not edit Element…" at bounding box center [477, 0] width 954 height 0
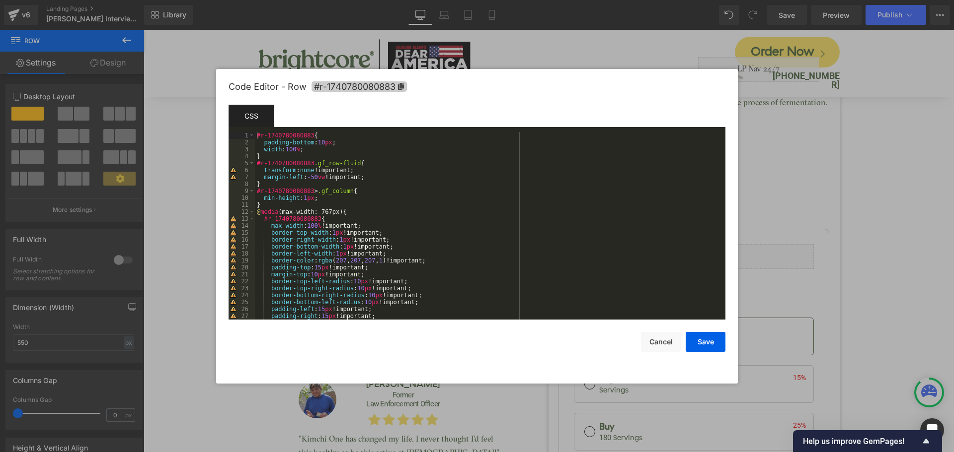
click at [375, 84] on span "#r-1740780080883" at bounding box center [358, 86] width 95 height 10
drag, startPoint x: 667, startPoint y: 347, endPoint x: 669, endPoint y: 339, distance: 7.9
click at [667, 345] on button "Cancel" at bounding box center [661, 342] width 40 height 20
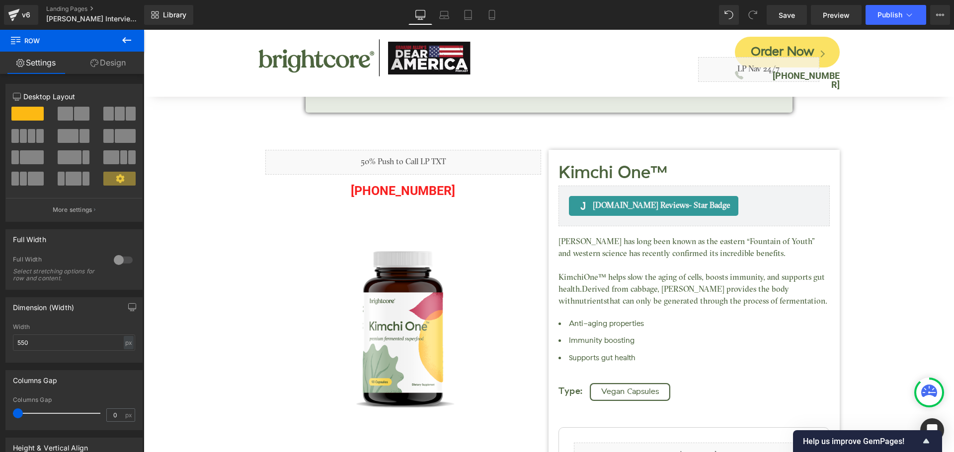
scroll to position [149, 0]
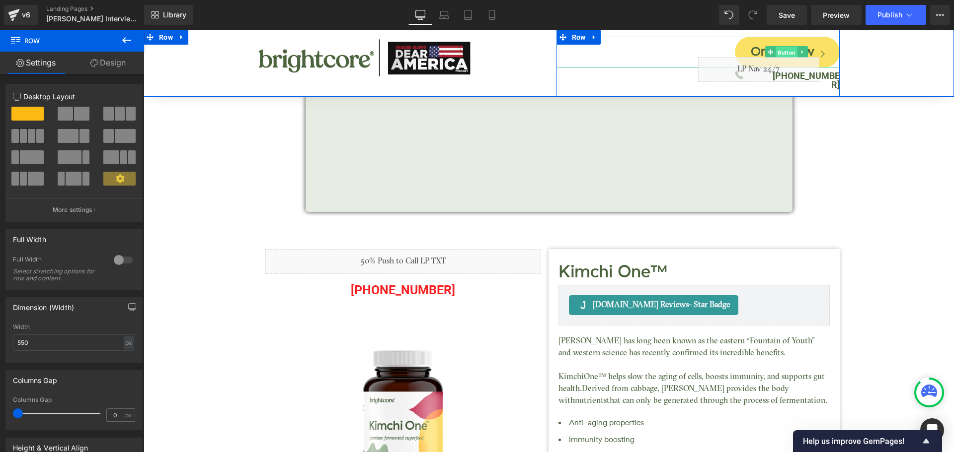
click at [786, 47] on span "Button" at bounding box center [786, 53] width 22 height 12
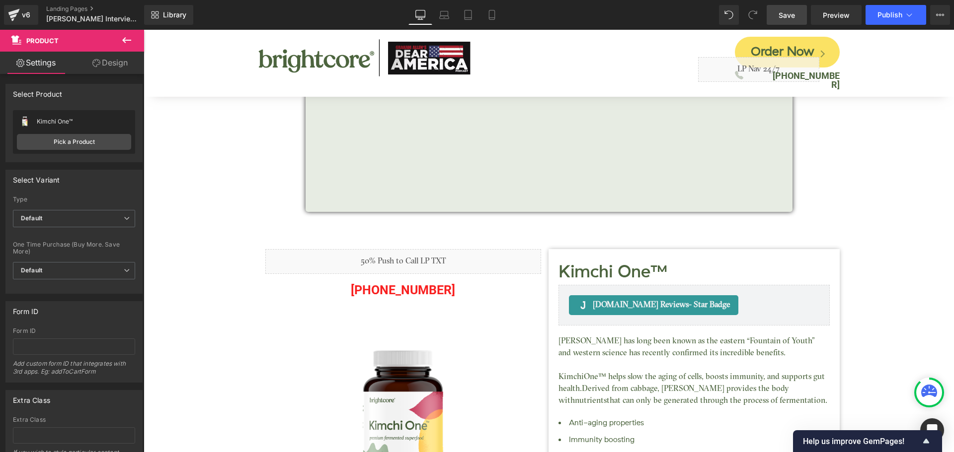
click at [797, 12] on link "Save" at bounding box center [786, 15] width 40 height 20
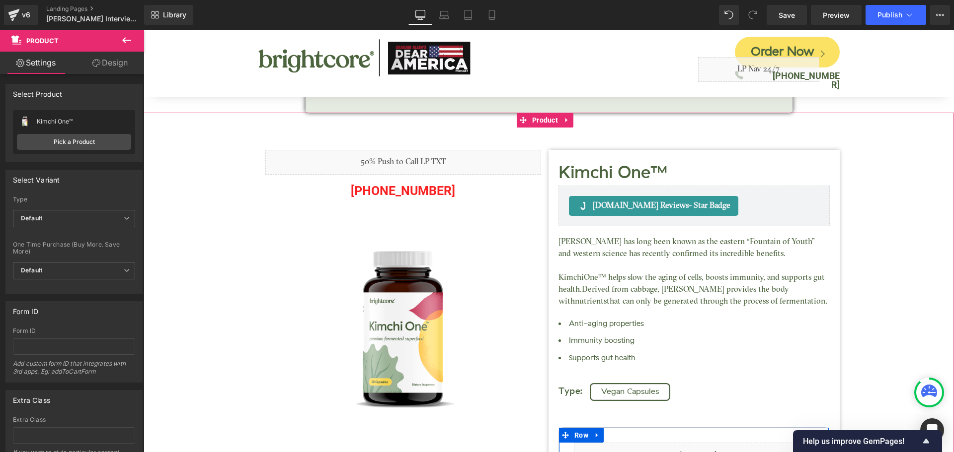
scroll to position [50, 0]
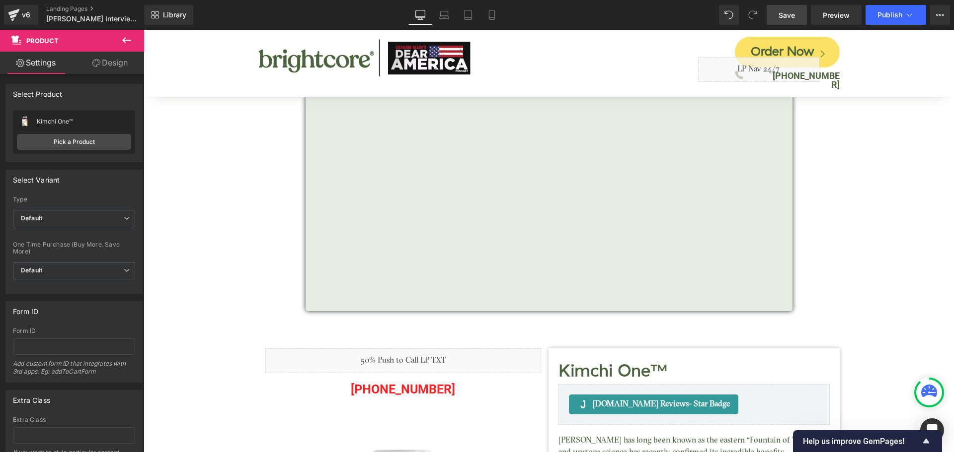
click at [789, 17] on span "Save" at bounding box center [786, 15] width 16 height 10
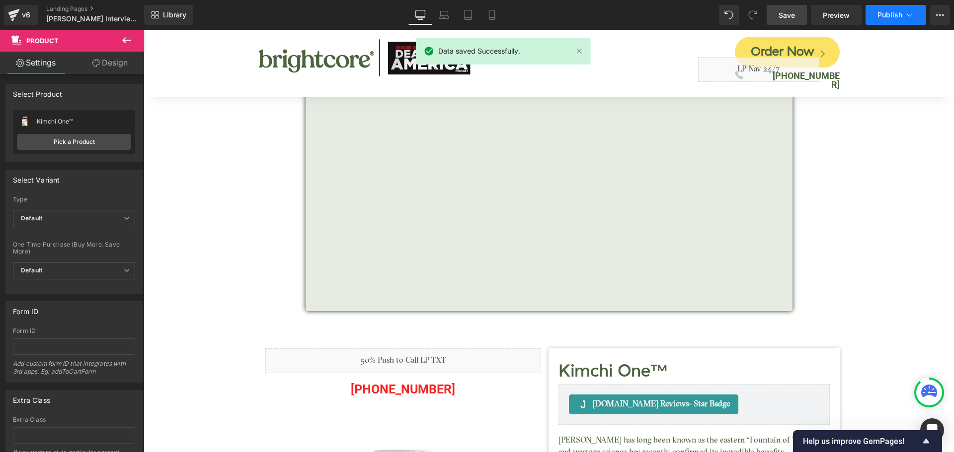
click at [874, 21] on button "Publish" at bounding box center [895, 15] width 61 height 20
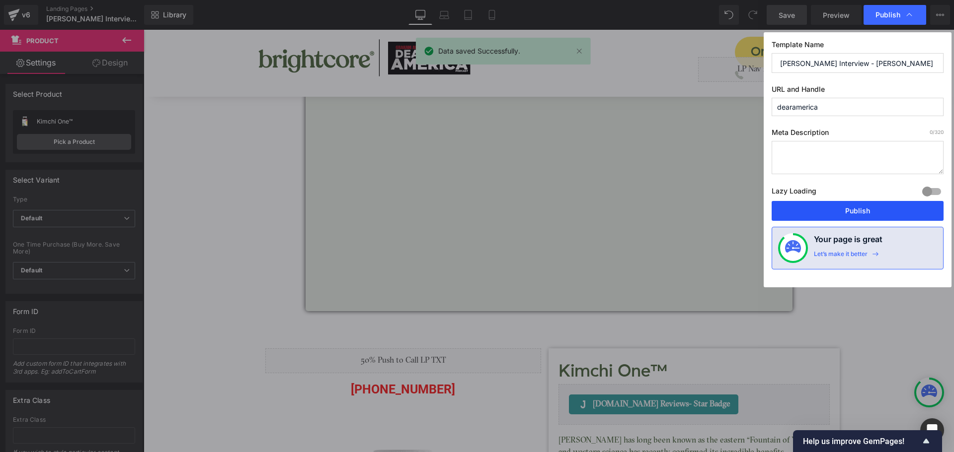
drag, startPoint x: 877, startPoint y: 212, endPoint x: 682, endPoint y: 118, distance: 216.4
click at [877, 212] on button "Publish" at bounding box center [857, 211] width 172 height 20
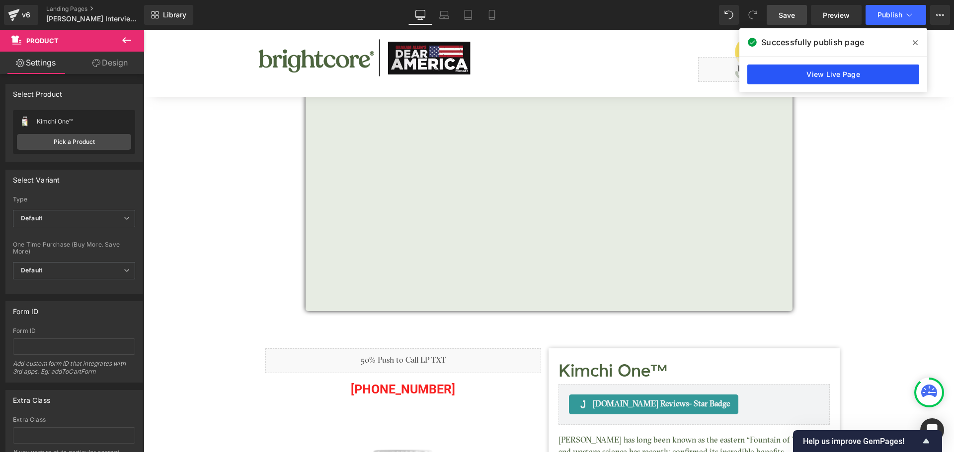
click at [847, 73] on link "View Live Page" at bounding box center [833, 75] width 172 height 20
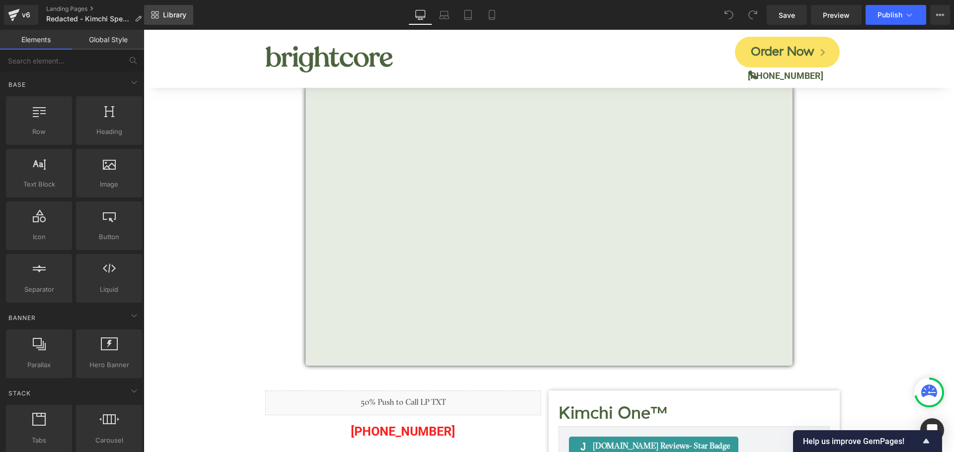
click at [167, 15] on span "Library" at bounding box center [174, 14] width 23 height 9
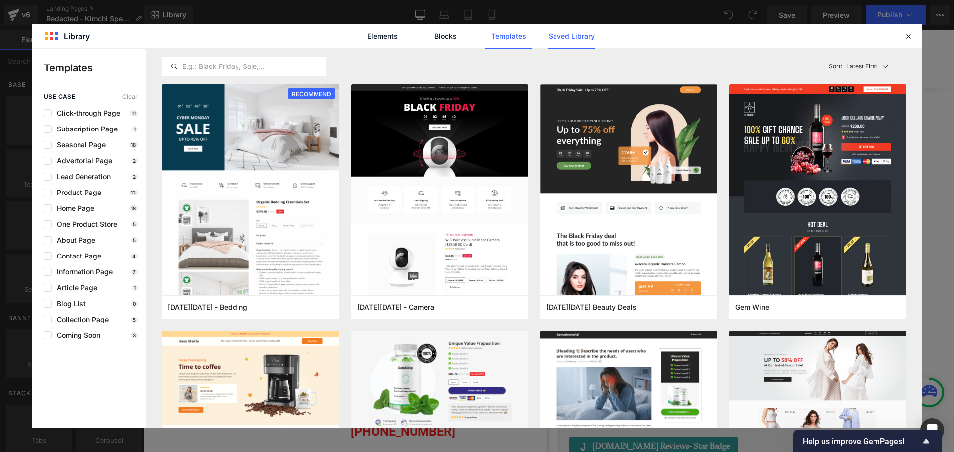
click at [585, 33] on link "Saved Library" at bounding box center [571, 36] width 47 height 25
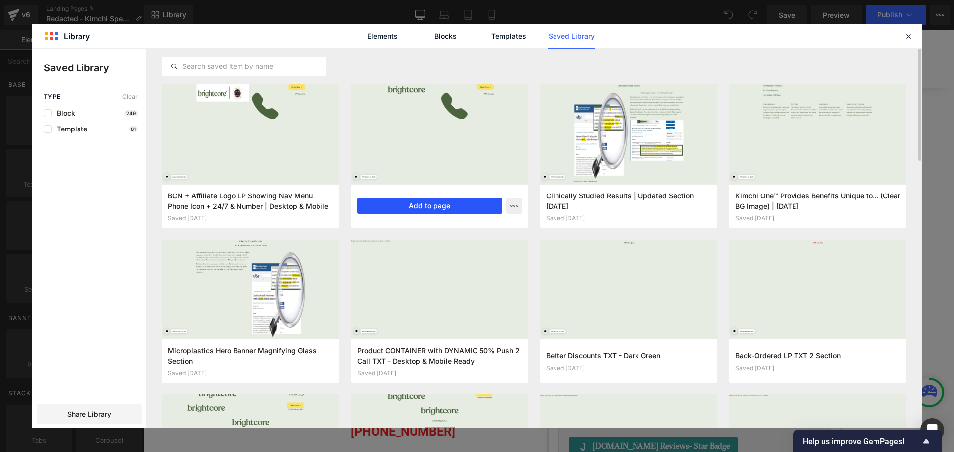
click at [399, 206] on button "Add to page" at bounding box center [430, 206] width 146 height 16
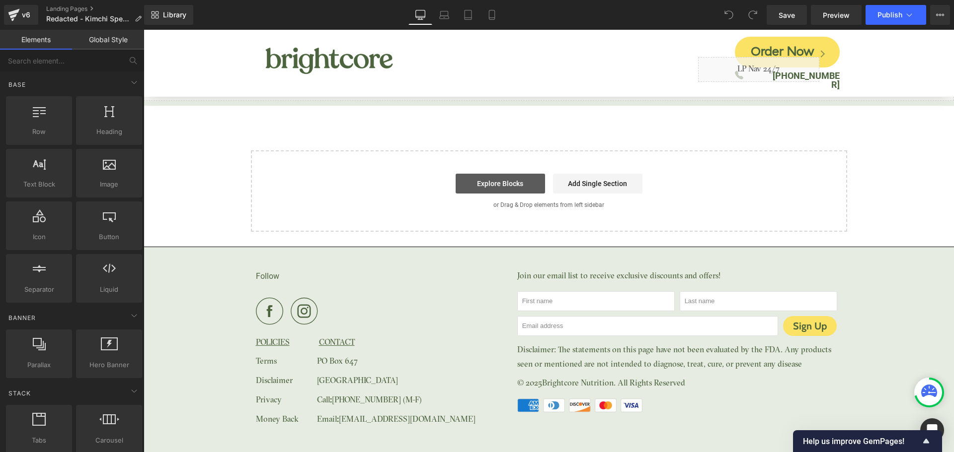
scroll to position [4731, 0]
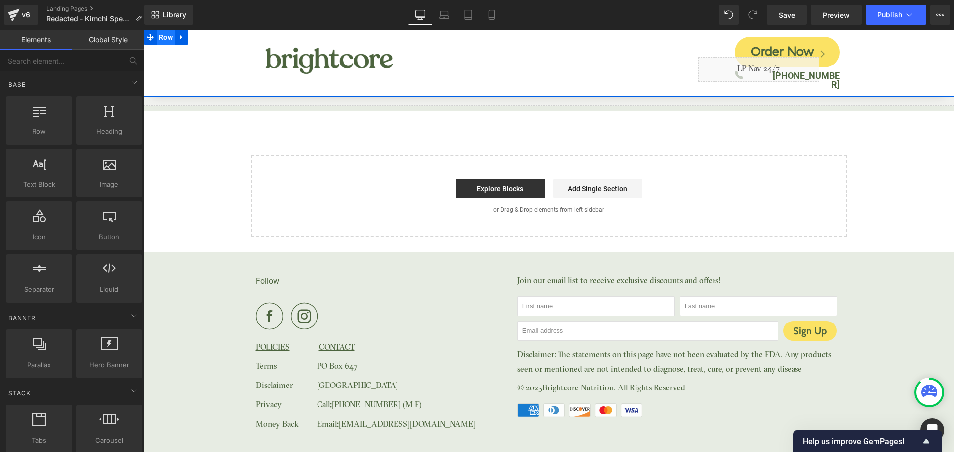
click at [166, 40] on span "Row" at bounding box center [165, 37] width 19 height 15
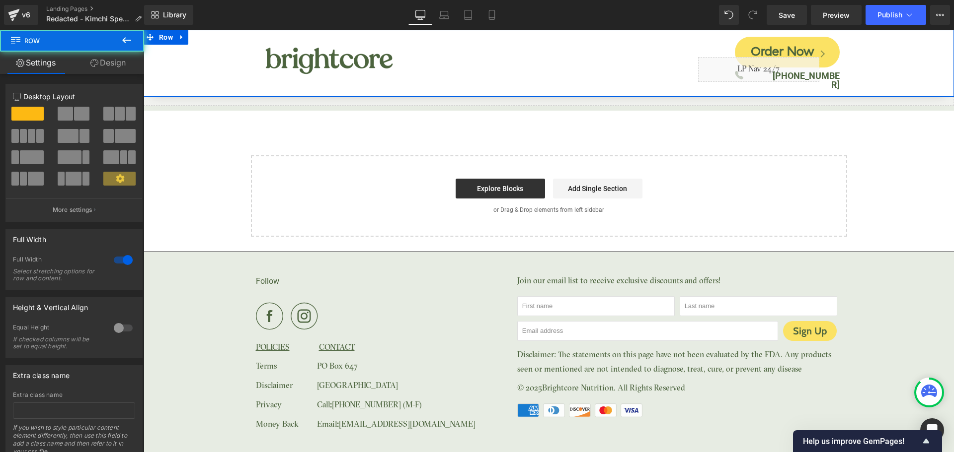
click at [119, 66] on link "Design" at bounding box center [108, 63] width 72 height 22
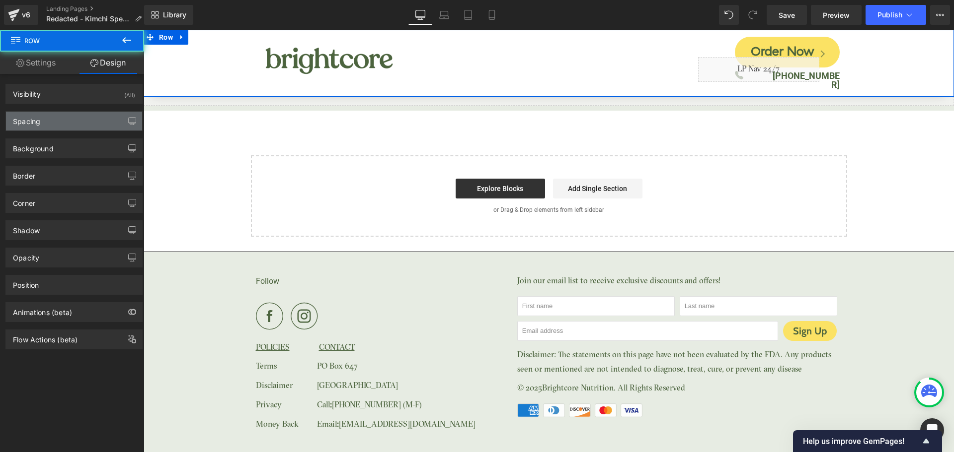
type input "0"
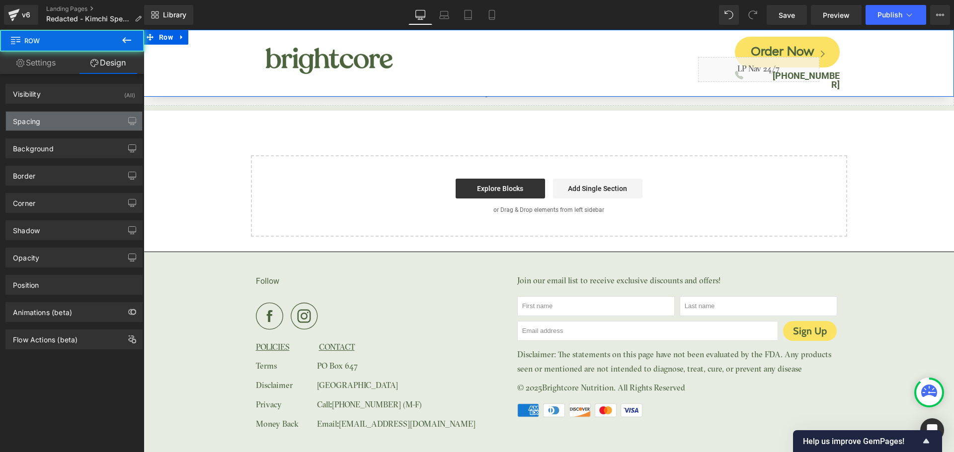
type input "0"
click at [65, 116] on div "Spacing" at bounding box center [74, 121] width 136 height 19
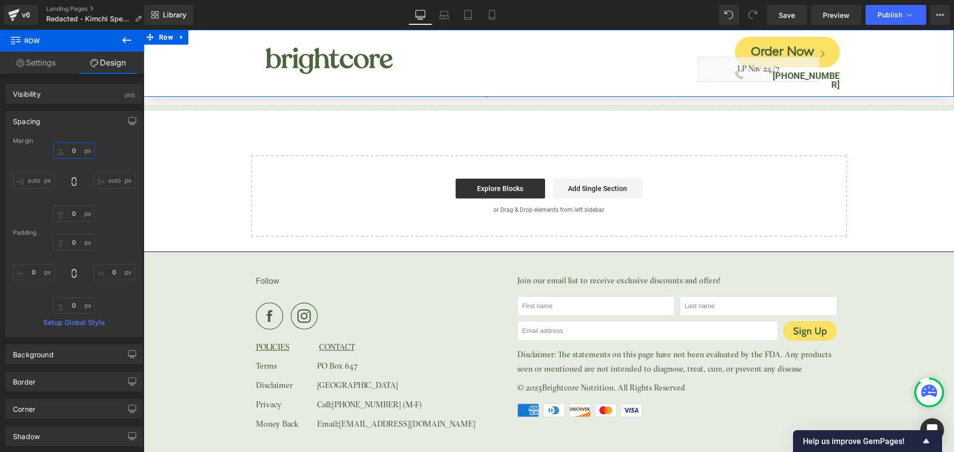
click at [76, 155] on input "0" at bounding box center [74, 151] width 42 height 16
type input "150"
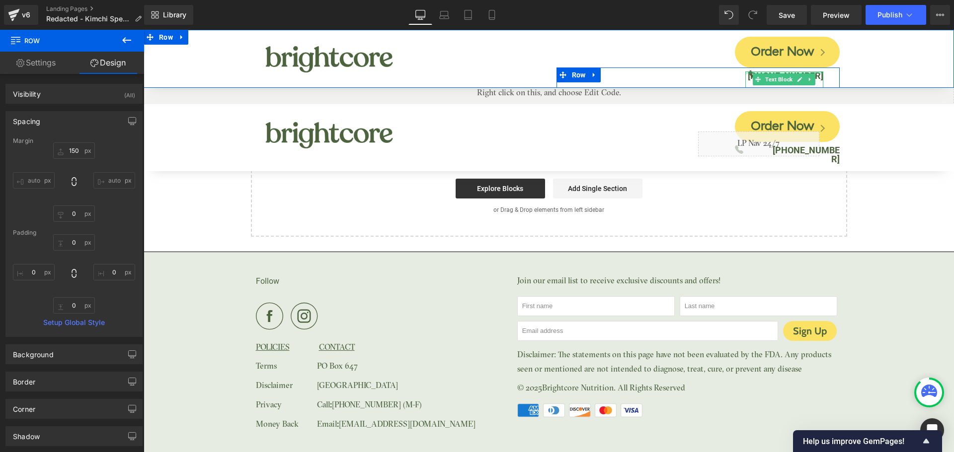
click at [816, 74] on div at bounding box center [784, 73] width 78 height 2
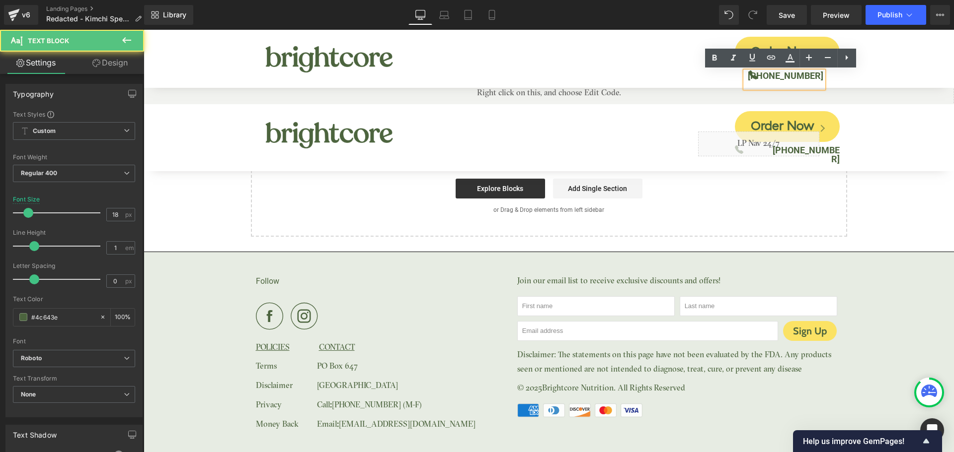
click at [781, 75] on b "[PHONE_NUMBER]" at bounding box center [785, 76] width 75 height 10
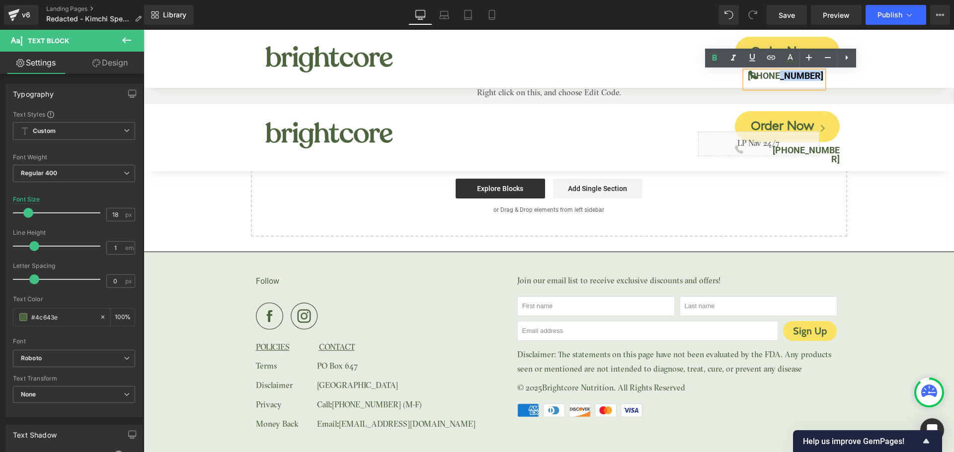
drag, startPoint x: 781, startPoint y: 75, endPoint x: 827, endPoint y: 75, distance: 46.7
click at [827, 75] on div "(888) 404-6312 Text Block" at bounding box center [792, 80] width 94 height 16
copy b "404-6312"
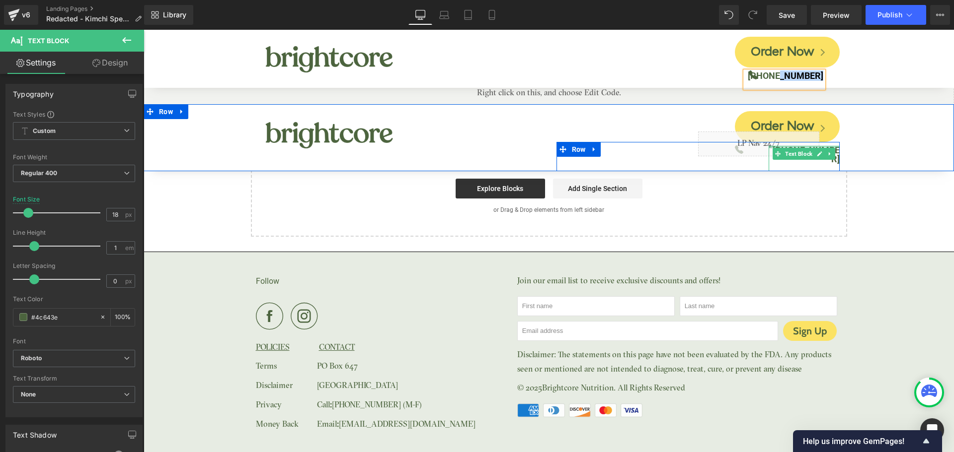
click at [830, 146] on div at bounding box center [803, 147] width 71 height 2
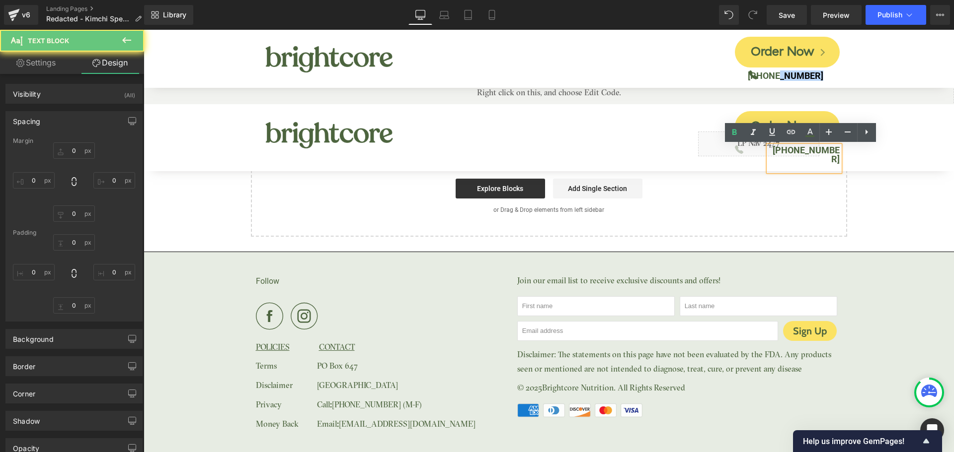
type input "0"
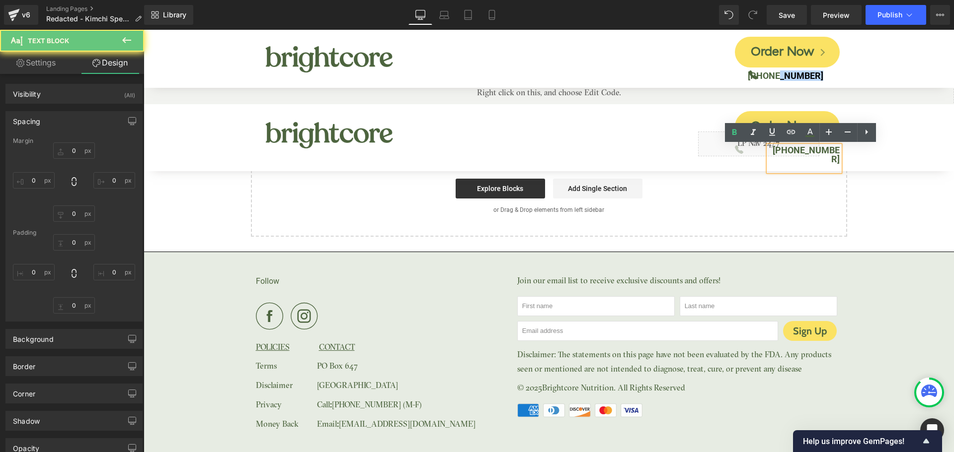
type input "0"
type input "15"
type input "0"
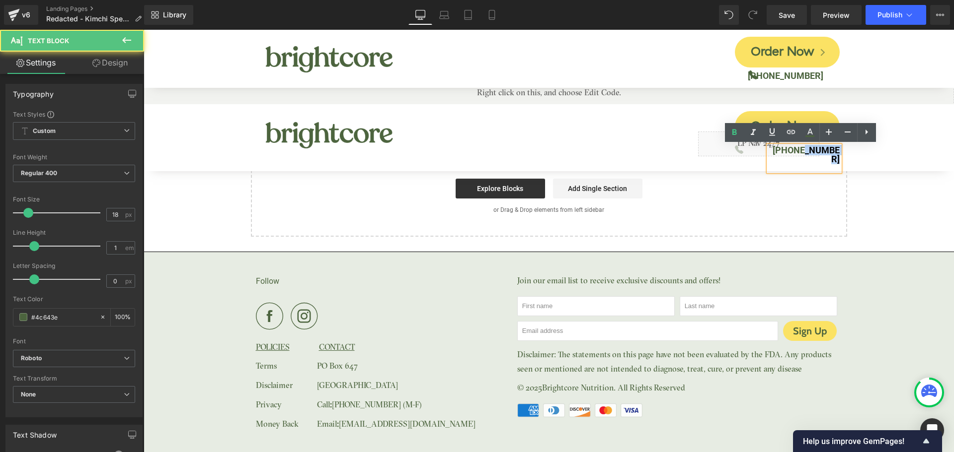
drag, startPoint x: 796, startPoint y: 150, endPoint x: 853, endPoint y: 150, distance: 57.1
click at [853, 150] on div "Image Order Now Button Icon Liquid (888) 462-4779 Text Block Row Row Row" at bounding box center [549, 137] width 810 height 67
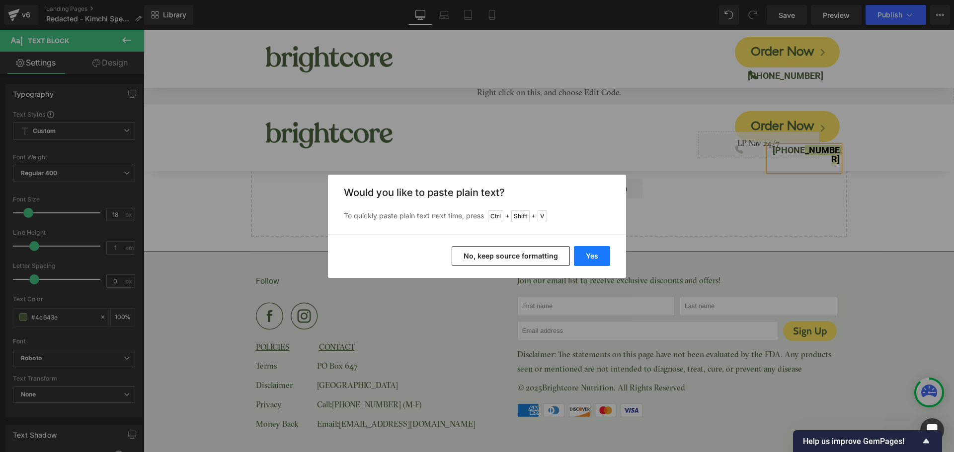
click at [592, 258] on button "Yes" at bounding box center [592, 256] width 36 height 20
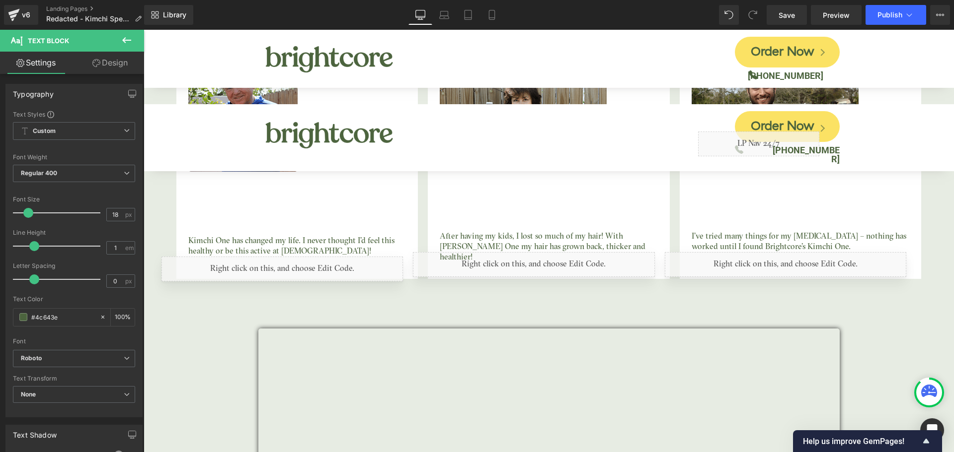
scroll to position [3191, 0]
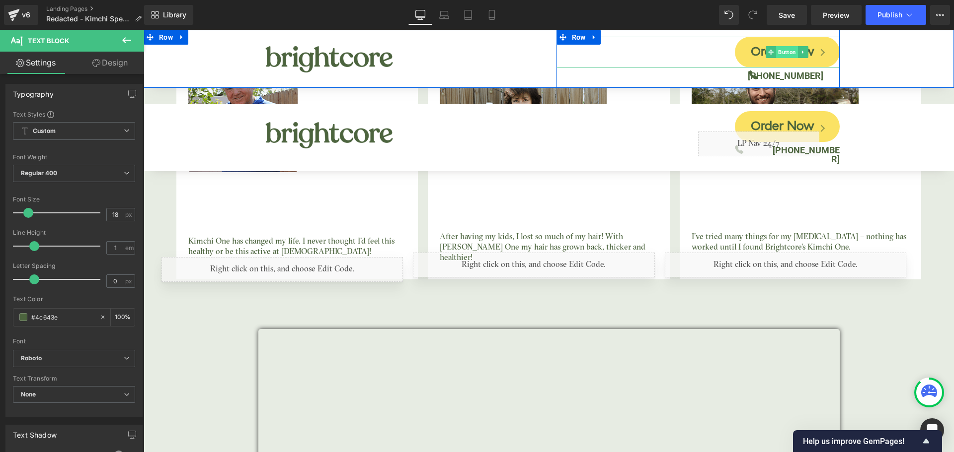
click at [778, 54] on span "Button" at bounding box center [787, 52] width 22 height 12
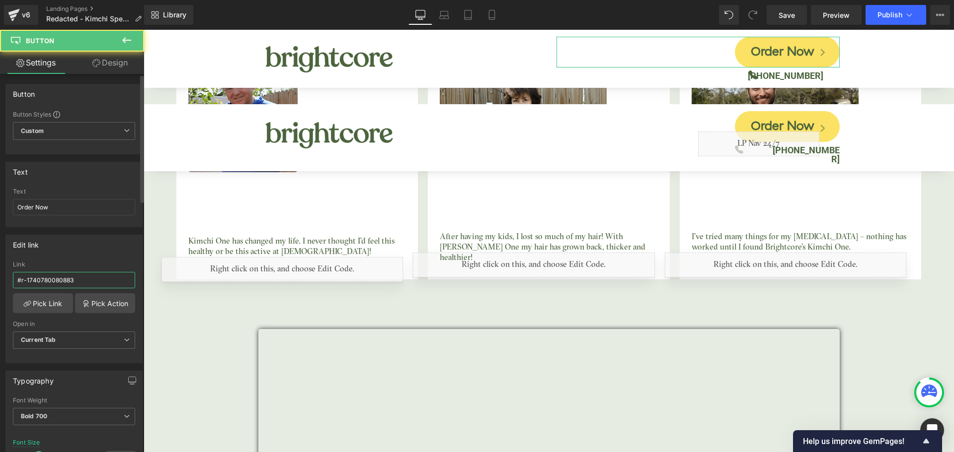
click at [80, 286] on input "#r-1740780080883" at bounding box center [74, 280] width 122 height 16
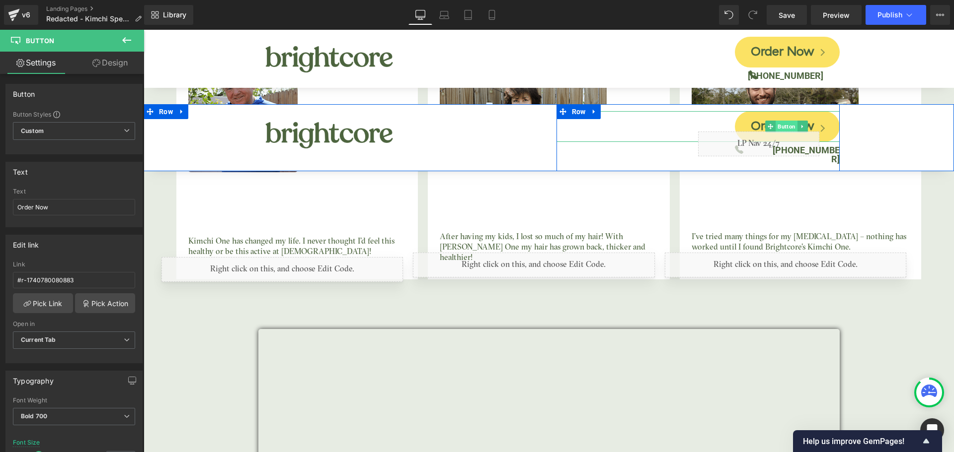
click at [777, 124] on span "Button" at bounding box center [786, 127] width 22 height 12
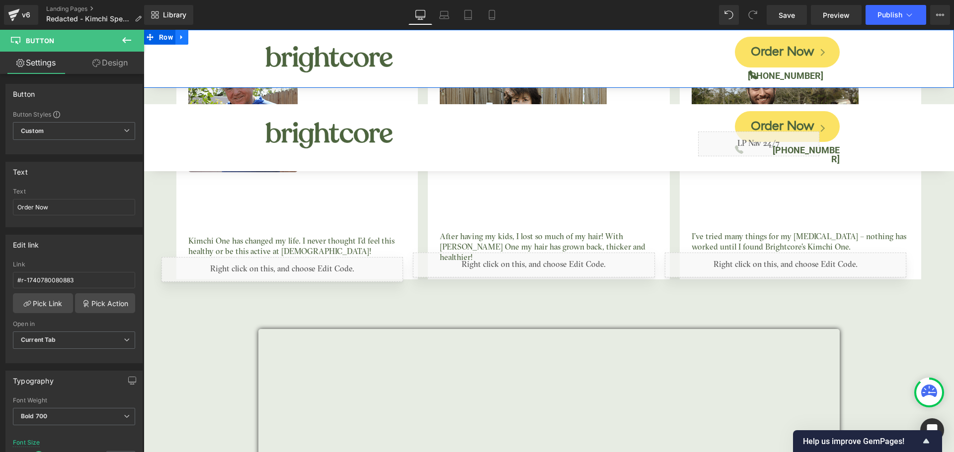
click at [181, 38] on icon at bounding box center [181, 37] width 2 height 4
click at [209, 38] on icon at bounding box center [207, 37] width 7 height 7
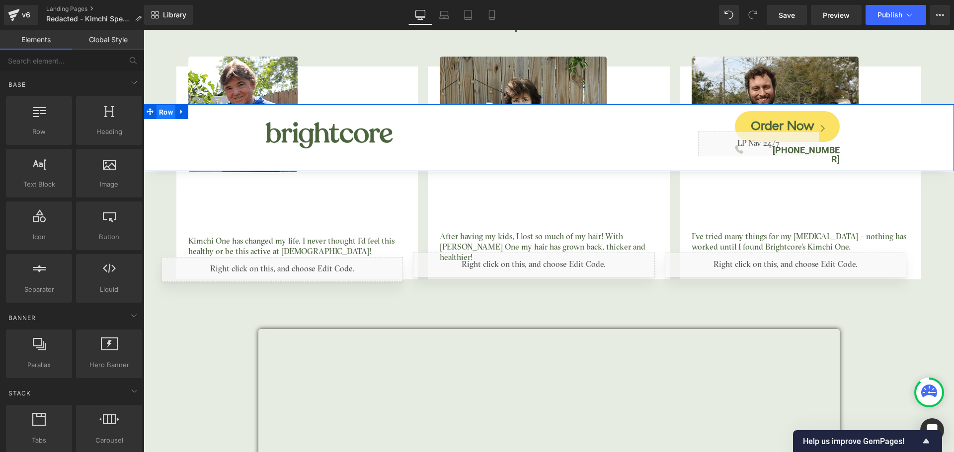
click at [172, 115] on span "Row" at bounding box center [165, 112] width 19 height 15
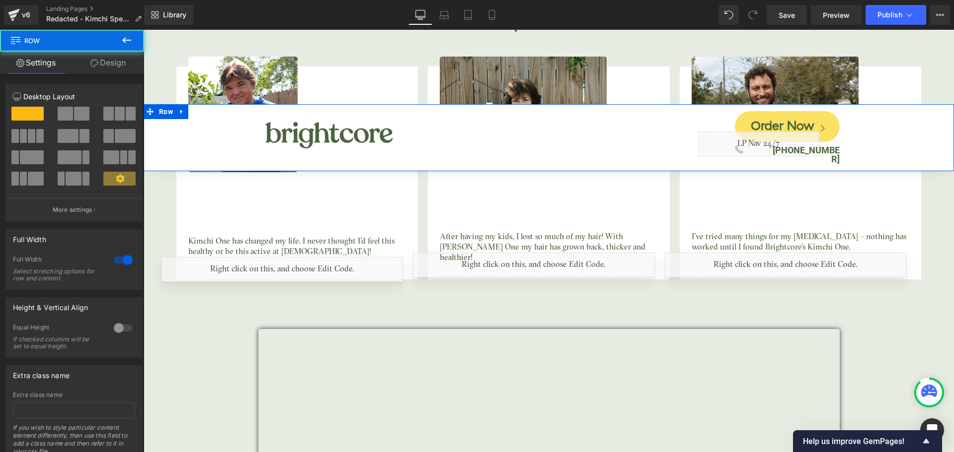
click at [118, 72] on link "Design" at bounding box center [108, 63] width 72 height 22
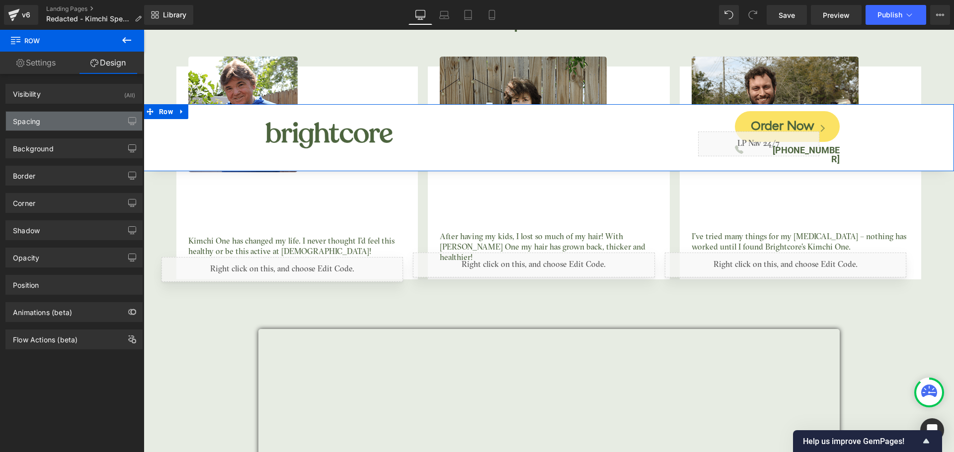
type input "150"
type input "0"
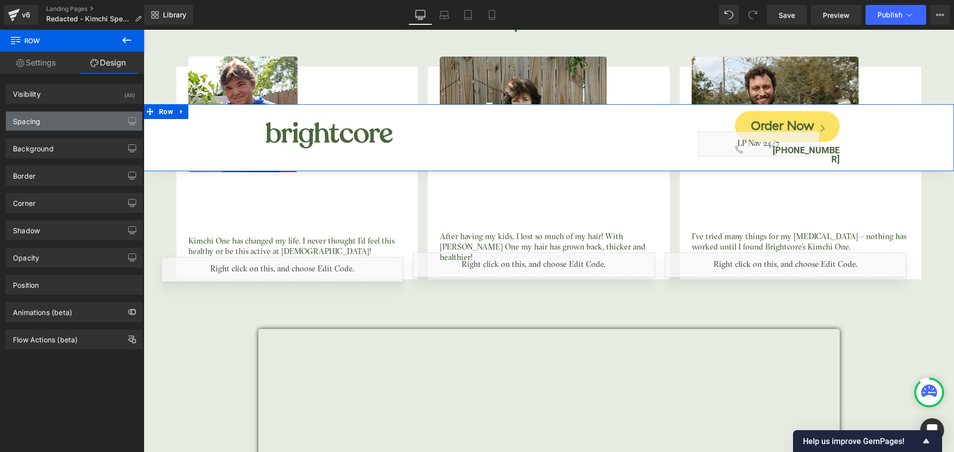
type input "0"
click at [62, 120] on div "Spacing" at bounding box center [74, 121] width 136 height 19
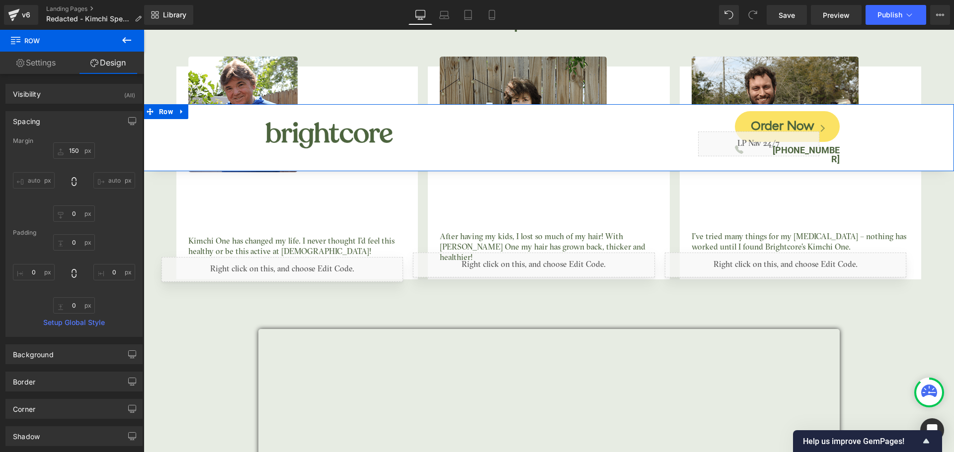
click at [71, 144] on div "Margin" at bounding box center [74, 141] width 122 height 7
click at [77, 151] on input "150" at bounding box center [74, 151] width 42 height 16
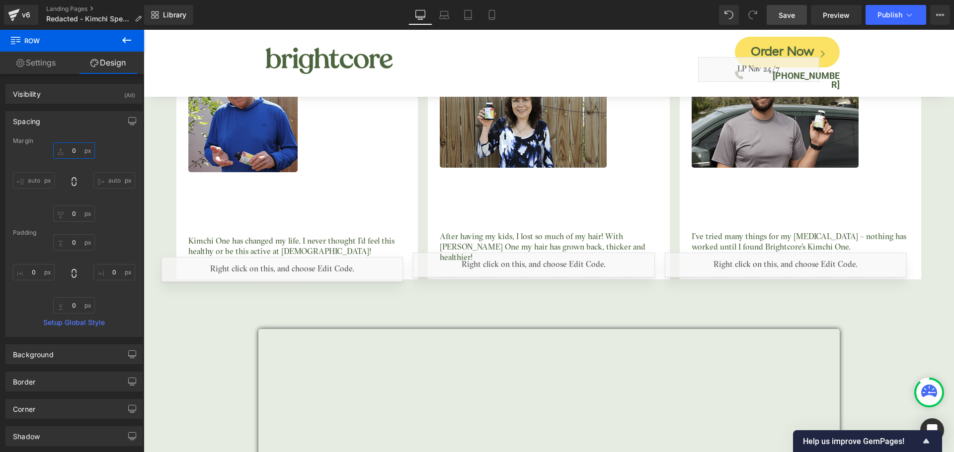
type input "0"
click at [791, 16] on span "Save" at bounding box center [786, 15] width 16 height 10
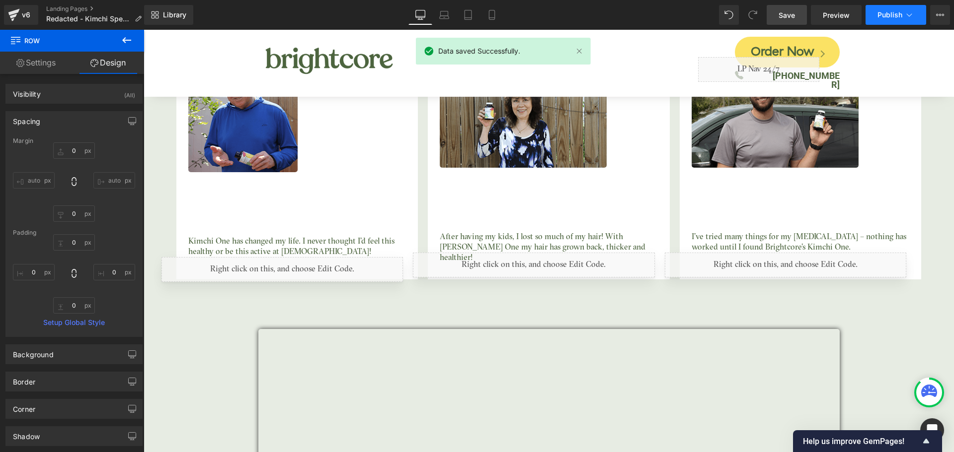
click at [893, 16] on span "Publish" at bounding box center [889, 15] width 25 height 8
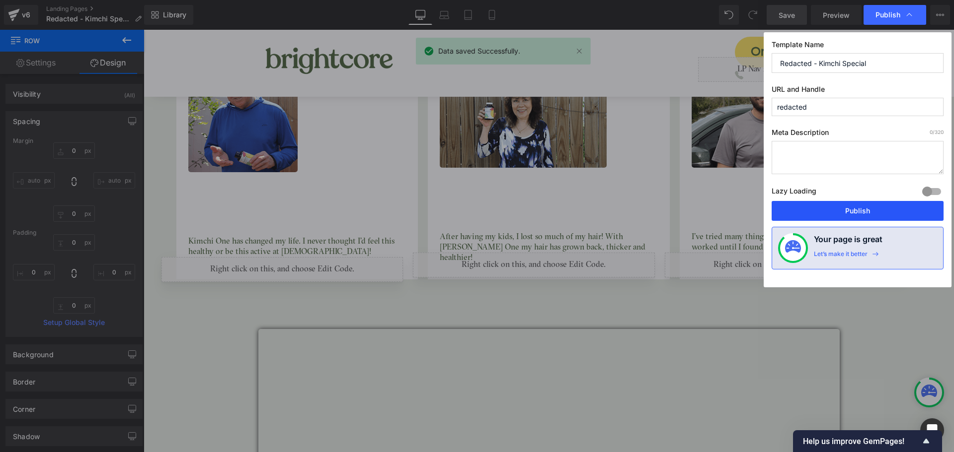
click at [854, 211] on button "Publish" at bounding box center [857, 211] width 172 height 20
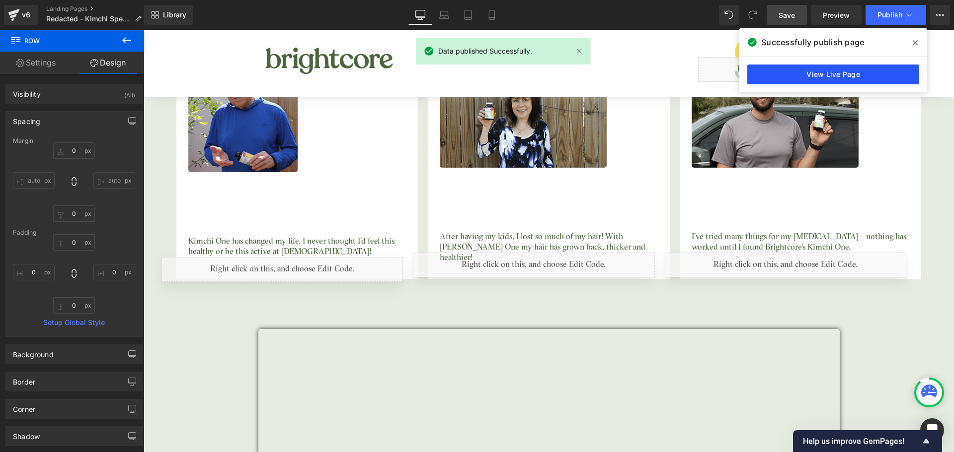
click at [884, 76] on link "View Live Page" at bounding box center [833, 75] width 172 height 20
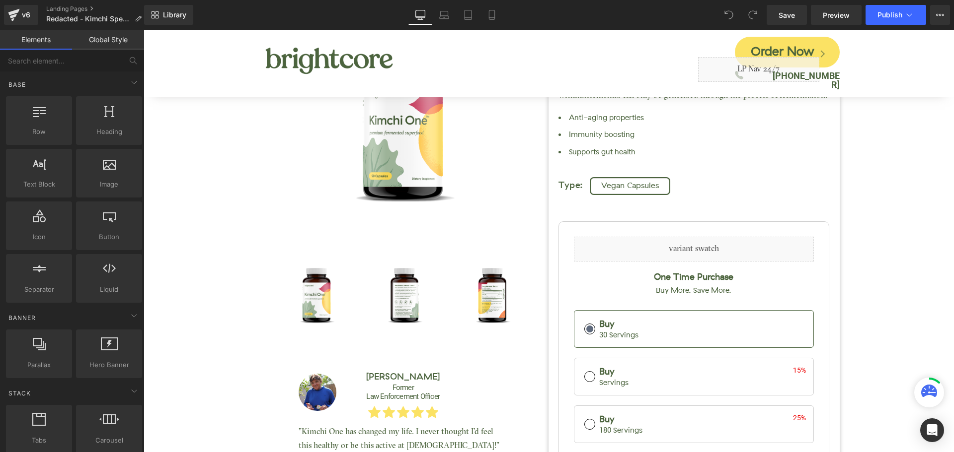
scroll to position [448, 0]
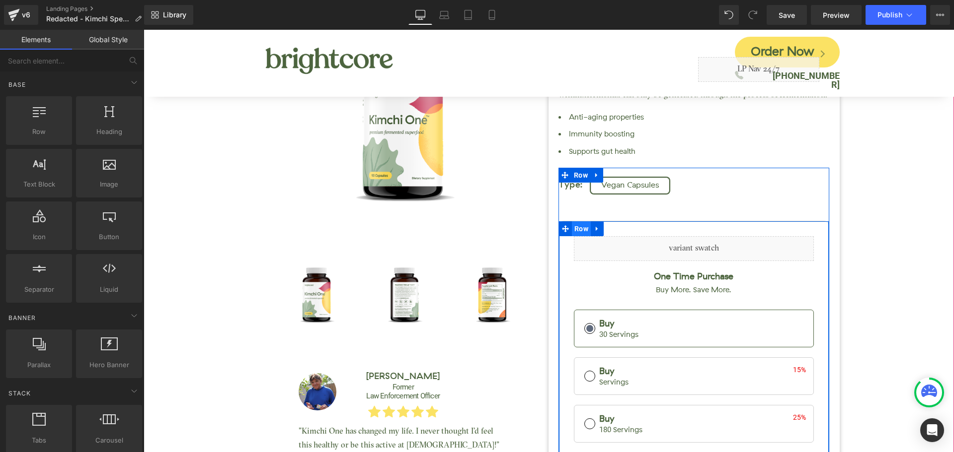
click at [578, 233] on span "Row" at bounding box center [581, 229] width 19 height 15
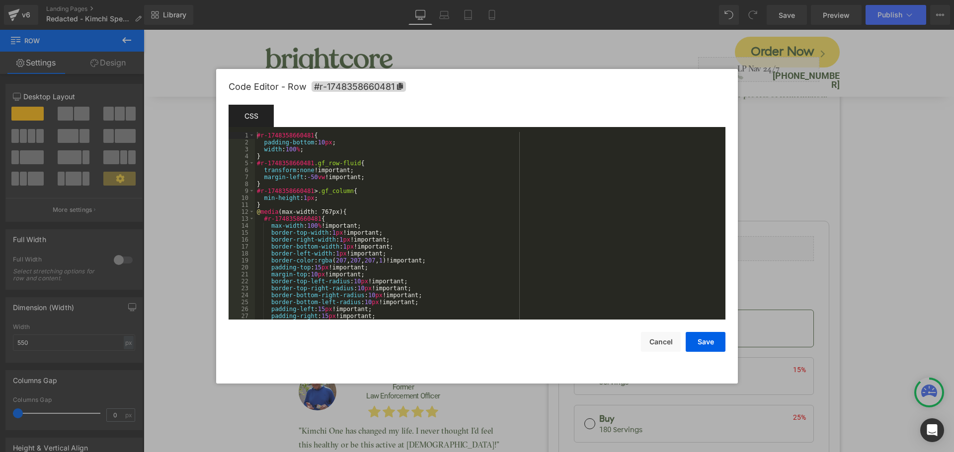
click at [563, 0] on div "Row You are previewing how the will restyle your page. You can not edit Element…" at bounding box center [477, 0] width 954 height 0
click at [389, 88] on span "#r-1748358660481" at bounding box center [358, 86] width 94 height 10
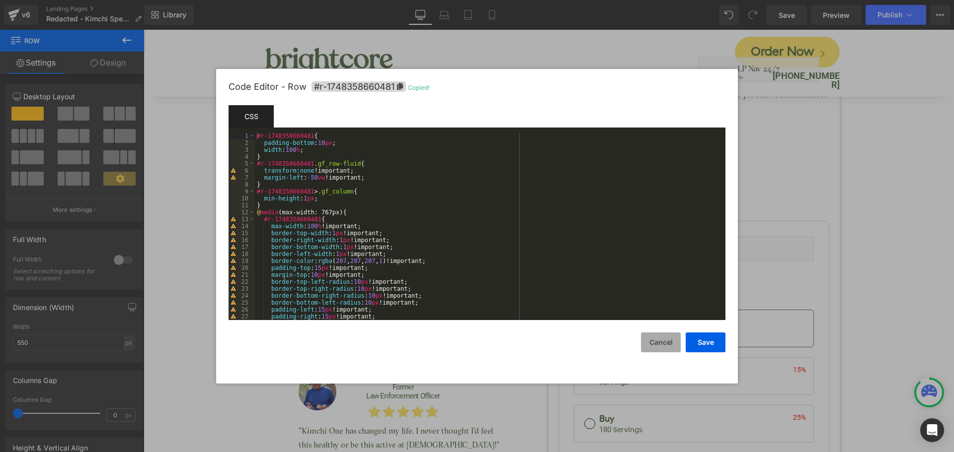
click at [668, 343] on button "Cancel" at bounding box center [661, 343] width 40 height 20
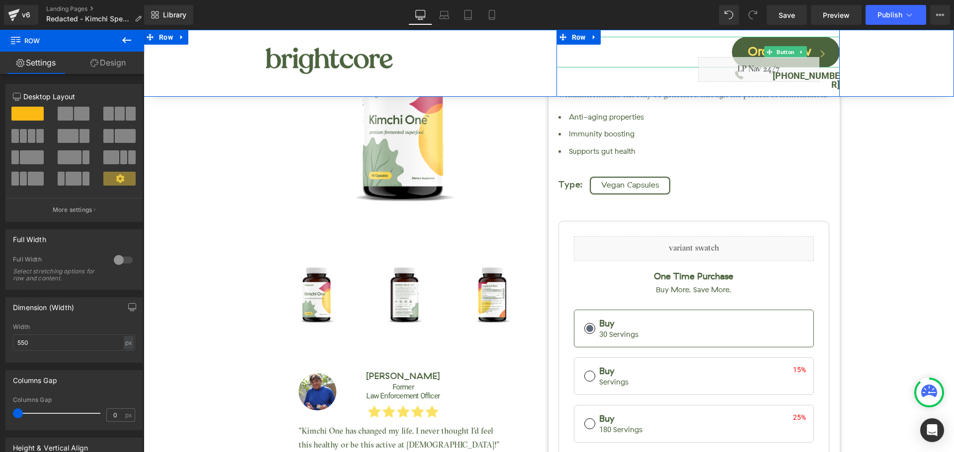
click at [797, 43] on link "Order Now" at bounding box center [786, 52] width 108 height 31
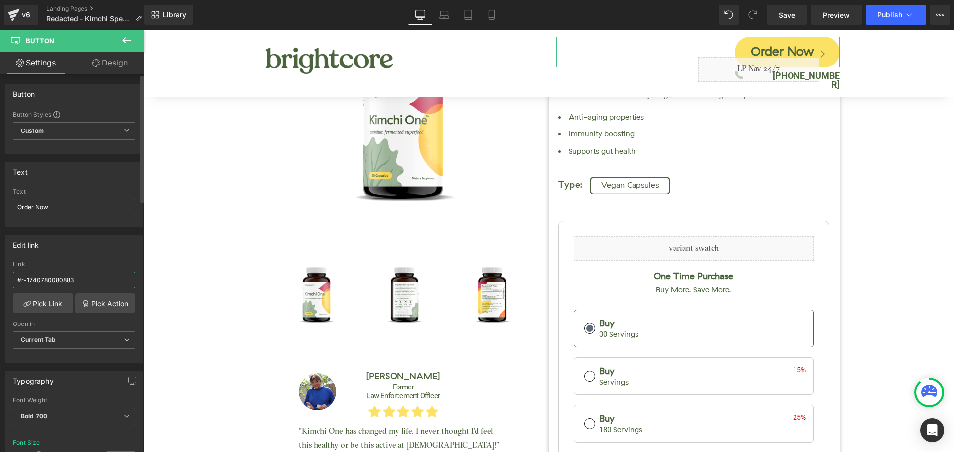
click at [62, 276] on input "#r-1740780080883" at bounding box center [74, 280] width 122 height 16
paste input "8358660481"
type input "#r-1748358660481"
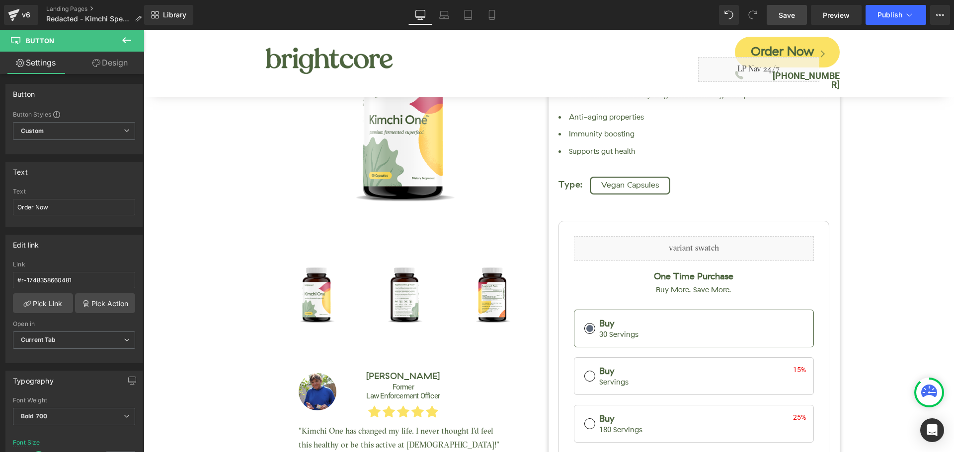
click at [788, 9] on link "Save" at bounding box center [786, 15] width 40 height 20
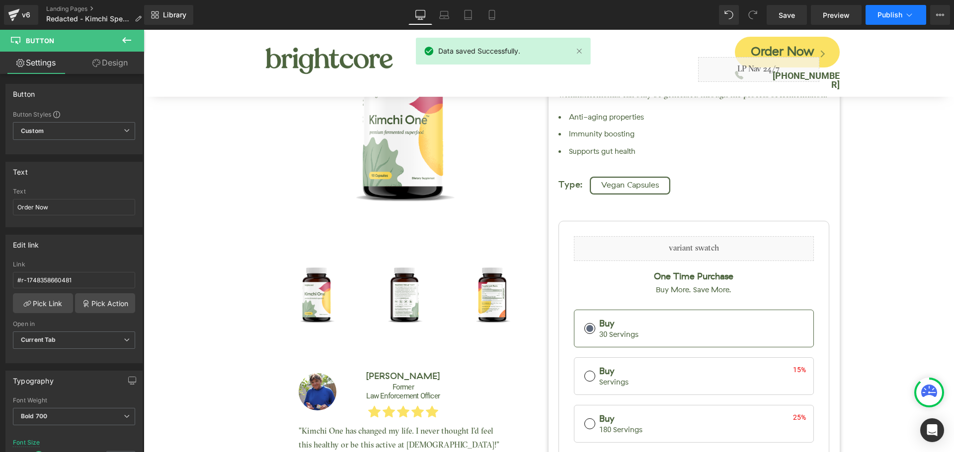
click at [888, 18] on span "Publish" at bounding box center [889, 15] width 25 height 8
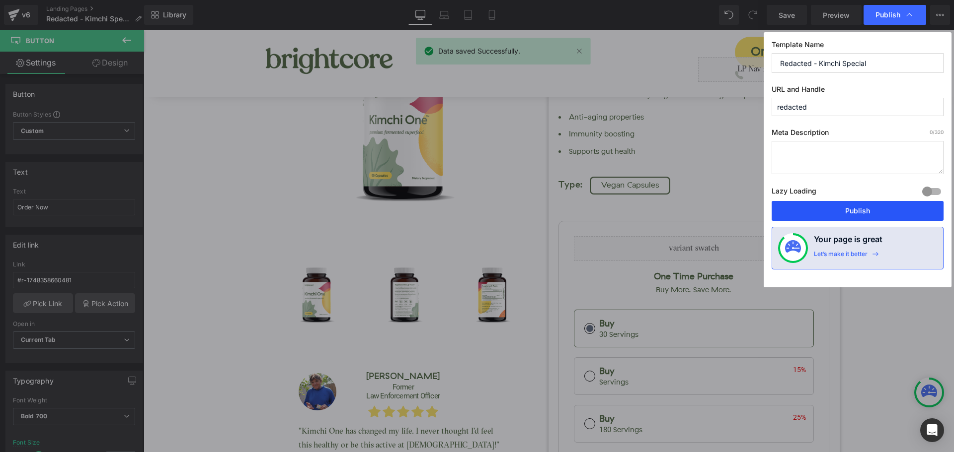
click at [879, 212] on button "Publish" at bounding box center [857, 211] width 172 height 20
